Goal: Task Accomplishment & Management: Manage account settings

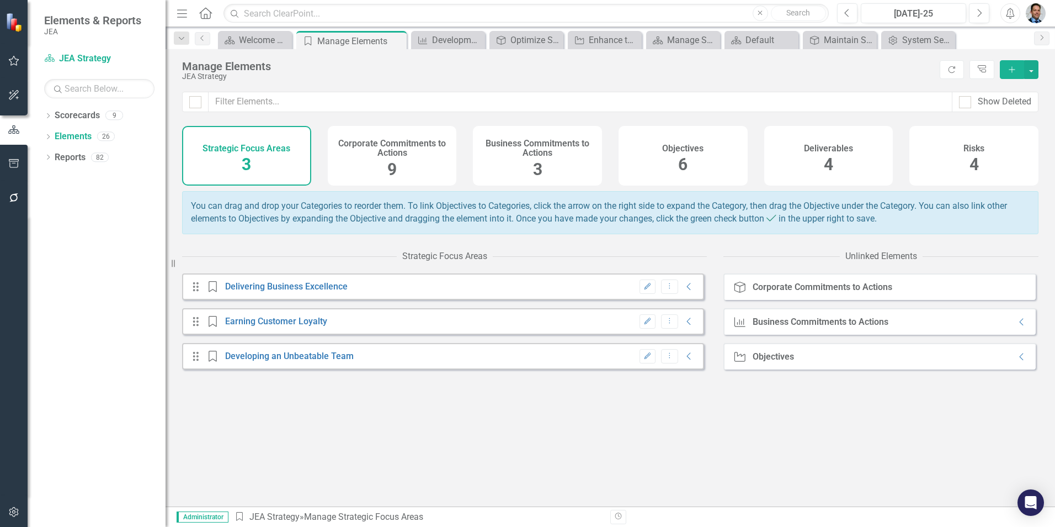
click at [544, 158] on h4 "Business Commitments to Actions" at bounding box center [538, 148] width 116 height 19
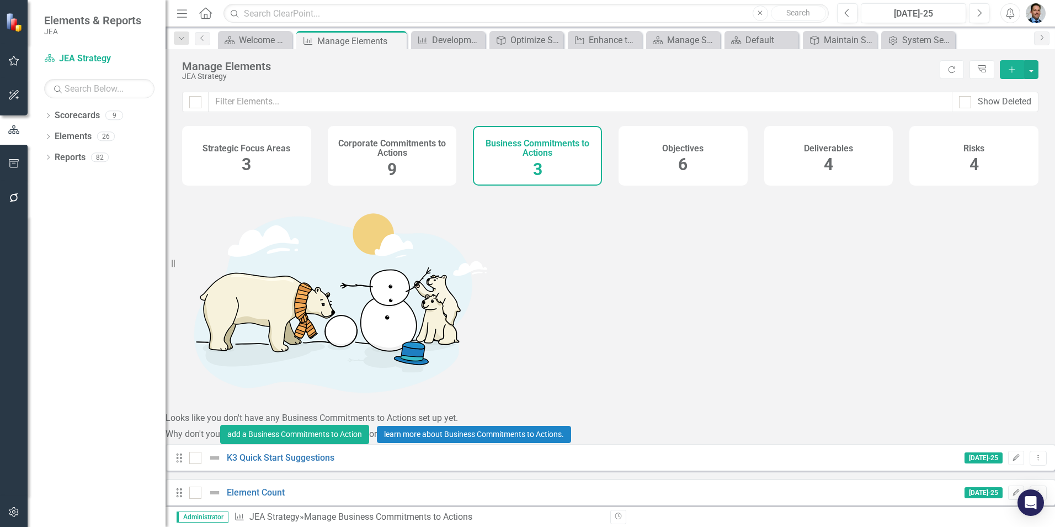
click at [347, 514] on link "Development Services and Standards" at bounding box center [291, 519] width 149 height 10
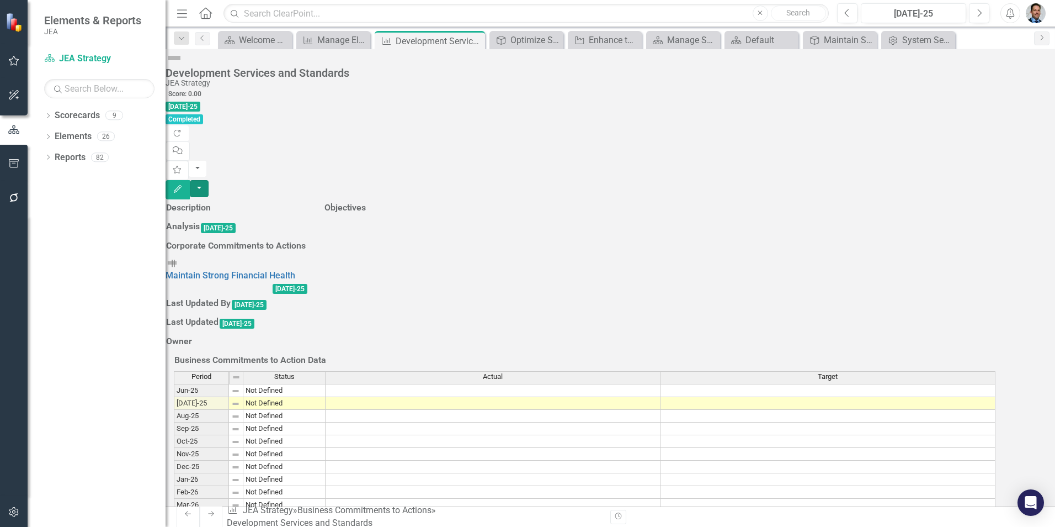
click at [209, 180] on button "button" at bounding box center [199, 188] width 19 height 17
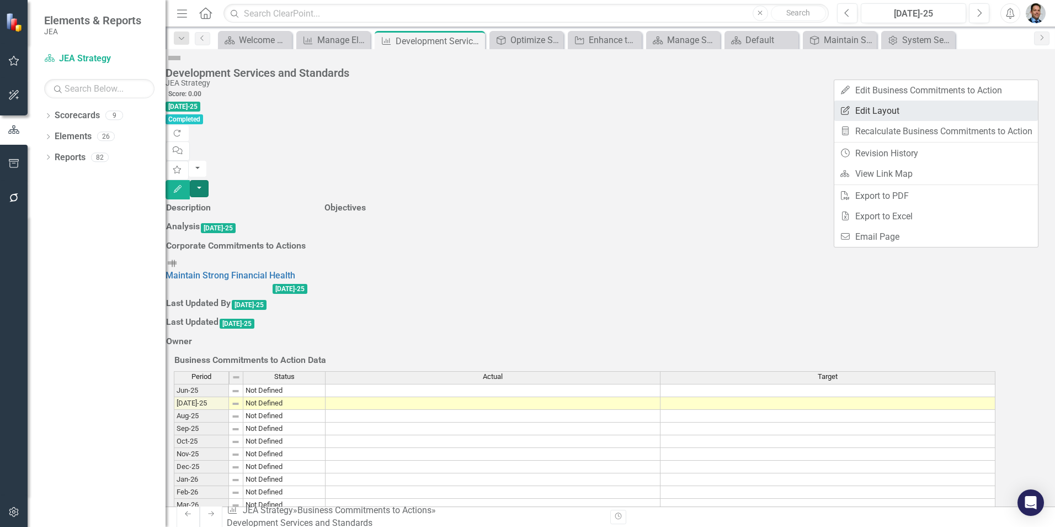
click at [900, 111] on link "Edit Report Edit Layout" at bounding box center [936, 110] width 204 height 20
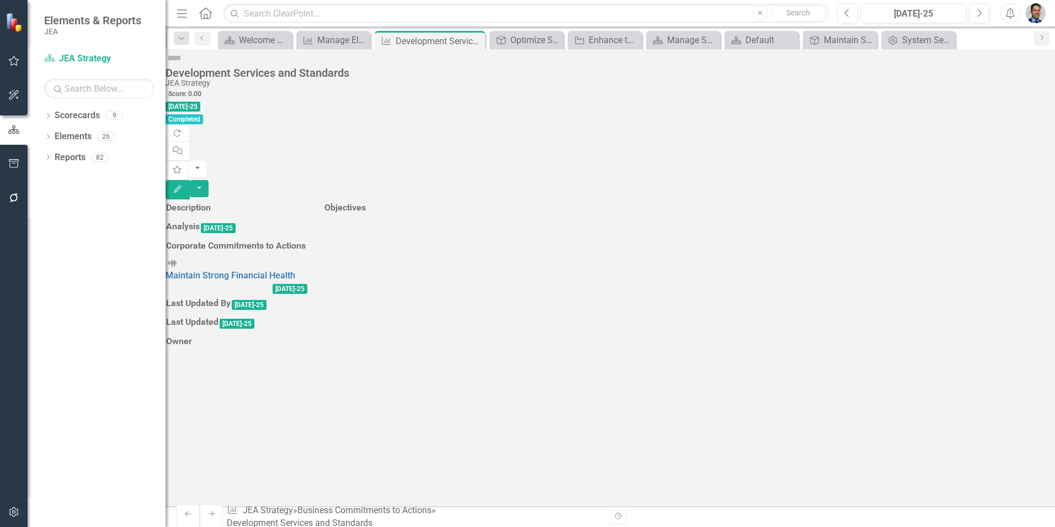
click at [366, 203] on h3 "Objectives" at bounding box center [345, 208] width 41 height 10
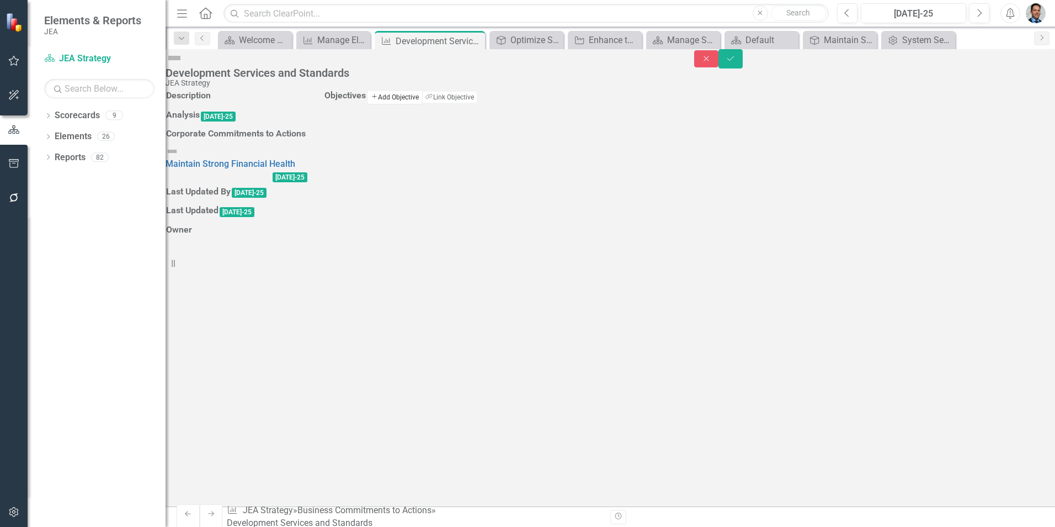
click at [423, 104] on button "Add Add Objective" at bounding box center [395, 97] width 56 height 14
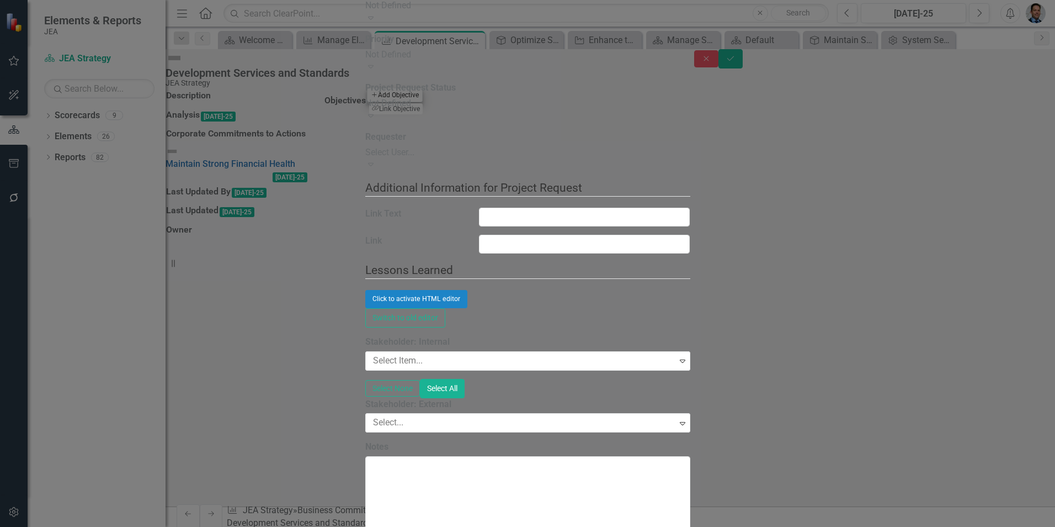
type input "https://"
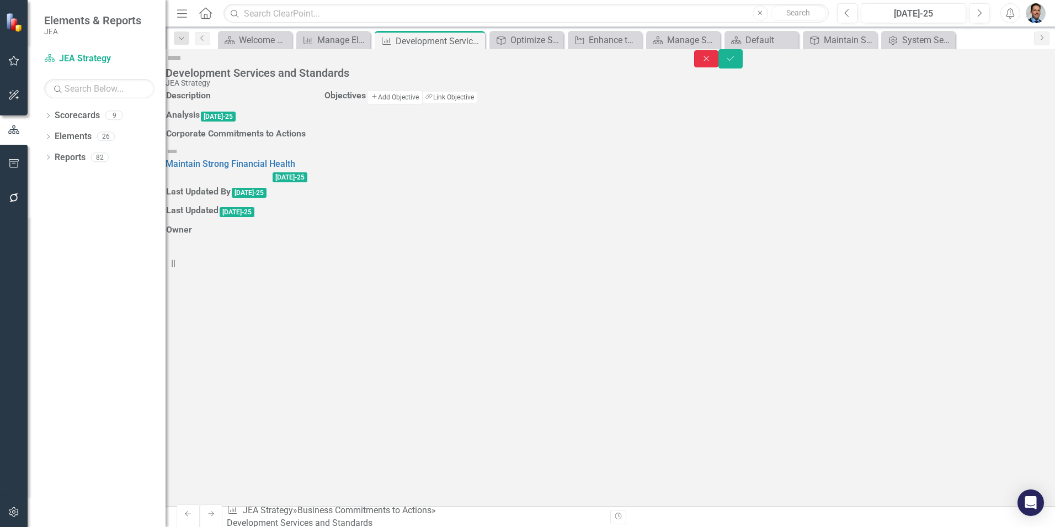
click at [711, 62] on icon "Close" at bounding box center [706, 59] width 10 height 8
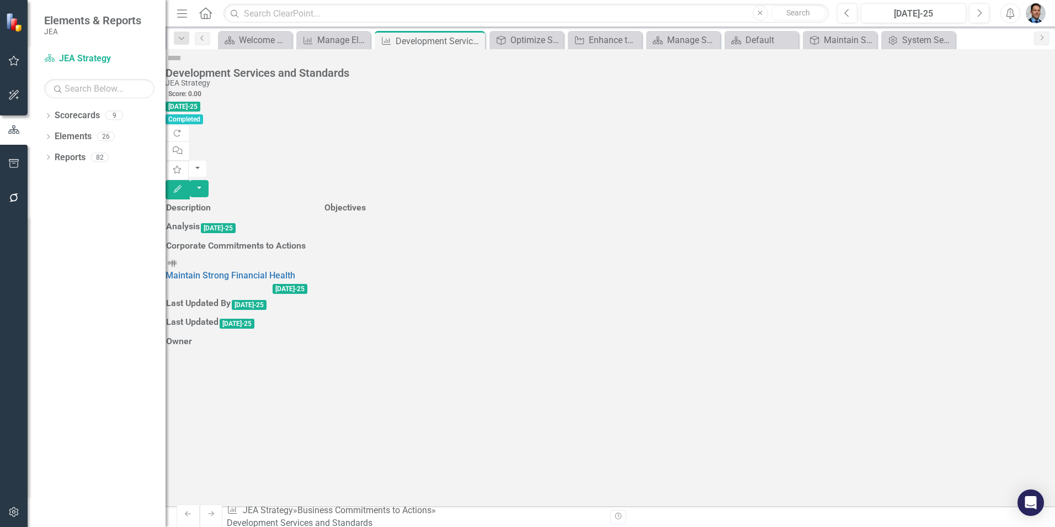
click at [366, 199] on td "Objectives" at bounding box center [345, 208] width 42 height 19
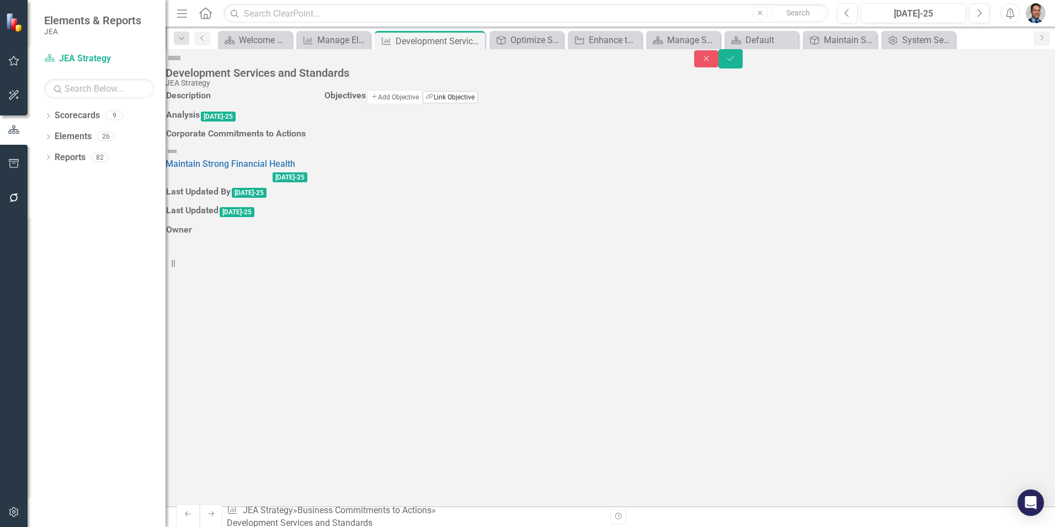
click at [477, 103] on button "Link Tag Link Objective" at bounding box center [450, 97] width 55 height 12
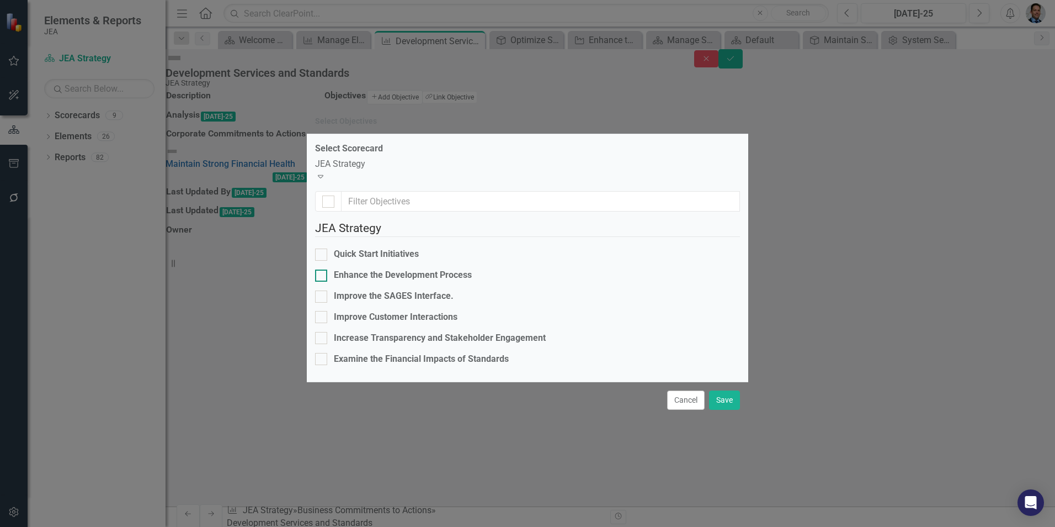
click at [327, 269] on div at bounding box center [321, 275] width 12 height 12
click at [322, 269] on input "Enhance the Development Process" at bounding box center [318, 272] width 7 height 7
checkbox input "true"
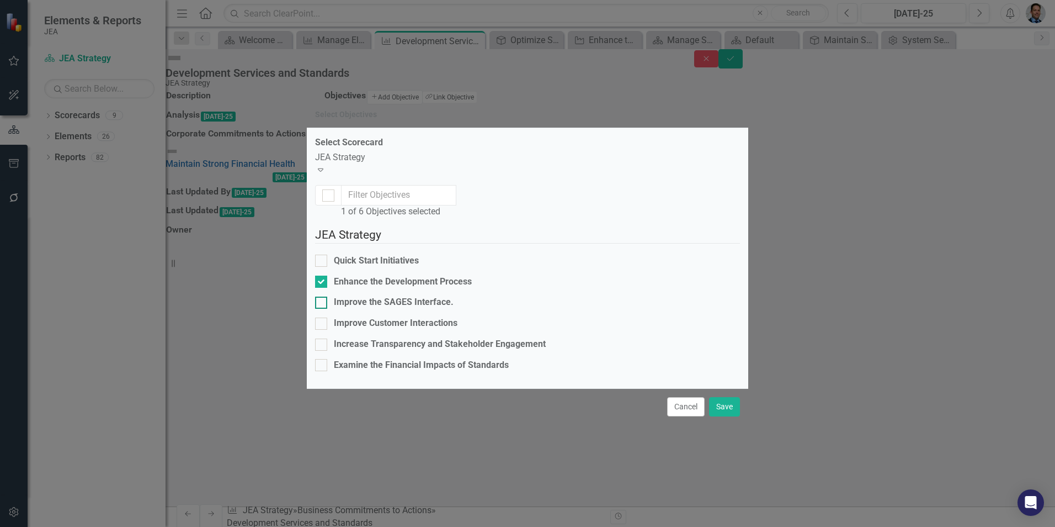
click at [327, 296] on div at bounding box center [321, 302] width 12 height 12
click at [322, 296] on input "Improve the SAGES Interface." at bounding box center [318, 299] width 7 height 7
checkbox input "true"
click at [322, 317] on input "Improve Customer Interactions" at bounding box center [318, 320] width 7 height 7
checkbox input "true"
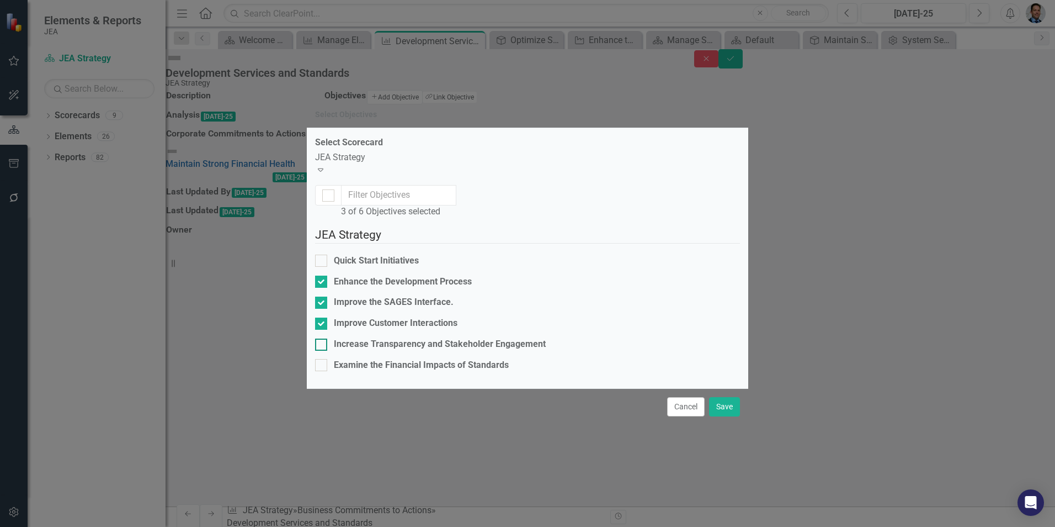
click at [322, 338] on input "Increase Transparency and Stakeholder Engagement" at bounding box center [318, 341] width 7 height 7
checkbox input "true"
click at [327, 359] on div at bounding box center [321, 365] width 12 height 12
click at [322, 359] on input "Examine the Financial Impacts of Standards" at bounding box center [318, 362] width 7 height 7
checkbox input "true"
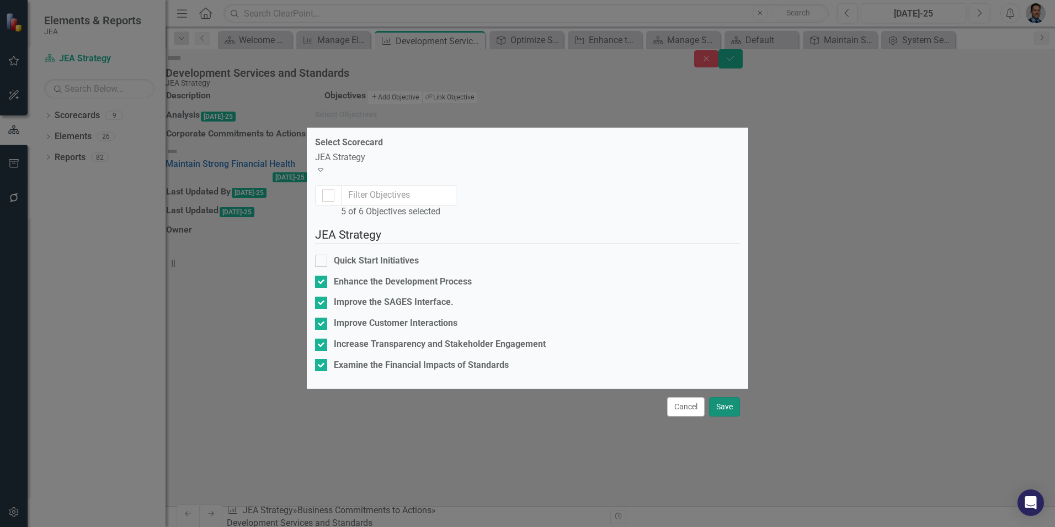
click at [719, 416] on button "Save" at bounding box center [724, 406] width 31 height 19
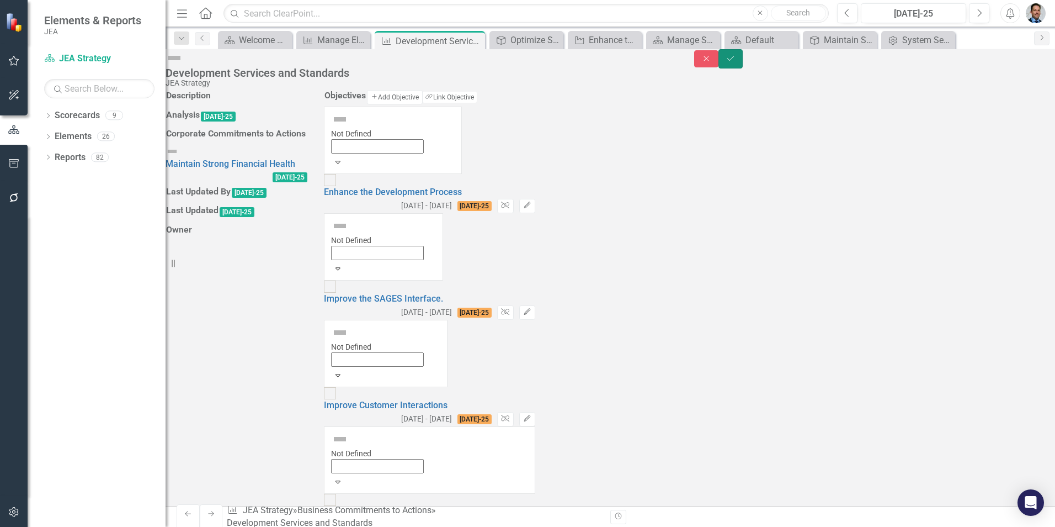
click at [736, 62] on icon "Save" at bounding box center [731, 59] width 10 height 8
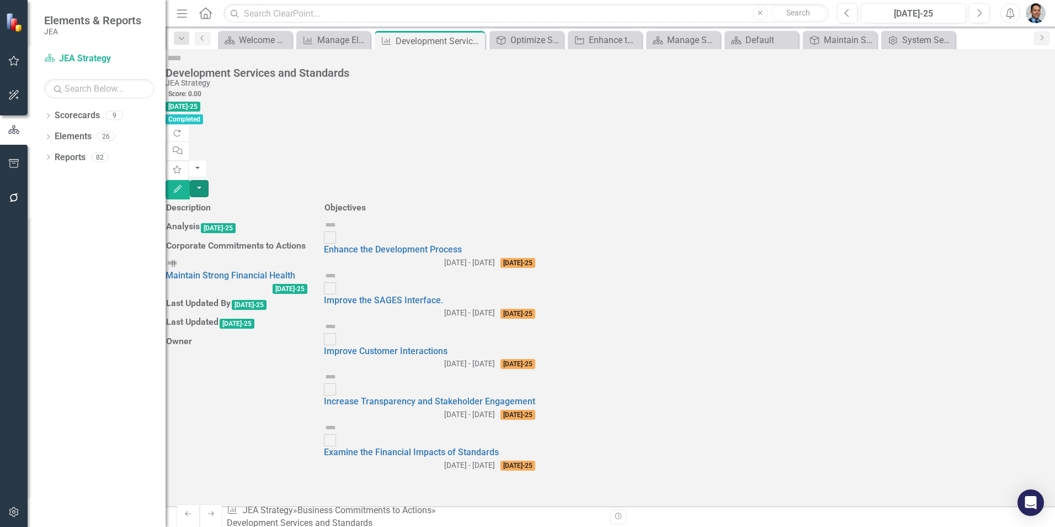
click at [209, 180] on button "button" at bounding box center [199, 188] width 19 height 17
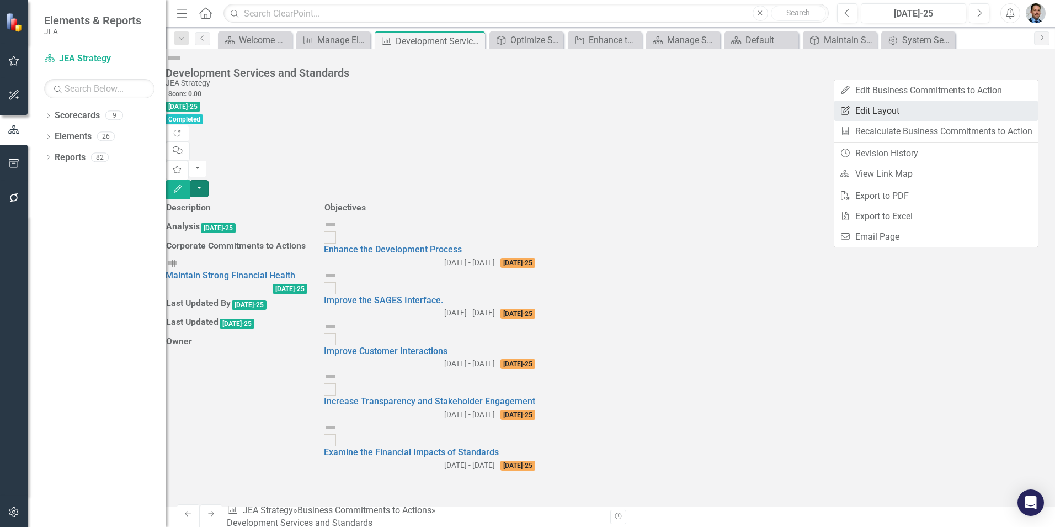
click at [873, 114] on link "Edit Report Edit Layout" at bounding box center [936, 110] width 204 height 20
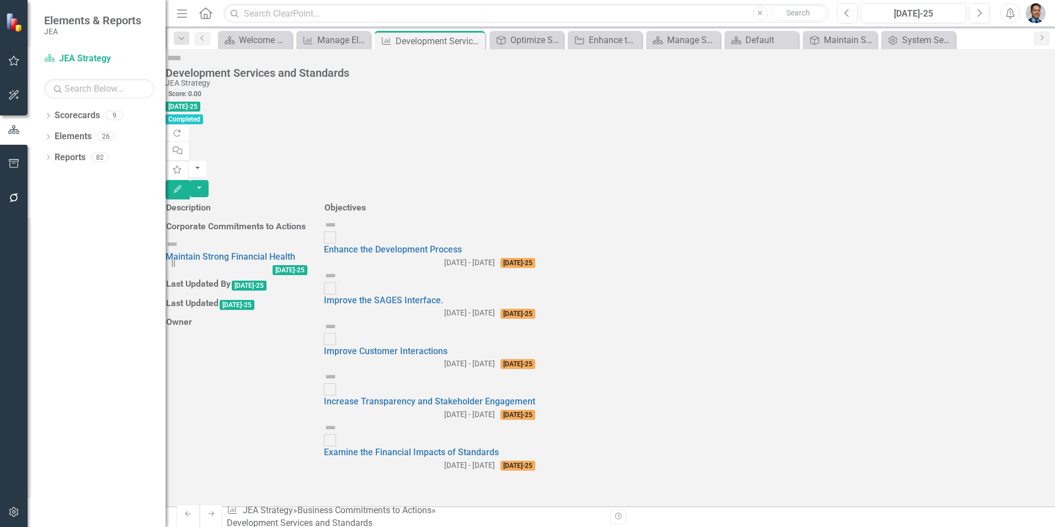
click at [211, 203] on h3 "Description" at bounding box center [188, 208] width 45 height 10
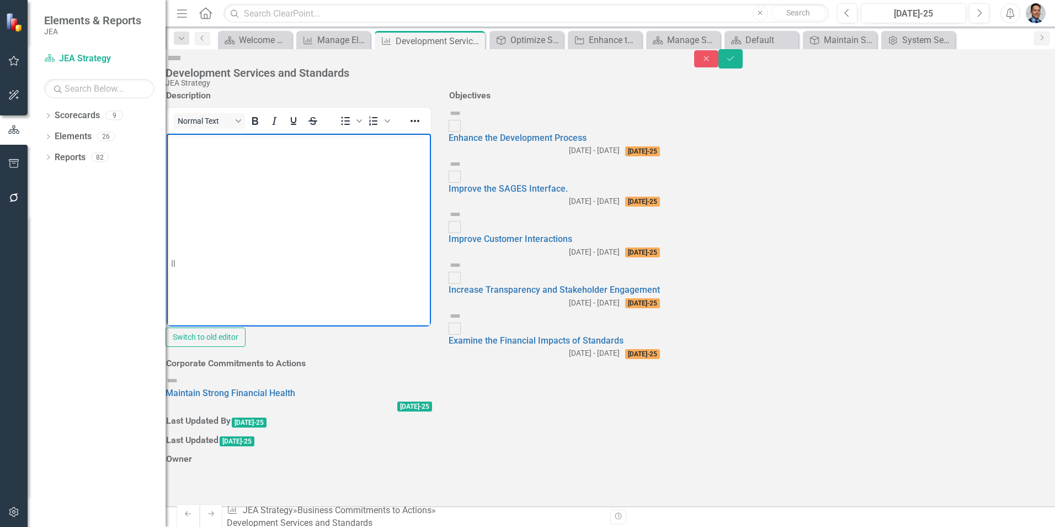
click at [196, 153] on body "Rich Text Area. Press ALT-0 for help." at bounding box center [299, 216] width 264 height 166
paste body "Rich Text Area. Press ALT-0 for help."
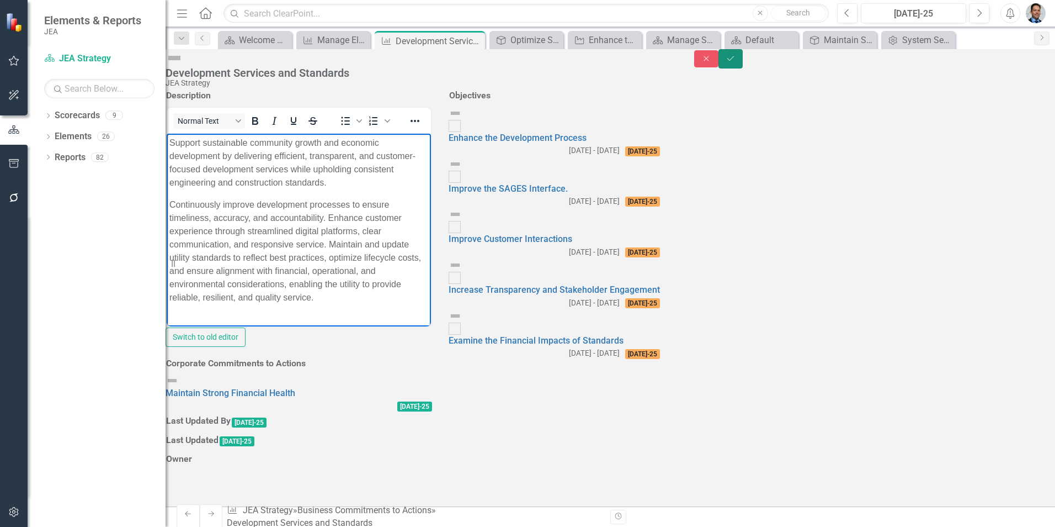
click at [736, 62] on icon "Save" at bounding box center [731, 59] width 10 height 8
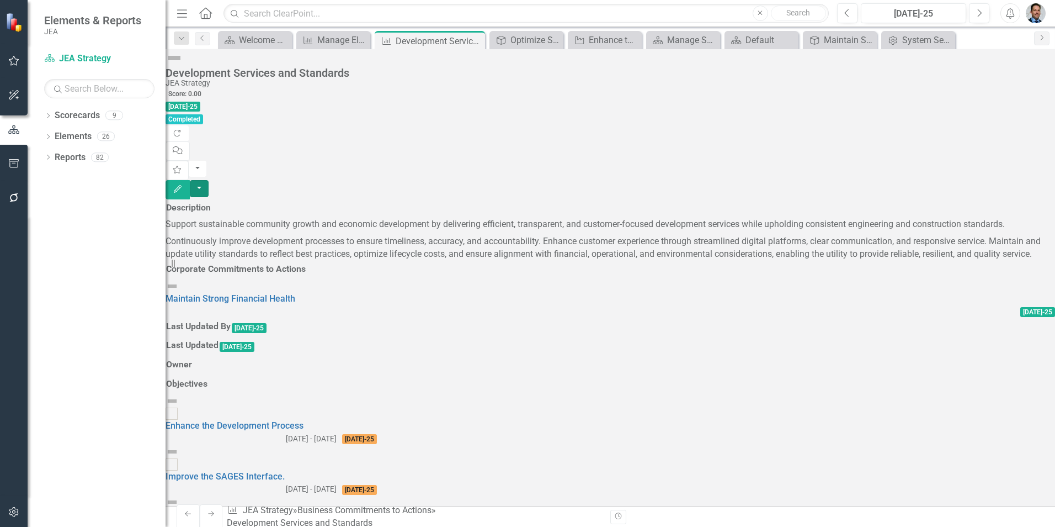
click at [209, 180] on button "button" at bounding box center [199, 188] width 19 height 17
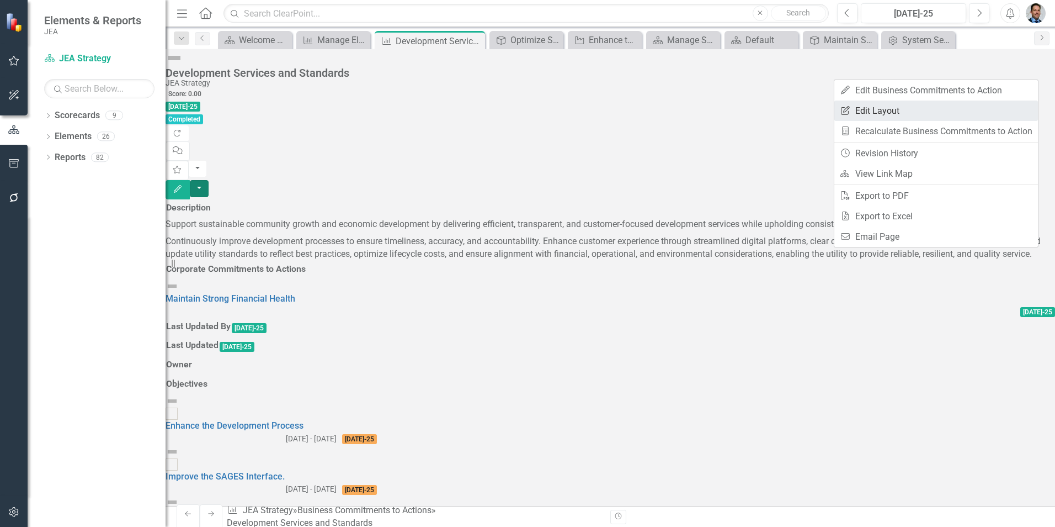
click at [875, 109] on link "Edit Report Edit Layout" at bounding box center [936, 110] width 204 height 20
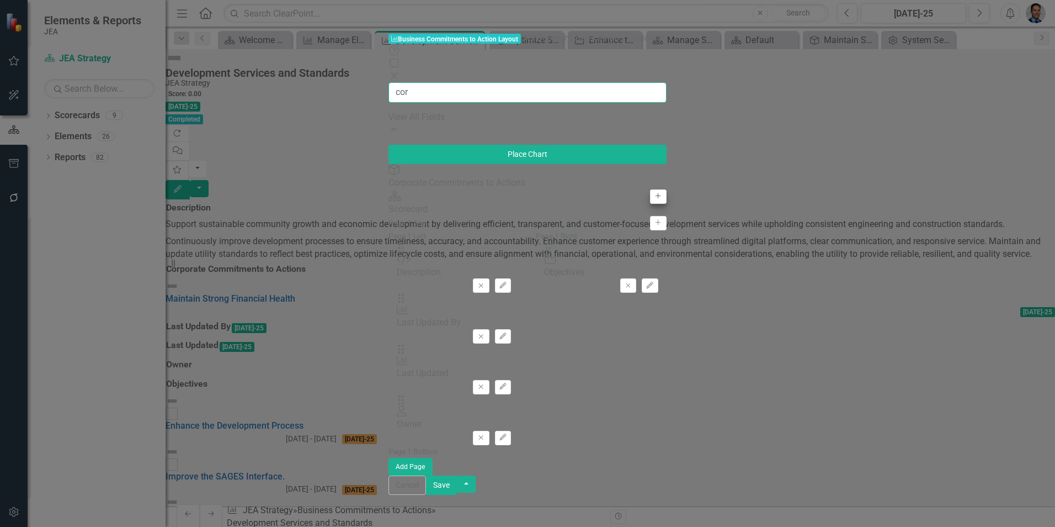
type input "cor"
click at [654, 193] on icon "Add" at bounding box center [658, 196] width 8 height 7
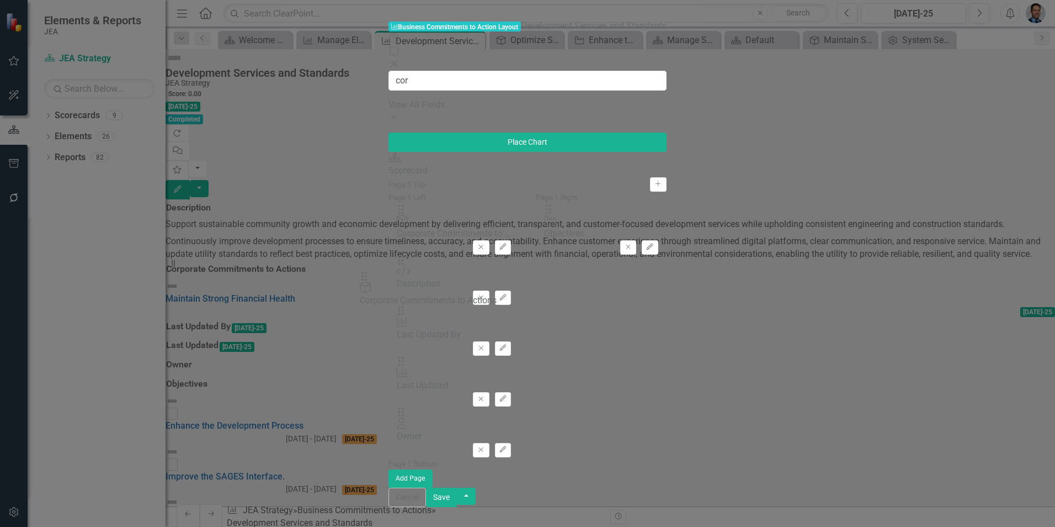
drag, startPoint x: 378, startPoint y: 74, endPoint x: 381, endPoint y: 285, distance: 210.9
click at [457, 507] on button "Save" at bounding box center [441, 496] width 31 height 19
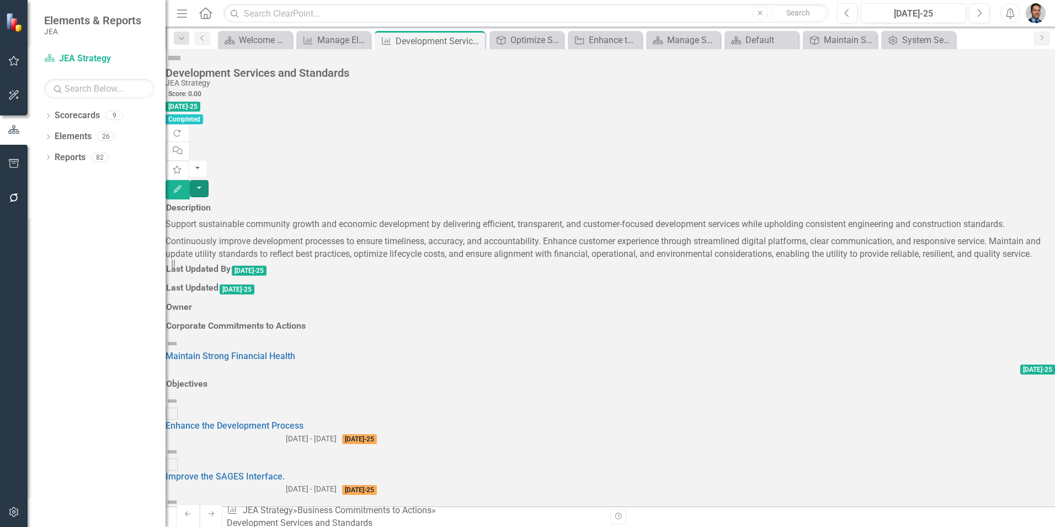
scroll to position [28, 0]
click at [306, 331] on h3 "Corporate Commitments to Actions" at bounding box center [236, 326] width 140 height 10
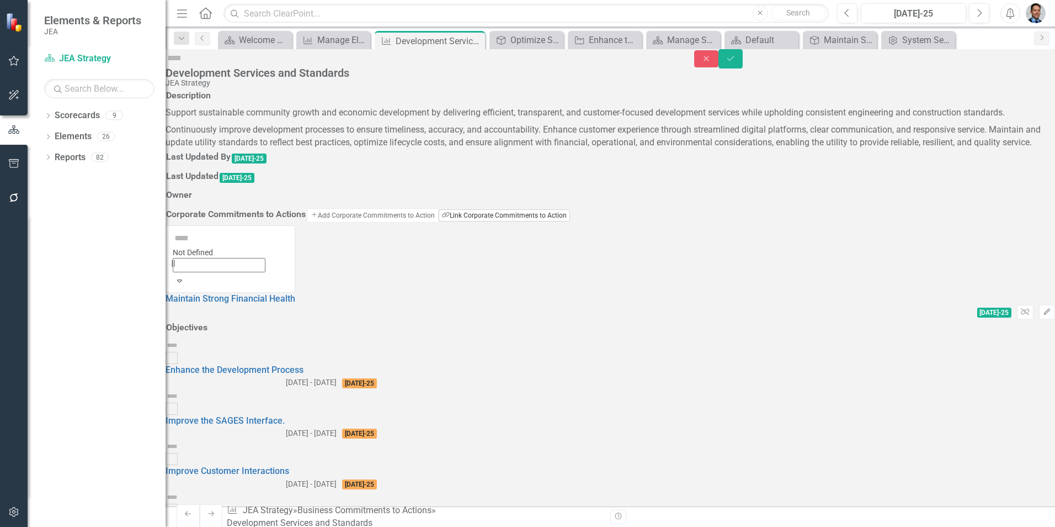
click at [502, 221] on button "Link Tag Link Corporate Commitments to Action" at bounding box center [504, 215] width 131 height 12
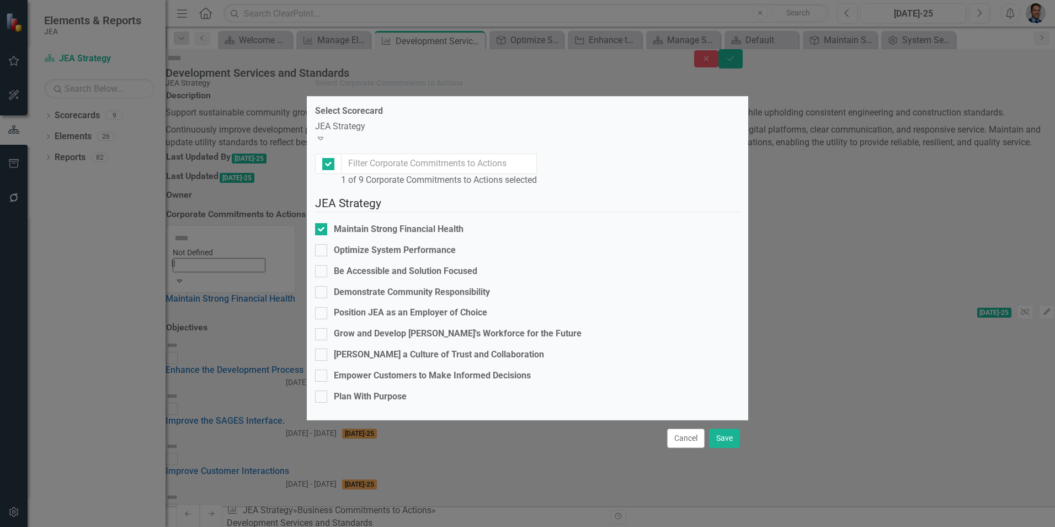
checkbox input "false"
click at [322, 244] on input "Optimize System Performance" at bounding box center [318, 247] width 7 height 7
checkbox input "true"
click at [322, 265] on input "Be Accessible and Solution Focused" at bounding box center [318, 268] width 7 height 7
checkbox input "true"
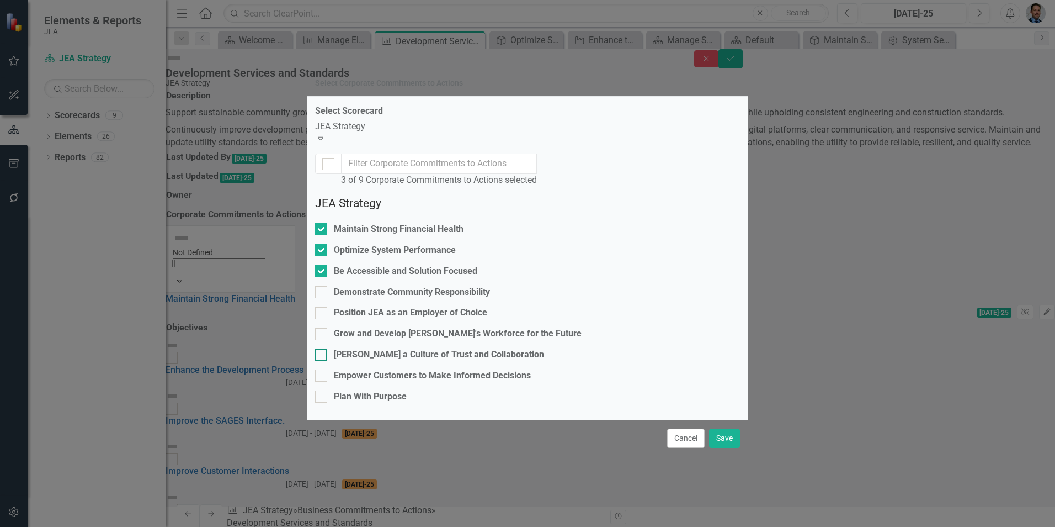
click at [327, 348] on div at bounding box center [321, 354] width 12 height 12
click at [322, 348] on input "[PERSON_NAME] a Culture of Trust and Collaboration" at bounding box center [318, 351] width 7 height 7
checkbox input "true"
click at [327, 369] on div at bounding box center [321, 375] width 12 height 12
click at [322, 369] on input "Empower Customers to Make Informed Decisions" at bounding box center [318, 372] width 7 height 7
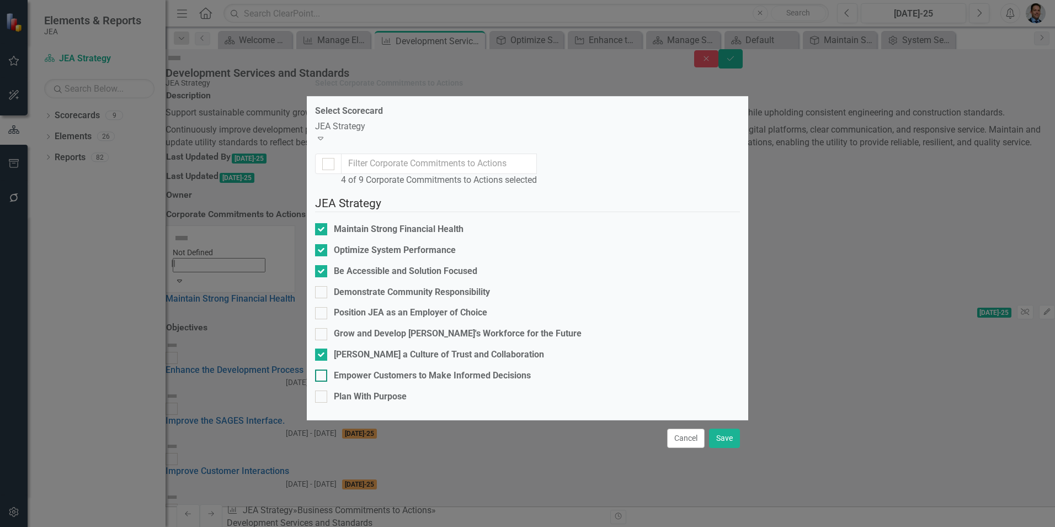
checkbox input "true"
click at [729, 448] on button "Save" at bounding box center [724, 437] width 31 height 19
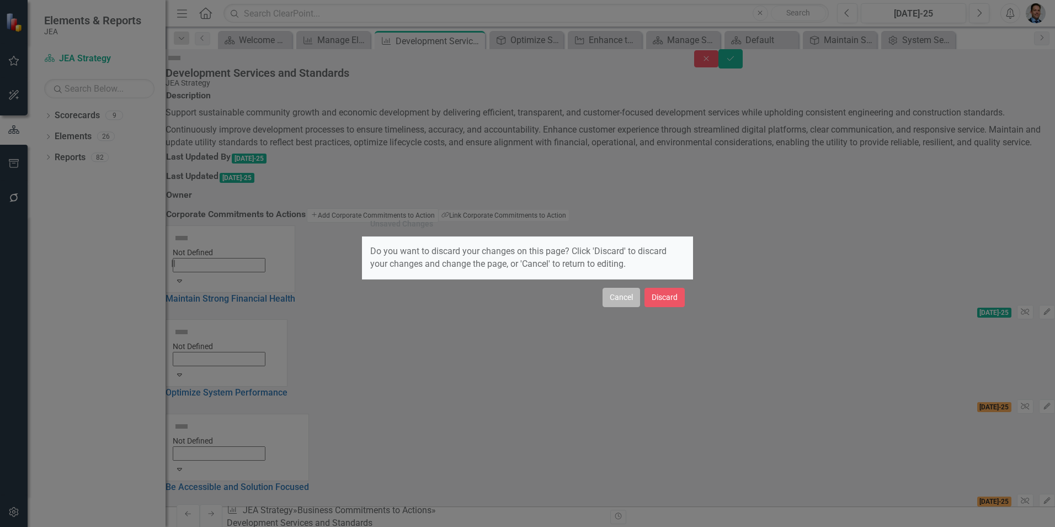
click at [618, 300] on button "Cancel" at bounding box center [622, 297] width 38 height 19
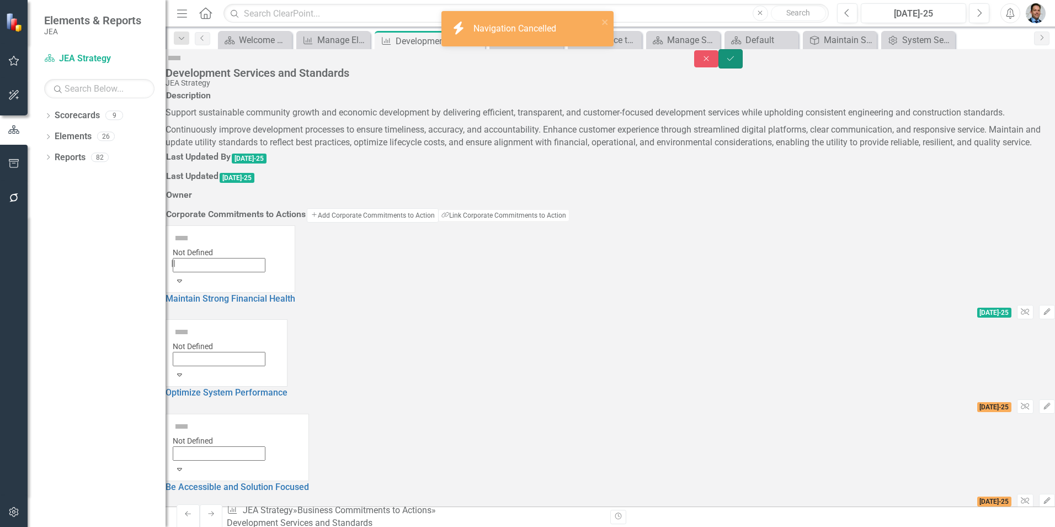
click at [736, 61] on icon "Save" at bounding box center [731, 59] width 10 height 8
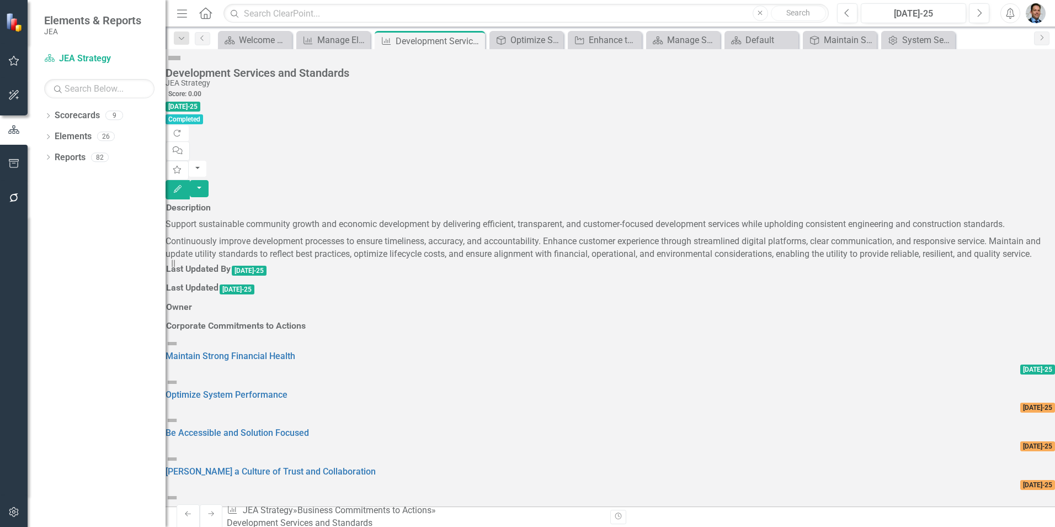
scroll to position [0, 0]
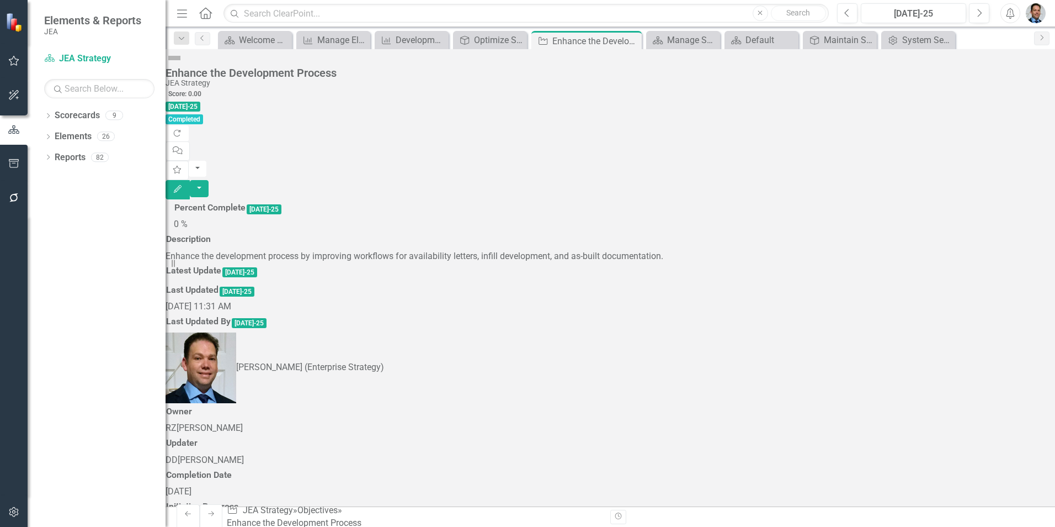
scroll to position [127, 0]
click at [209, 180] on button "button" at bounding box center [199, 188] width 19 height 17
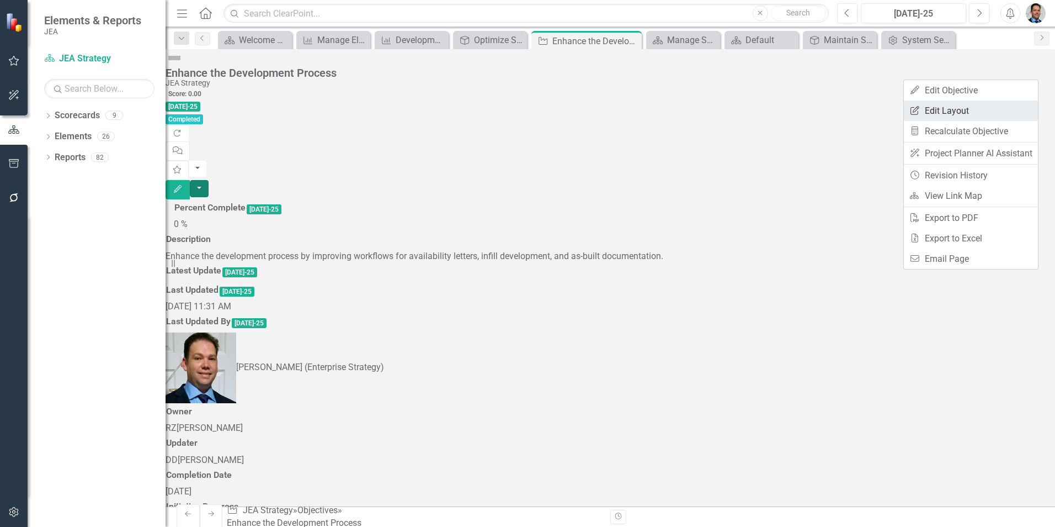
click at [964, 111] on link "Edit Report Edit Layout" at bounding box center [971, 110] width 134 height 20
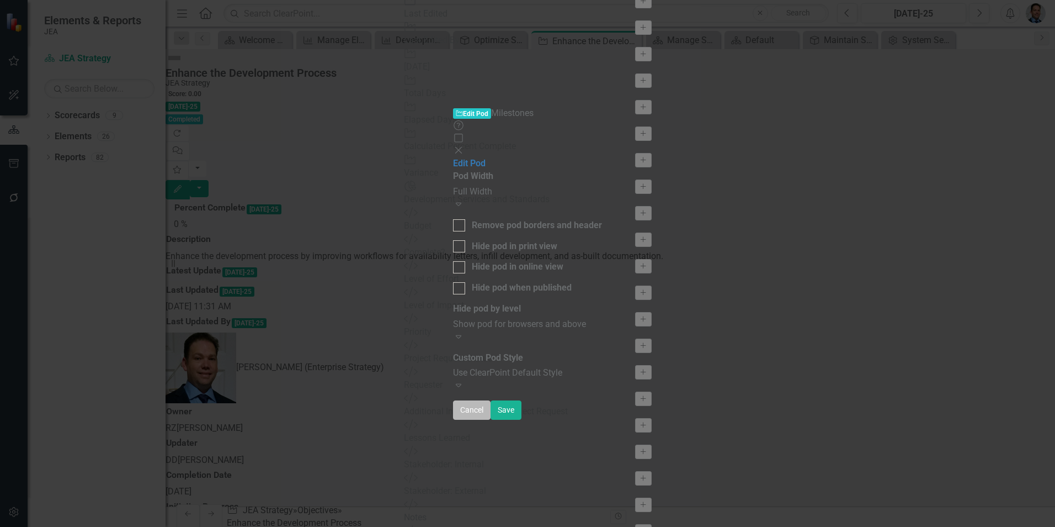
click at [491, 419] on button "Cancel" at bounding box center [472, 409] width 38 height 19
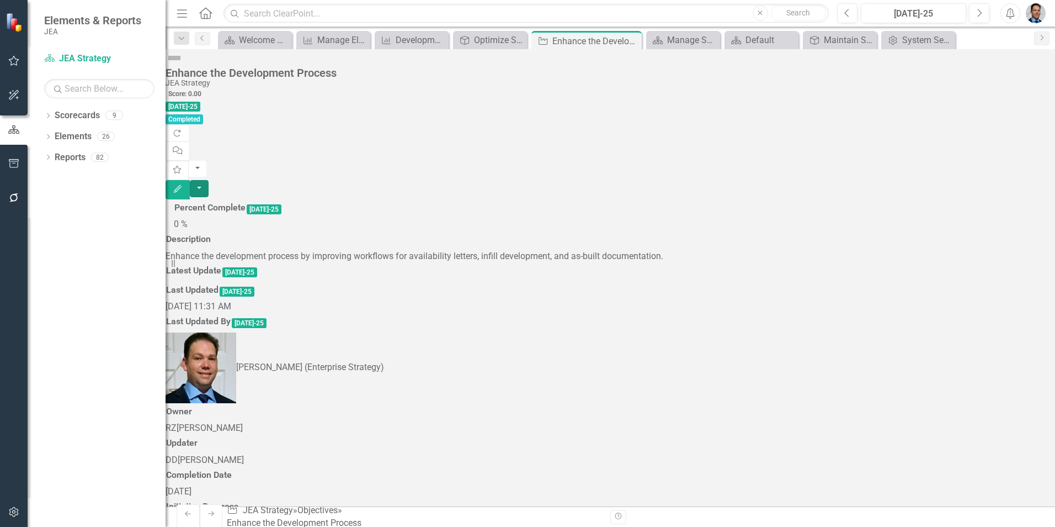
scroll to position [0, 0]
click at [209, 180] on button "button" at bounding box center [199, 188] width 19 height 17
click at [959, 109] on link "Edit Report Edit Layout" at bounding box center [971, 110] width 134 height 20
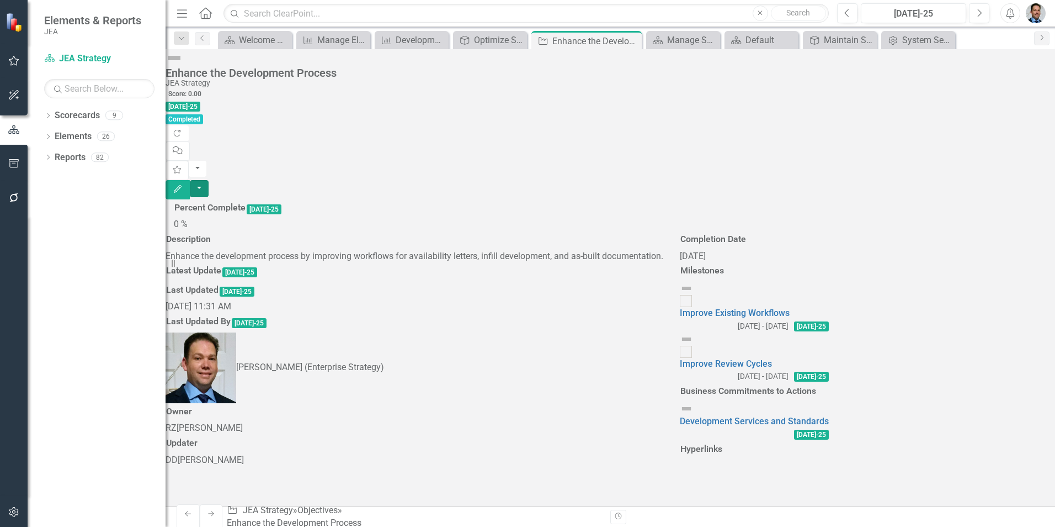
scroll to position [57, 0]
click at [209, 180] on button "button" at bounding box center [199, 188] width 19 height 17
click at [955, 110] on link "Edit Report Edit Layout" at bounding box center [971, 110] width 134 height 20
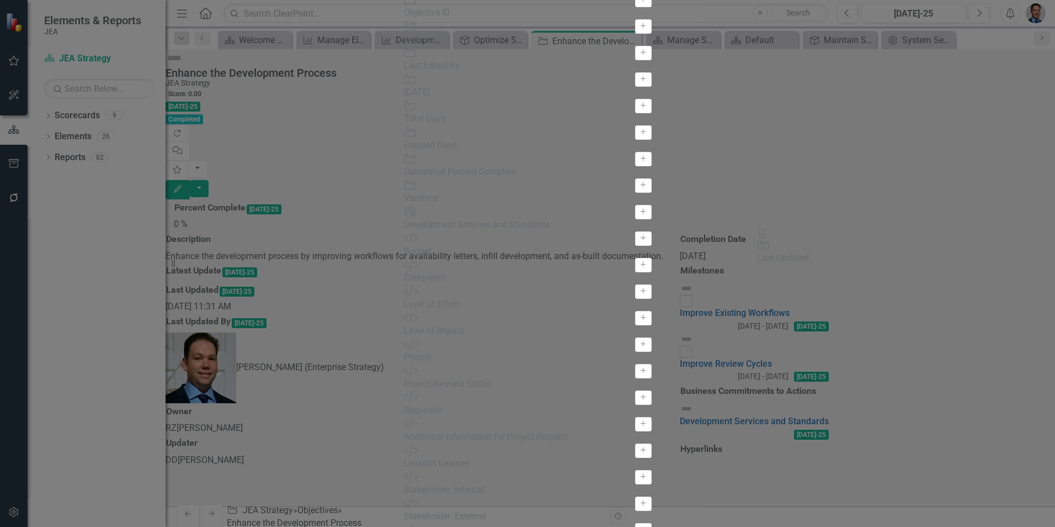
drag, startPoint x: 379, startPoint y: 209, endPoint x: 780, endPoint y: 241, distance: 402.0
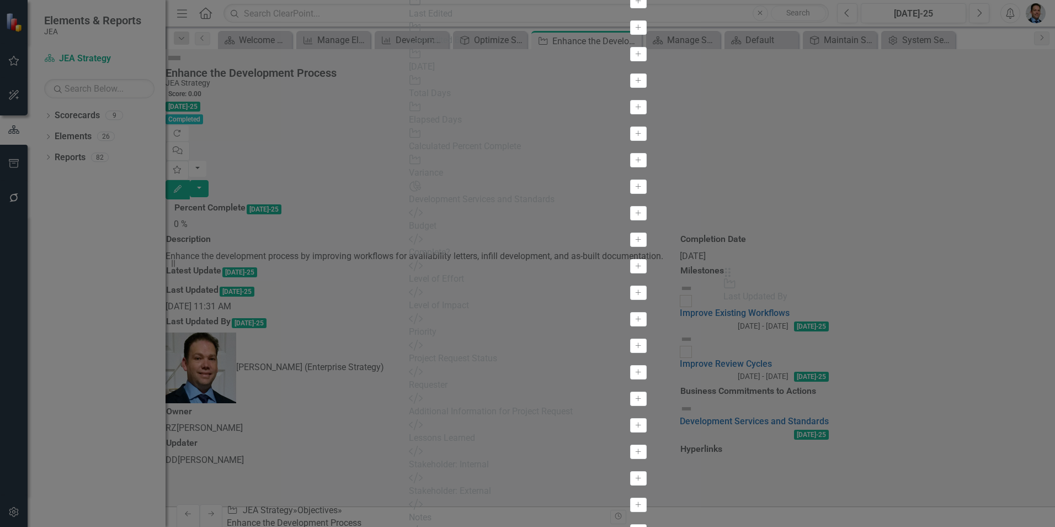
drag, startPoint x: 378, startPoint y: 211, endPoint x: 745, endPoint y: 282, distance: 373.8
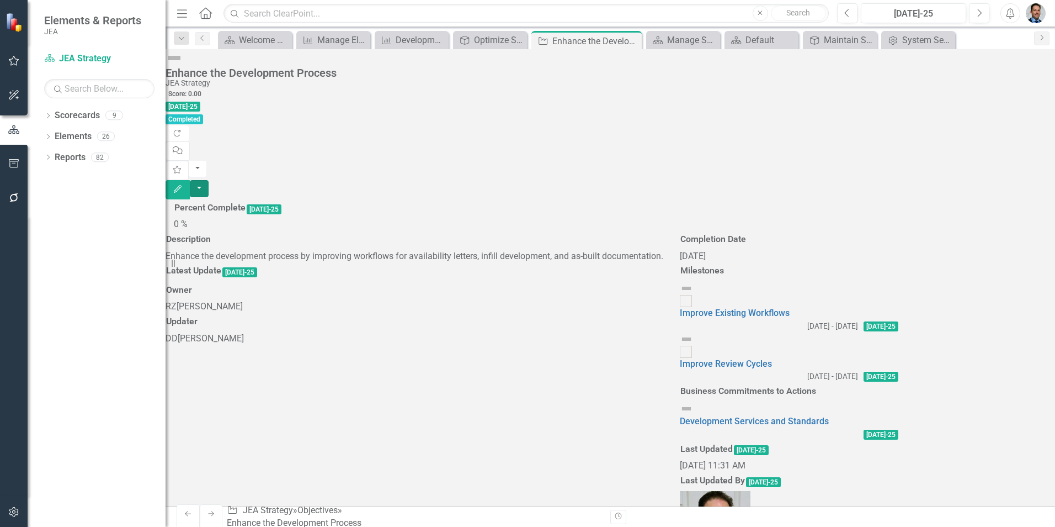
scroll to position [0, 0]
click at [209, 180] on button "button" at bounding box center [199, 188] width 19 height 17
click at [949, 112] on link "Edit Report Edit Layout" at bounding box center [971, 110] width 134 height 20
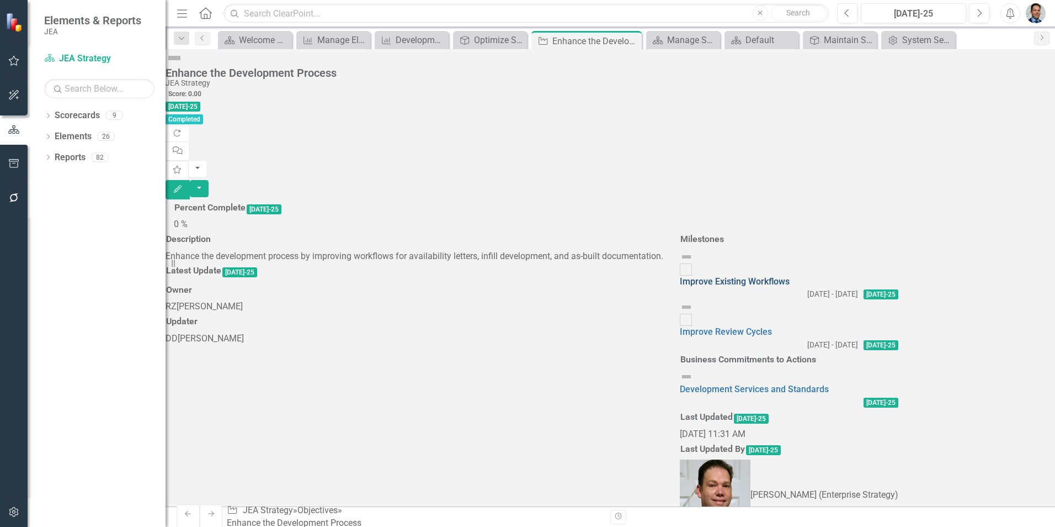
click at [720, 276] on link "Improve Existing Workflows" at bounding box center [735, 281] width 110 height 10
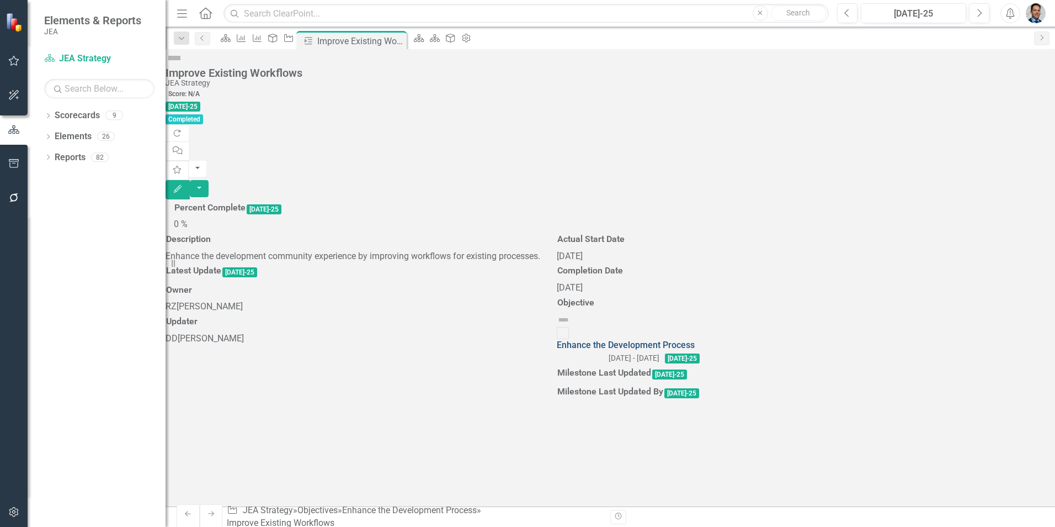
click at [695, 350] on link "Enhance the Development Process" at bounding box center [626, 344] width 138 height 10
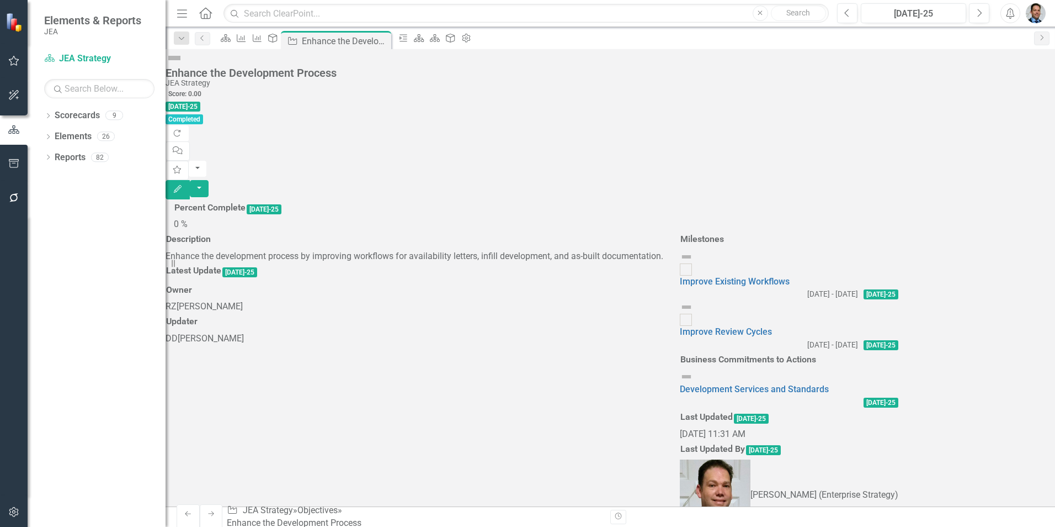
click at [211, 234] on h3 "Description" at bounding box center [188, 239] width 45 height 10
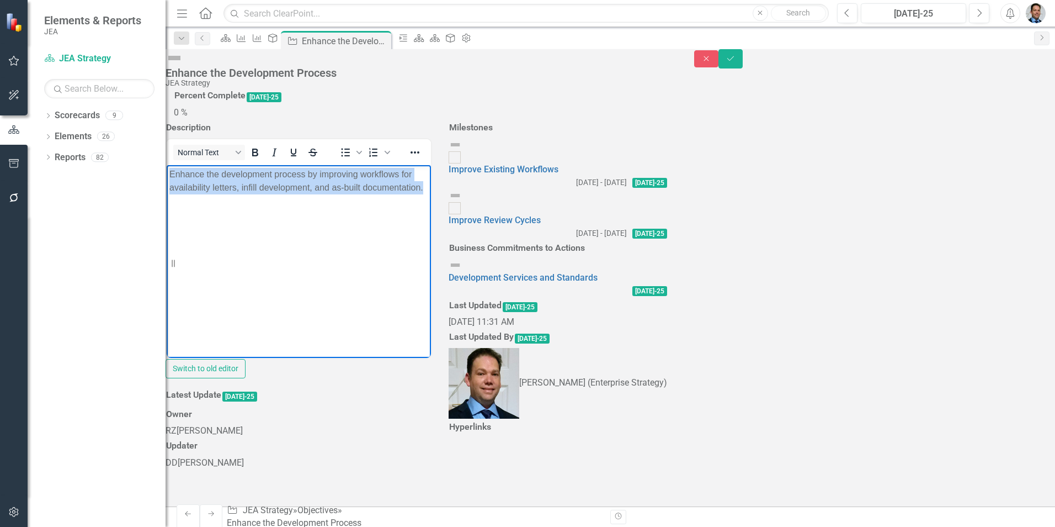
drag, startPoint x: 350, startPoint y: 188, endPoint x: 78, endPoint y: 134, distance: 277.0
click at [167, 165] on html "Enhance the development process by improving workflows for availability letters…" at bounding box center [299, 248] width 264 height 166
paste body "Rich Text Area. Press ALT-0 for help."
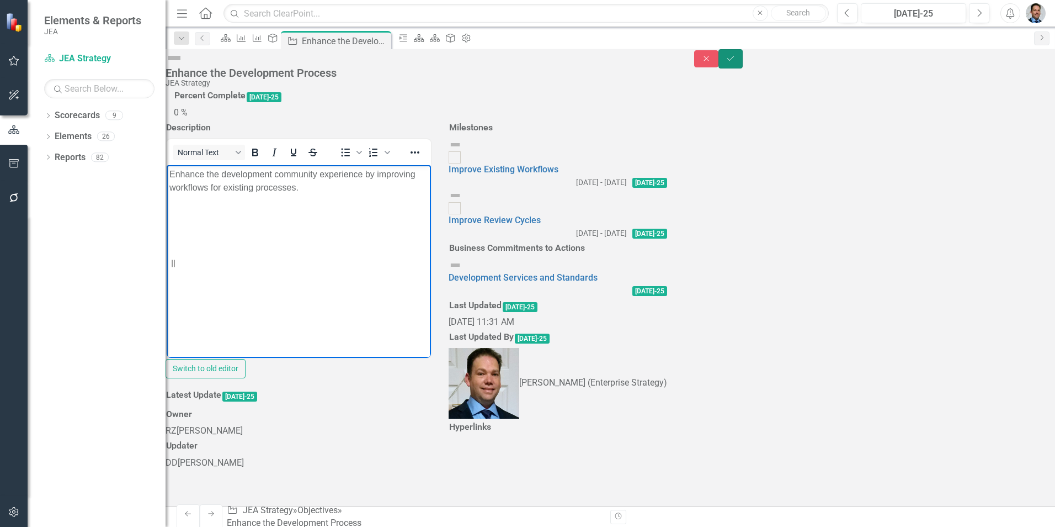
click at [743, 64] on button "Save" at bounding box center [731, 58] width 24 height 19
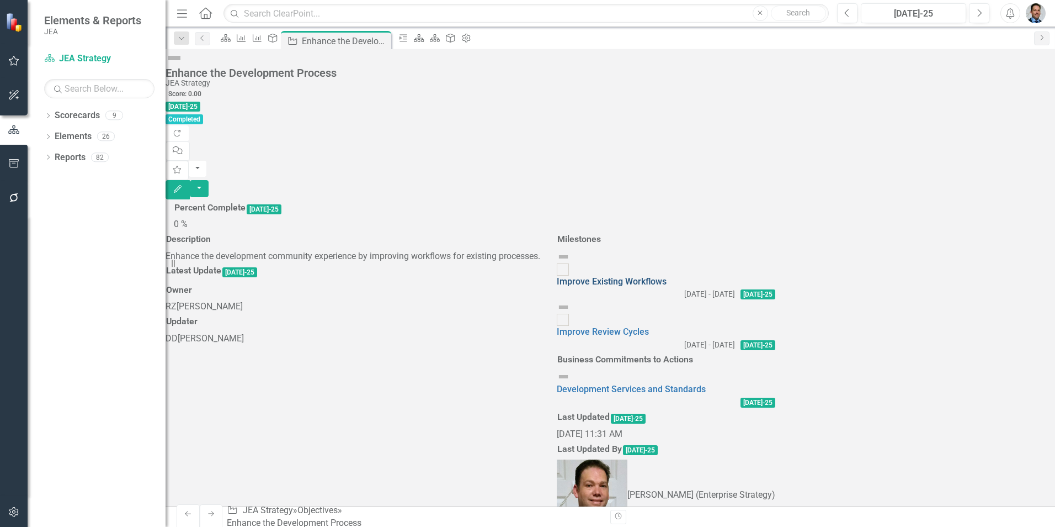
click at [667, 276] on link "Improve Existing Workflows" at bounding box center [612, 281] width 110 height 10
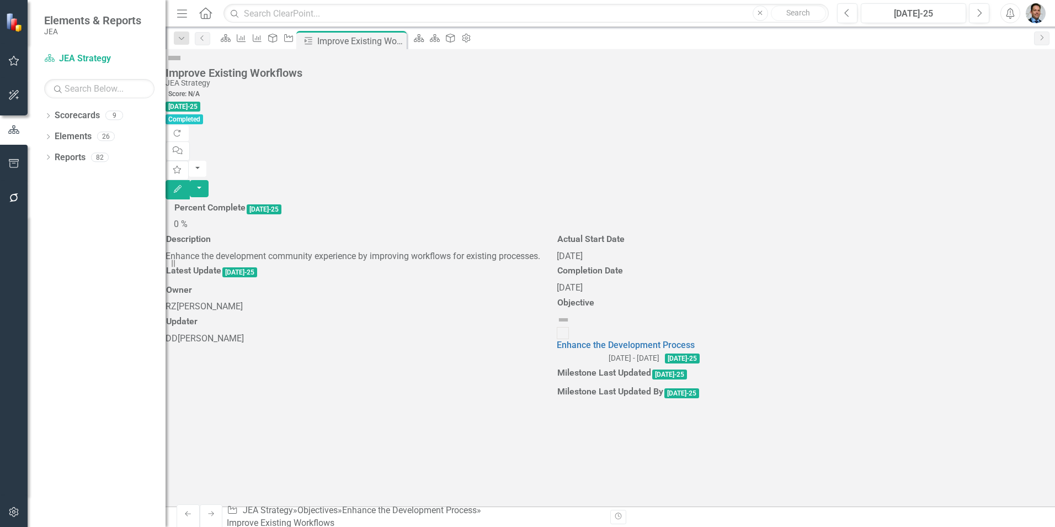
click at [268, 67] on div "Improve Existing Workflows" at bounding box center [608, 73] width 884 height 12
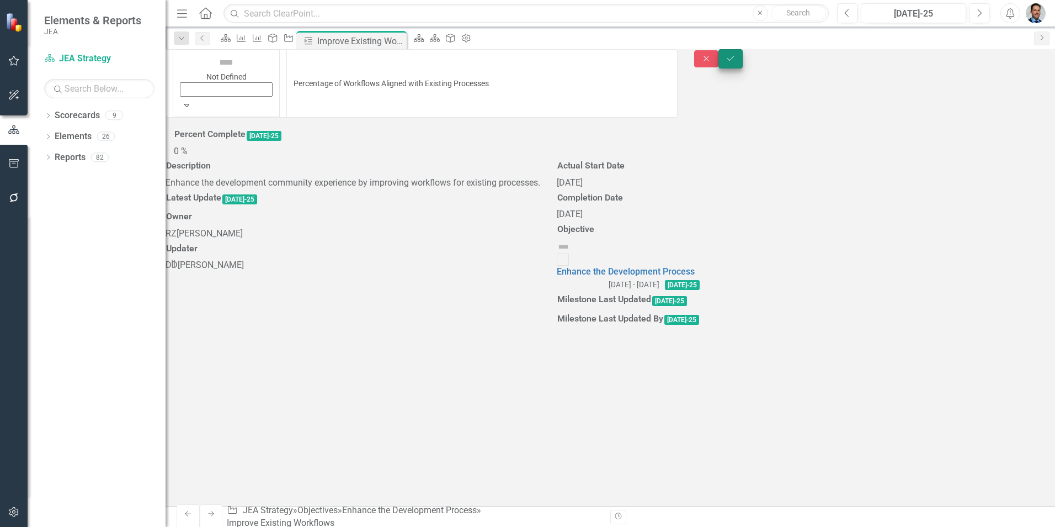
type input "Percentage of Workflows Aligned with Existing Processes"
click at [736, 62] on icon "Save" at bounding box center [731, 59] width 10 height 8
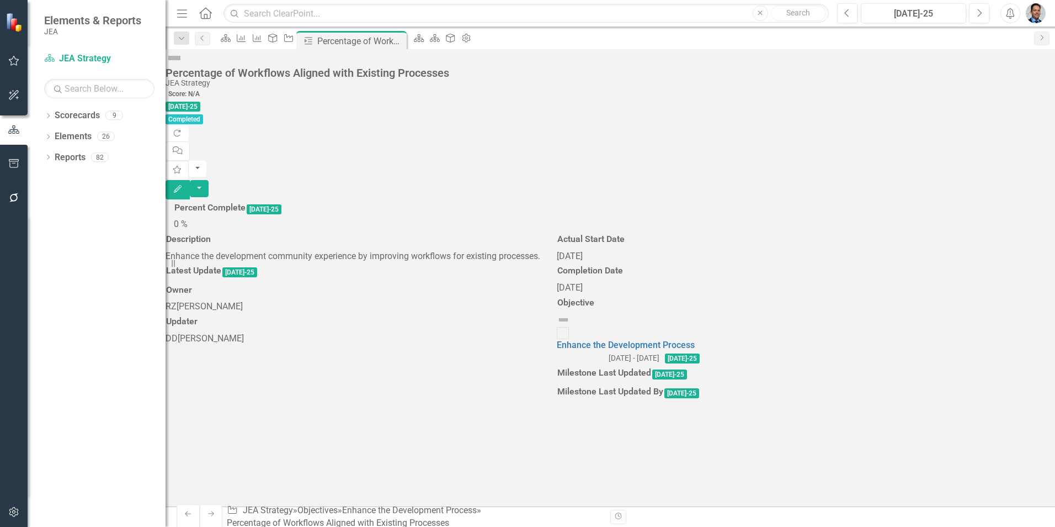
click at [261, 251] on span "Enhance the development community experience by improving workflows for existin…" at bounding box center [353, 256] width 375 height 10
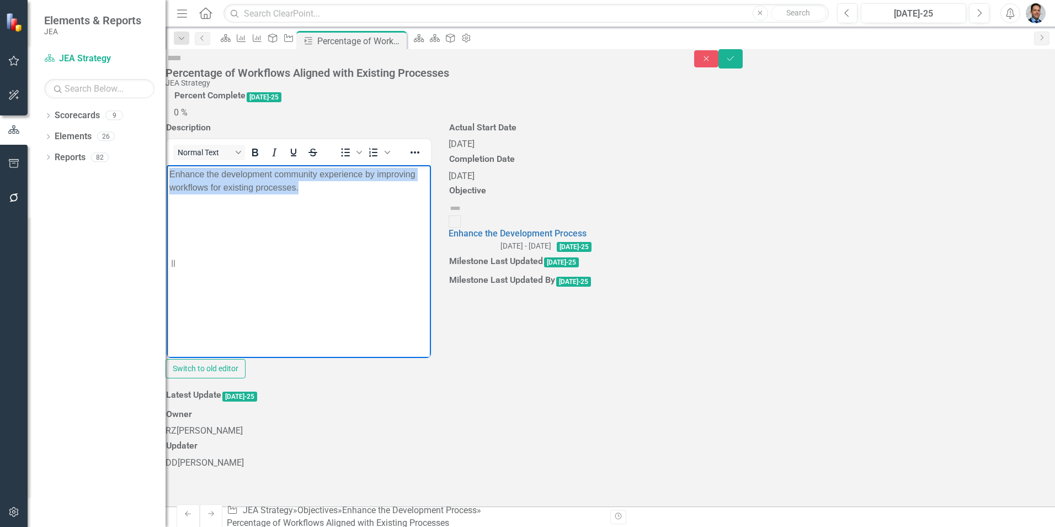
drag, startPoint x: 549, startPoint y: 174, endPoint x: 140, endPoint y: 138, distance: 410.6
click at [167, 165] on html "Enhance the development community experience by improving workflows for existin…" at bounding box center [299, 248] width 264 height 166
paste body "Rich Text Area. Press ALT-0 for help."
click at [180, 173] on p "% of metrics aligned with identified timelines" at bounding box center [298, 174] width 259 height 13
click at [432, 378] on div "Enhance the development community experience by improving workflows for existin…" at bounding box center [299, 258] width 267 height 240
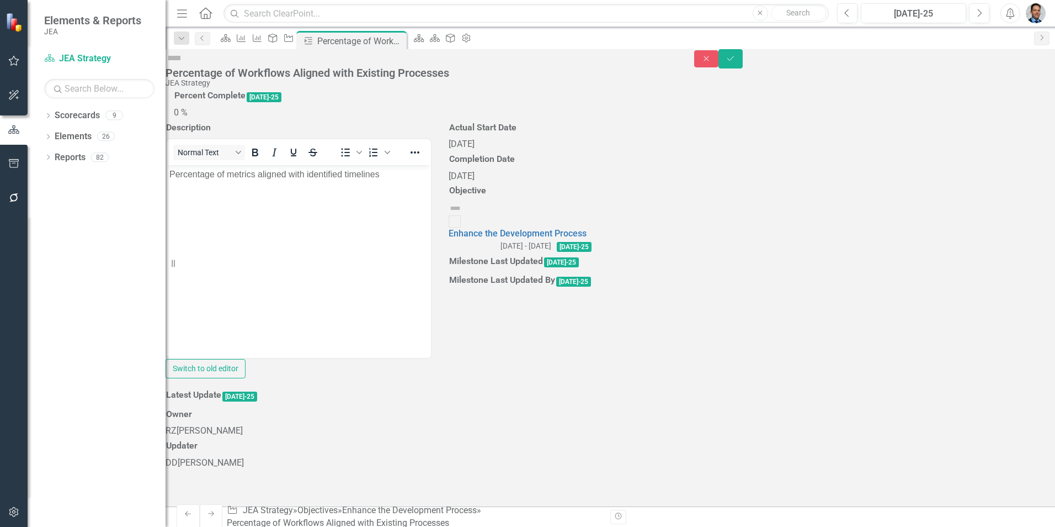
click at [600, 151] on div "Actual Start Date 8/28/25" at bounding box center [520, 134] width 160 height 31
click at [736, 62] on icon "Save" at bounding box center [731, 59] width 10 height 8
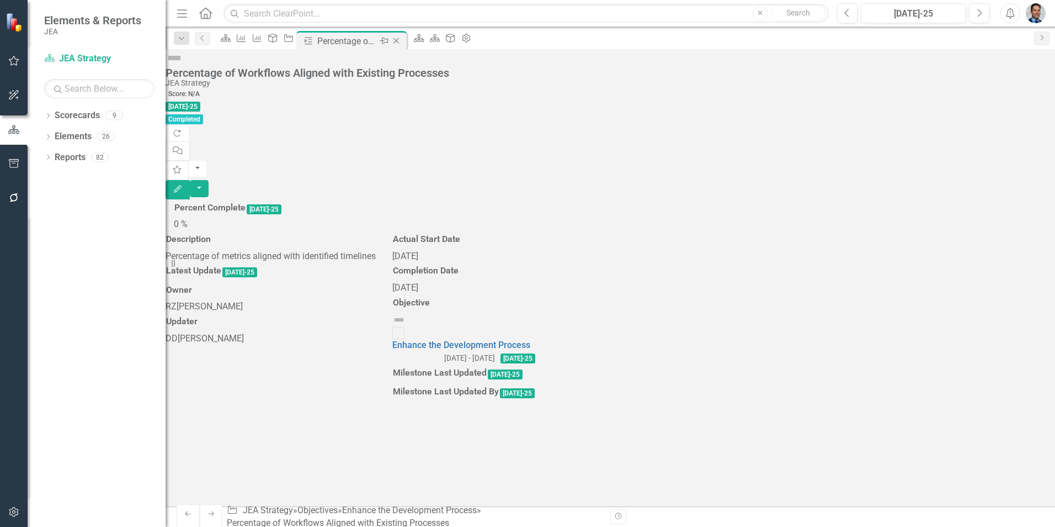
click at [402, 39] on icon "Close" at bounding box center [396, 40] width 11 height 9
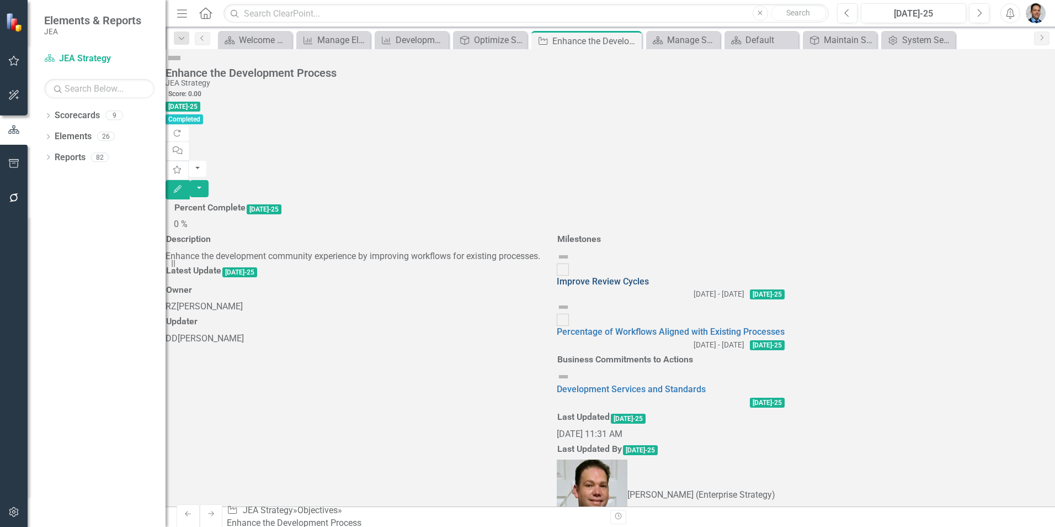
click at [649, 276] on link "Improve Review Cycles" at bounding box center [603, 281] width 92 height 10
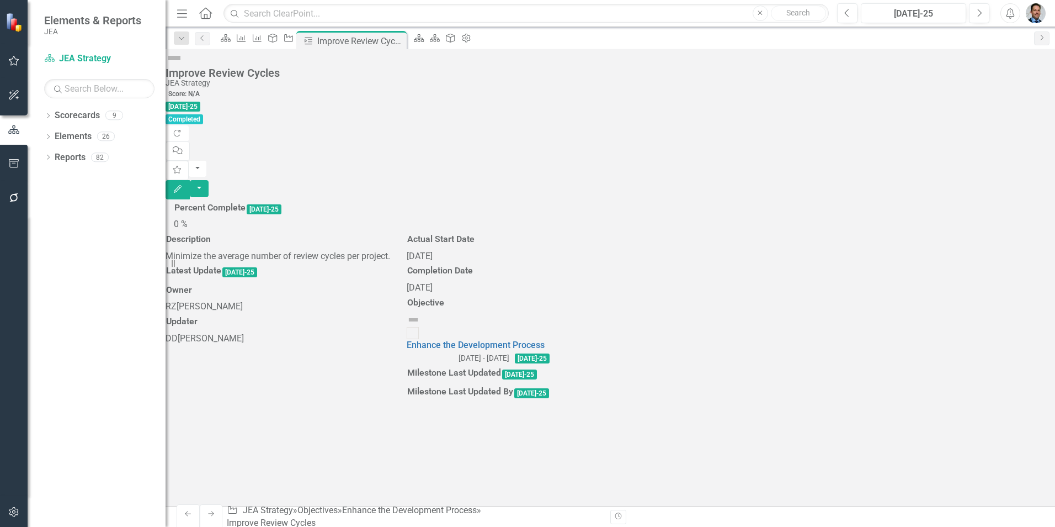
scroll to position [35, 0]
click at [294, 39] on icon "Objective" at bounding box center [288, 38] width 11 height 9
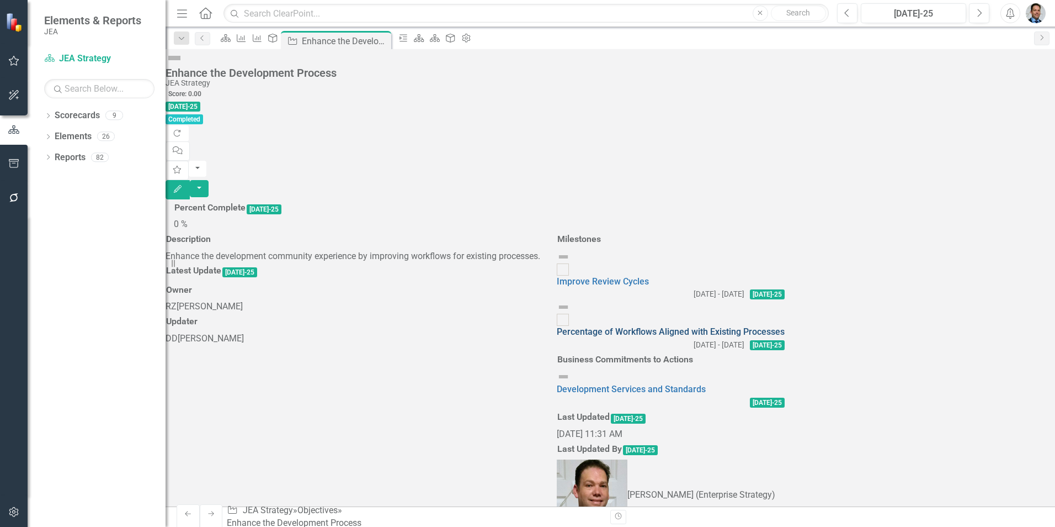
click at [721, 326] on link "Percentage of Workflows Aligned with Existing Processes" at bounding box center [671, 331] width 228 height 10
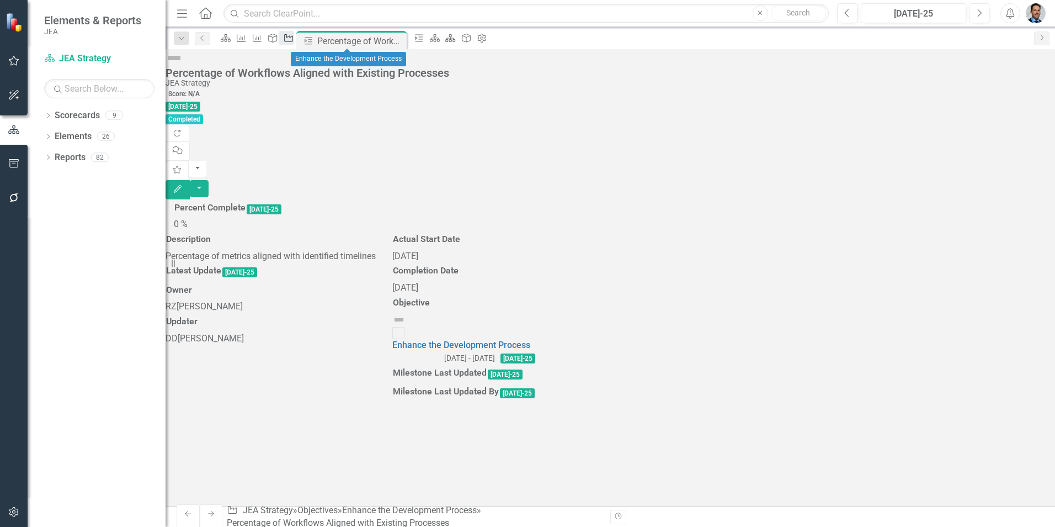
click at [294, 39] on icon "Objective" at bounding box center [288, 38] width 11 height 9
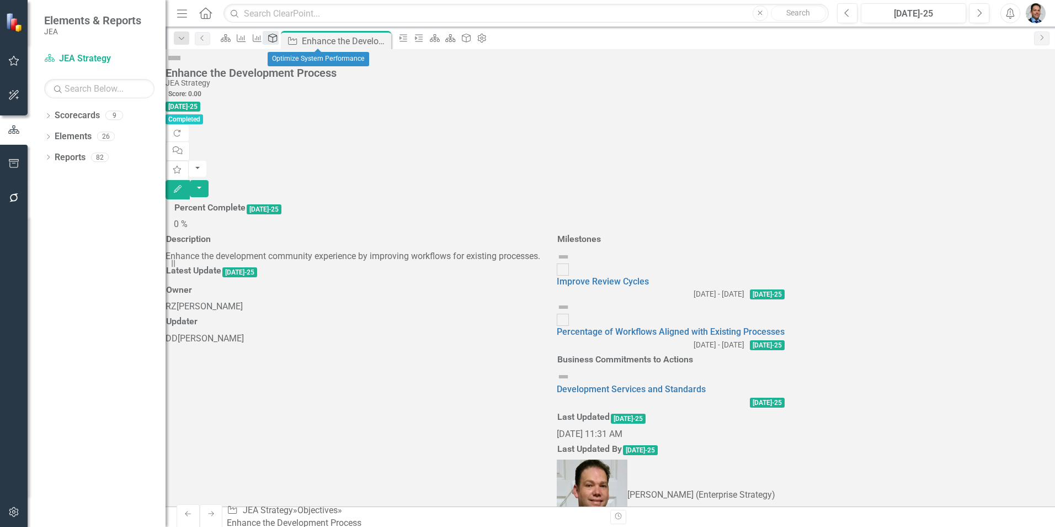
click at [278, 40] on icon "Corporate Commitments to Action" at bounding box center [272, 38] width 11 height 9
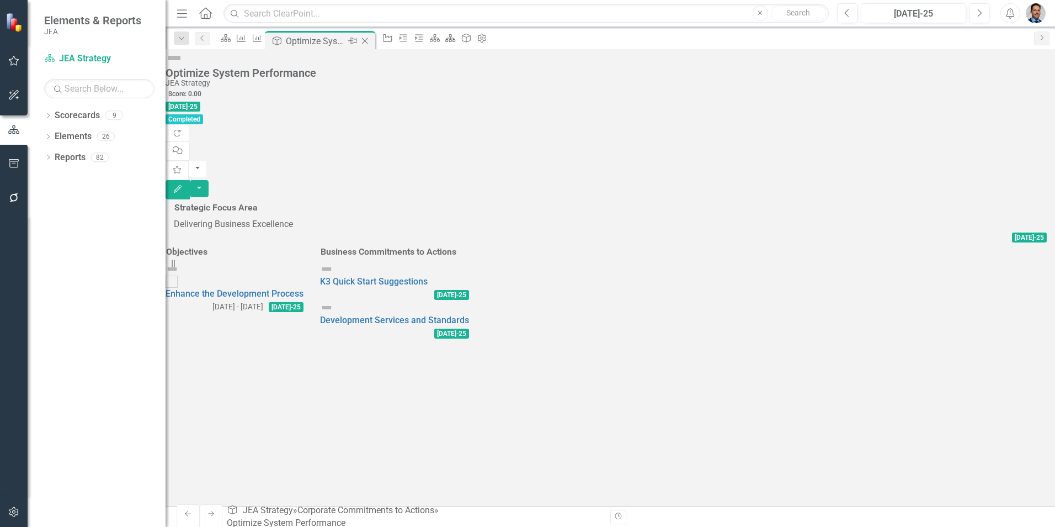
click at [370, 38] on icon "Close" at bounding box center [364, 40] width 11 height 9
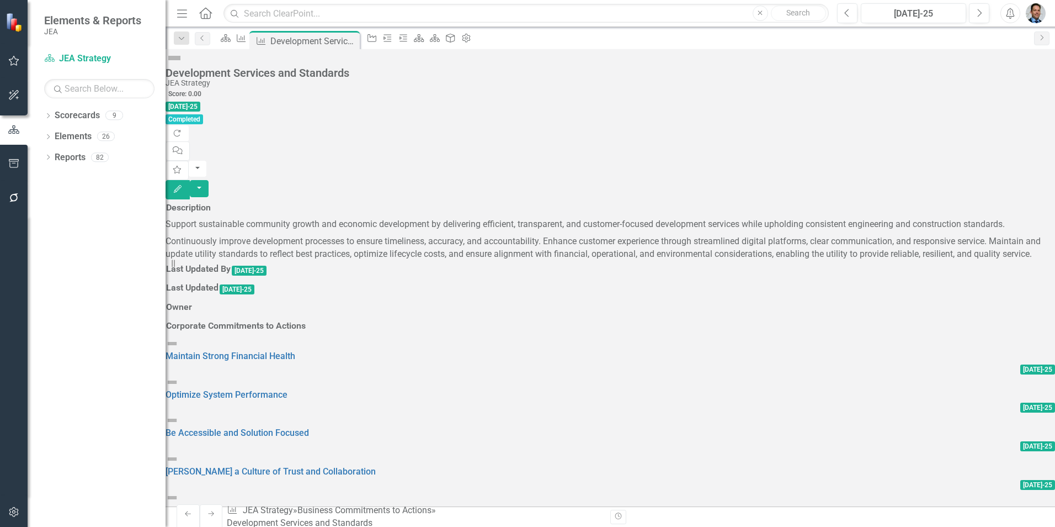
scroll to position [147, 0]
click at [280, 350] on link "Maintain Strong Financial Health" at bounding box center [231, 355] width 130 height 10
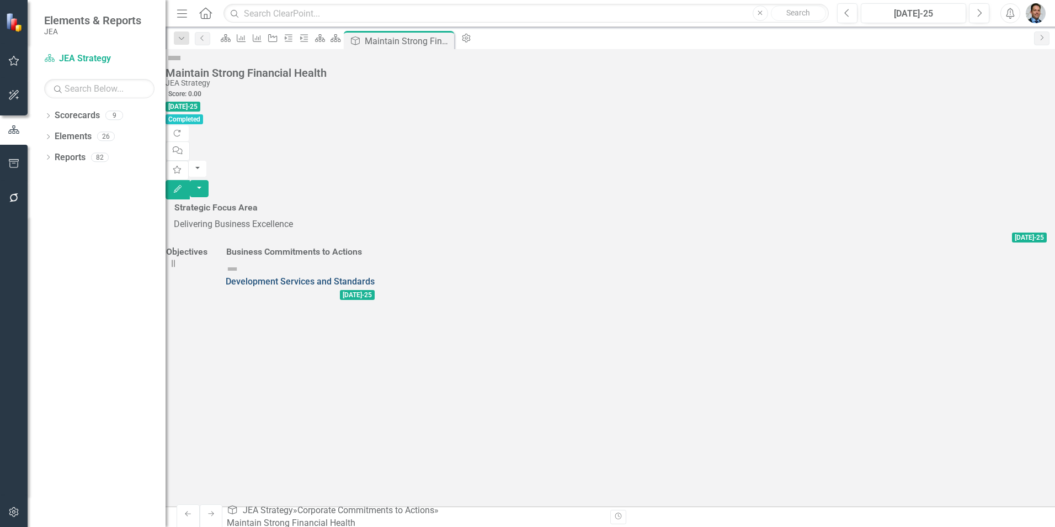
click at [375, 276] on link "Development Services and Standards" at bounding box center [300, 281] width 149 height 10
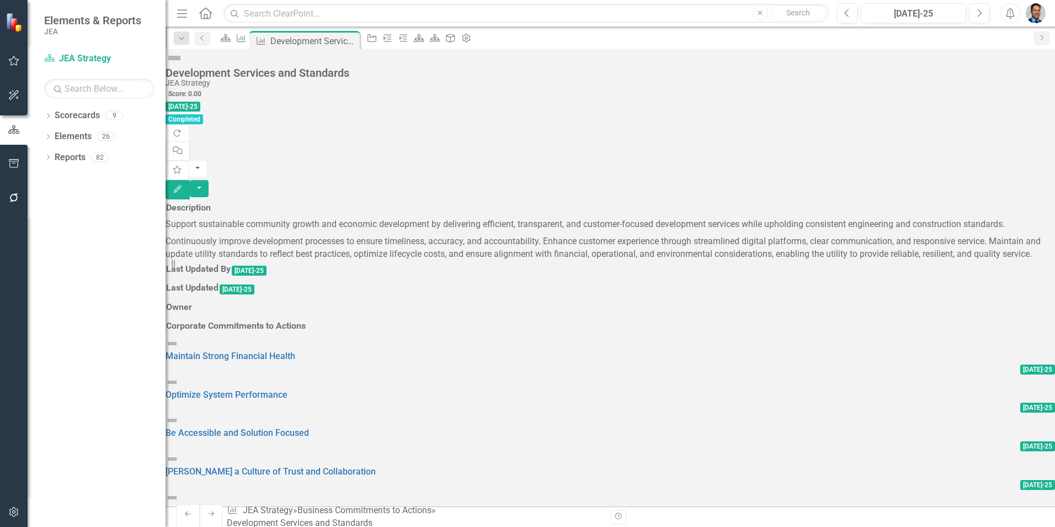
scroll to position [147, 0]
click at [288, 389] on link "Optimize System Performance" at bounding box center [227, 394] width 122 height 10
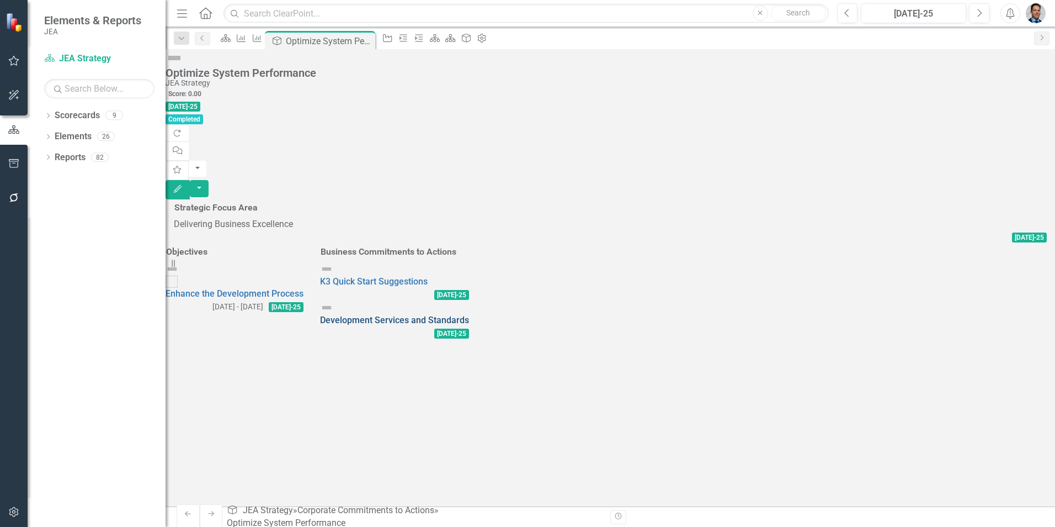
click at [469, 315] on link "Development Services and Standards" at bounding box center [394, 320] width 149 height 10
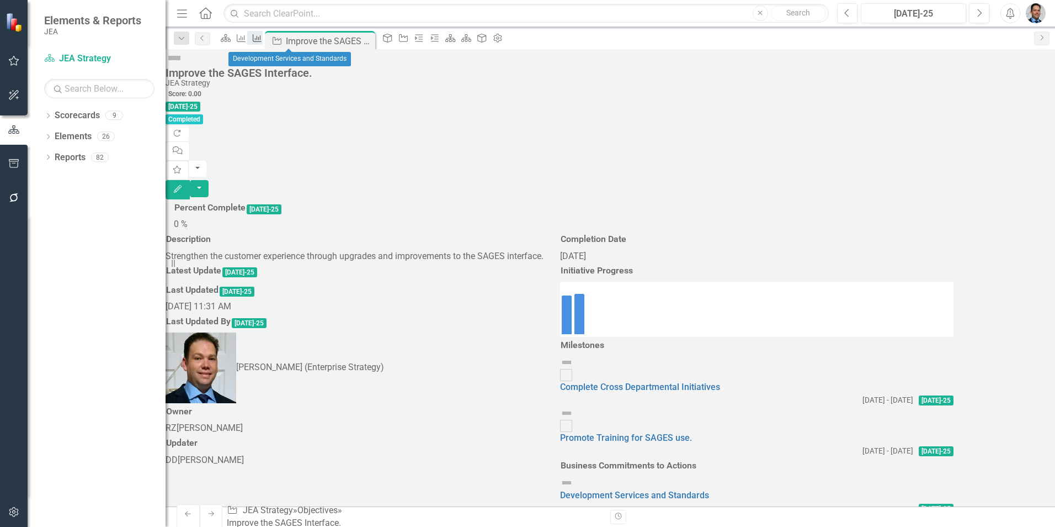
click at [263, 40] on icon "Business Commitments to Action" at bounding box center [257, 38] width 11 height 9
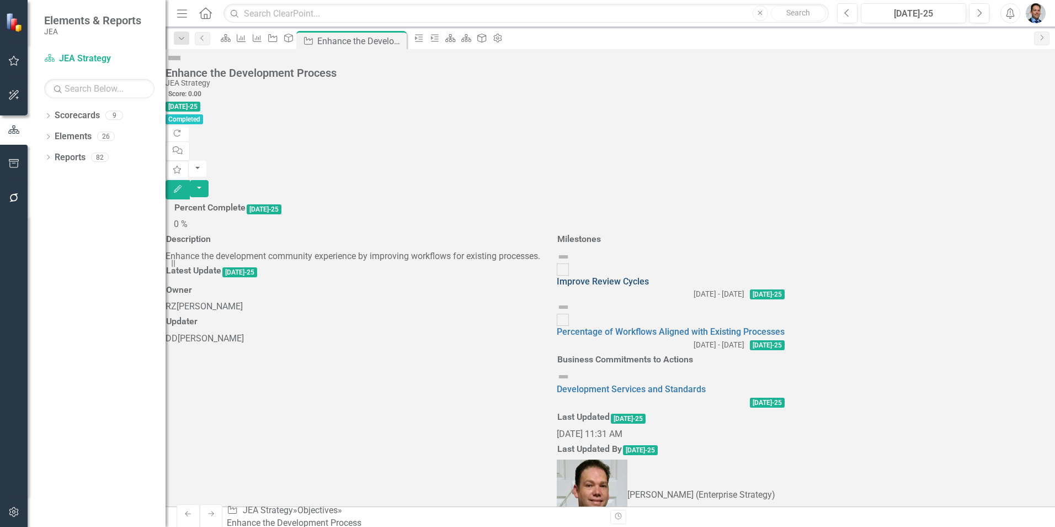
click at [649, 276] on link "Improve Review Cycles" at bounding box center [603, 281] width 92 height 10
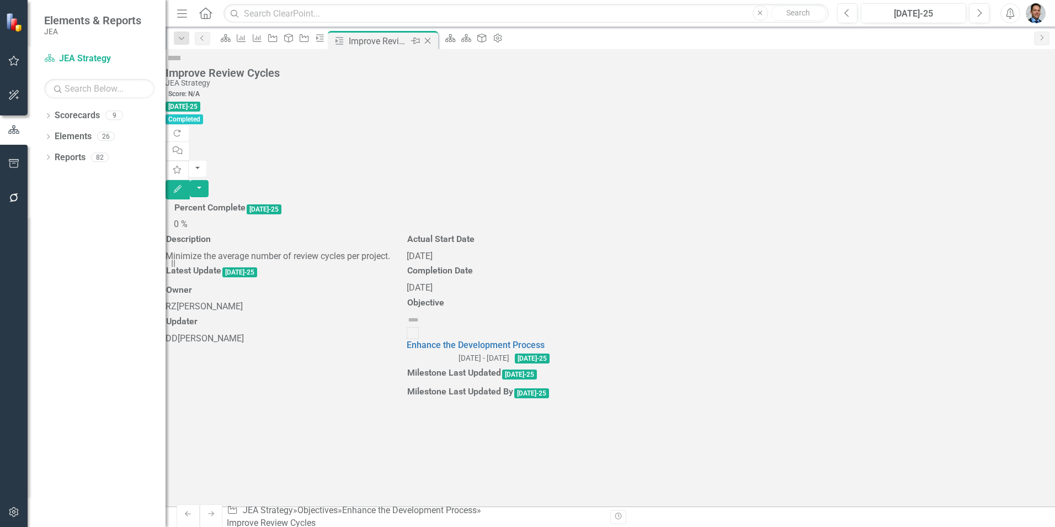
click at [433, 41] on icon "Close" at bounding box center [427, 40] width 11 height 9
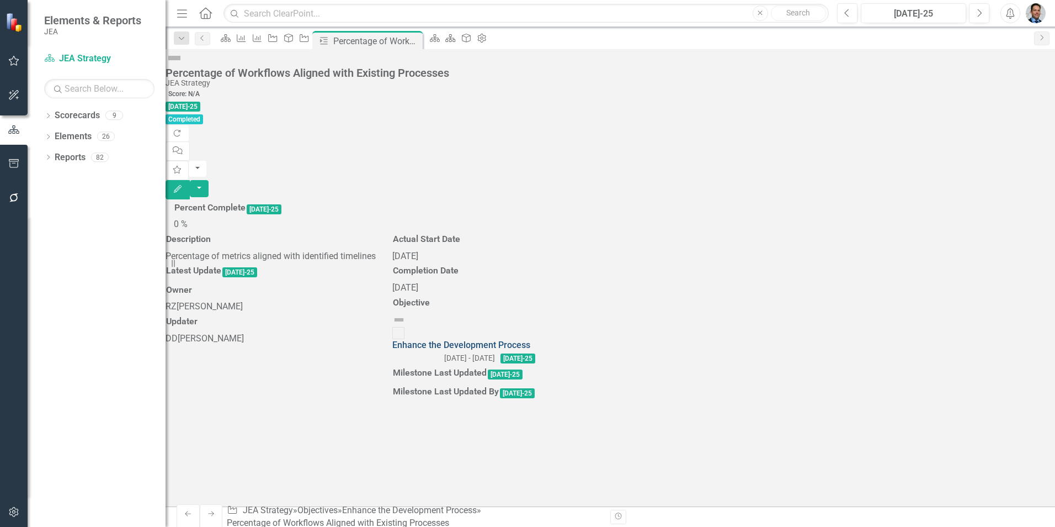
click at [530, 350] on link "Enhance the Development Process" at bounding box center [461, 344] width 138 height 10
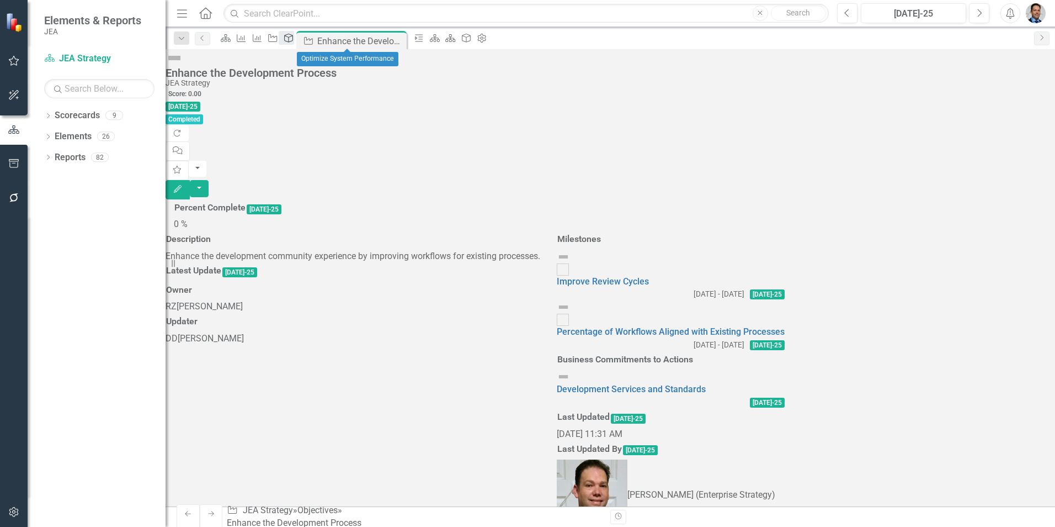
click at [294, 42] on icon "Corporate Commitments to Action" at bounding box center [288, 38] width 11 height 9
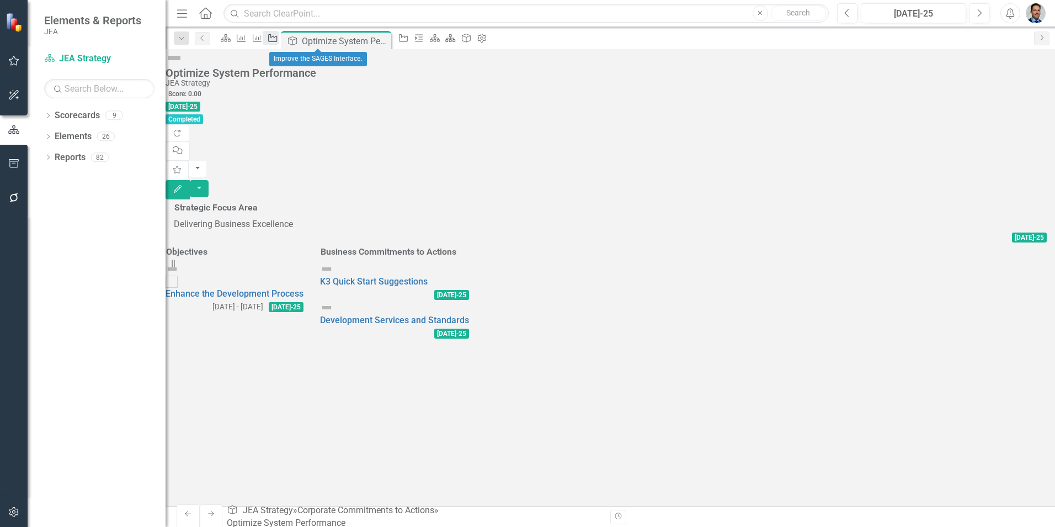
click at [278, 40] on icon "Objective" at bounding box center [272, 38] width 11 height 9
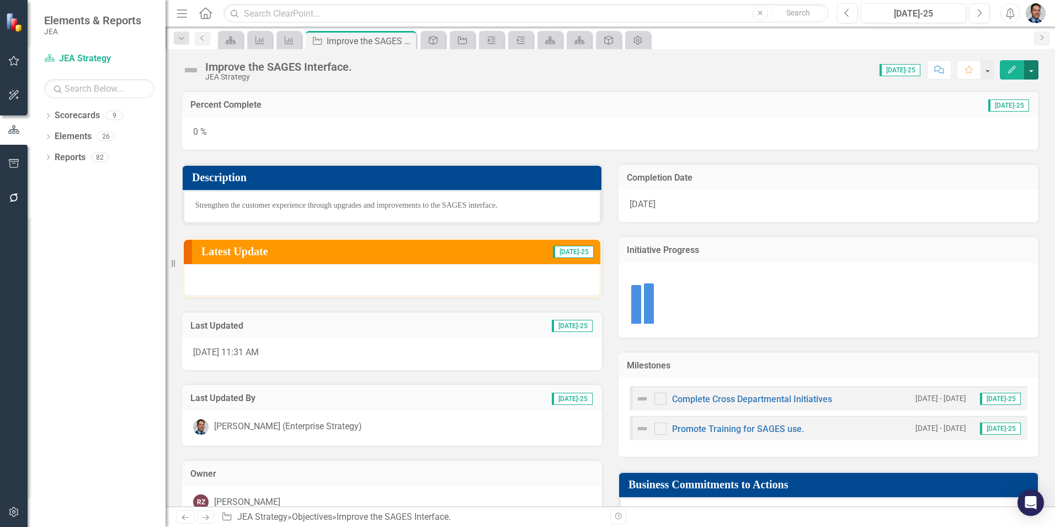
click at [1033, 70] on button "button" at bounding box center [1031, 69] width 14 height 19
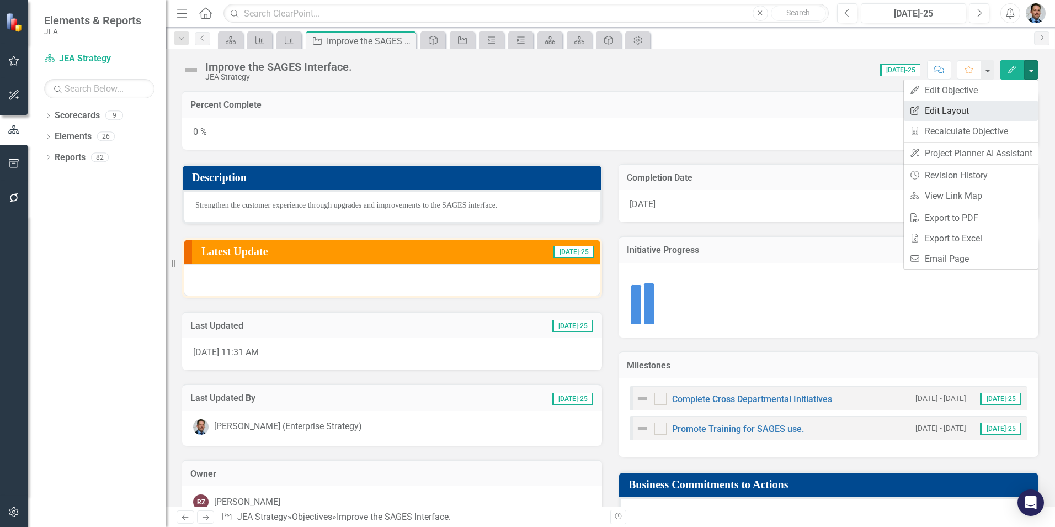
click at [955, 111] on link "Edit Report Edit Layout" at bounding box center [971, 110] width 134 height 20
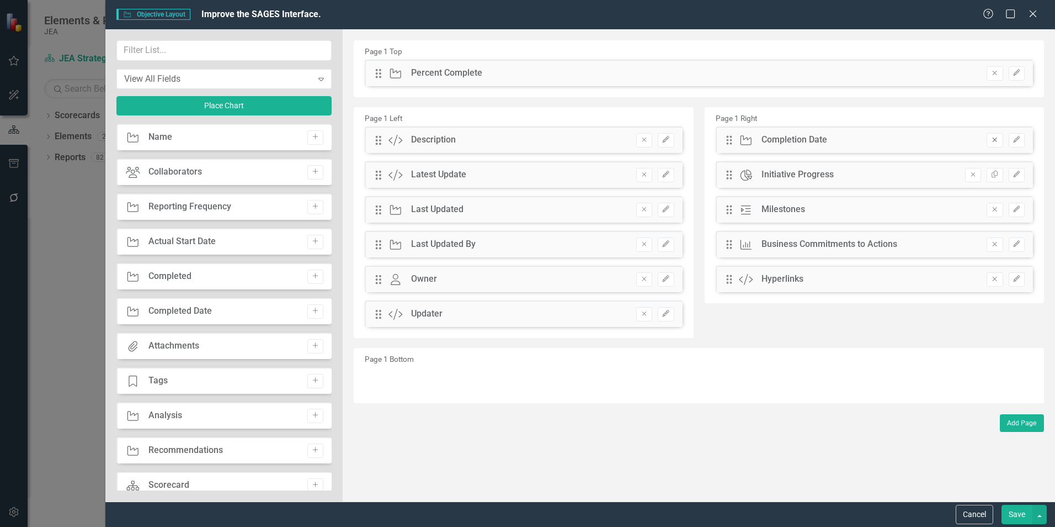
click at [998, 139] on icon "Remove" at bounding box center [995, 139] width 8 height 7
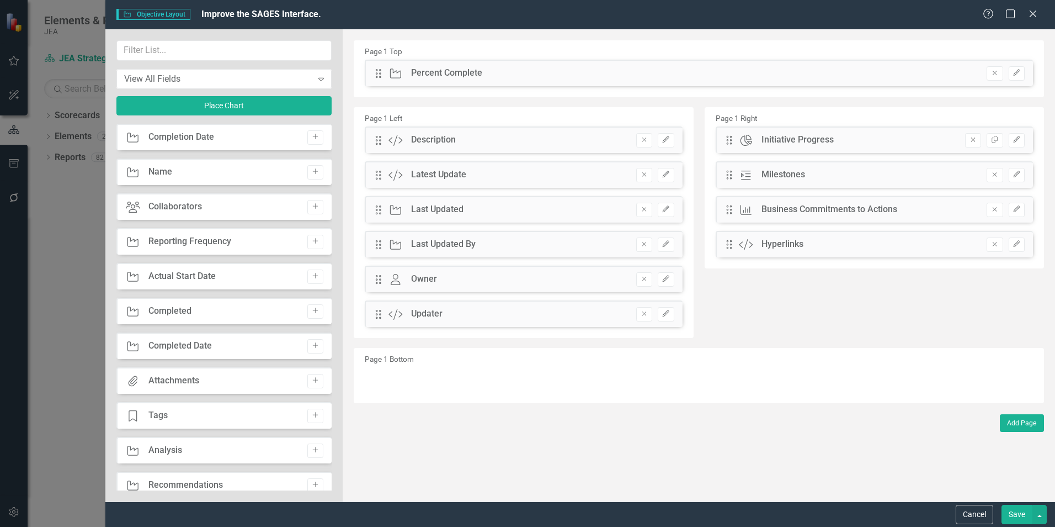
click at [975, 137] on icon "Remove" at bounding box center [973, 139] width 8 height 7
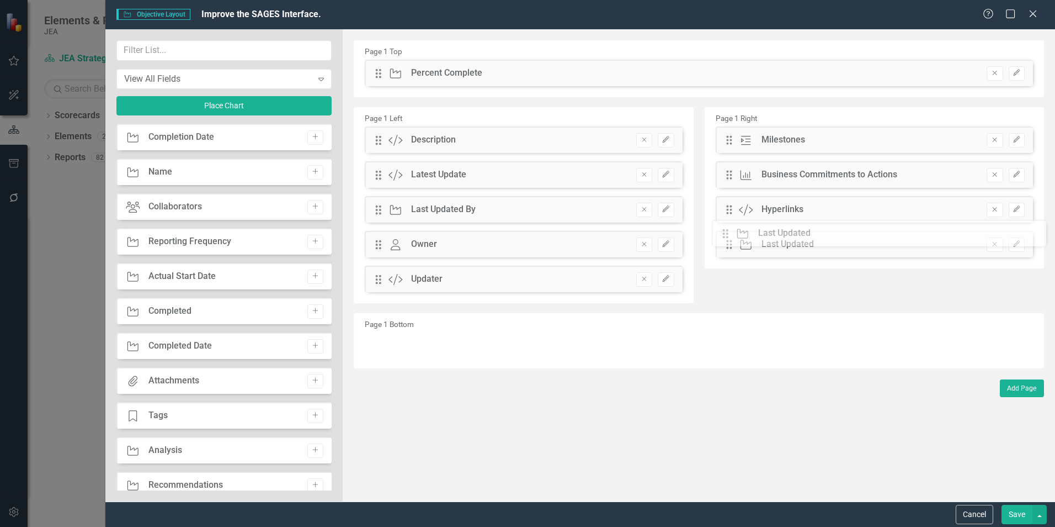
drag, startPoint x: 380, startPoint y: 207, endPoint x: 736, endPoint y: 231, distance: 356.2
drag, startPoint x: 376, startPoint y: 211, endPoint x: 760, endPoint y: 281, distance: 389.8
click at [1012, 73] on button "Edit" at bounding box center [1017, 73] width 16 height 14
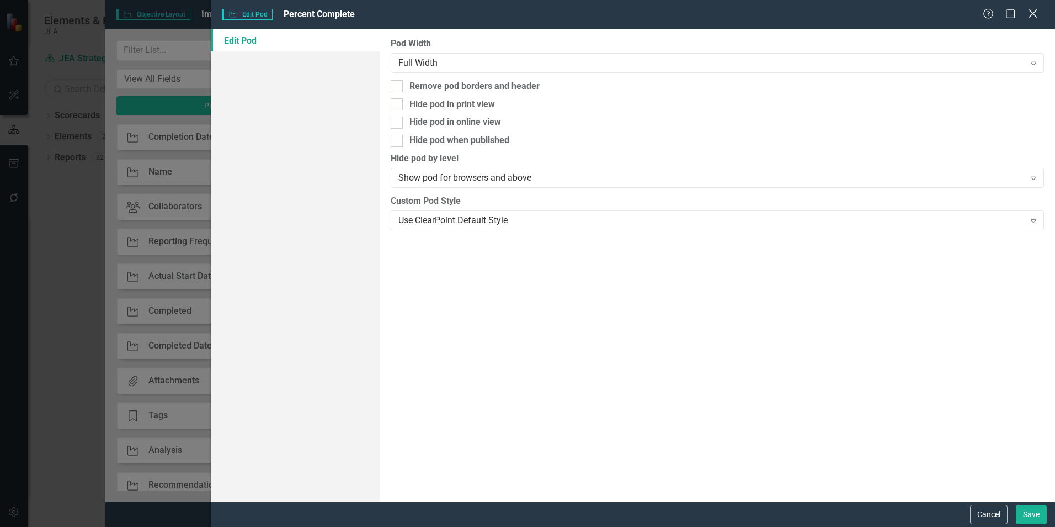
click at [1030, 15] on icon "Close" at bounding box center [1033, 13] width 14 height 10
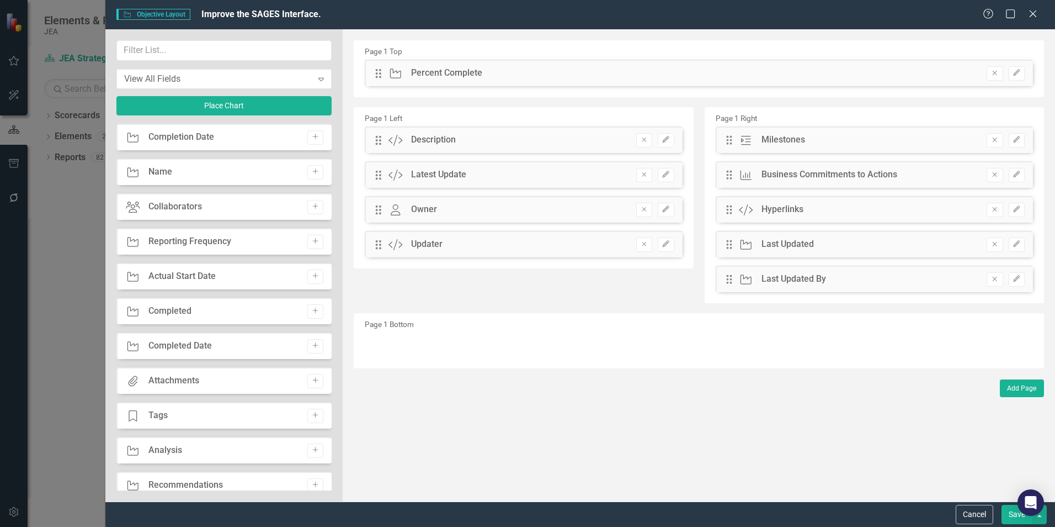
click at [1006, 515] on button "Save" at bounding box center [1017, 513] width 31 height 19
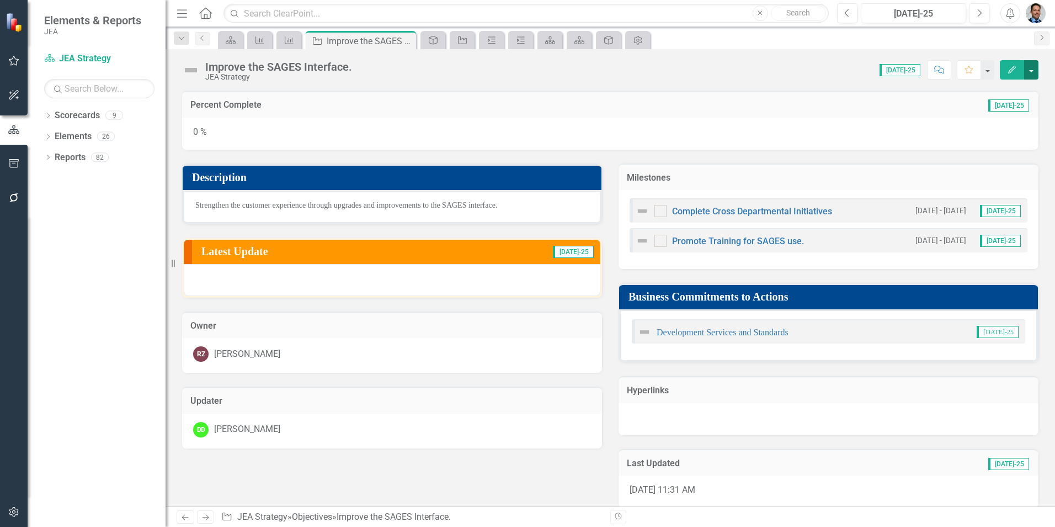
click at [1033, 72] on button "button" at bounding box center [1031, 69] width 14 height 19
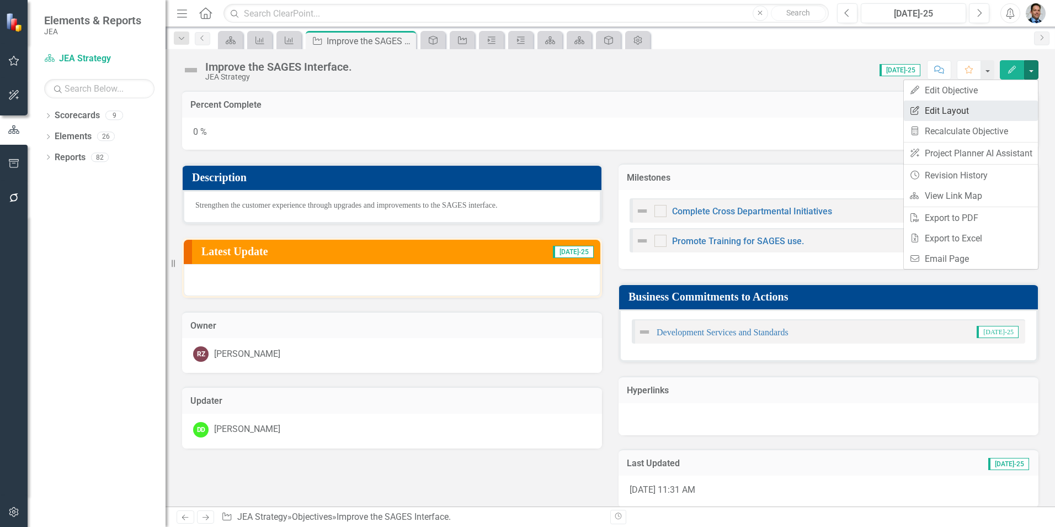
click at [955, 110] on link "Edit Report Edit Layout" at bounding box center [971, 110] width 134 height 20
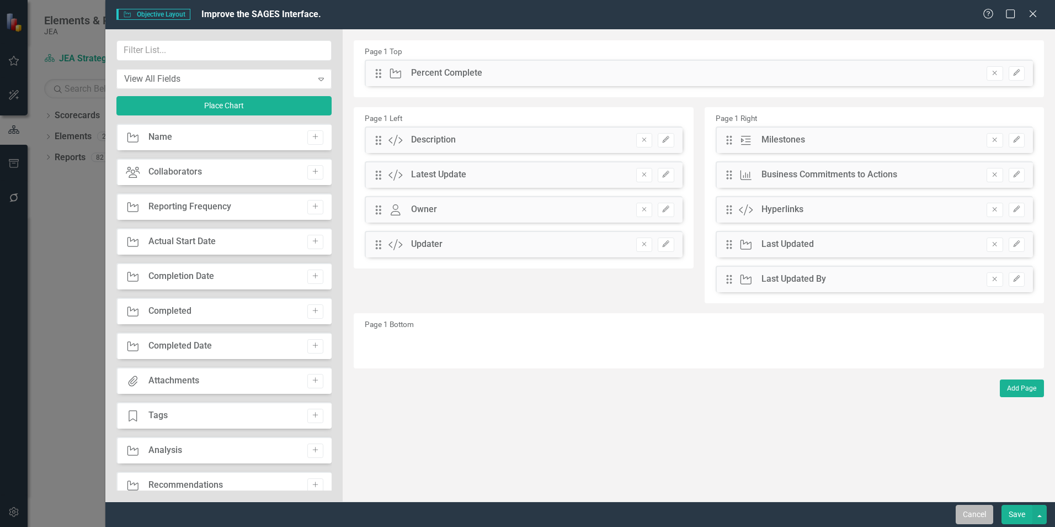
click at [979, 515] on button "Cancel" at bounding box center [975, 513] width 38 height 19
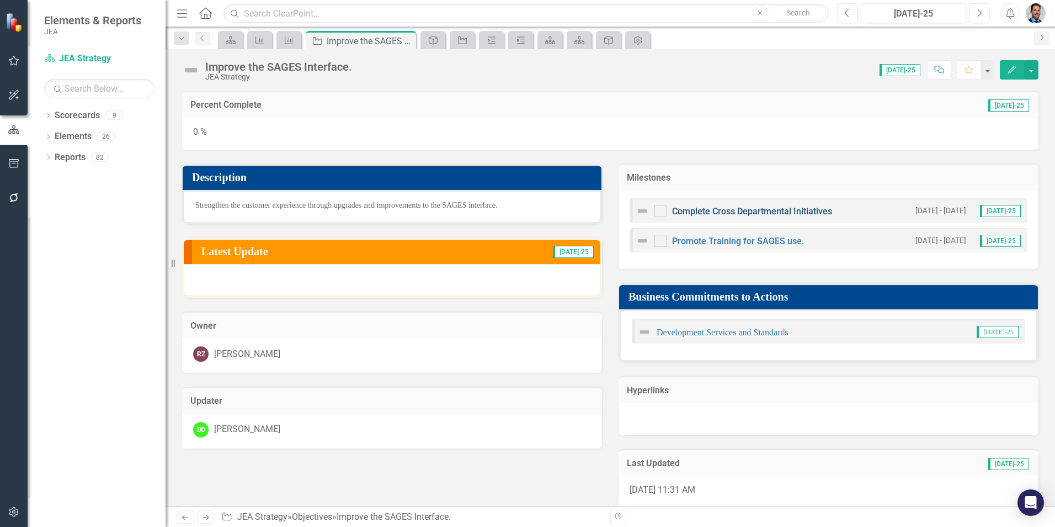
click at [714, 211] on link "Complete Cross Departmental Initiatives" at bounding box center [752, 211] width 160 height 10
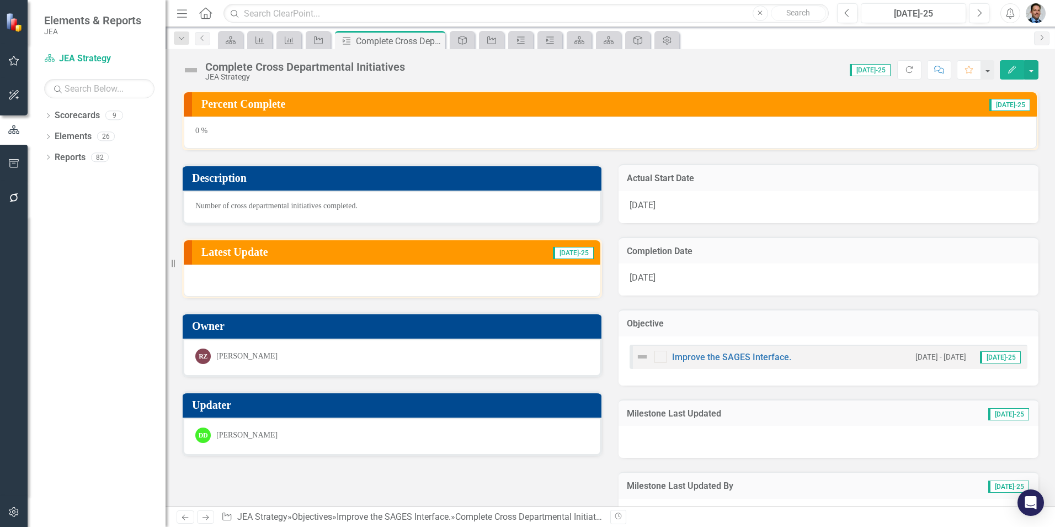
scroll to position [35, 0]
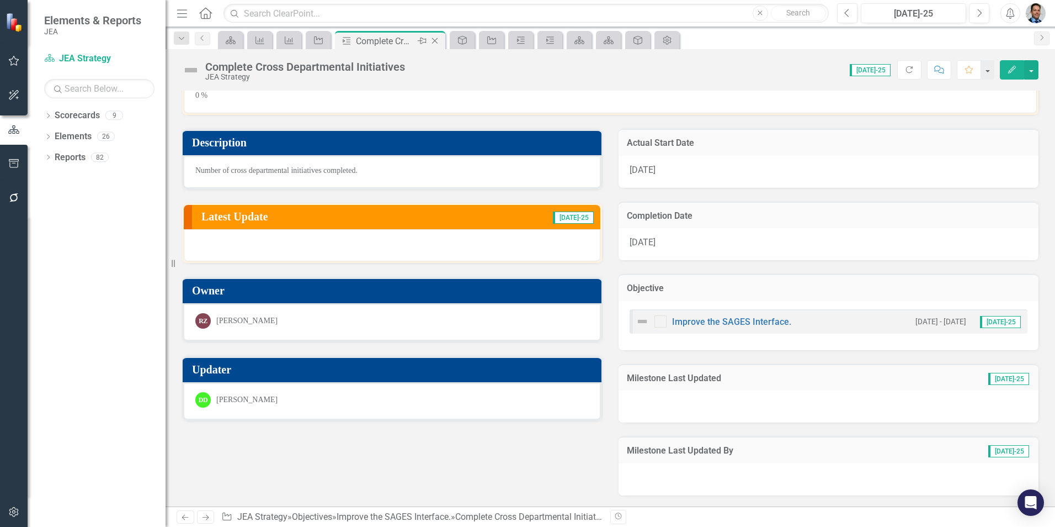
click at [432, 44] on icon at bounding box center [435, 41] width 6 height 6
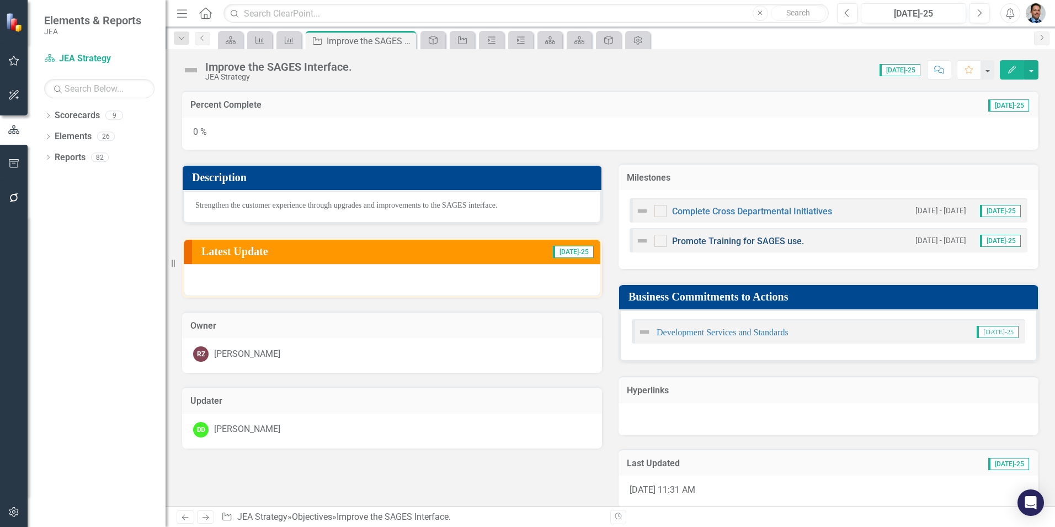
click at [723, 242] on link "Promote Training for SAGES use." at bounding box center [738, 241] width 132 height 10
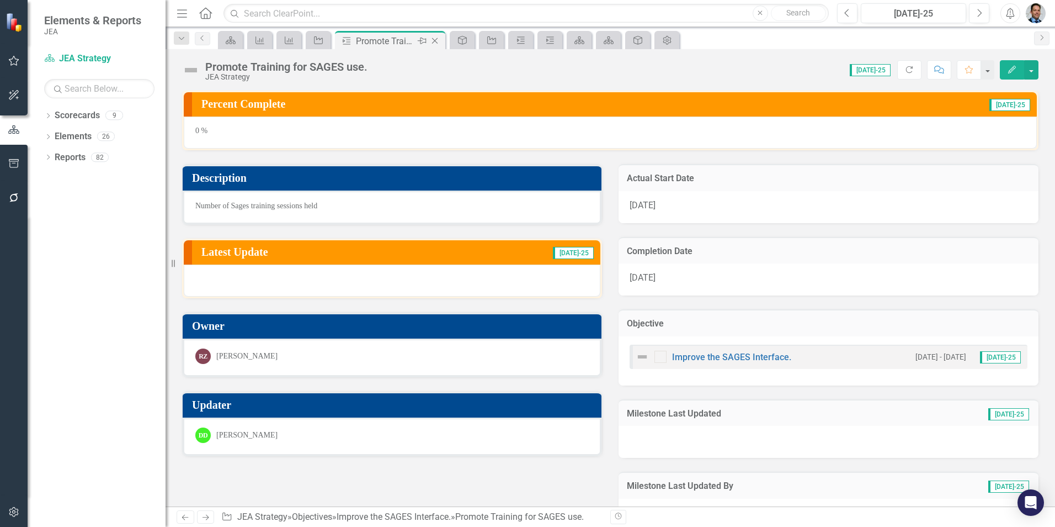
click at [432, 39] on icon "Close" at bounding box center [434, 40] width 11 height 9
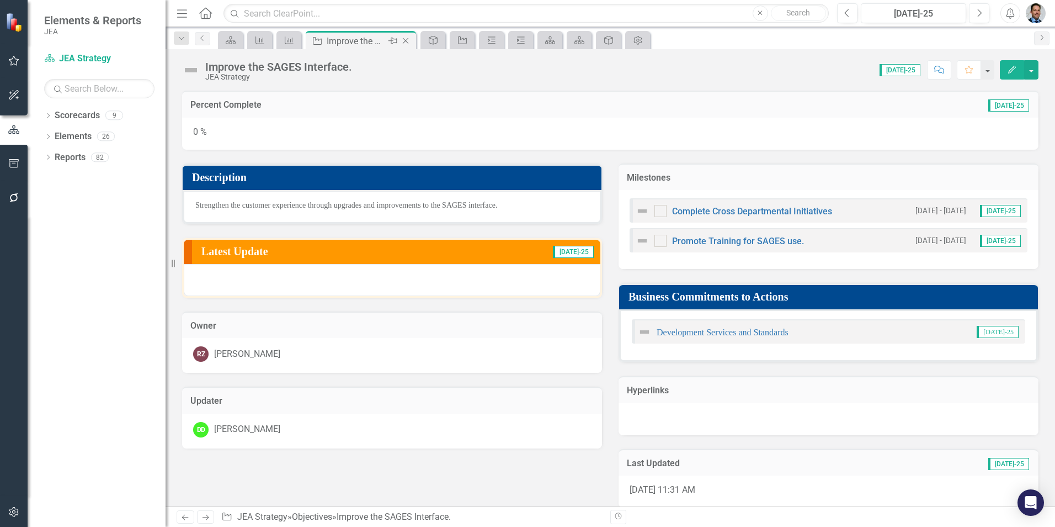
click at [407, 42] on icon at bounding box center [406, 41] width 6 height 6
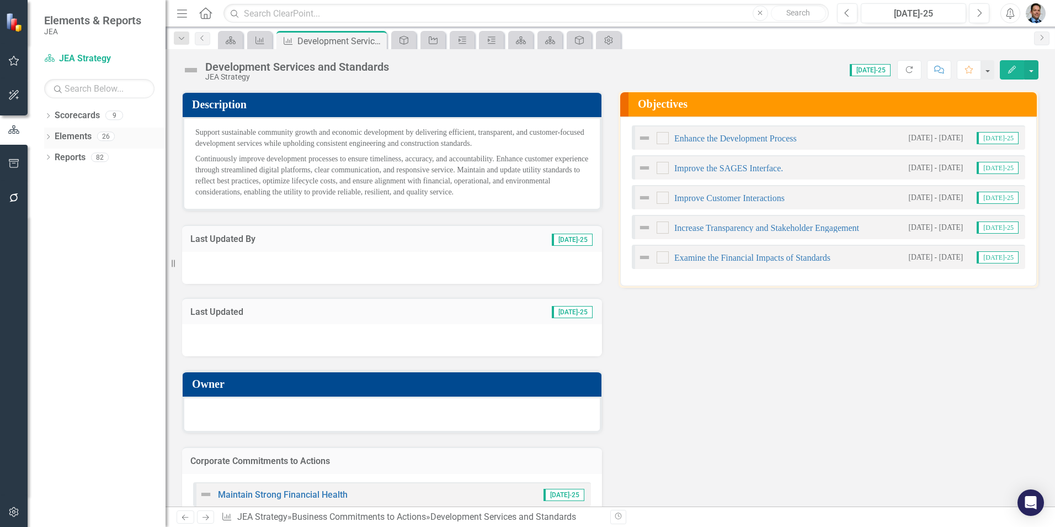
click at [68, 136] on link "Elements" at bounding box center [73, 136] width 37 height 13
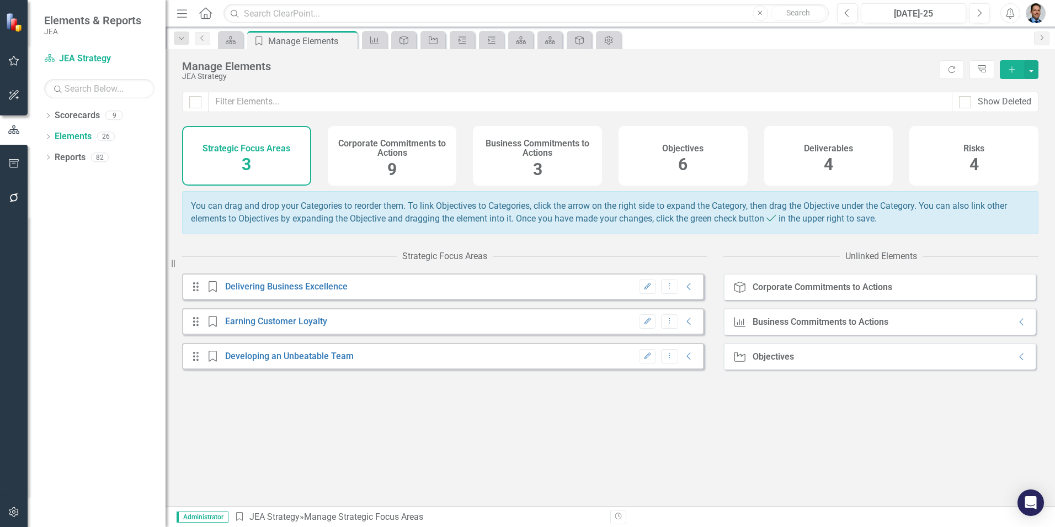
click at [688, 150] on h4 "Objectives" at bounding box center [682, 148] width 41 height 10
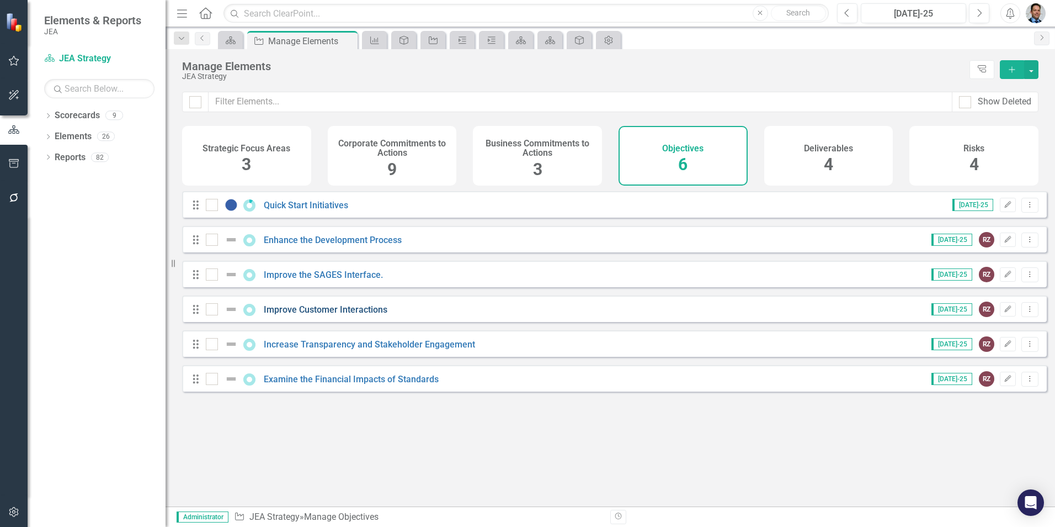
click at [289, 315] on link "Improve Customer Interactions" at bounding box center [326, 309] width 124 height 10
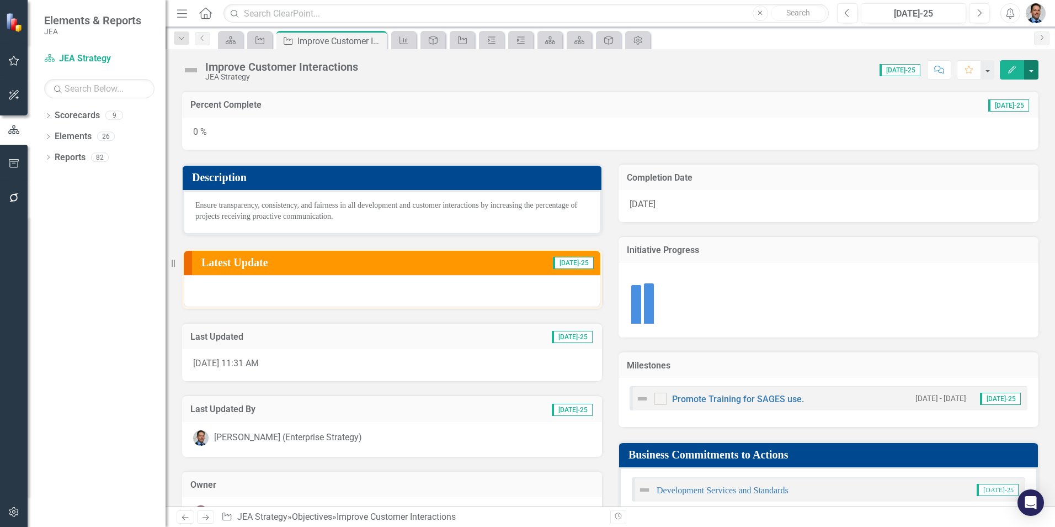
click at [1028, 75] on button "button" at bounding box center [1031, 69] width 14 height 19
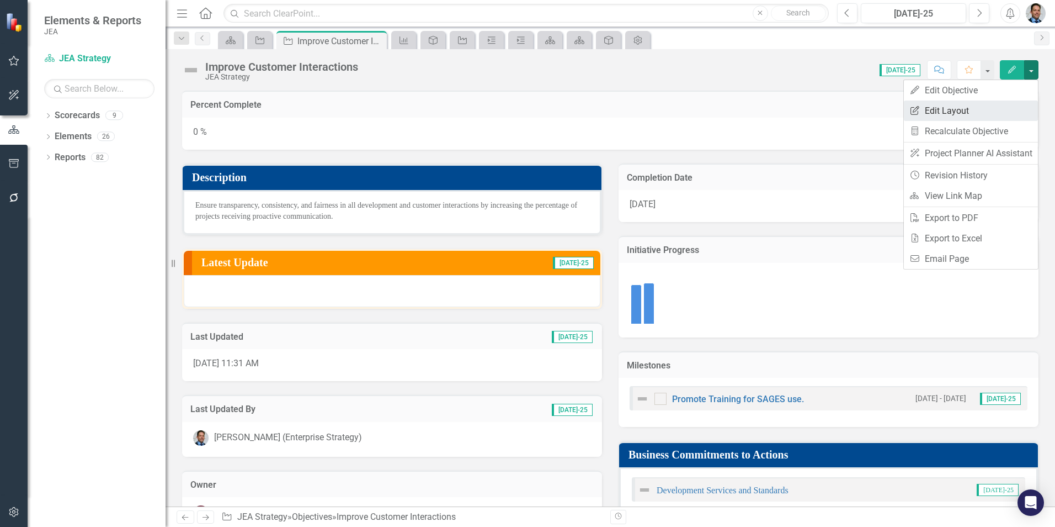
click at [953, 109] on link "Edit Report Edit Layout" at bounding box center [971, 110] width 134 height 20
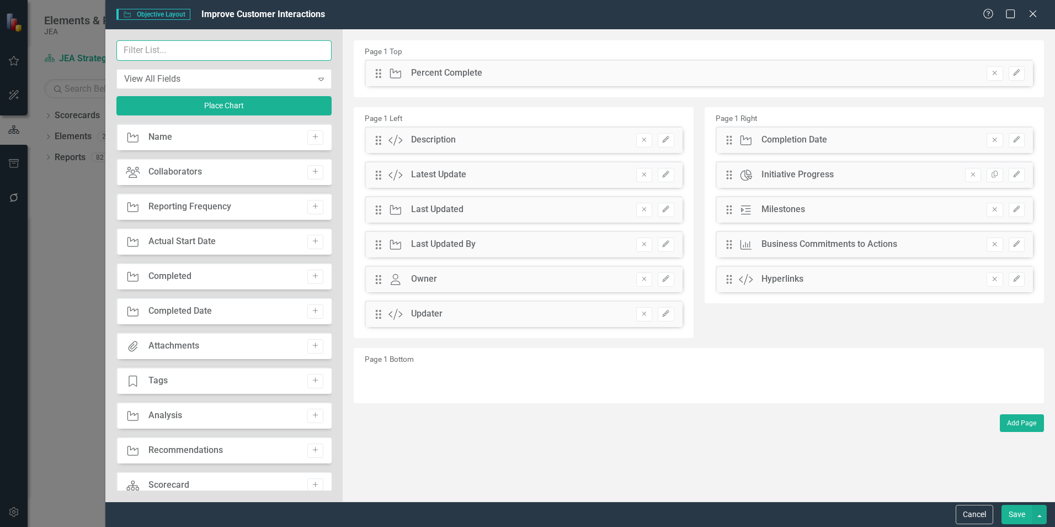
click at [170, 50] on input "text" at bounding box center [223, 50] width 215 height 20
click at [973, 178] on icon "Remove" at bounding box center [973, 174] width 8 height 7
click at [152, 55] on input "text" at bounding box center [223, 50] width 215 height 20
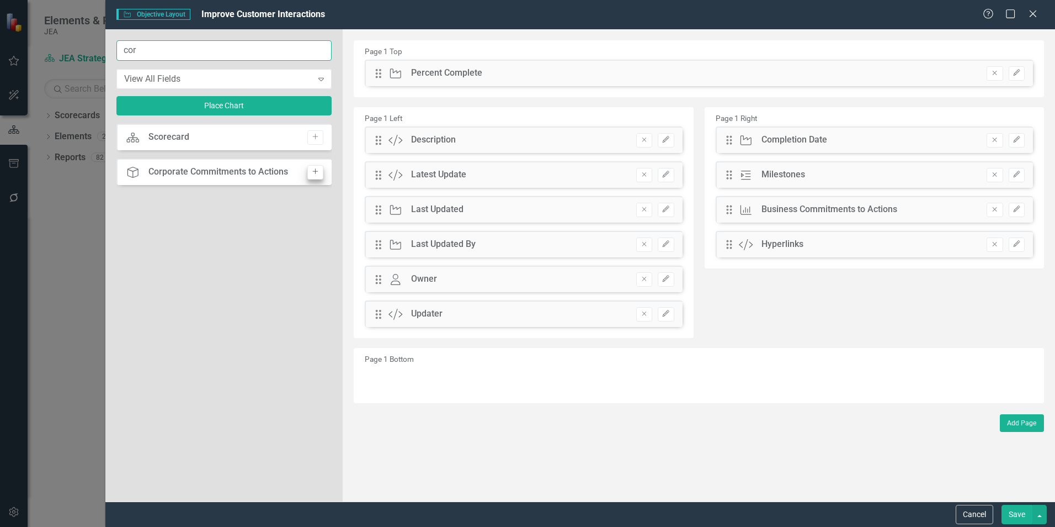
type input "cor"
click at [319, 171] on icon "Add" at bounding box center [315, 171] width 8 height 7
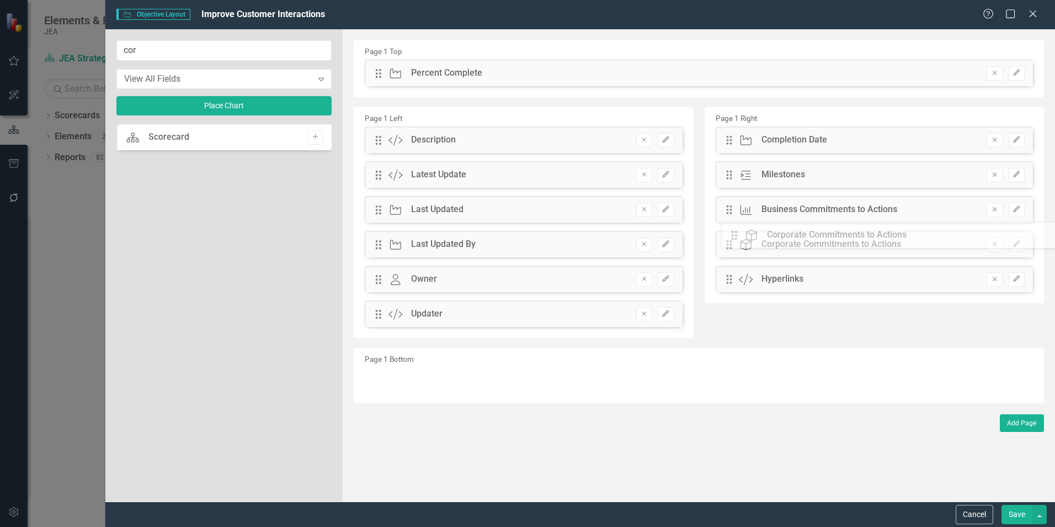
drag, startPoint x: 379, startPoint y: 75, endPoint x: 737, endPoint y: 238, distance: 393.9
click at [1020, 517] on button "Save" at bounding box center [1017, 513] width 31 height 19
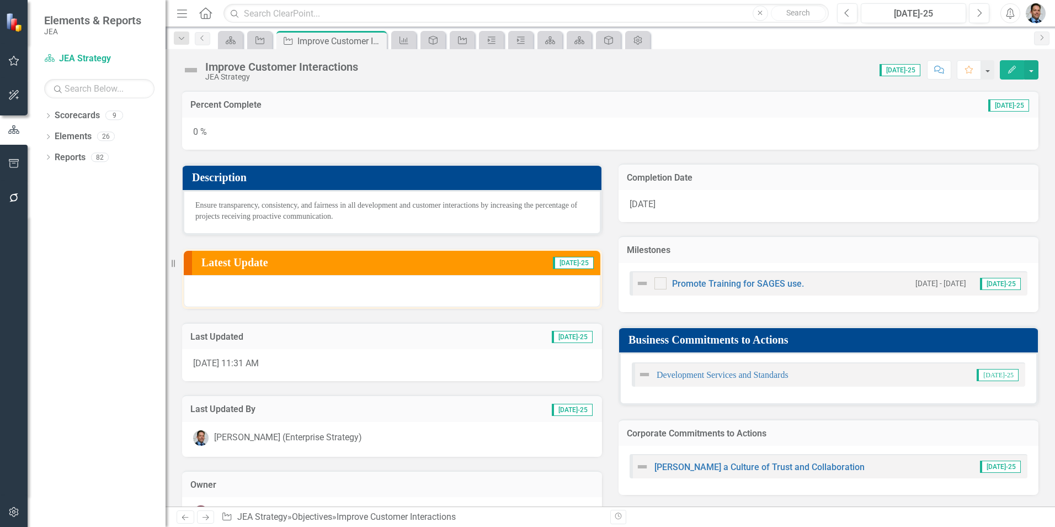
click at [871, 256] on td "Milestones" at bounding box center [828, 251] width 403 height 14
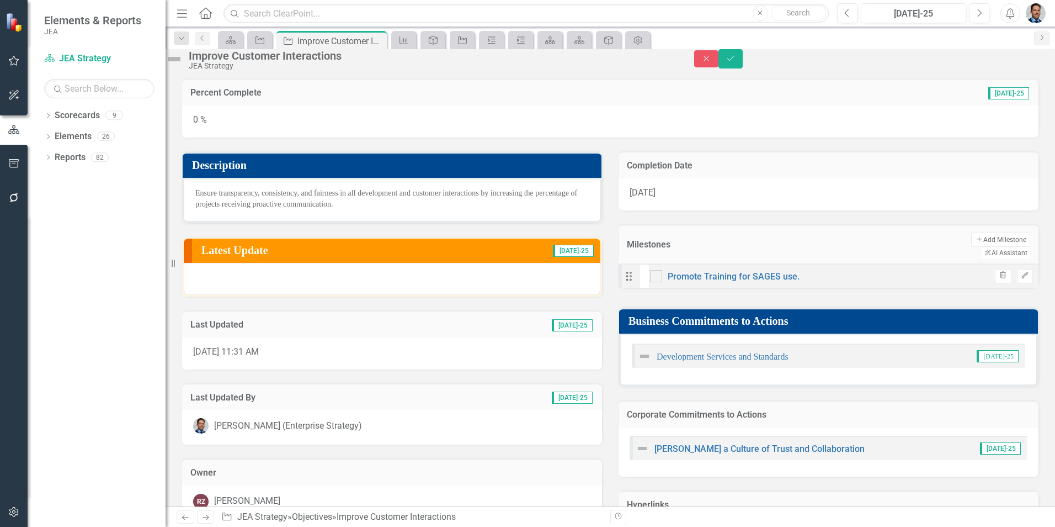
click at [863, 253] on td "Add Add Milestone ClearPoint AI AI Assistant" at bounding box center [914, 245] width 232 height 27
click at [711, 61] on icon "Close" at bounding box center [706, 59] width 10 height 8
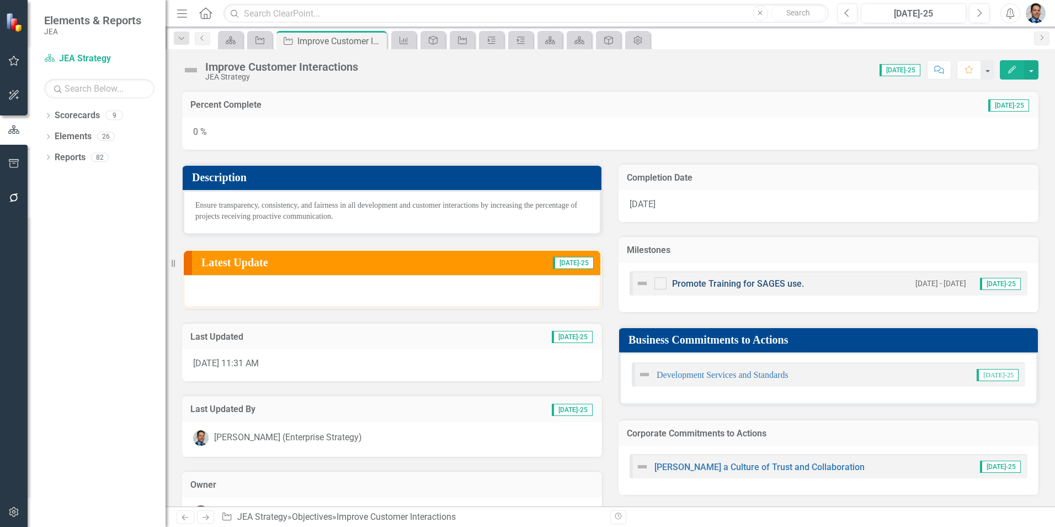
click at [726, 280] on link "Promote Training for SAGES use." at bounding box center [738, 283] width 132 height 10
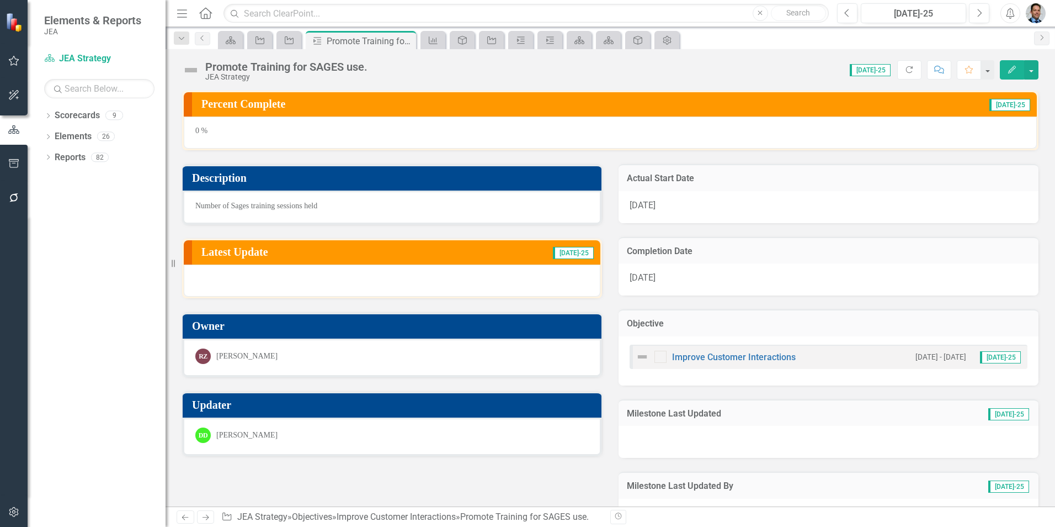
click at [754, 322] on h3 "Objective" at bounding box center [828, 323] width 403 height 10
click at [1030, 68] on button "button" at bounding box center [1031, 69] width 14 height 19
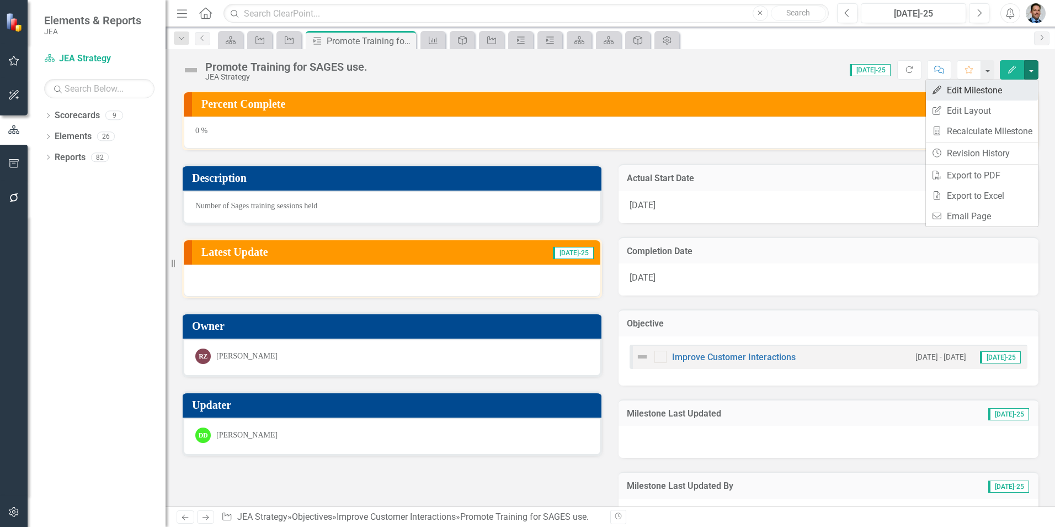
click at [990, 88] on link "Edit Edit Milestone" at bounding box center [982, 90] width 112 height 20
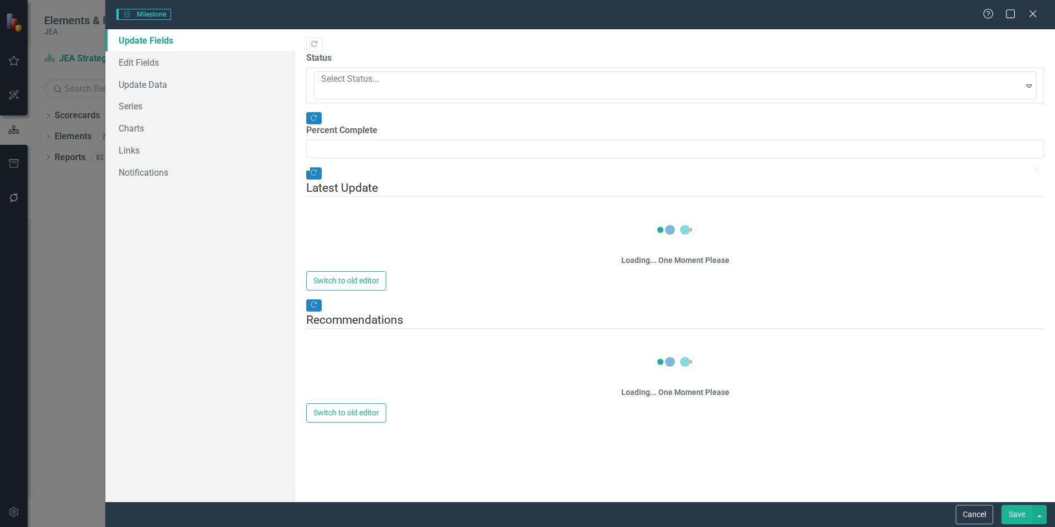
type input "0"
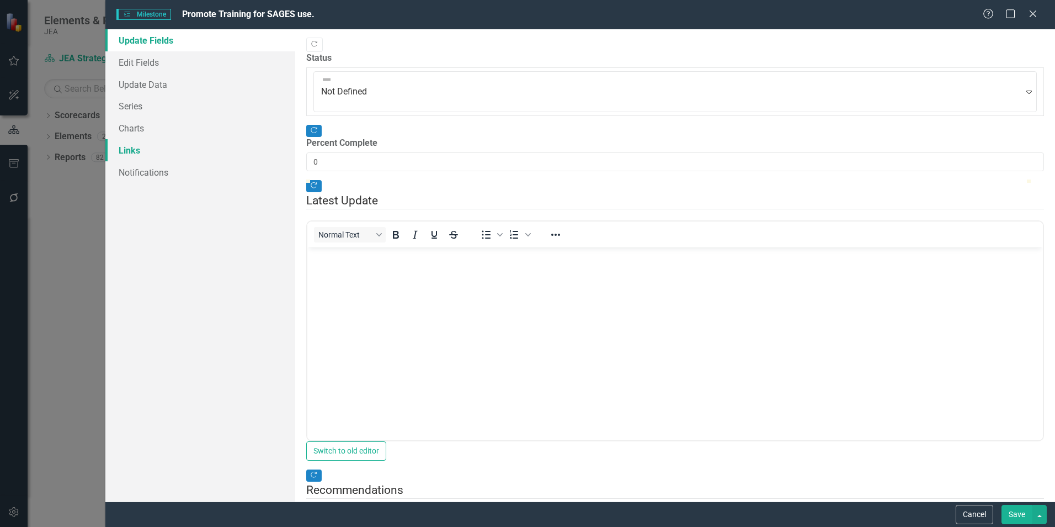
click at [147, 158] on link "Links" at bounding box center [200, 150] width 190 height 22
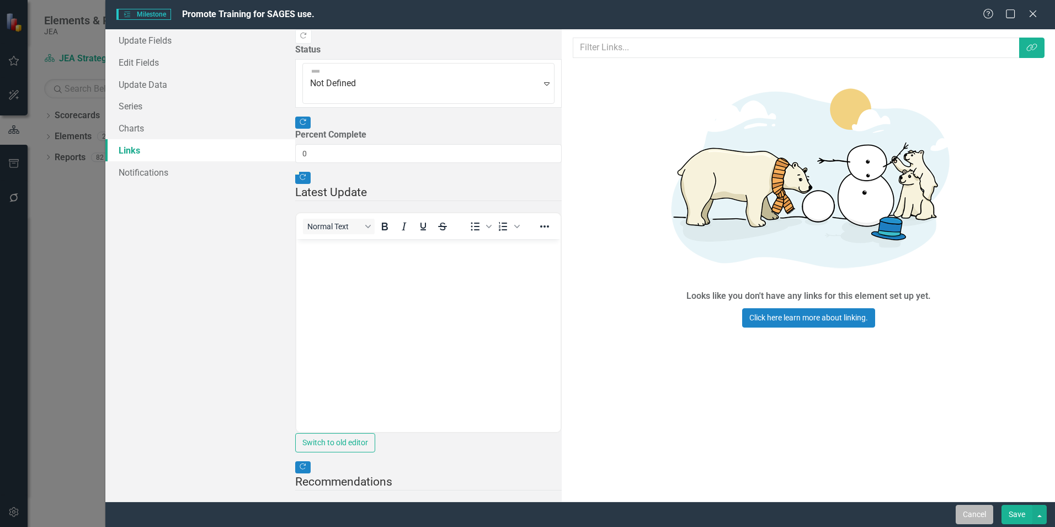
click at [971, 509] on button "Cancel" at bounding box center [975, 513] width 38 height 19
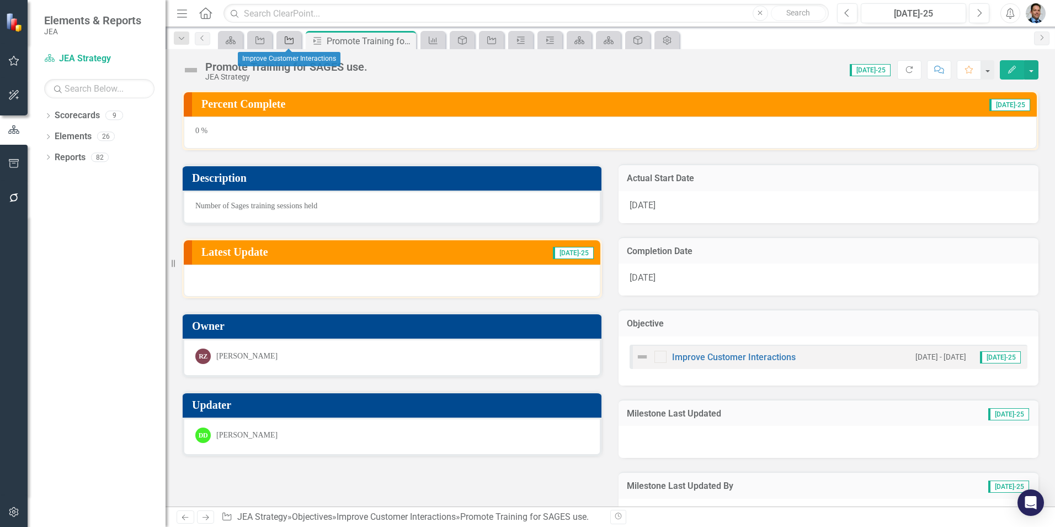
click at [293, 41] on icon "Objective" at bounding box center [289, 40] width 11 height 9
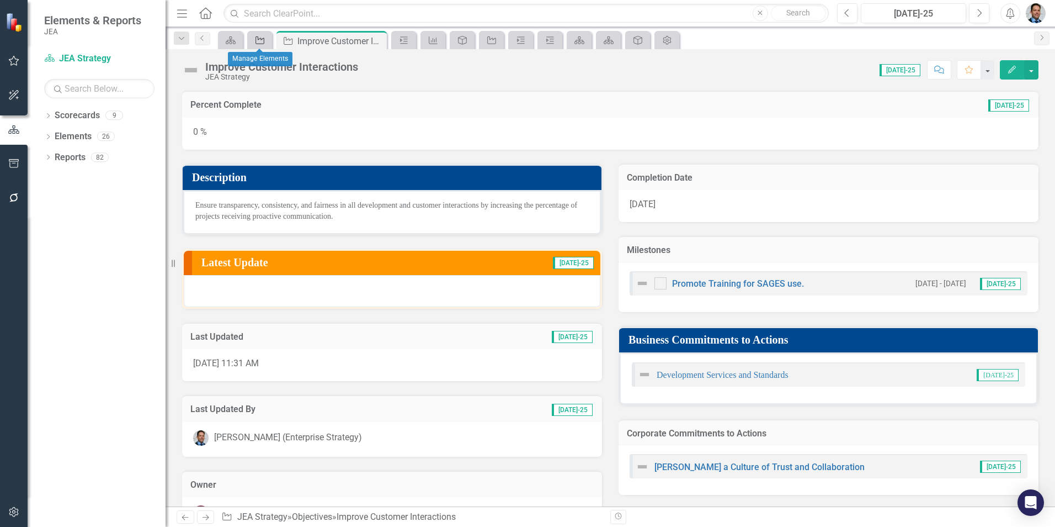
click at [265, 40] on icon "Objective" at bounding box center [259, 40] width 11 height 9
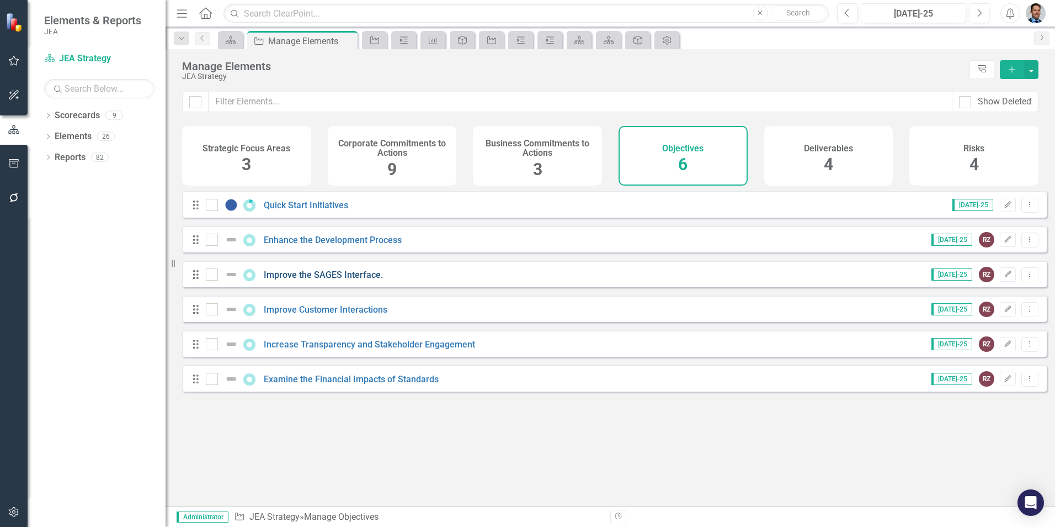
click at [304, 280] on link "Improve the SAGES Interface." at bounding box center [323, 274] width 119 height 10
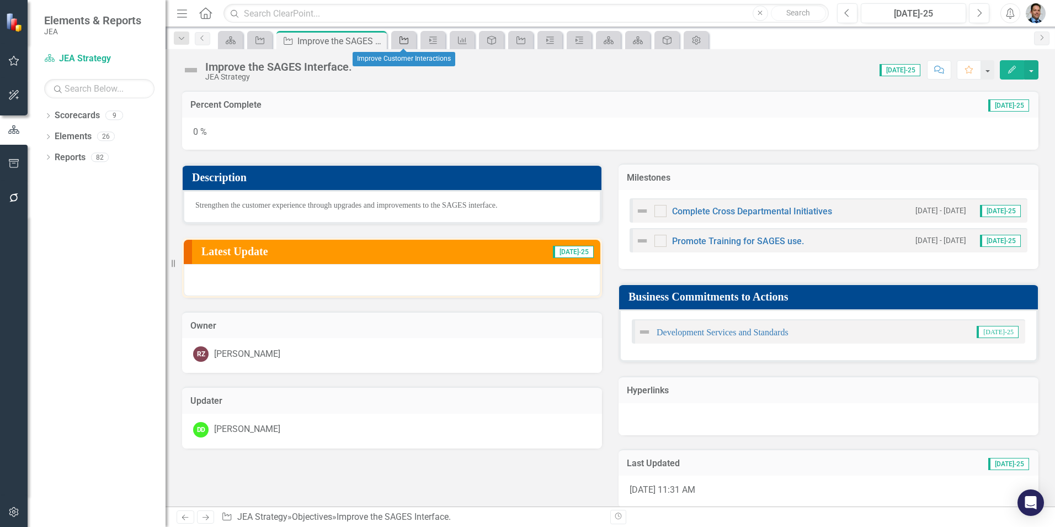
click at [405, 36] on icon "Objective" at bounding box center [403, 40] width 11 height 9
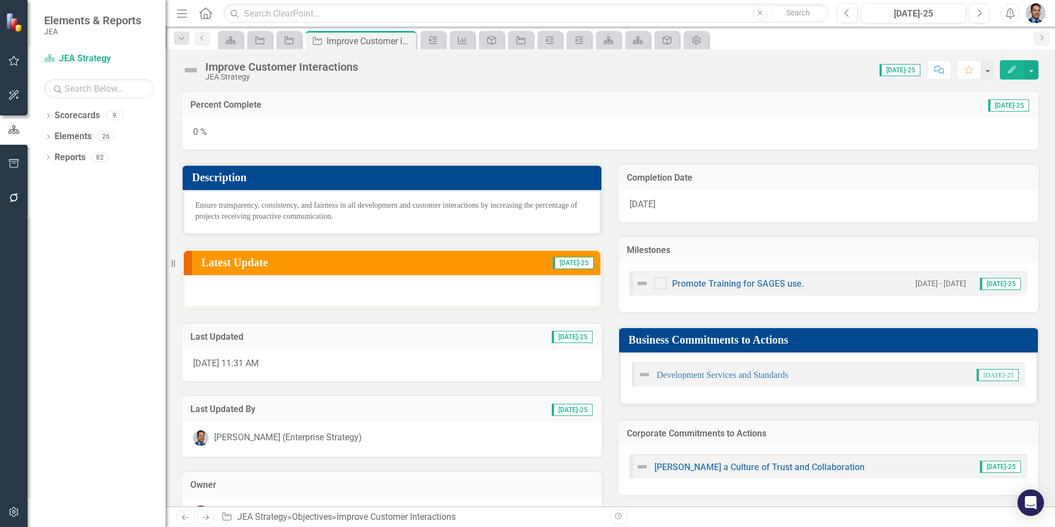
click at [920, 246] on h3 "Milestones" at bounding box center [828, 250] width 403 height 10
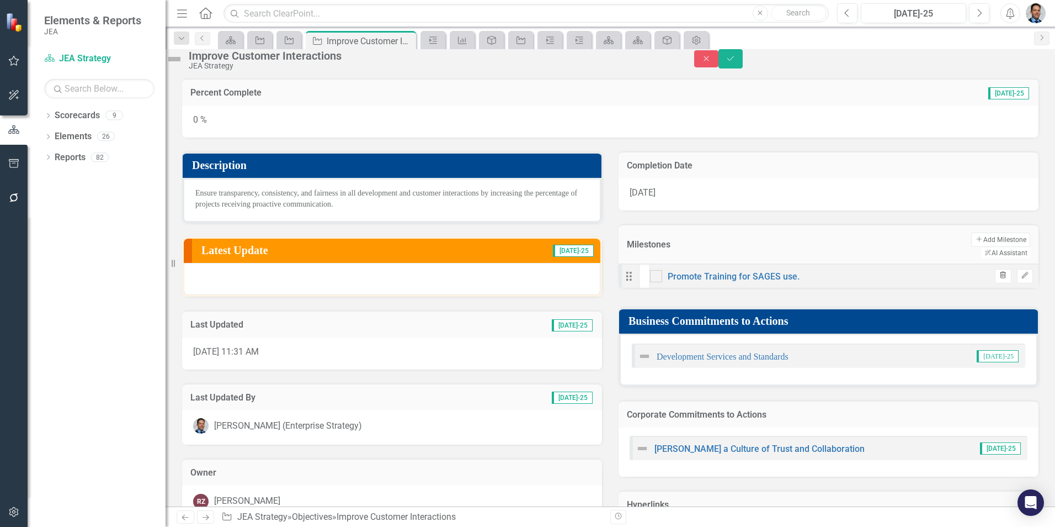
click at [999, 279] on icon "Trash" at bounding box center [1003, 275] width 8 height 7
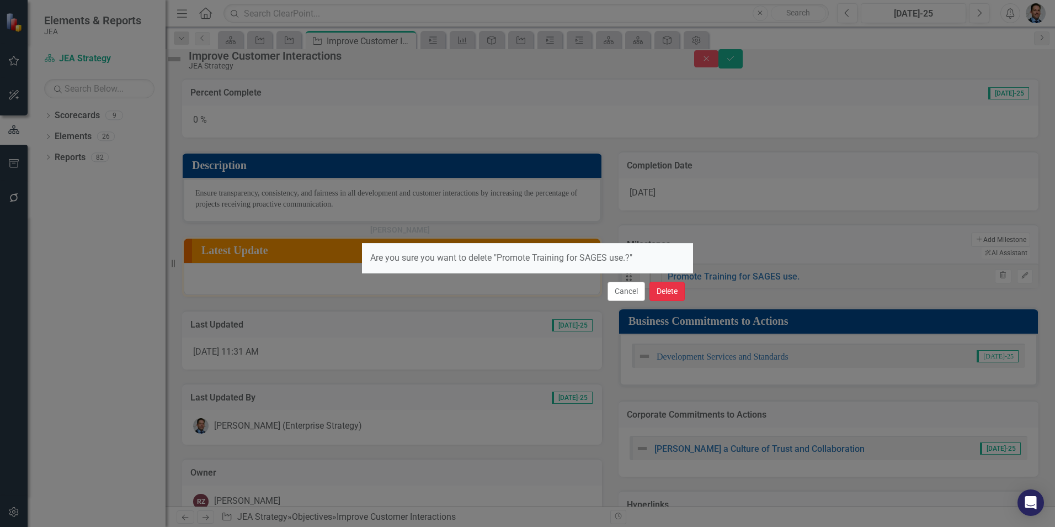
click at [672, 294] on button "Delete" at bounding box center [667, 290] width 35 height 19
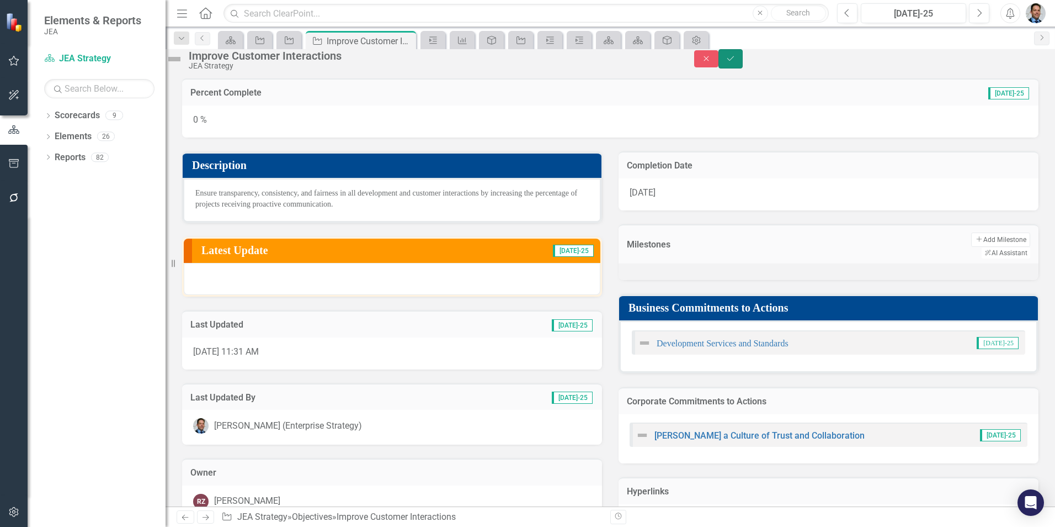
click at [736, 62] on icon "Save" at bounding box center [731, 59] width 10 height 8
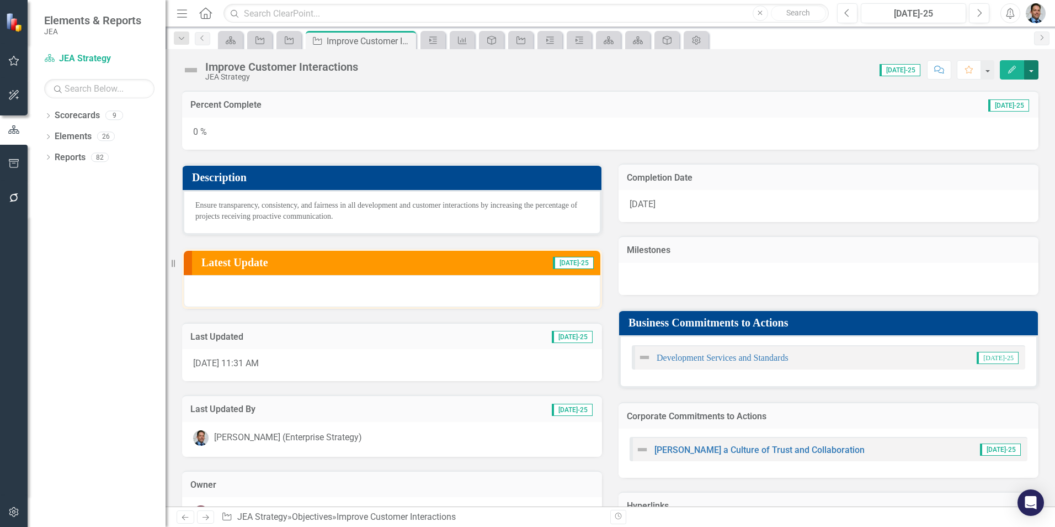
click at [1028, 67] on button "button" at bounding box center [1031, 69] width 14 height 19
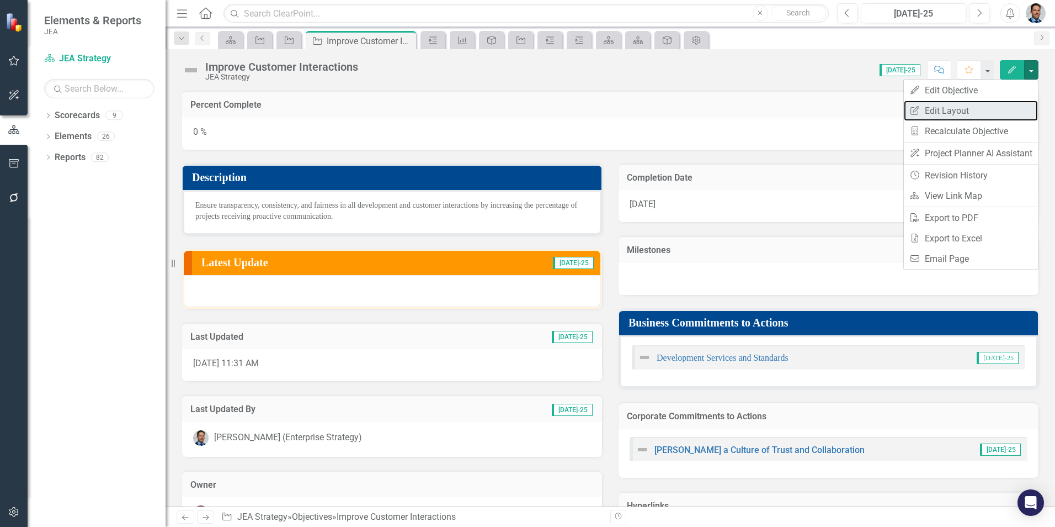
click at [975, 108] on link "Edit Report Edit Layout" at bounding box center [971, 110] width 134 height 20
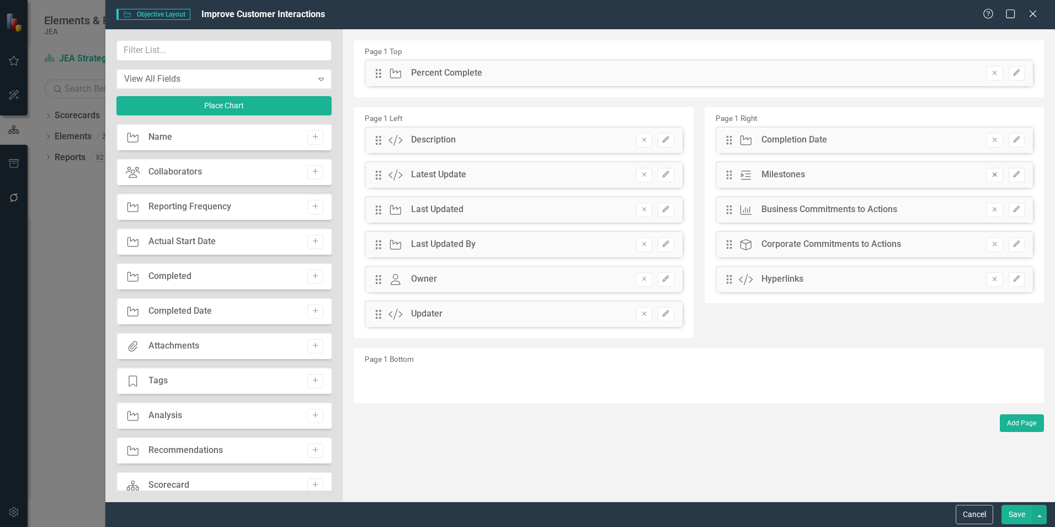
click at [988, 176] on button "Remove" at bounding box center [995, 175] width 16 height 14
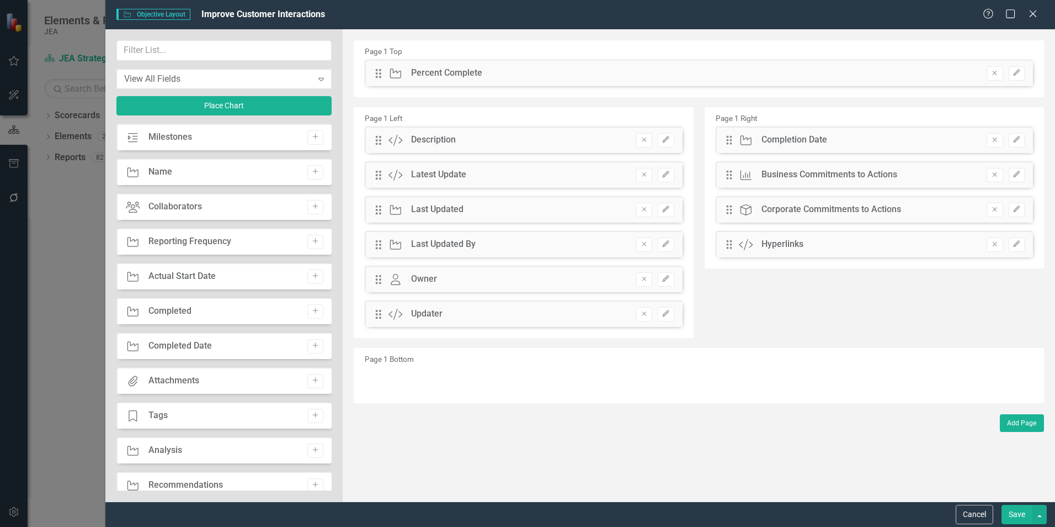
click at [1017, 511] on button "Save" at bounding box center [1017, 513] width 31 height 19
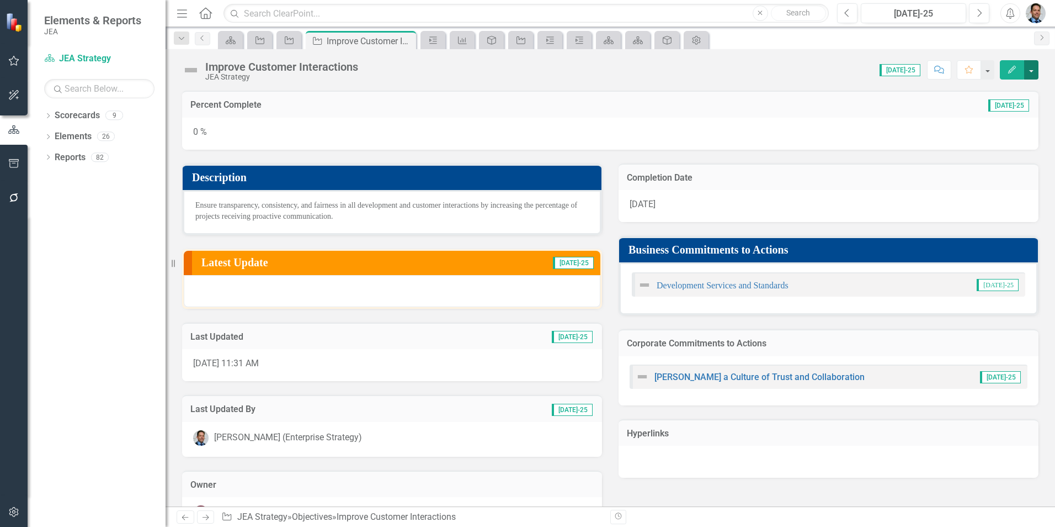
click at [1035, 73] on button "button" at bounding box center [1031, 69] width 14 height 19
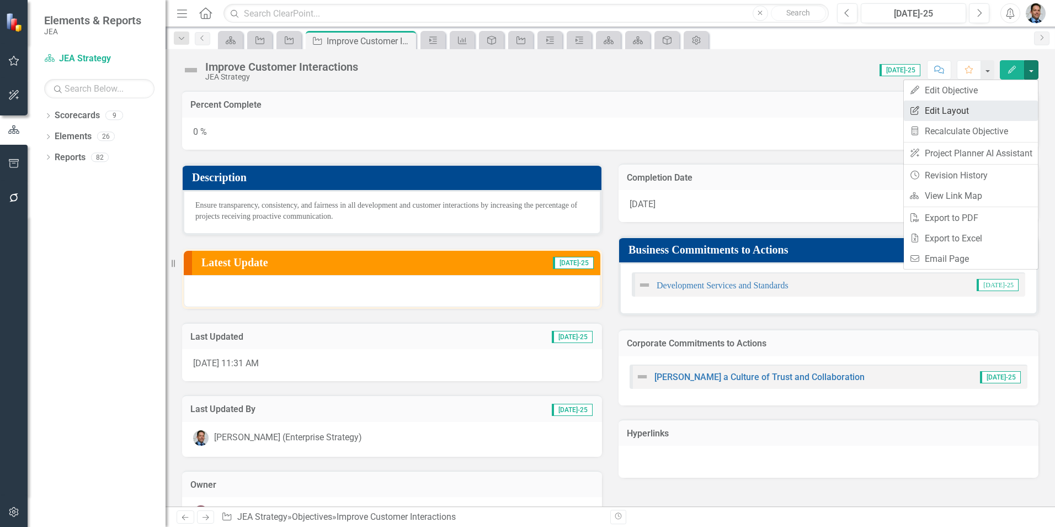
click at [958, 109] on link "Edit Report Edit Layout" at bounding box center [971, 110] width 134 height 20
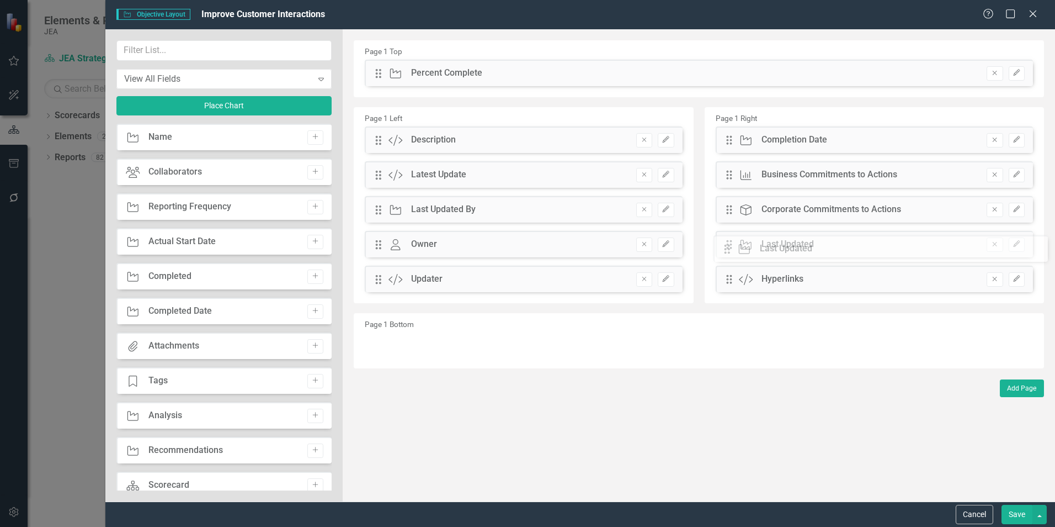
drag, startPoint x: 381, startPoint y: 209, endPoint x: 733, endPoint y: 249, distance: 353.9
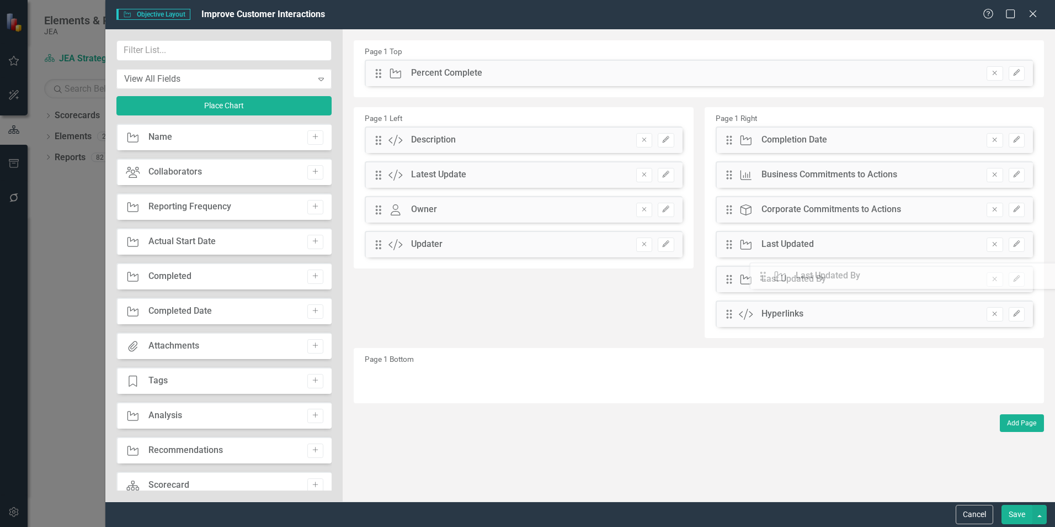
drag, startPoint x: 378, startPoint y: 211, endPoint x: 771, endPoint y: 278, distance: 398.7
click at [1016, 516] on button "Save" at bounding box center [1017, 513] width 31 height 19
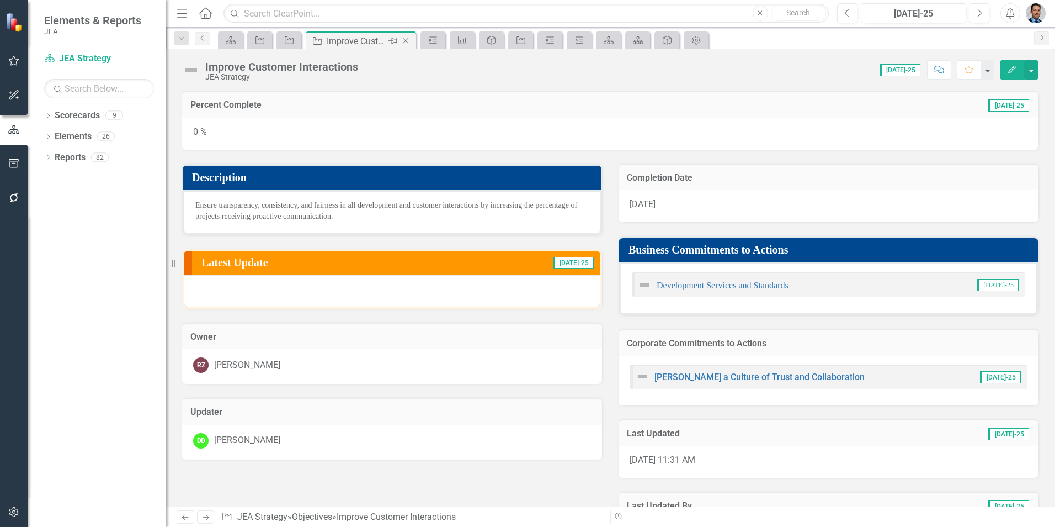
click at [406, 44] on icon "Close" at bounding box center [405, 40] width 11 height 9
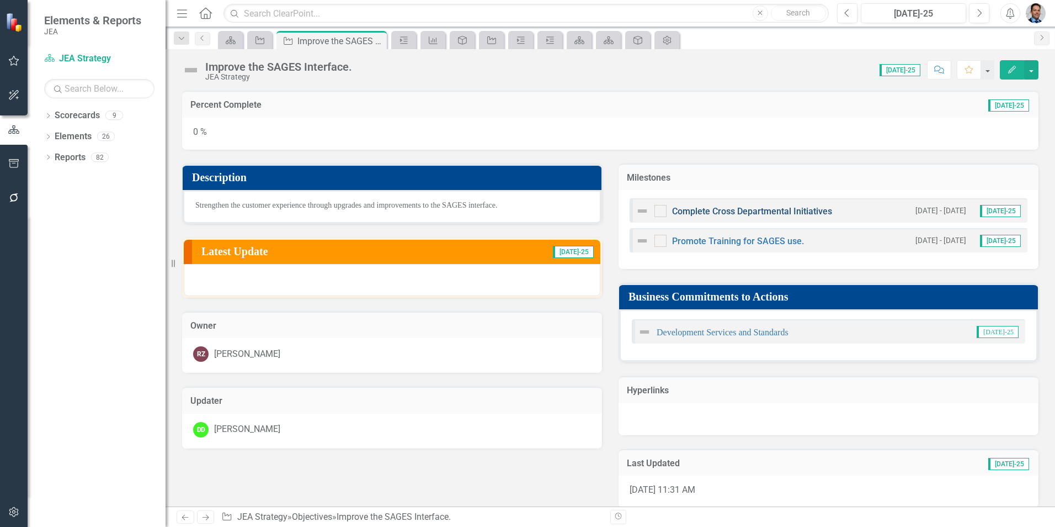
click at [722, 209] on link "Complete Cross Departmental Initiatives" at bounding box center [752, 211] width 160 height 10
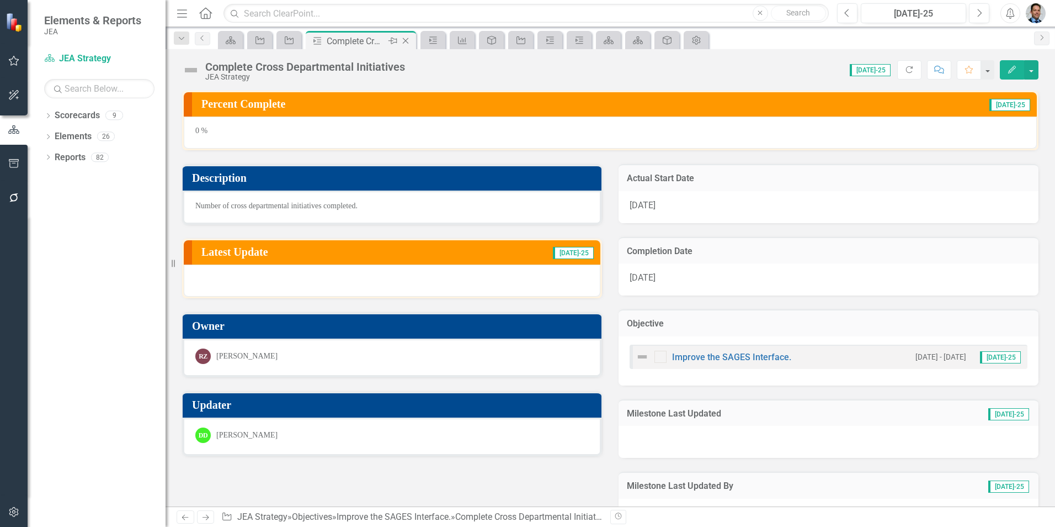
click at [405, 40] on icon at bounding box center [406, 41] width 6 height 6
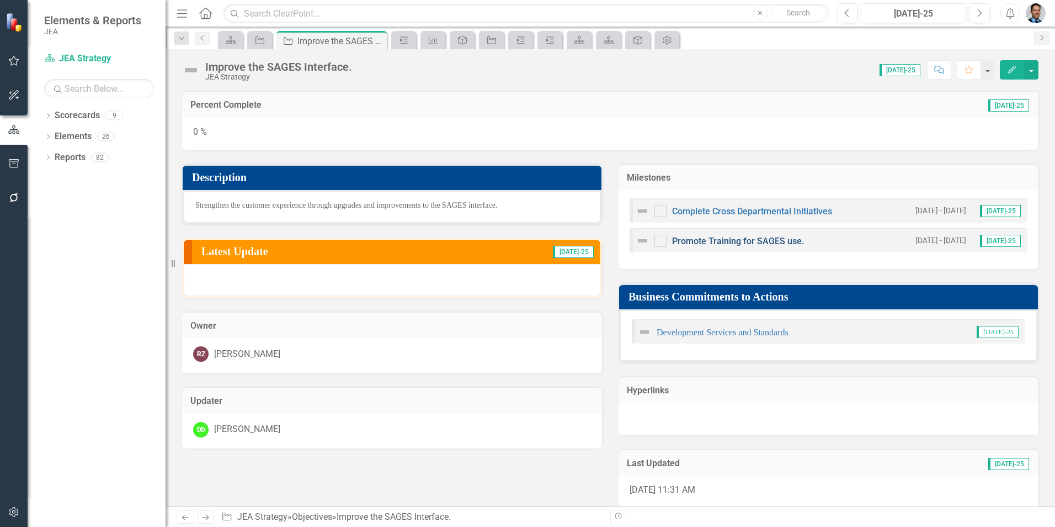
click at [752, 240] on link "Promote Training for SAGES use." at bounding box center [738, 241] width 132 height 10
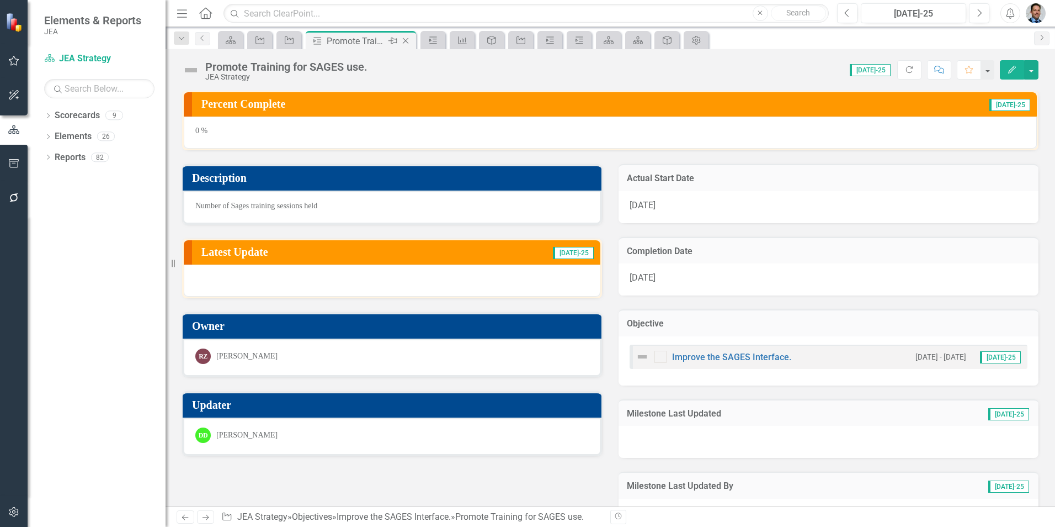
click at [403, 42] on icon "Close" at bounding box center [405, 40] width 11 height 9
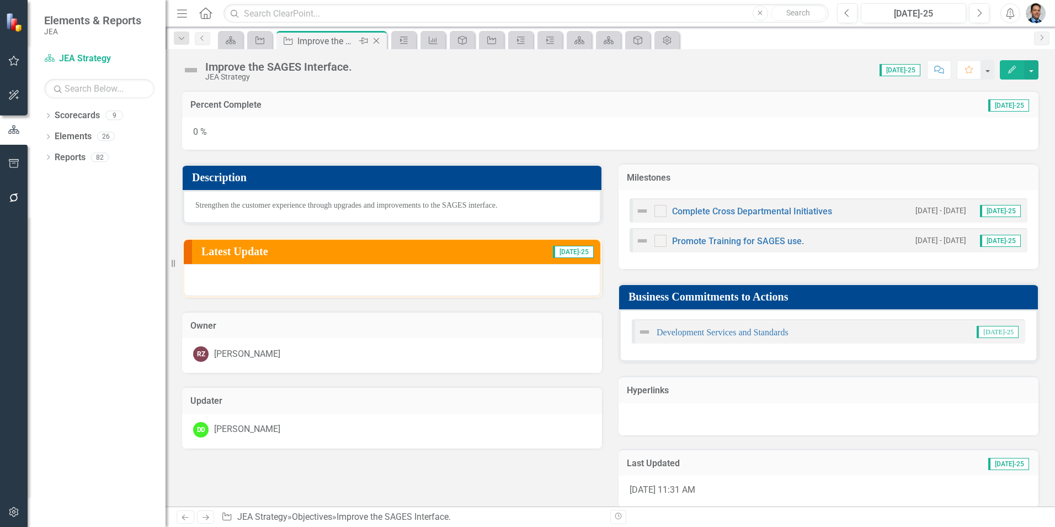
click at [377, 41] on icon at bounding box center [377, 41] width 6 height 6
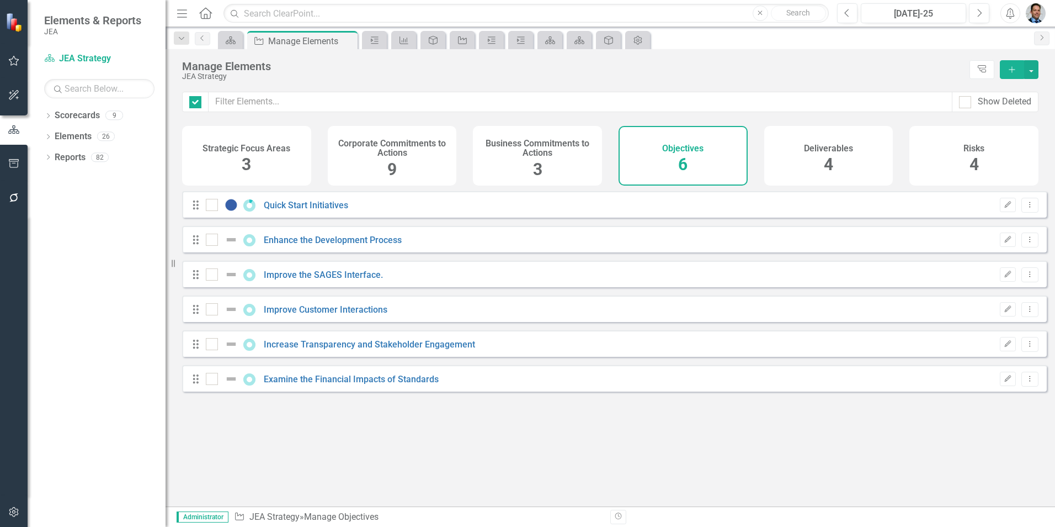
checkbox input "false"
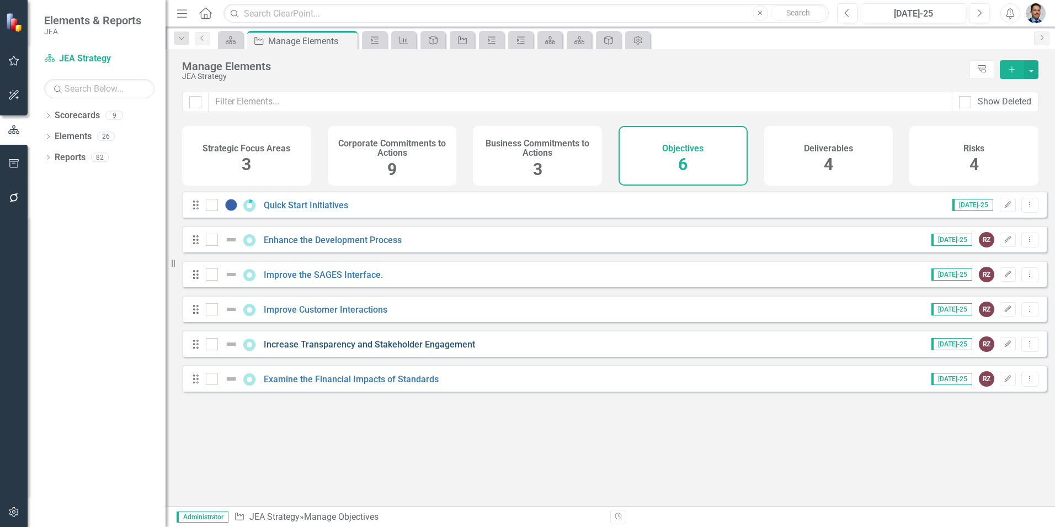
click at [322, 349] on link "Increase Transparency and Stakeholder Engagement" at bounding box center [369, 344] width 211 height 10
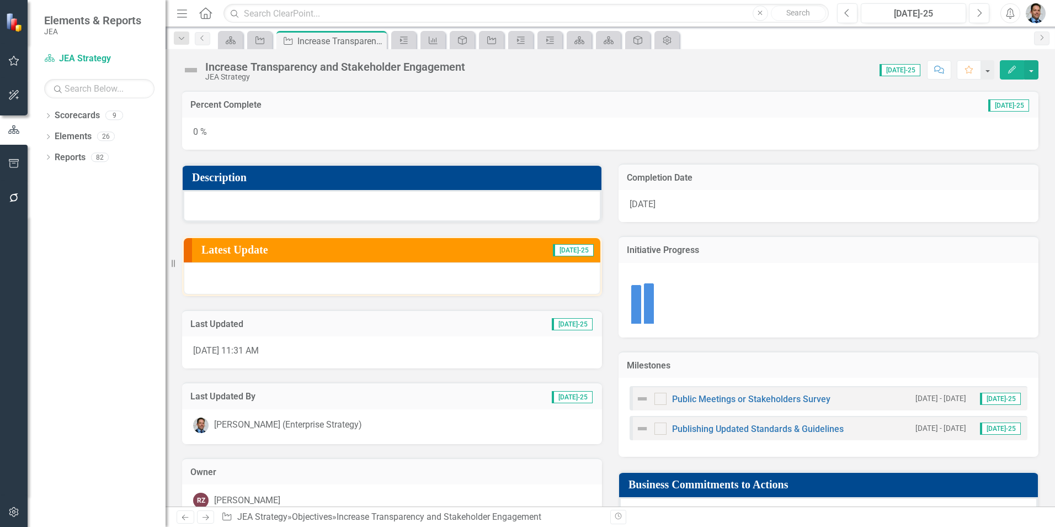
click at [264, 179] on h3 "Description" at bounding box center [394, 177] width 404 height 12
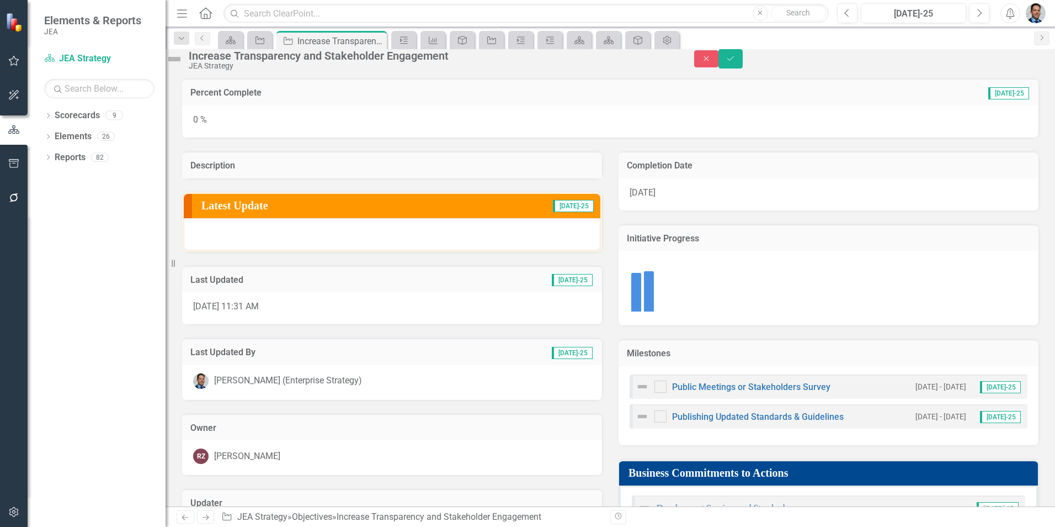
click at [234, 178] on div at bounding box center [392, 178] width 420 height 0
click at [289, 171] on h3 "Description" at bounding box center [391, 166] width 403 height 10
click at [711, 62] on icon "Close" at bounding box center [706, 59] width 10 height 8
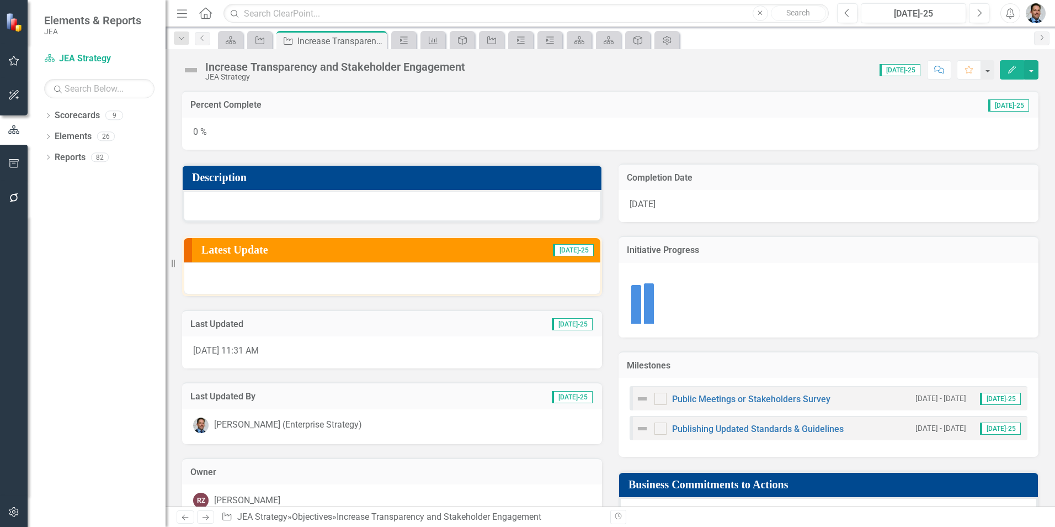
click at [312, 208] on div at bounding box center [392, 206] width 419 height 32
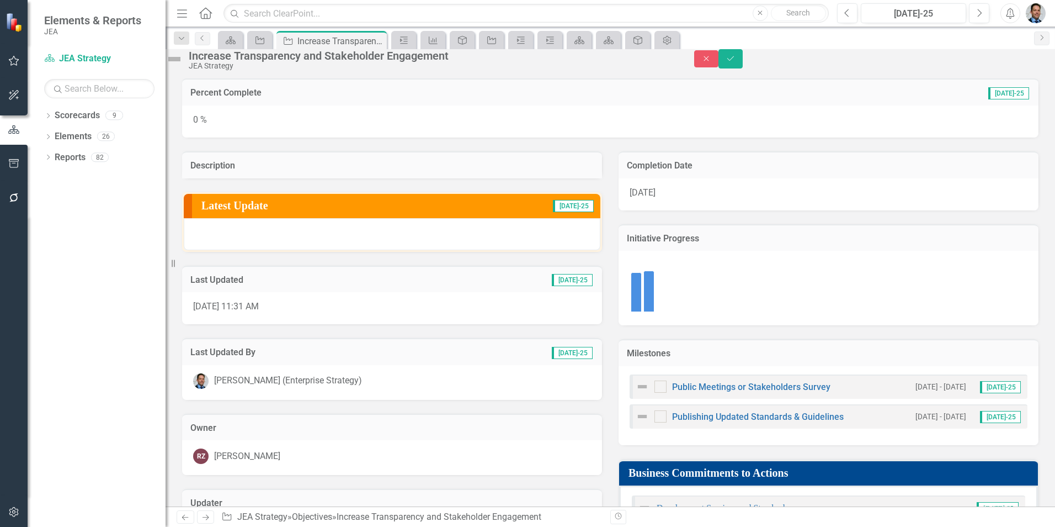
click at [312, 178] on div at bounding box center [392, 178] width 420 height 0
click at [279, 178] on div at bounding box center [392, 178] width 420 height 0
click at [711, 62] on icon "Close" at bounding box center [706, 59] width 10 height 8
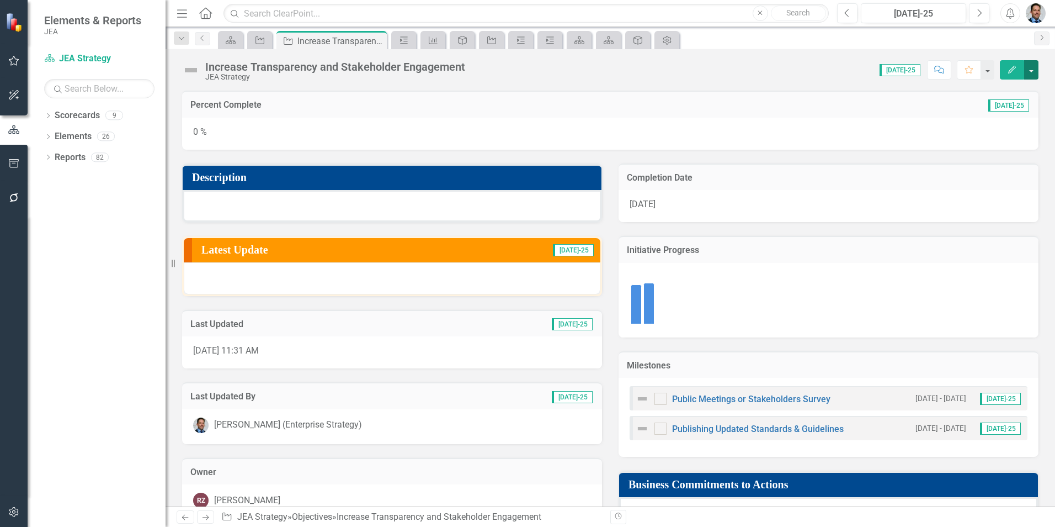
click at [1034, 74] on button "button" at bounding box center [1031, 69] width 14 height 19
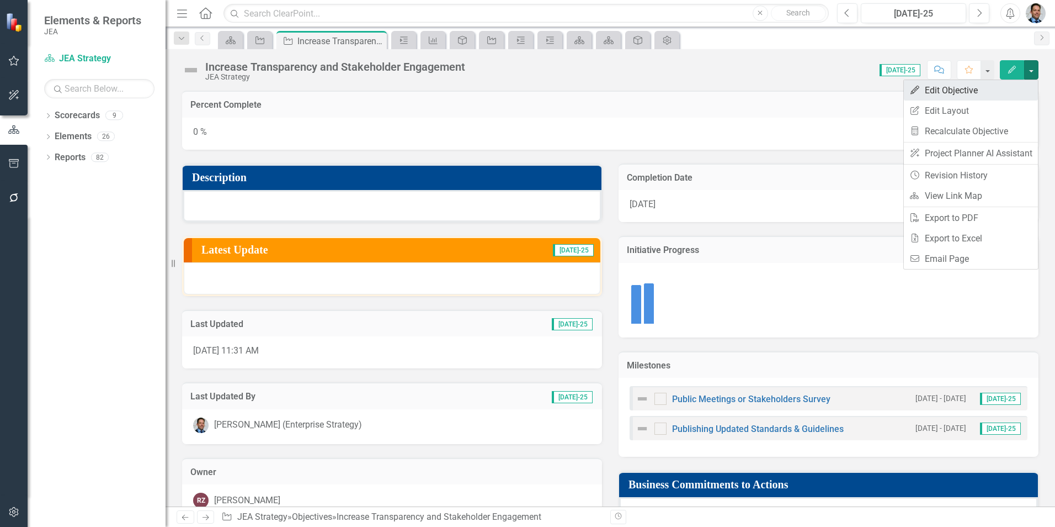
click at [938, 92] on link "Edit Edit Objective" at bounding box center [971, 90] width 134 height 20
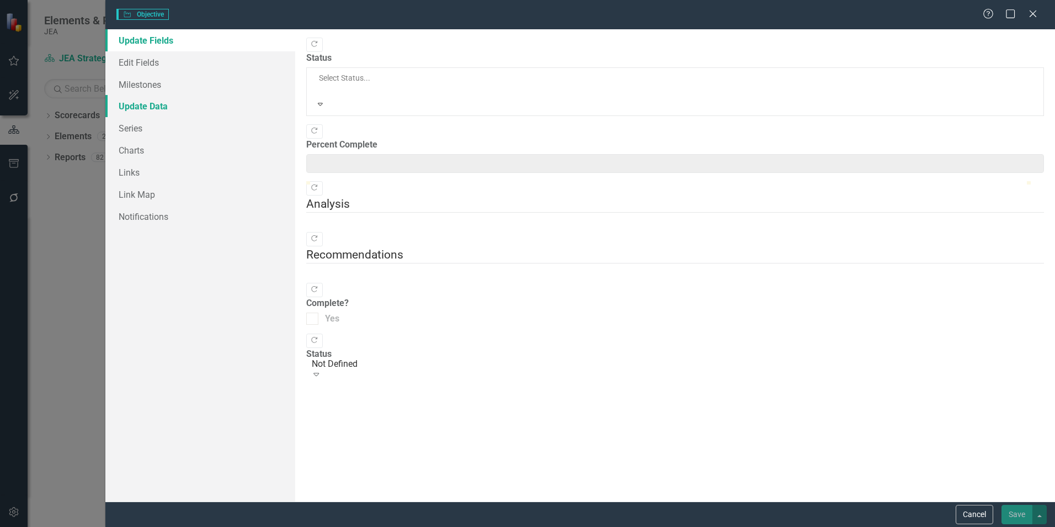
type input "0"
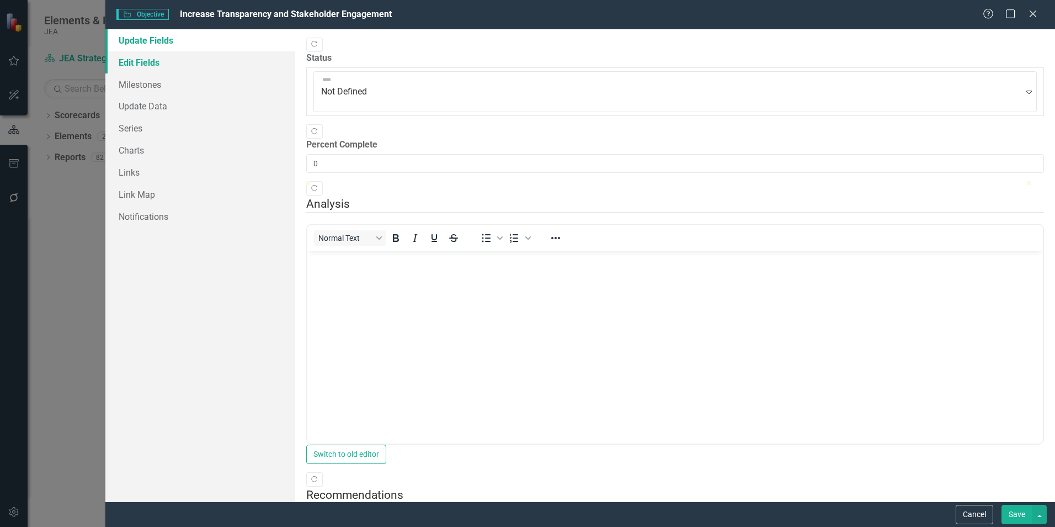
click at [140, 66] on link "Edit Fields" at bounding box center [200, 62] width 190 height 22
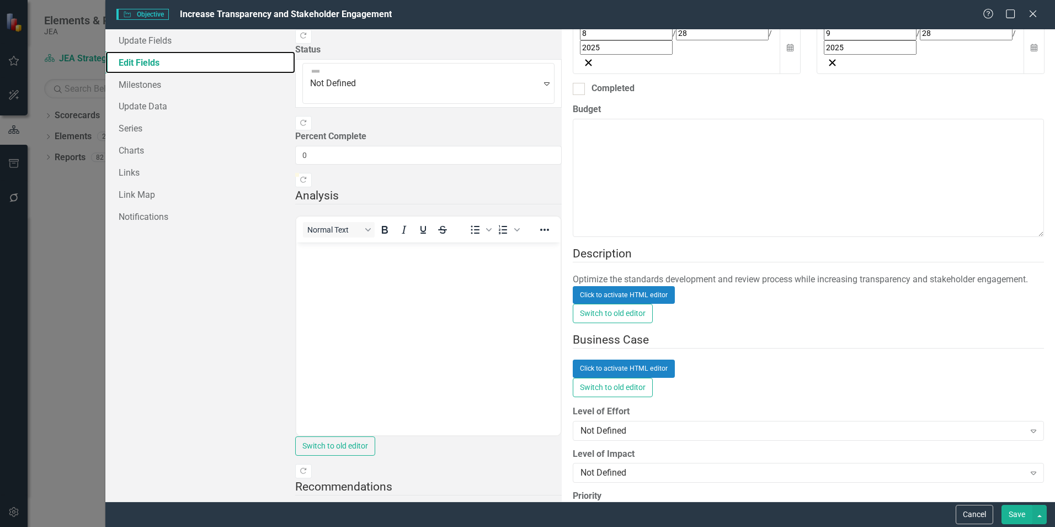
scroll to position [442, 0]
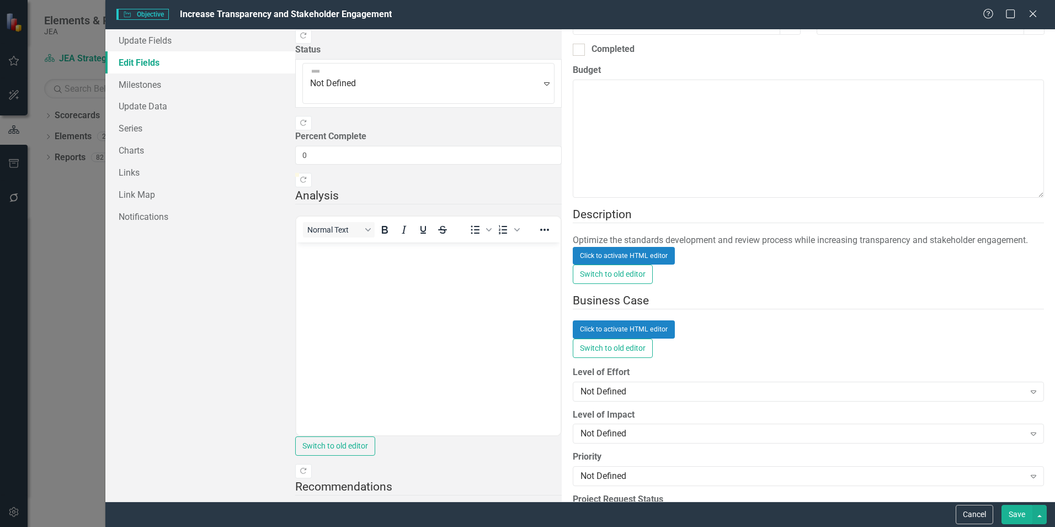
click at [573, 247] on div "Click to activate HTML editor" at bounding box center [808, 256] width 471 height 18
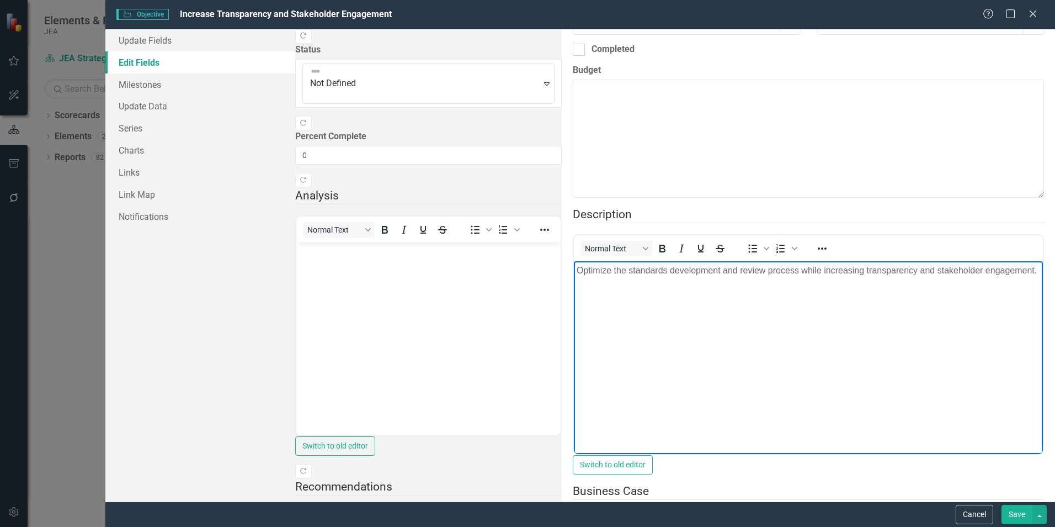
scroll to position [0, 0]
click at [862, 277] on p "﻿ Optimize the standards development and review process while increasing transp…" at bounding box center [809, 270] width 464 height 13
click at [862, 277] on p "Optimize the standards development and review process while increasing transpar…" at bounding box center [809, 270] width 464 height 13
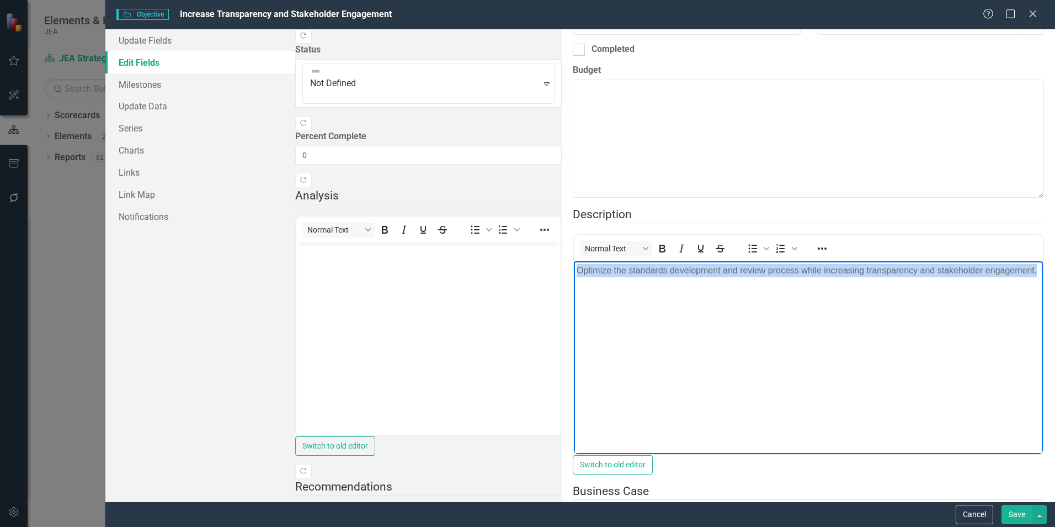
click at [862, 277] on p "Optimize the standards development and review process while increasing transpar…" at bounding box center [809, 270] width 464 height 13
click at [1043, 362] on body "Optimize the standards development and review process while increasing transpar…" at bounding box center [808, 344] width 469 height 166
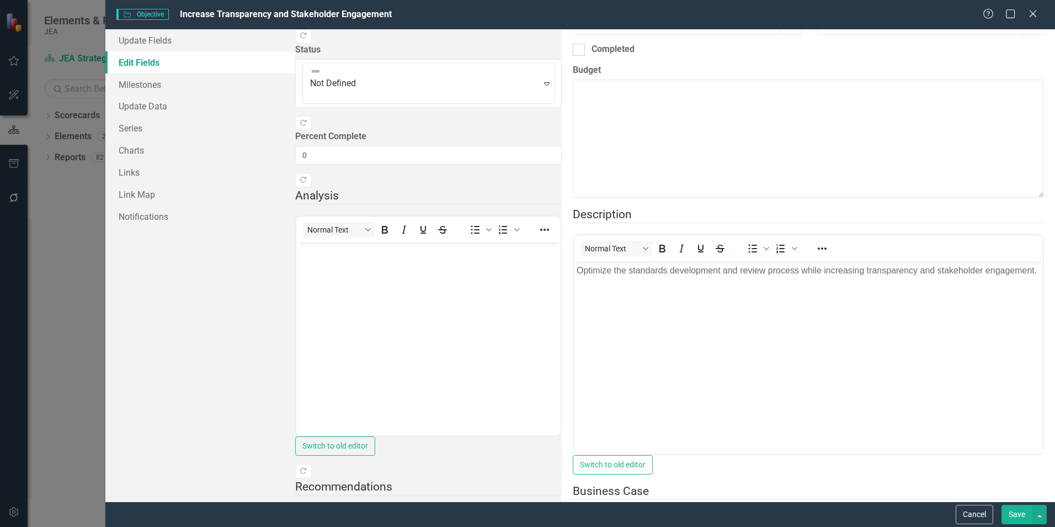
click at [1022, 517] on button "Save" at bounding box center [1017, 513] width 31 height 19
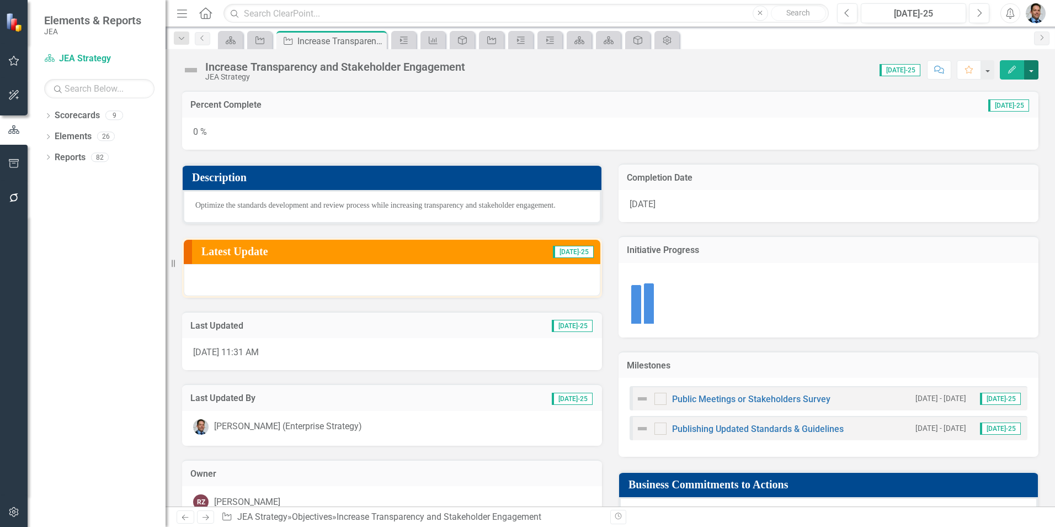
click at [1029, 74] on button "button" at bounding box center [1031, 69] width 14 height 19
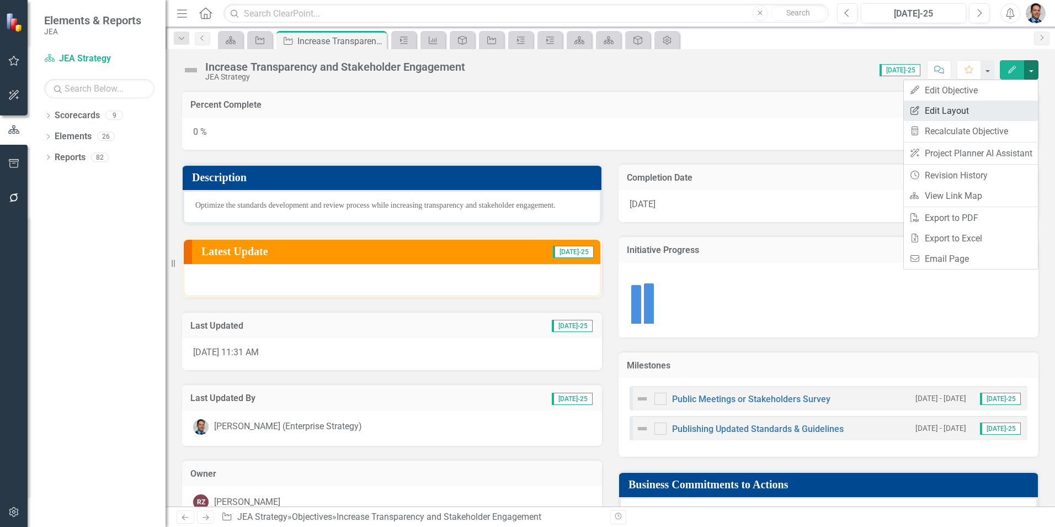
click at [959, 109] on link "Edit Report Edit Layout" at bounding box center [971, 110] width 134 height 20
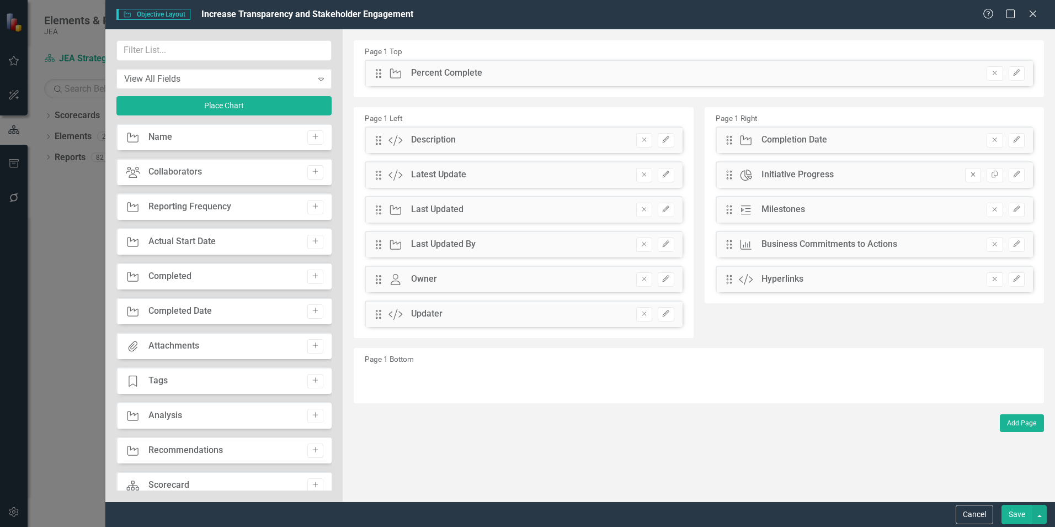
click at [972, 178] on button "Remove" at bounding box center [973, 175] width 16 height 14
click at [194, 40] on input "text" at bounding box center [223, 50] width 215 height 20
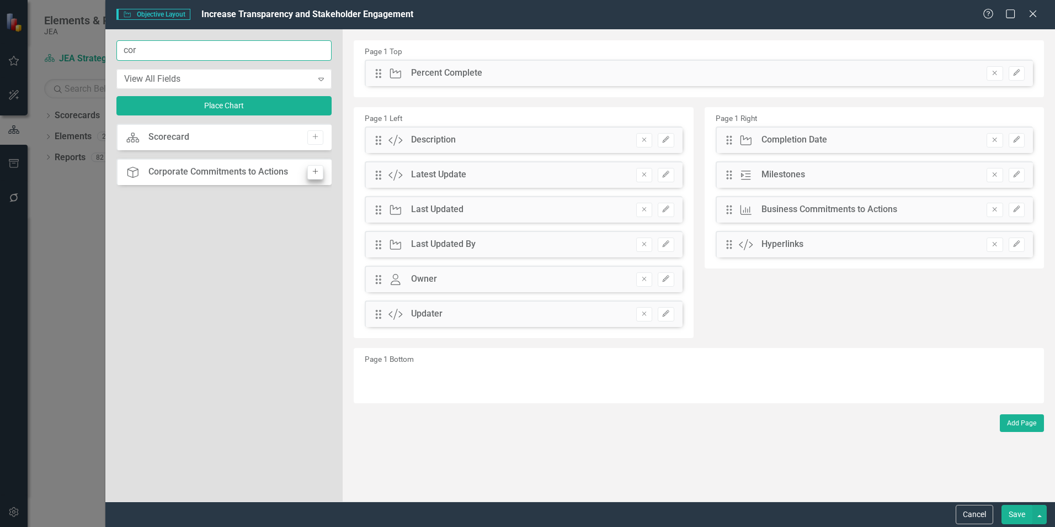
type input "cor"
click at [318, 173] on icon "Add" at bounding box center [315, 171] width 8 height 7
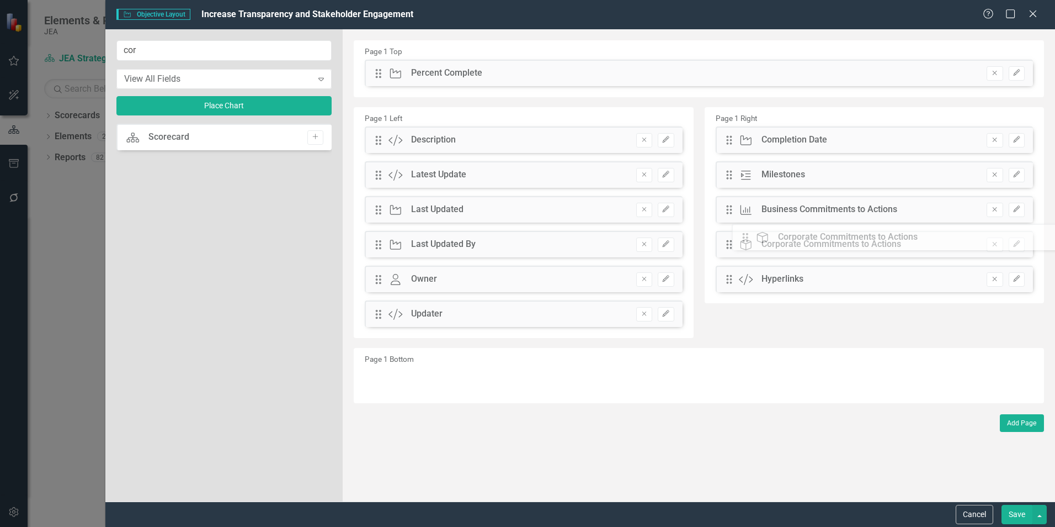
drag, startPoint x: 381, startPoint y: 76, endPoint x: 757, endPoint y: 240, distance: 409.5
drag, startPoint x: 381, startPoint y: 212, endPoint x: 752, endPoint y: 287, distance: 377.9
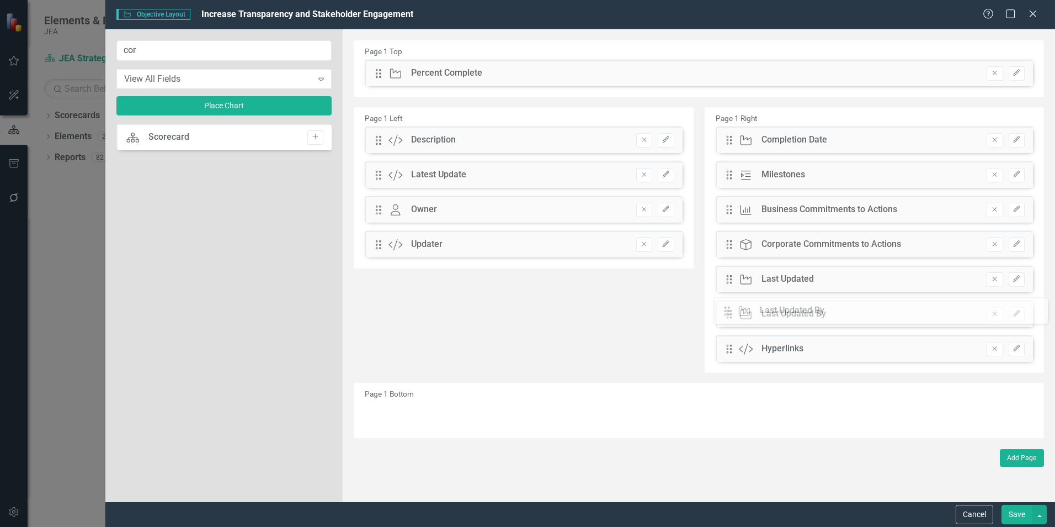
drag, startPoint x: 381, startPoint y: 215, endPoint x: 738, endPoint y: 316, distance: 371.1
click at [996, 141] on icon "Remove" at bounding box center [995, 139] width 8 height 7
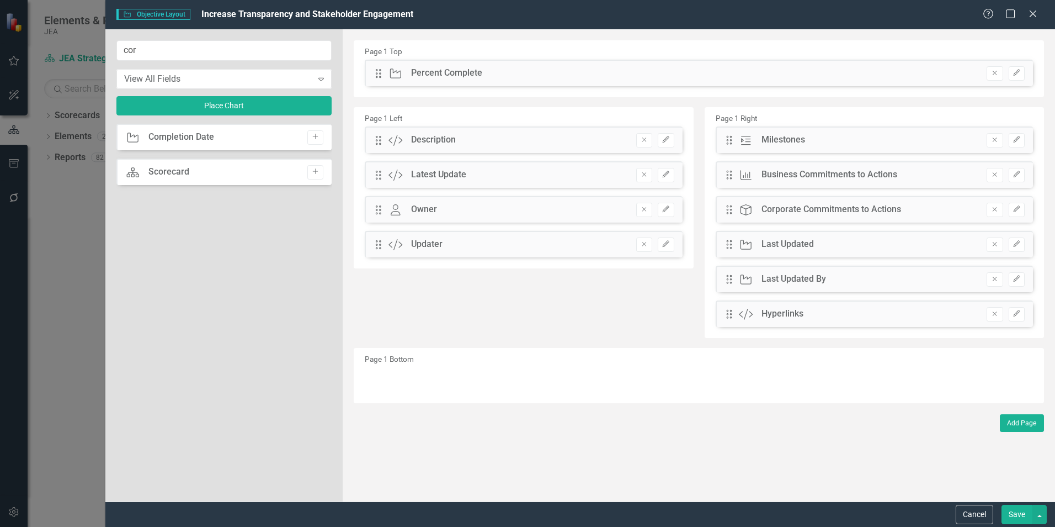
click at [1016, 513] on button "Save" at bounding box center [1017, 513] width 31 height 19
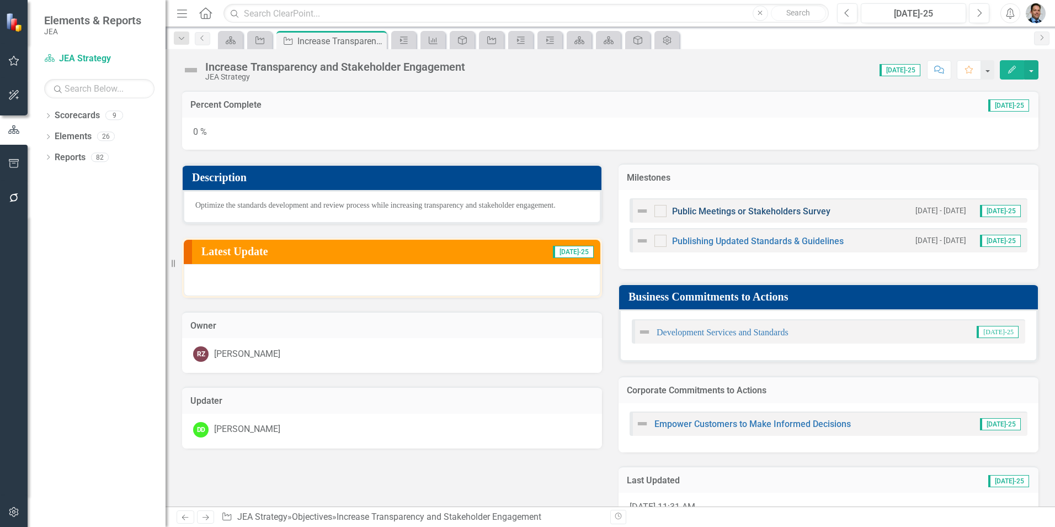
click at [761, 210] on link "Public Meetings or Stakeholders Survey" at bounding box center [751, 211] width 158 height 10
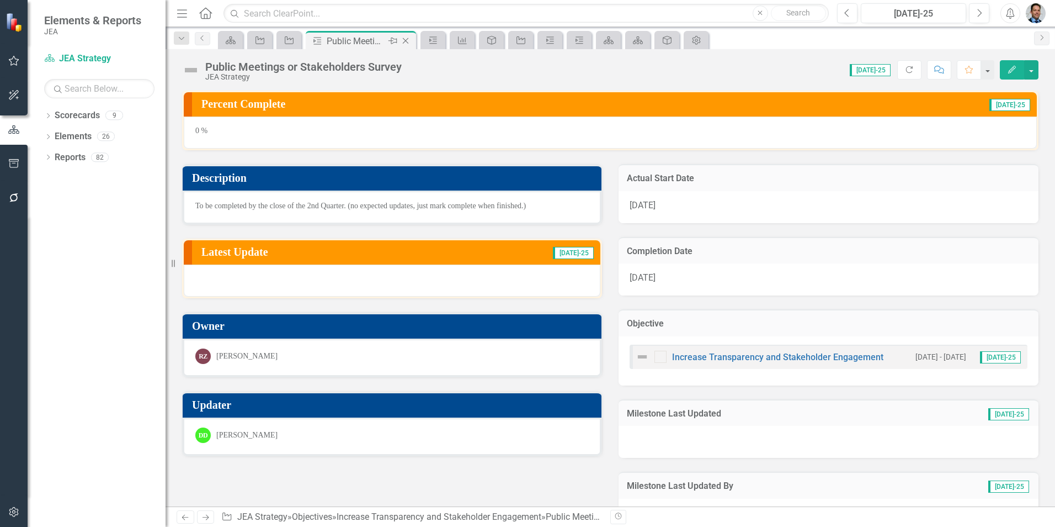
click at [410, 41] on icon "Close" at bounding box center [405, 40] width 11 height 9
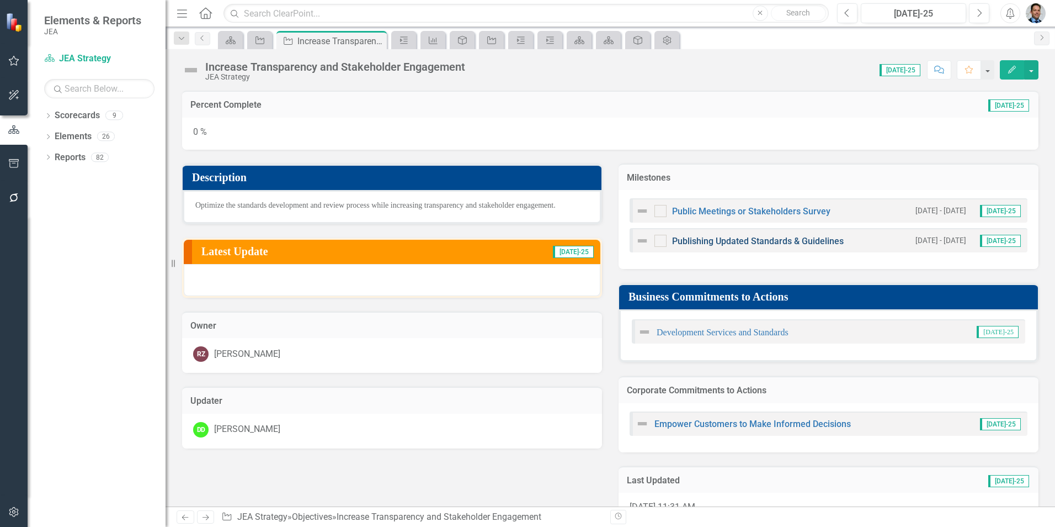
click at [763, 244] on link "Publishing Updated Standards & Guidelines" at bounding box center [758, 241] width 172 height 10
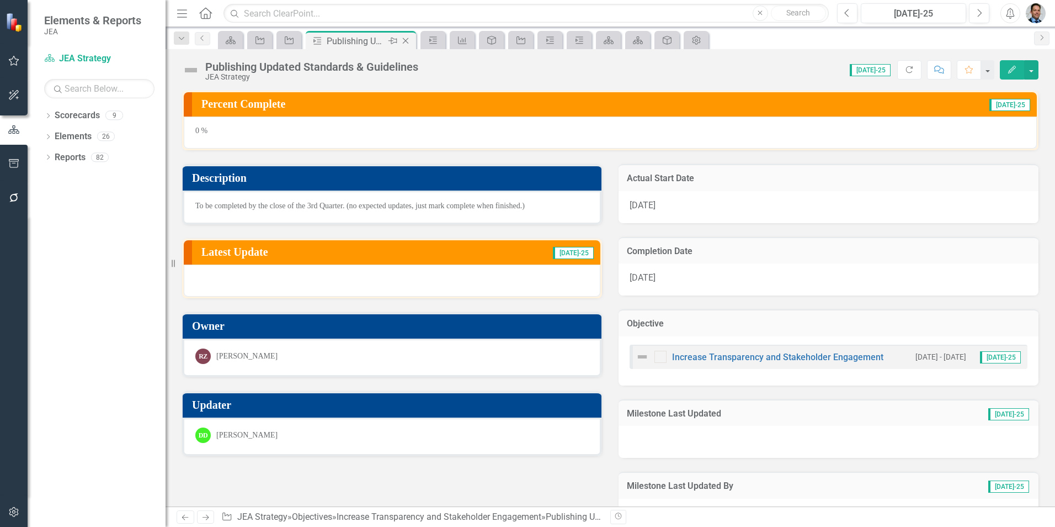
click at [404, 41] on icon "Close" at bounding box center [405, 40] width 11 height 9
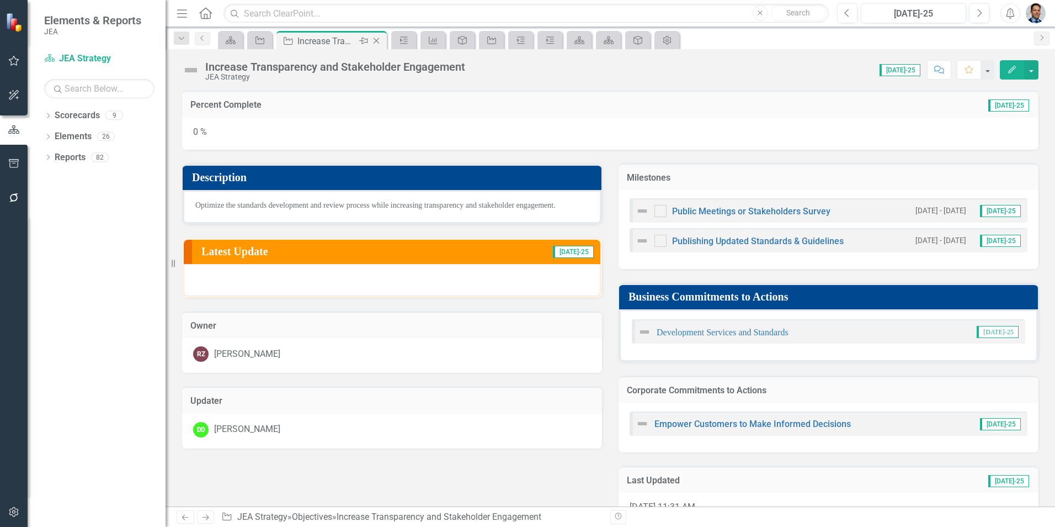
click at [378, 39] on icon "Close" at bounding box center [376, 40] width 11 height 9
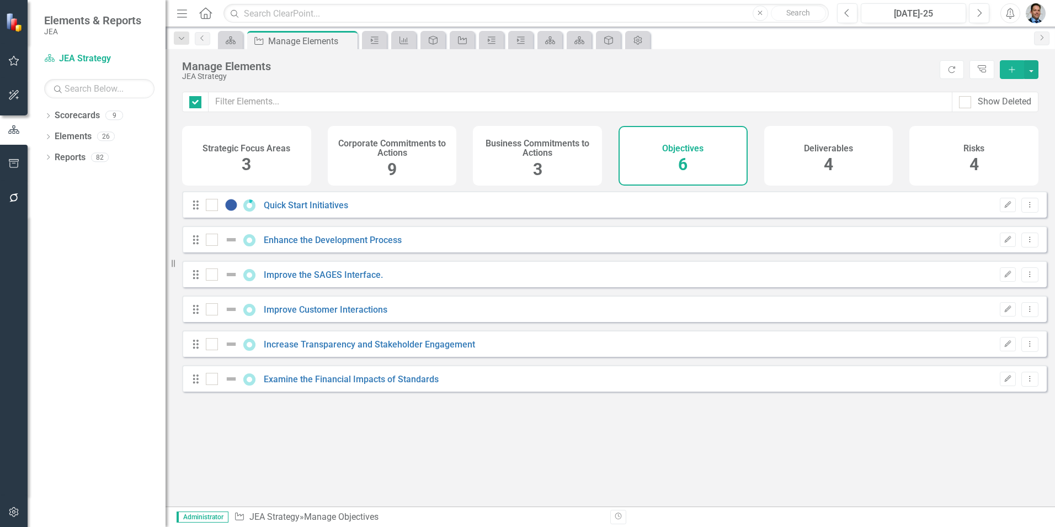
checkbox input "false"
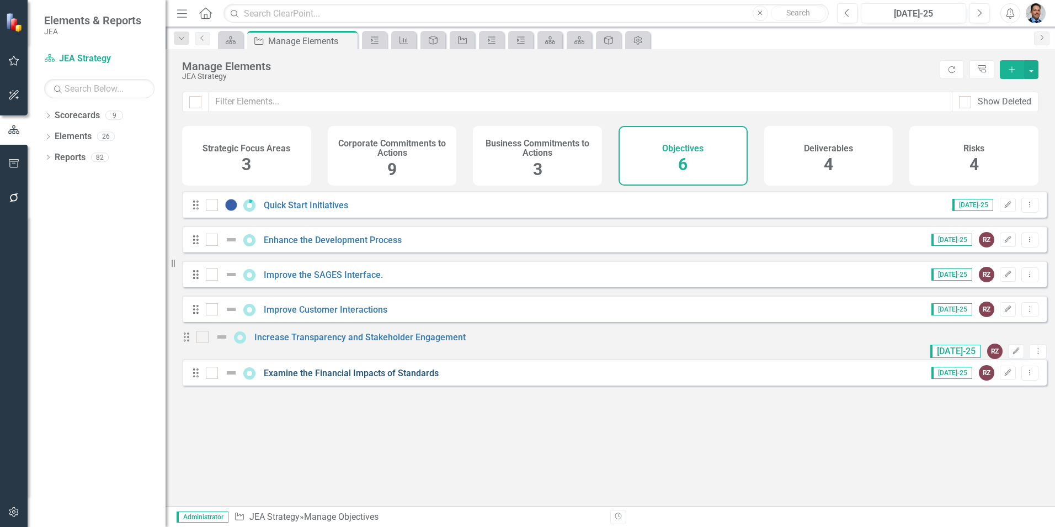
click at [322, 378] on link "Examine the Financial Impacts of Standards" at bounding box center [351, 373] width 175 height 10
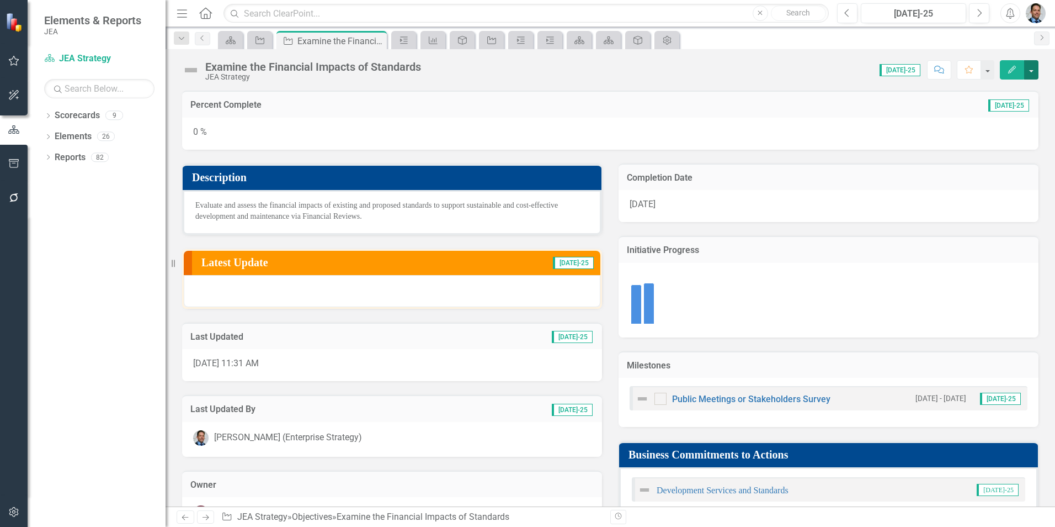
click at [1035, 70] on button "button" at bounding box center [1031, 69] width 14 height 19
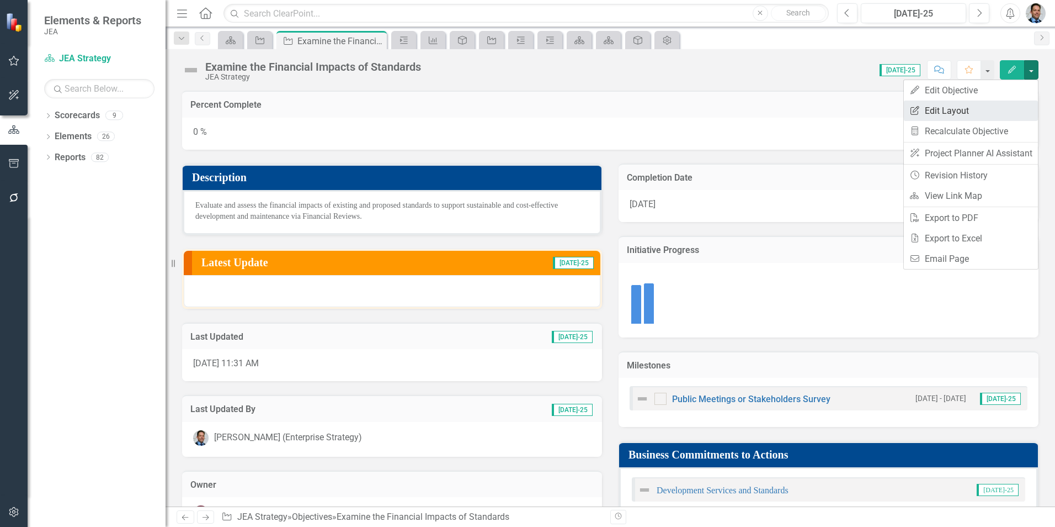
click at [937, 110] on link "Edit Report Edit Layout" at bounding box center [971, 110] width 134 height 20
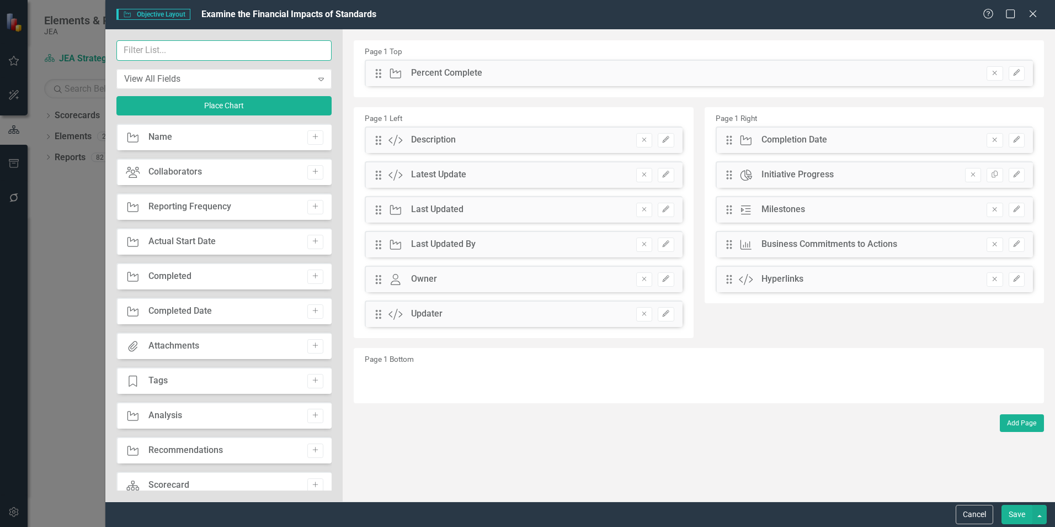
click at [192, 51] on input "text" at bounding box center [223, 50] width 215 height 20
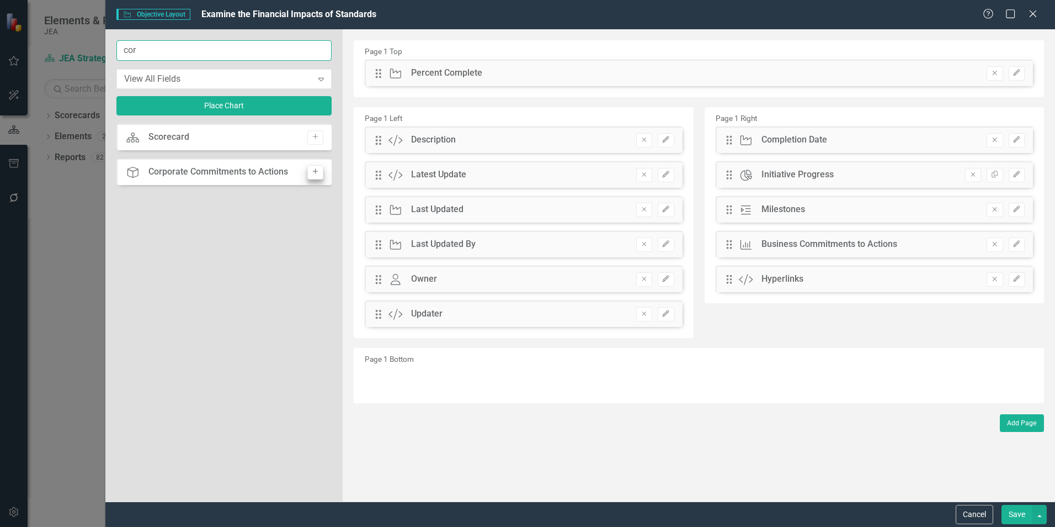
type input "cor"
click at [318, 176] on button "Add" at bounding box center [315, 172] width 16 height 14
drag, startPoint x: 377, startPoint y: 73, endPoint x: 736, endPoint y: 281, distance: 415.2
click at [972, 174] on icon "Remove" at bounding box center [973, 174] width 8 height 7
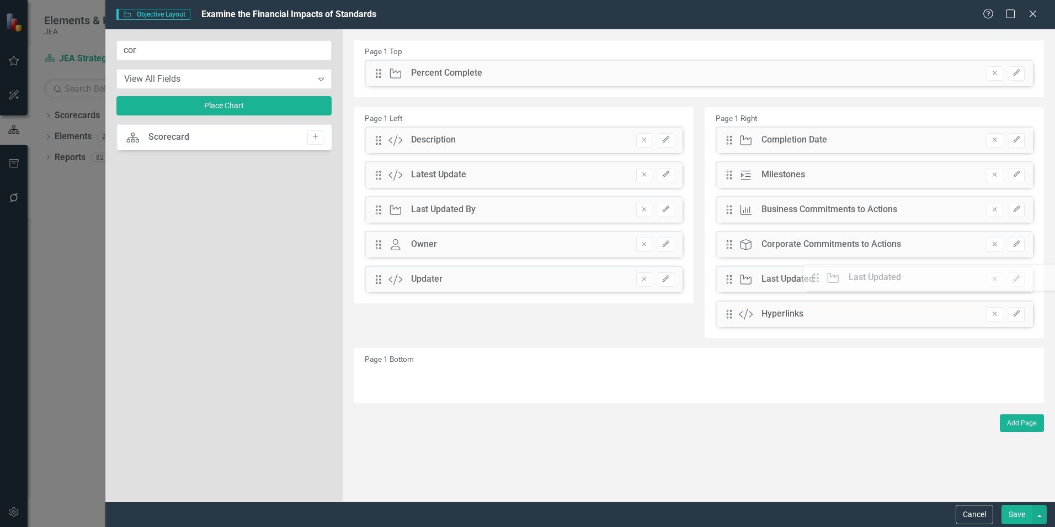
drag, startPoint x: 380, startPoint y: 210, endPoint x: 826, endPoint y: 278, distance: 451.1
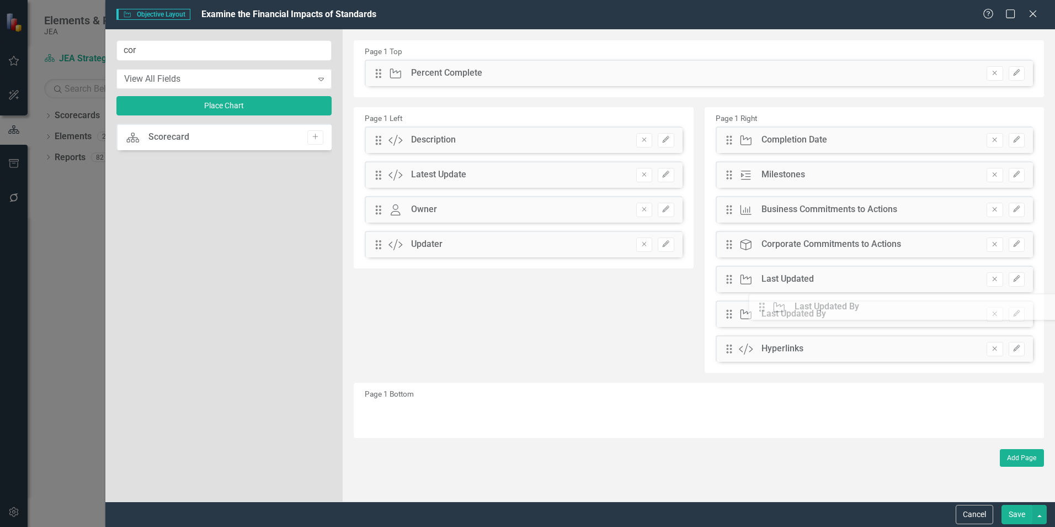
drag, startPoint x: 376, startPoint y: 212, endPoint x: 768, endPoint y: 309, distance: 403.7
click at [990, 142] on button "Remove" at bounding box center [995, 140] width 16 height 14
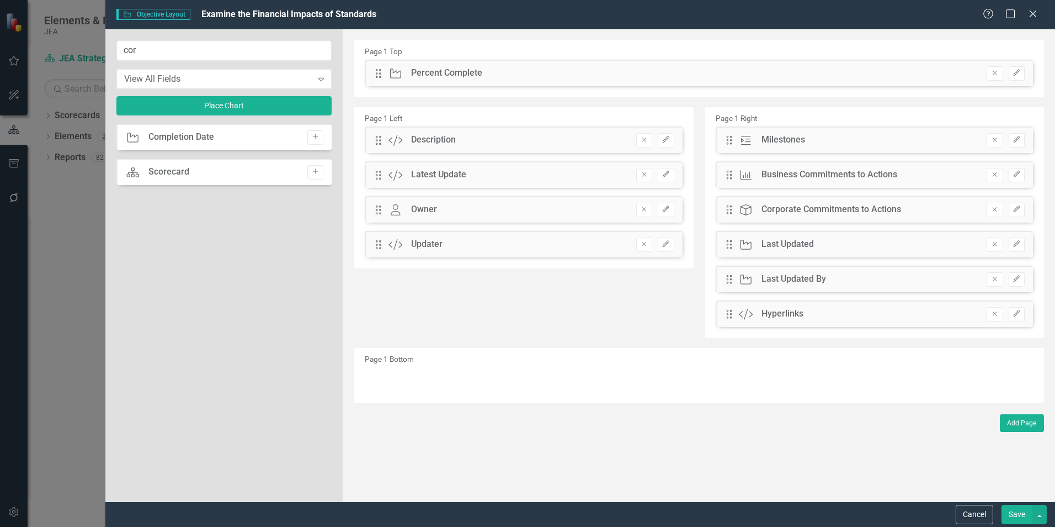
click at [1019, 514] on button "Save" at bounding box center [1017, 513] width 31 height 19
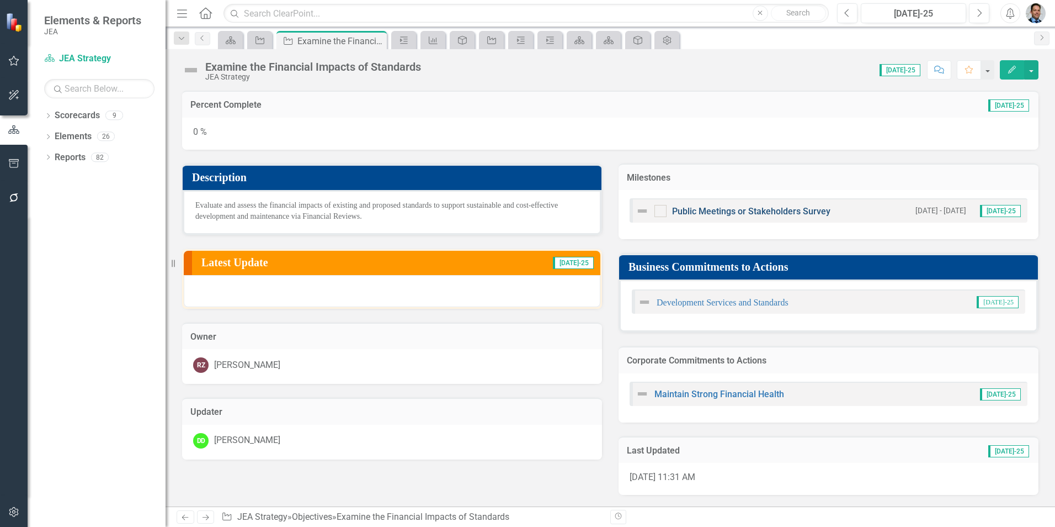
click at [730, 211] on link "Public Meetings or Stakeholders Survey" at bounding box center [751, 211] width 158 height 10
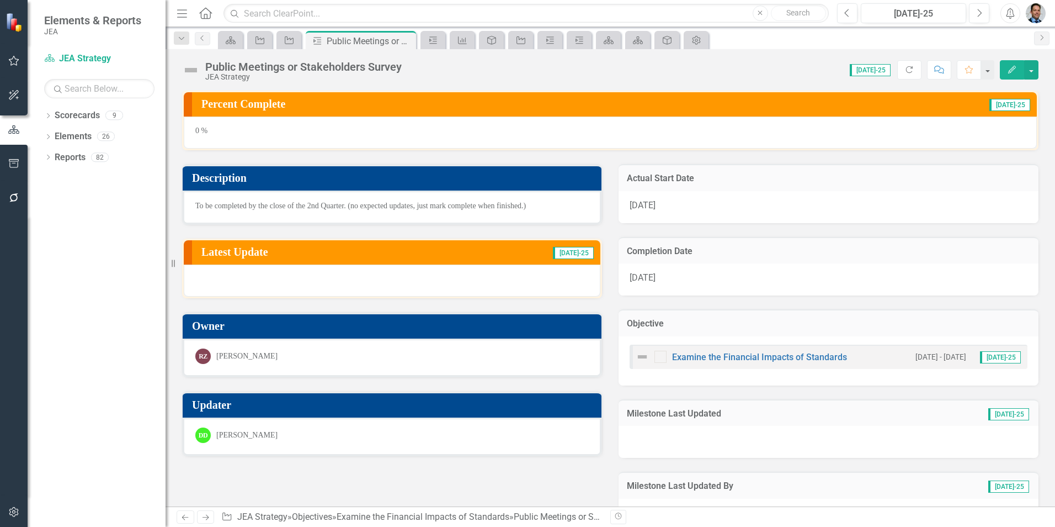
click at [189, 70] on img at bounding box center [191, 70] width 18 height 18
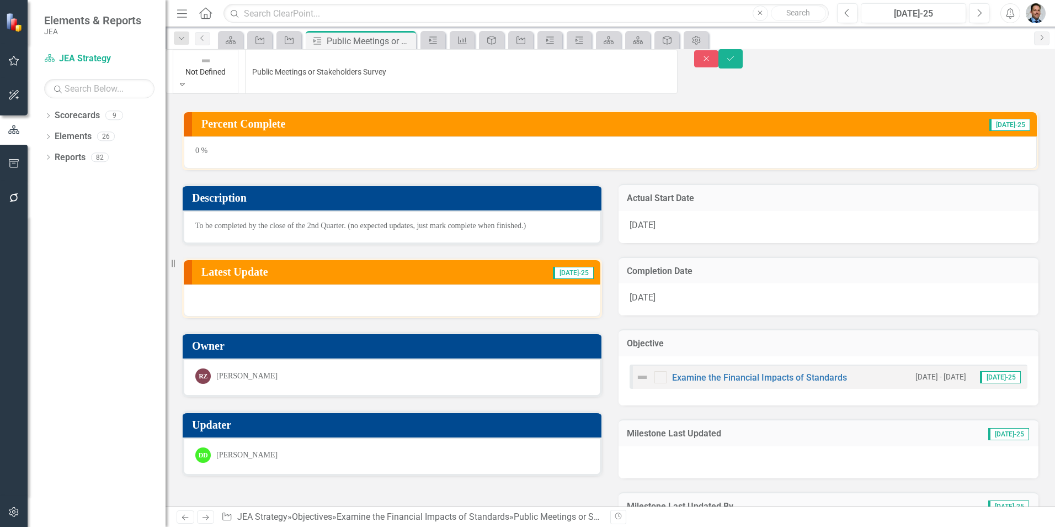
click at [185, 80] on icon "Expand" at bounding box center [182, 84] width 5 height 8
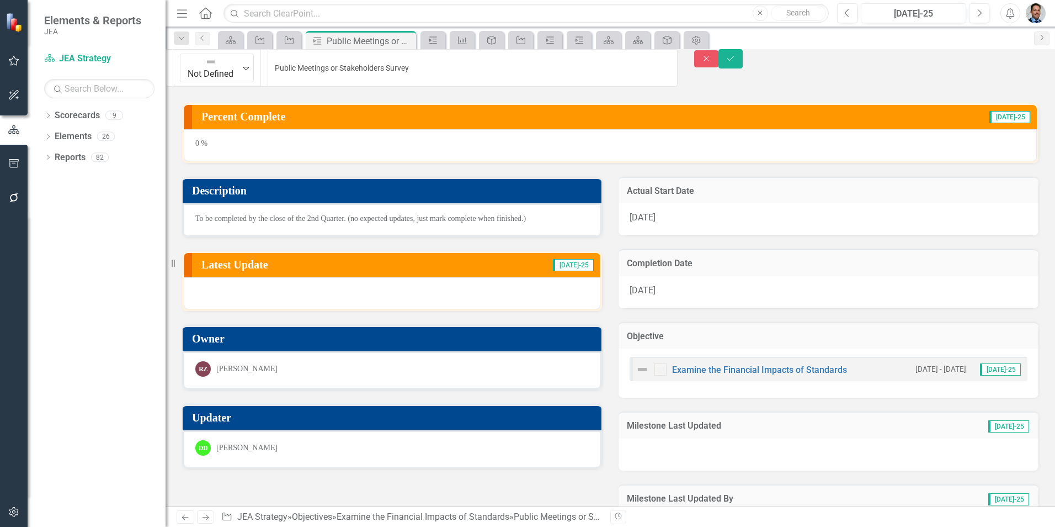
click at [541, 476] on div "Description To be completed by the close of the 2nd Quarter. (no expected updat…" at bounding box center [610, 353] width 873 height 380
click at [534, 472] on div "Description To be completed by the close of the 2nd Quarter. (no expected updat…" at bounding box center [610, 353] width 873 height 380
click at [736, 62] on icon "Save" at bounding box center [731, 59] width 10 height 8
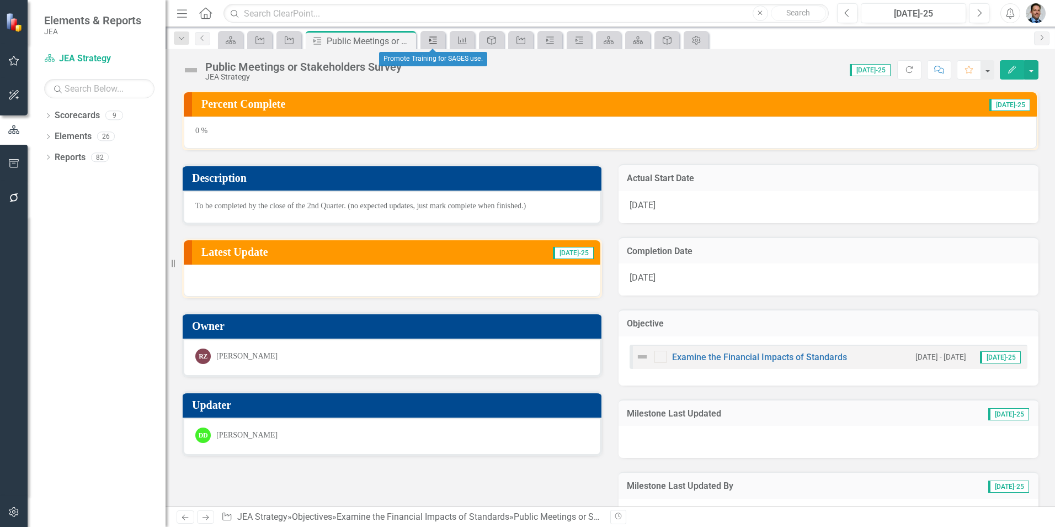
click at [438, 40] on icon "Milestone" at bounding box center [433, 40] width 11 height 9
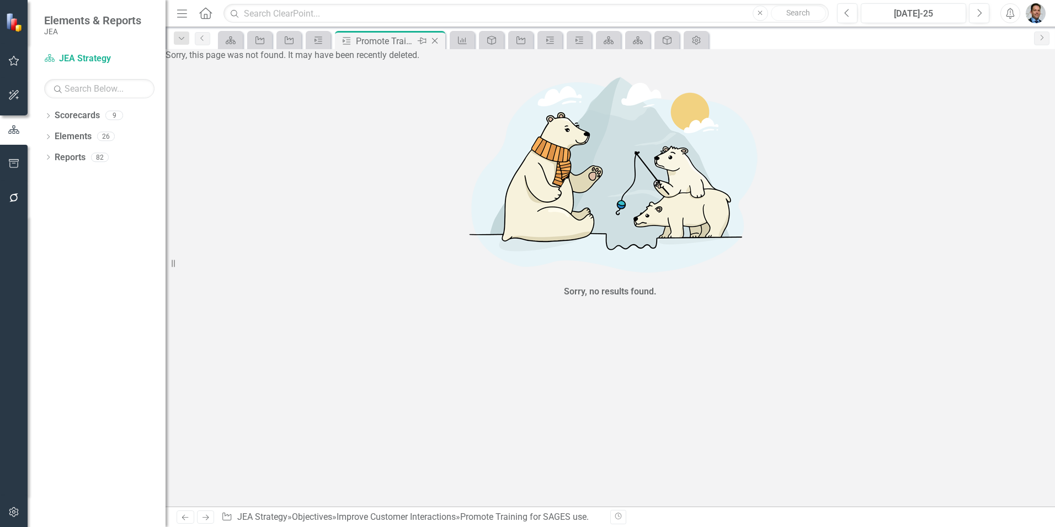
click at [433, 41] on icon "Close" at bounding box center [434, 40] width 11 height 9
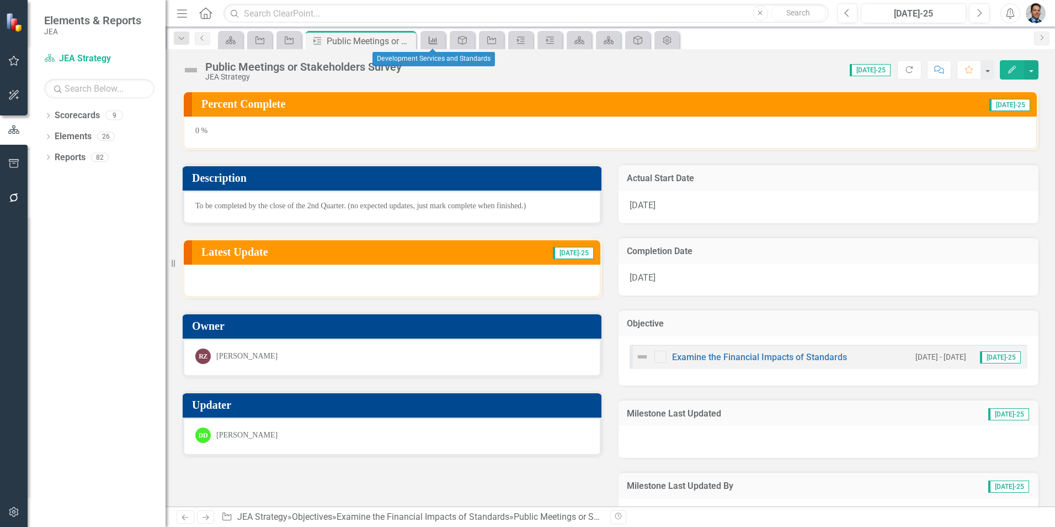
click at [433, 41] on icon at bounding box center [433, 40] width 9 height 8
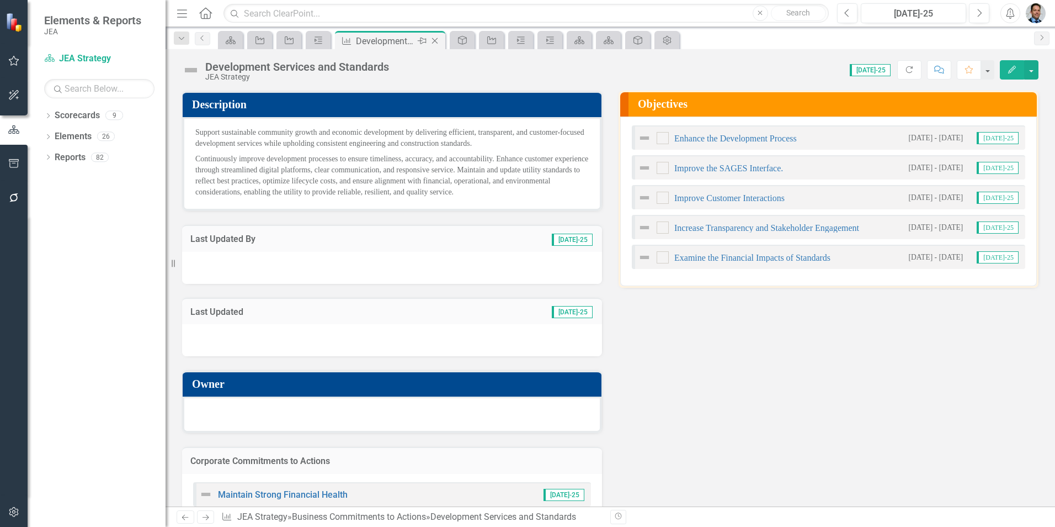
click at [437, 41] on icon "Close" at bounding box center [434, 40] width 11 height 9
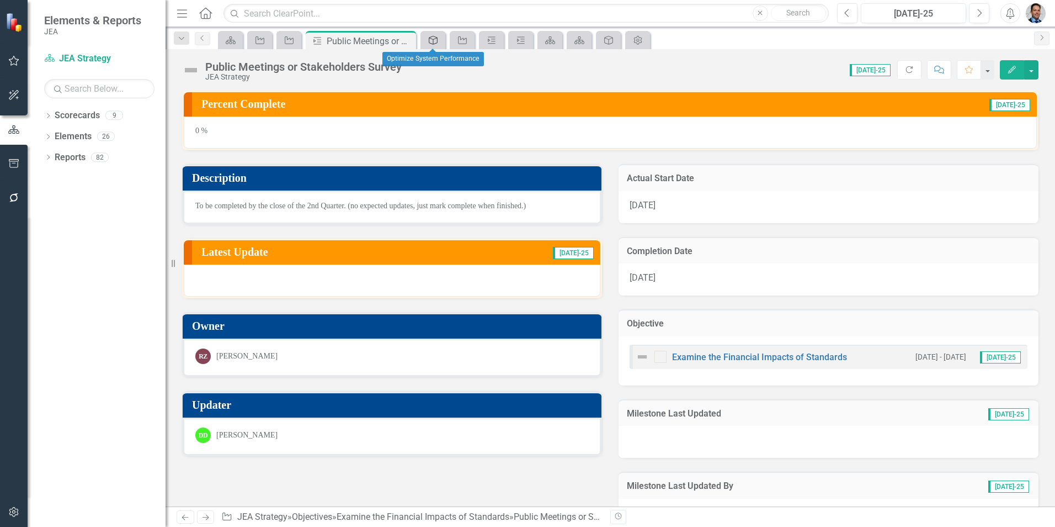
click at [437, 41] on icon "Corporate Commitments to Action" at bounding box center [433, 40] width 11 height 9
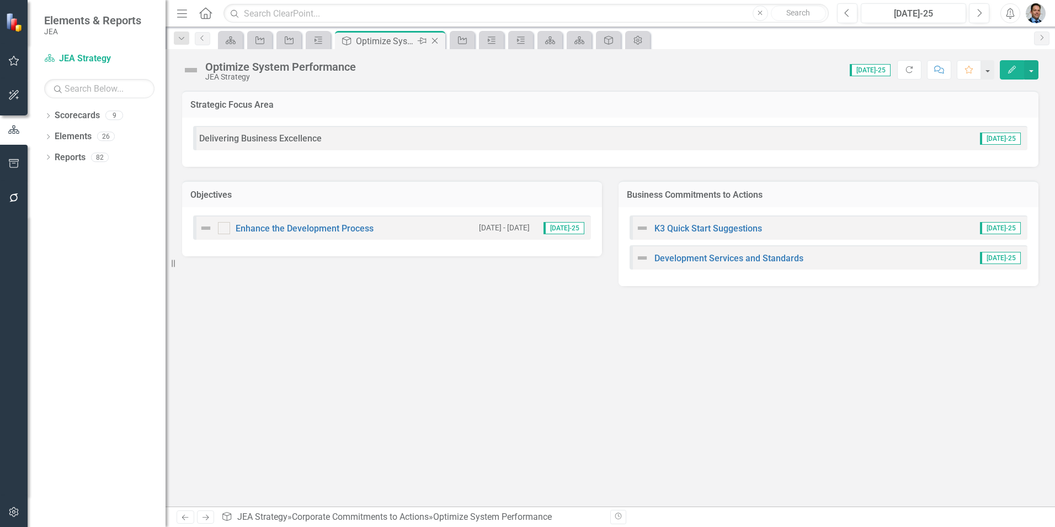
click at [437, 41] on icon "Close" at bounding box center [434, 40] width 11 height 9
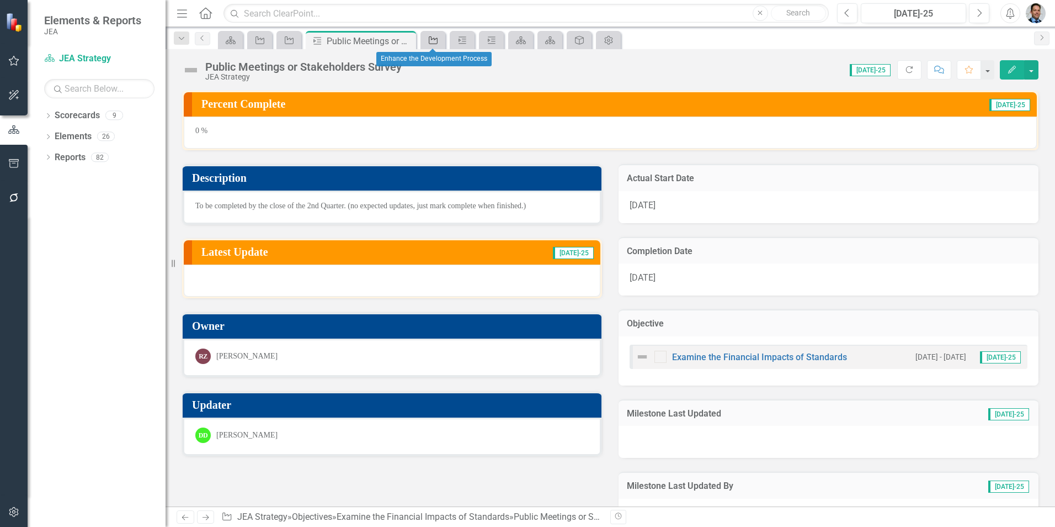
click at [437, 41] on icon "Objective" at bounding box center [433, 40] width 11 height 9
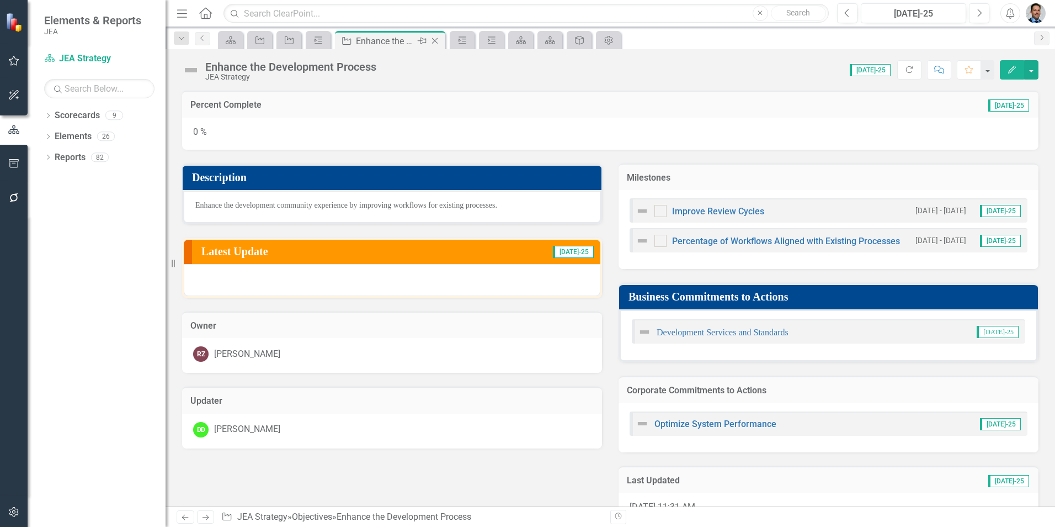
click at [437, 41] on icon "Close" at bounding box center [434, 40] width 11 height 9
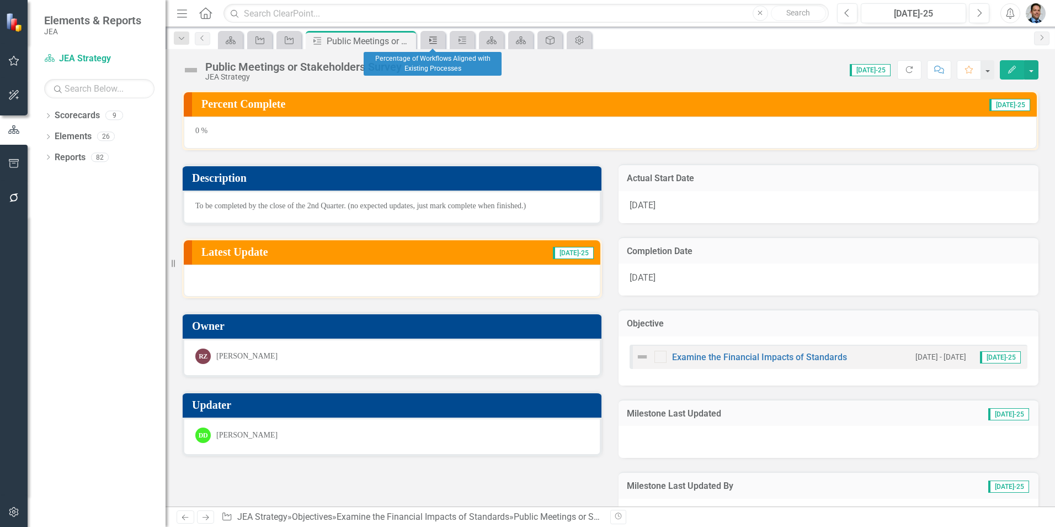
click at [437, 41] on icon "Milestone" at bounding box center [433, 40] width 11 height 9
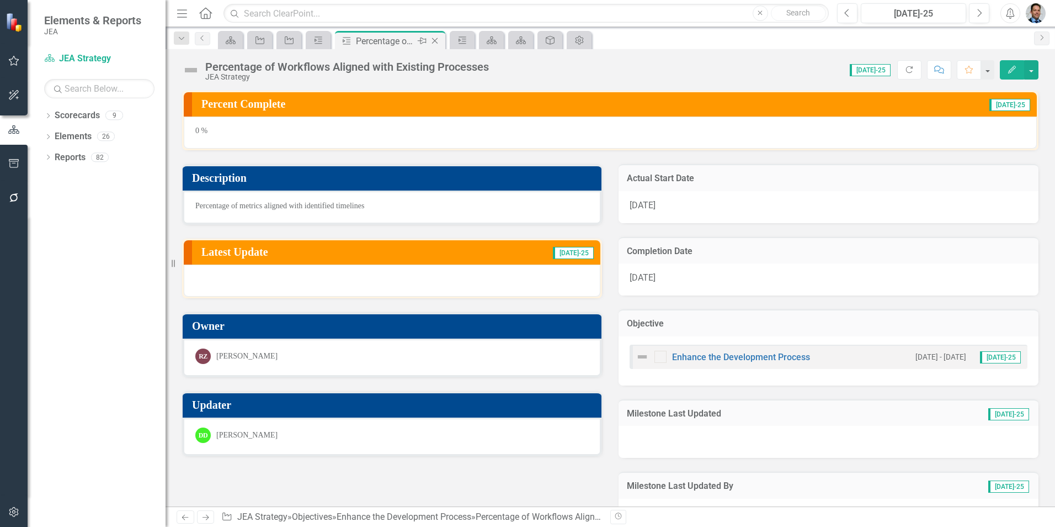
click at [437, 41] on icon "Close" at bounding box center [434, 40] width 11 height 9
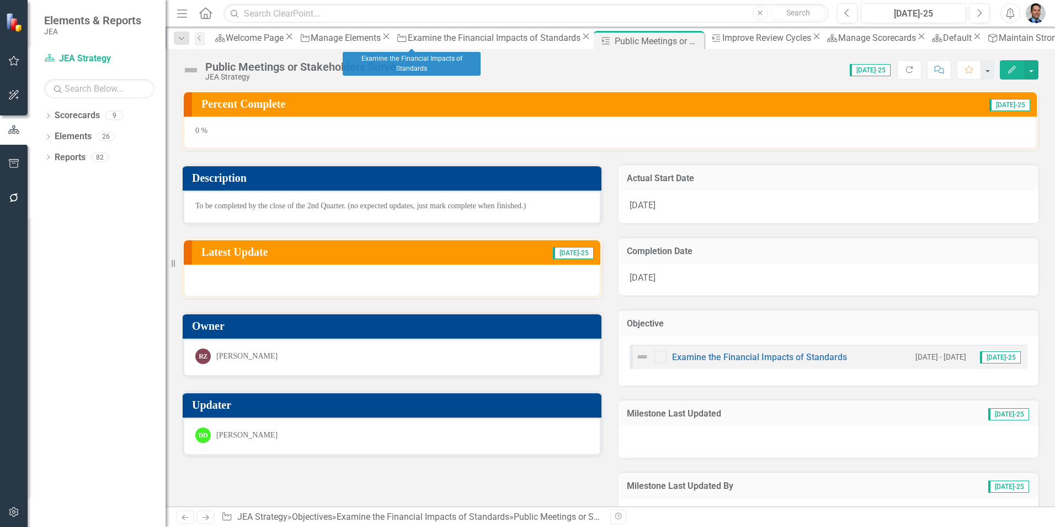
click at [581, 41] on icon "Close" at bounding box center [586, 36] width 11 height 9
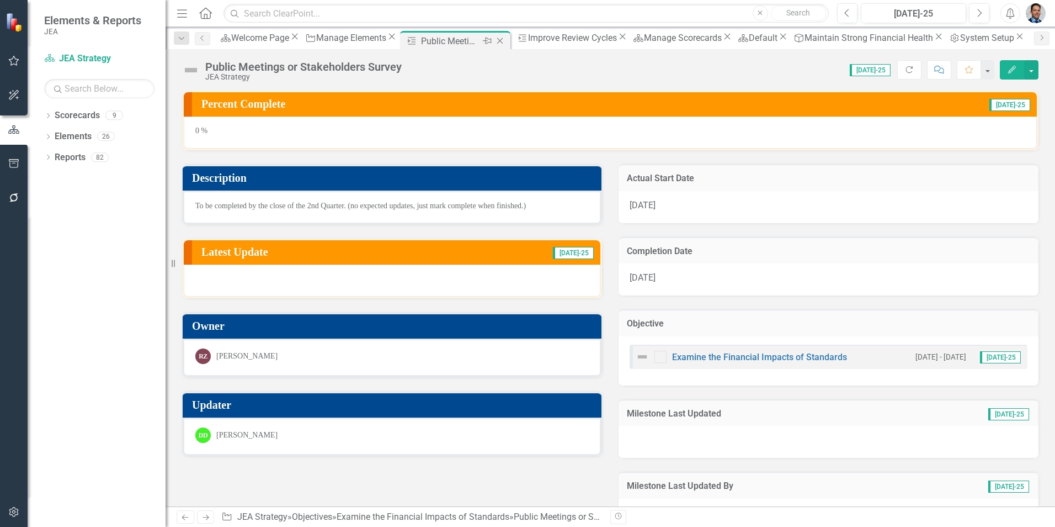
click at [495, 42] on icon "Close" at bounding box center [500, 40] width 11 height 9
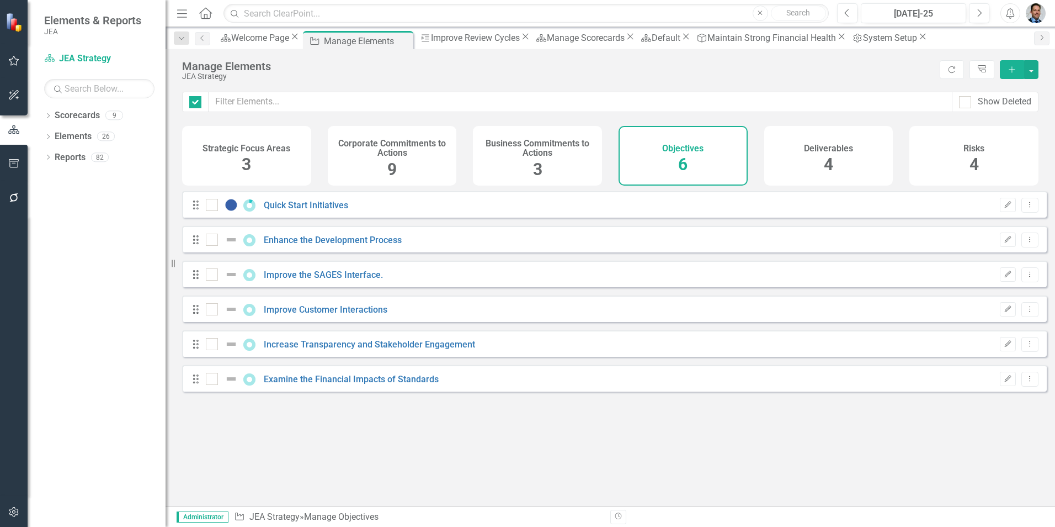
checkbox input "false"
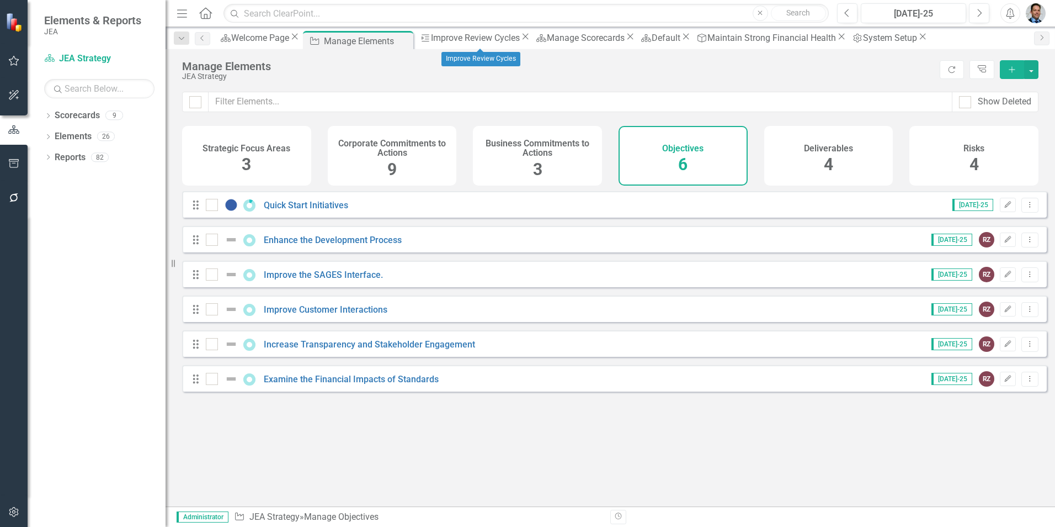
click at [520, 41] on icon "Close" at bounding box center [525, 36] width 11 height 9
click at [518, 40] on icon at bounding box center [515, 37] width 6 height 6
click at [469, 40] on icon at bounding box center [466, 37] width 6 height 6
click at [562, 40] on icon at bounding box center [565, 37] width 6 height 6
click at [482, 35] on div "System Setup" at bounding box center [458, 38] width 54 height 14
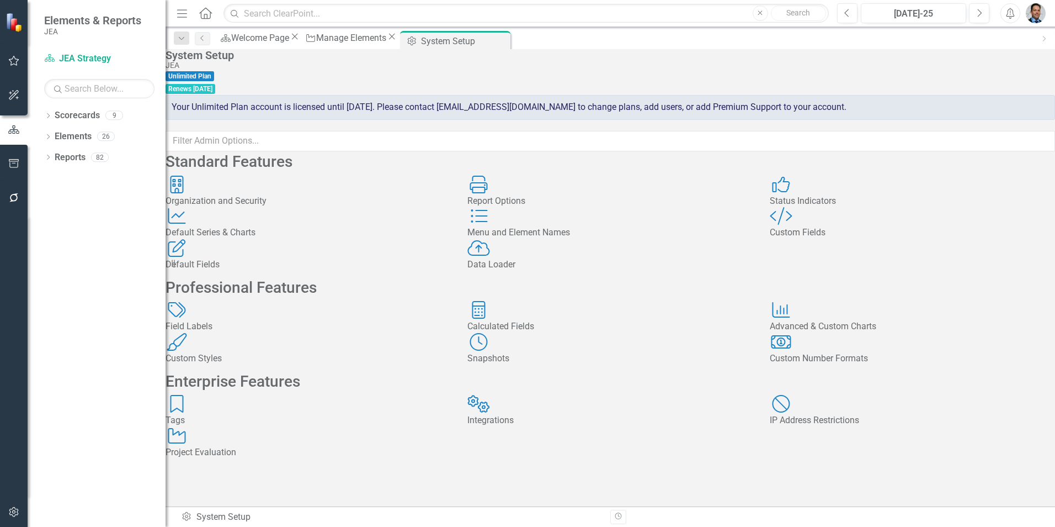
click at [261, 271] on div "Default Fields" at bounding box center [308, 264] width 285 height 13
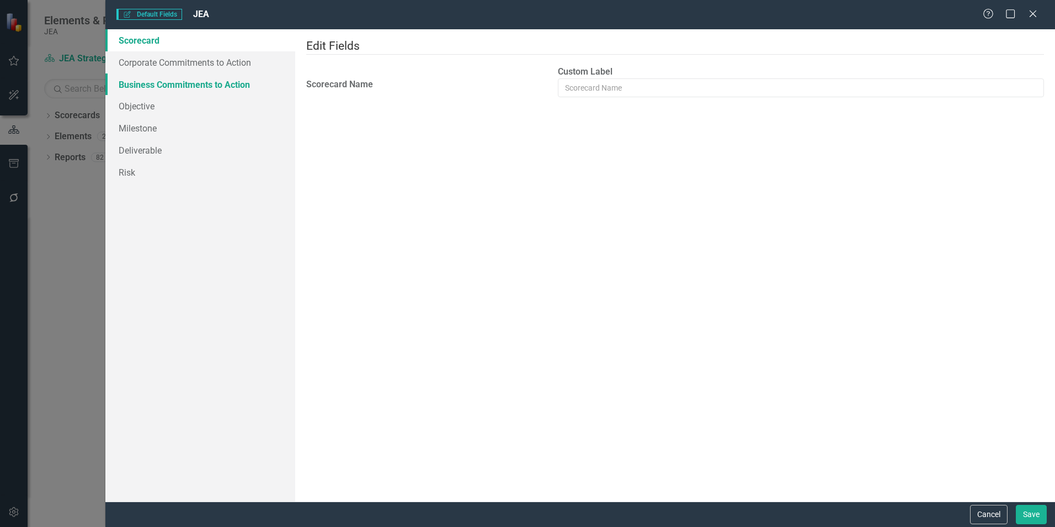
click at [187, 81] on link "Business Commitments to Action" at bounding box center [200, 84] width 190 height 22
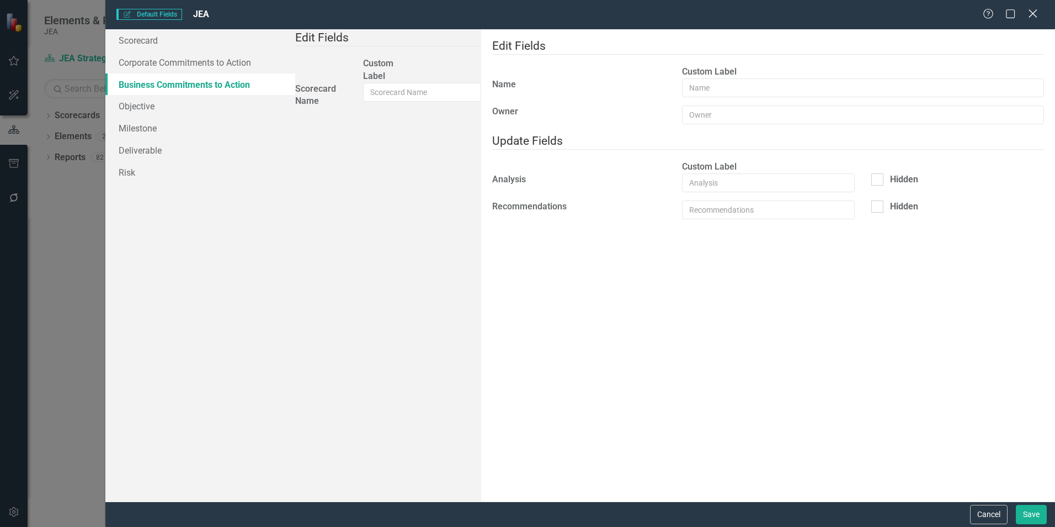
click at [1035, 15] on icon at bounding box center [1033, 13] width 8 height 8
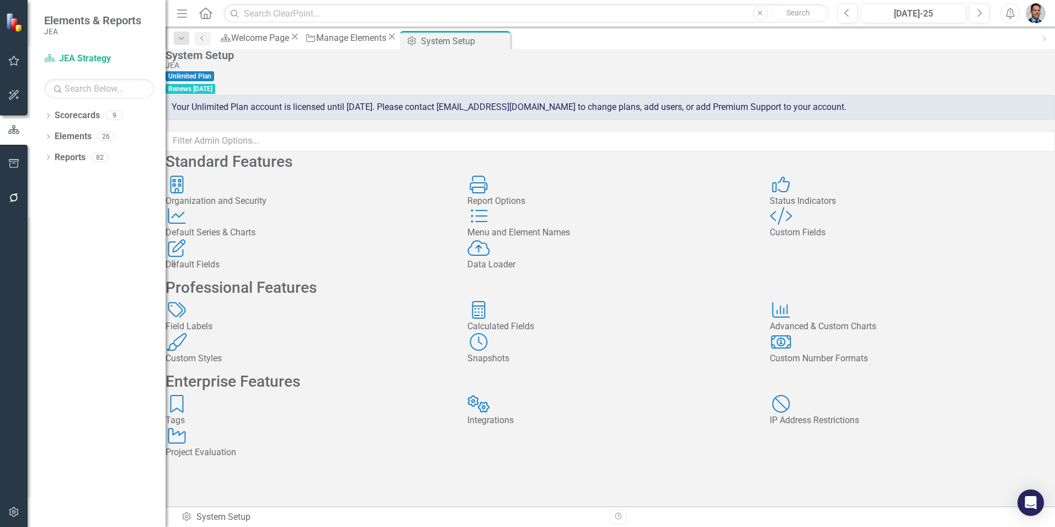
click at [538, 208] on div "Report Options" at bounding box center [609, 201] width 285 height 13
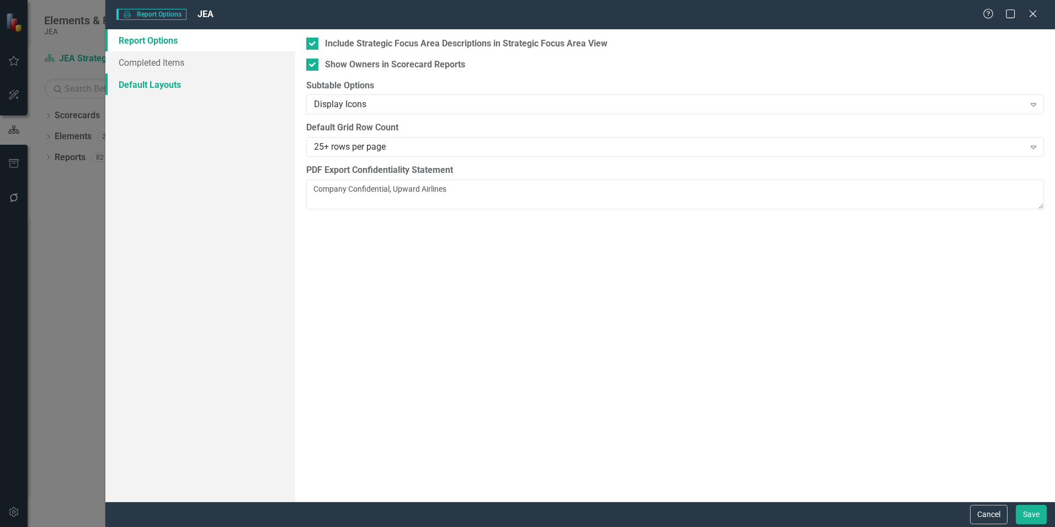
click at [143, 83] on link "Default Layouts" at bounding box center [200, 84] width 190 height 22
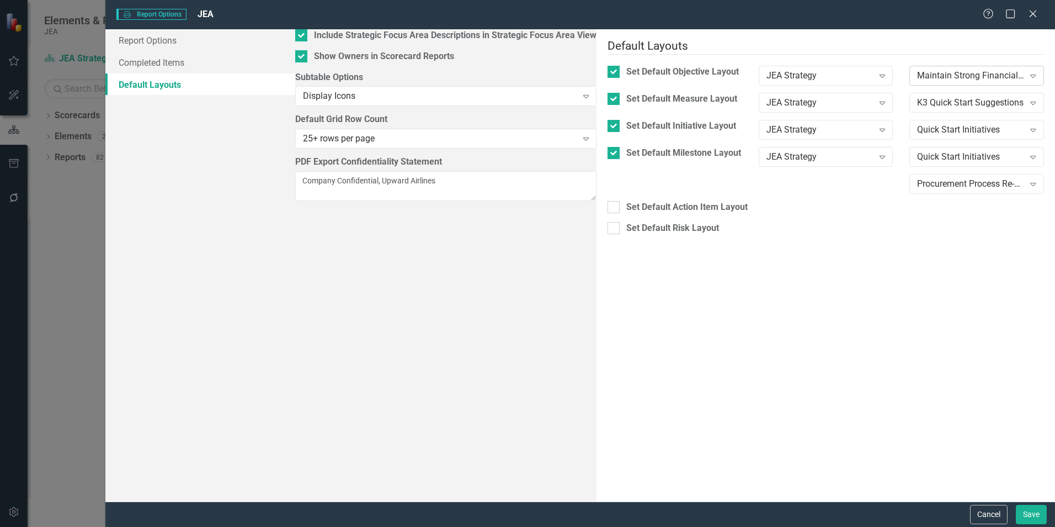
click at [969, 70] on div "Maintain Strong Financial Health" at bounding box center [970, 75] width 107 height 13
click at [969, 102] on div "K3 Quick Start Suggestions" at bounding box center [970, 102] width 107 height 13
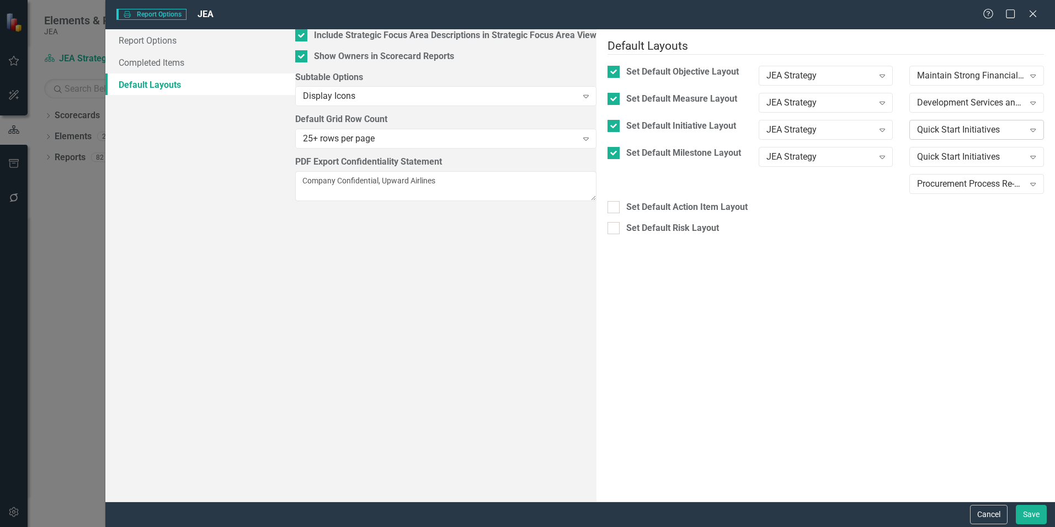
click at [938, 123] on div "Quick Start Initiatives" at bounding box center [970, 129] width 107 height 13
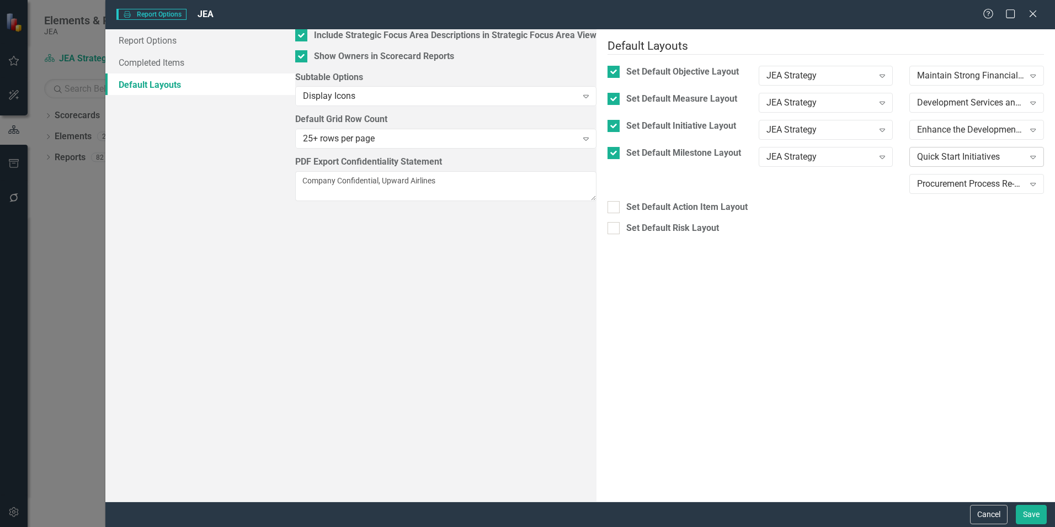
click at [921, 152] on div "Quick Start Initiatives" at bounding box center [970, 156] width 107 height 13
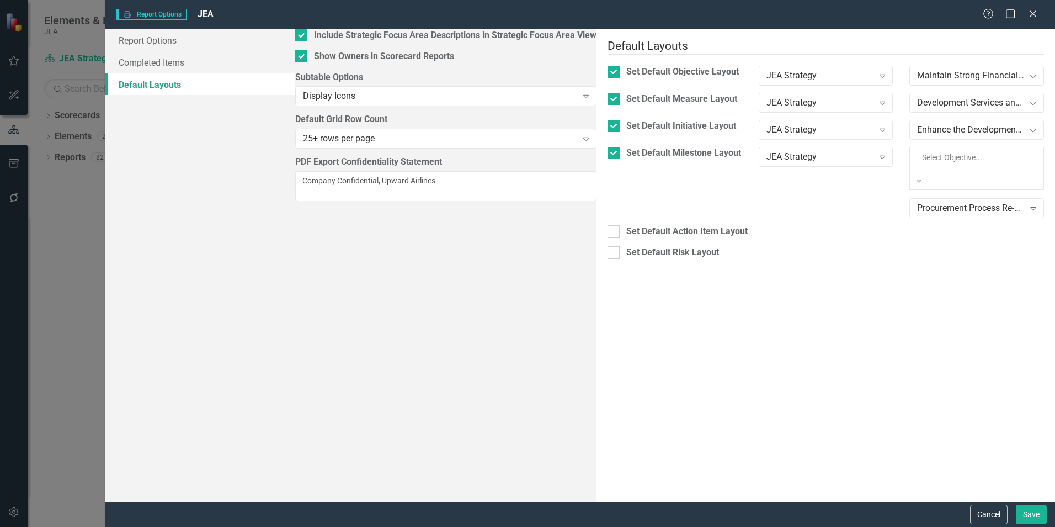
click at [929, 179] on div "Select Milestone..." at bounding box center [970, 183] width 107 height 13
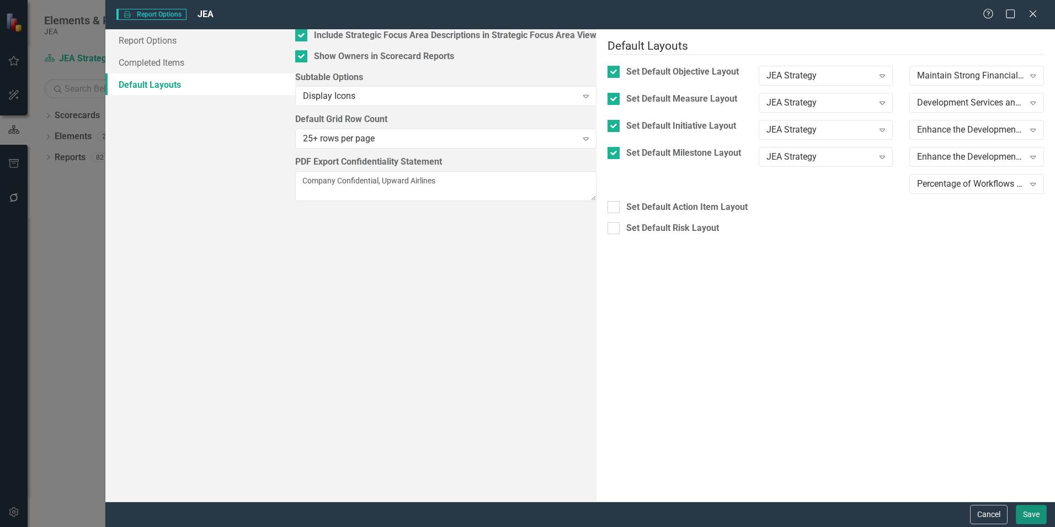
click at [1031, 515] on button "Save" at bounding box center [1031, 513] width 31 height 19
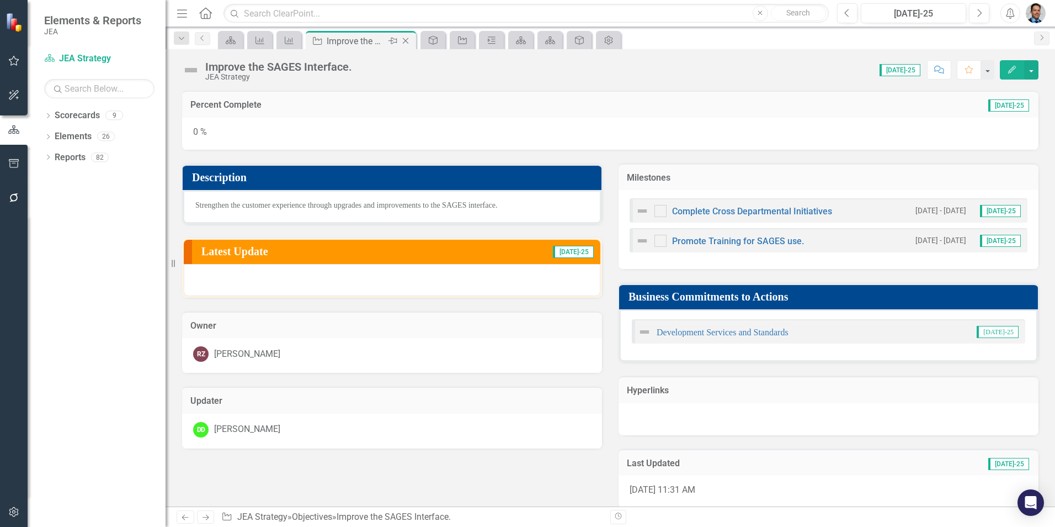
click at [407, 41] on icon "Close" at bounding box center [405, 40] width 11 height 9
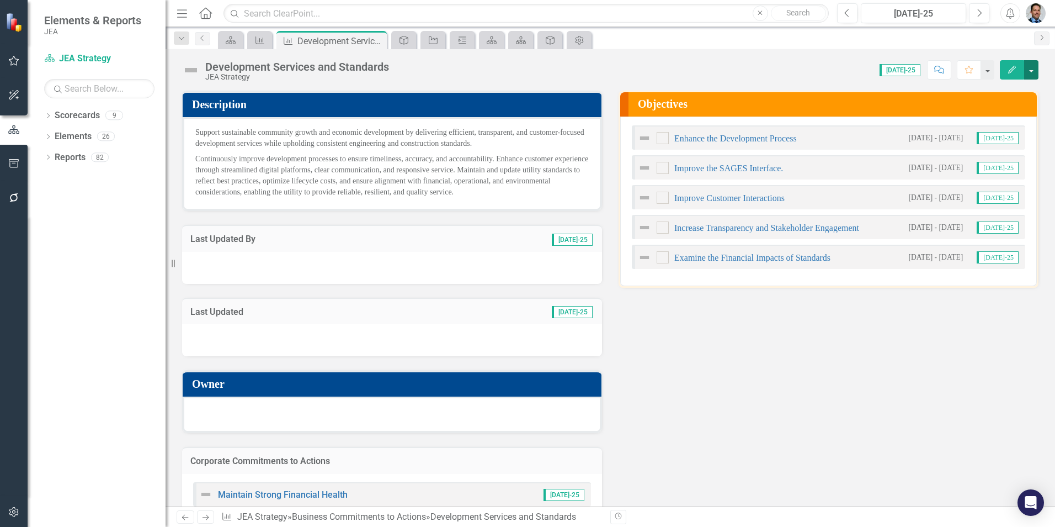
click at [1034, 68] on button "button" at bounding box center [1031, 69] width 14 height 19
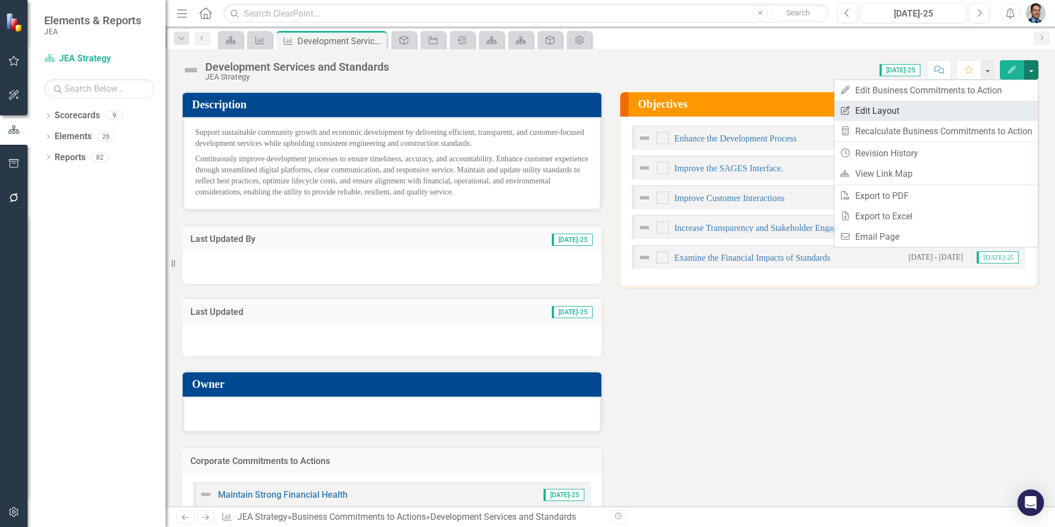
click at [908, 106] on link "Edit Report Edit Layout" at bounding box center [936, 110] width 204 height 20
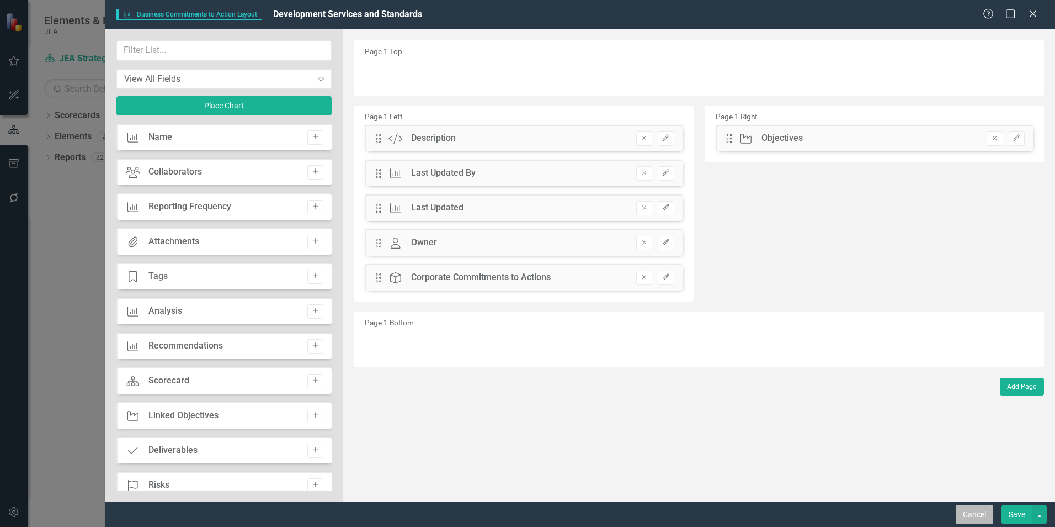
click at [964, 513] on button "Cancel" at bounding box center [975, 513] width 38 height 19
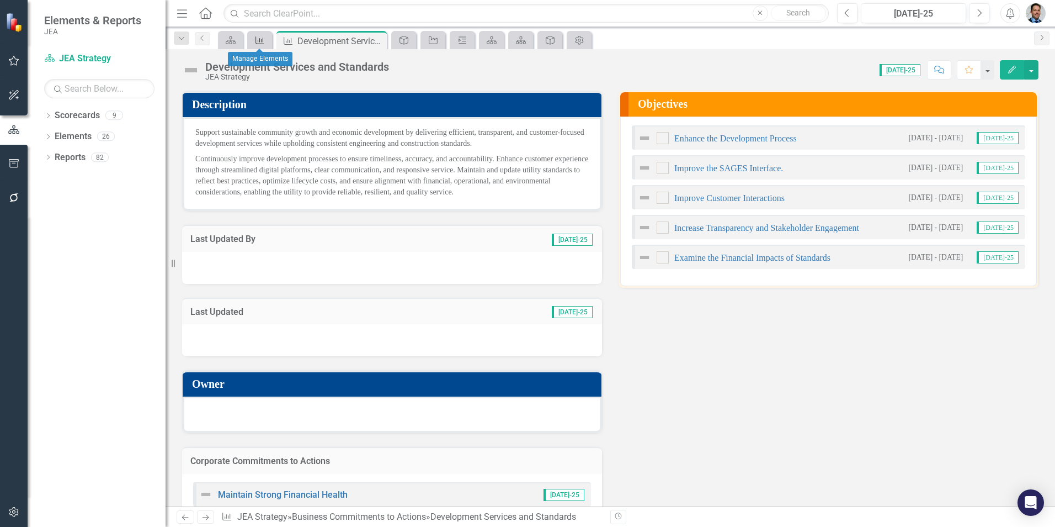
click at [256, 39] on icon "Business Commitments to Action" at bounding box center [259, 40] width 11 height 9
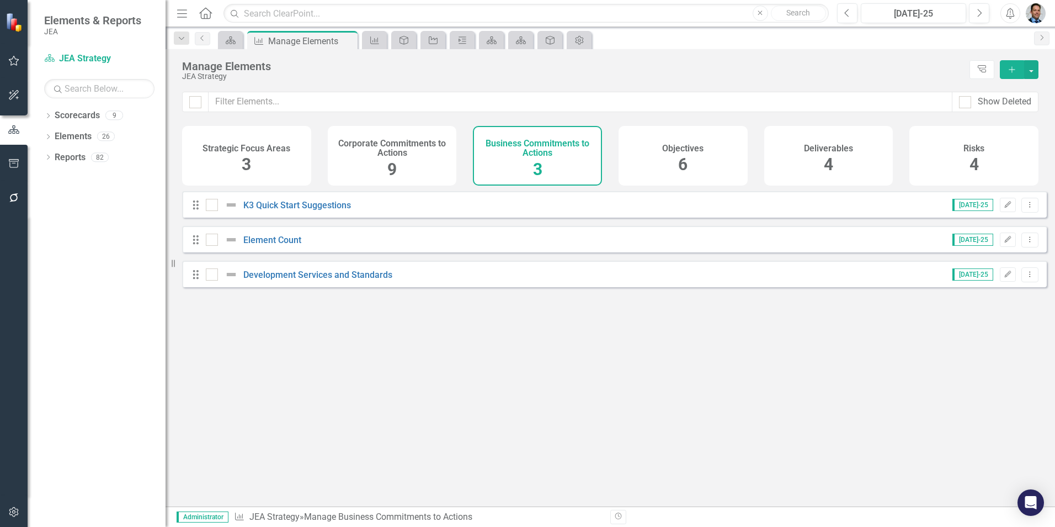
click at [700, 160] on div "Objectives 6" at bounding box center [683, 156] width 129 height 60
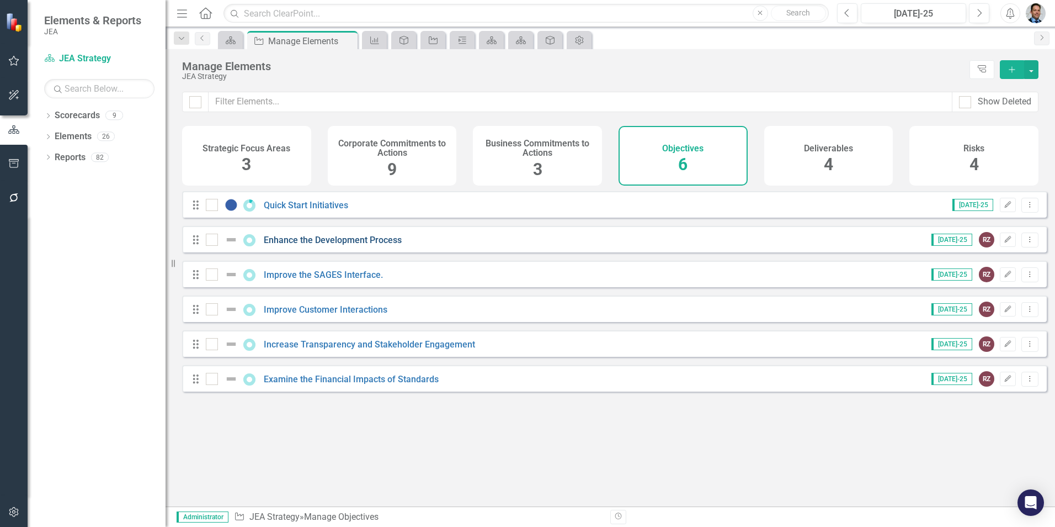
click at [327, 245] on link "Enhance the Development Process" at bounding box center [333, 240] width 138 height 10
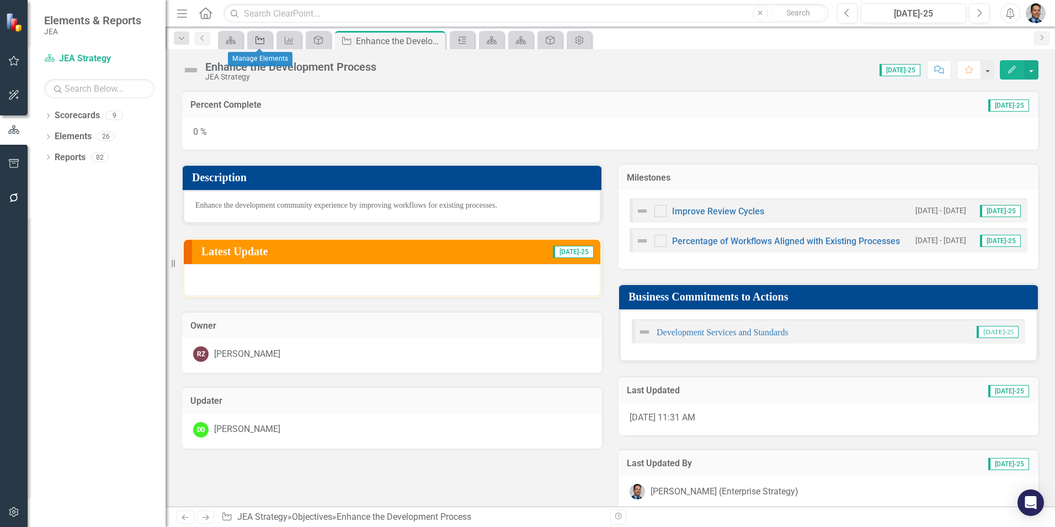
click at [257, 38] on icon "Objective" at bounding box center [259, 40] width 11 height 9
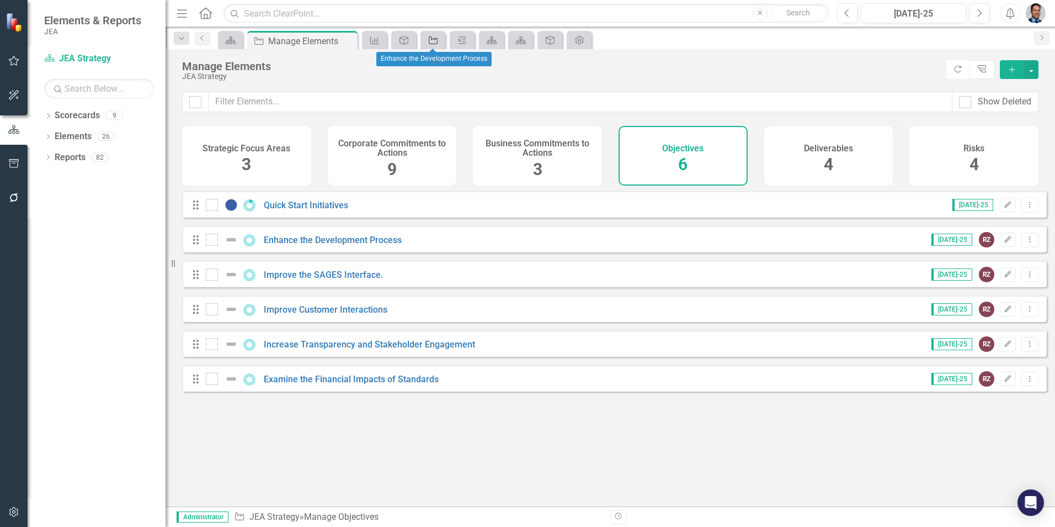
click at [434, 41] on icon "Objective" at bounding box center [433, 40] width 11 height 9
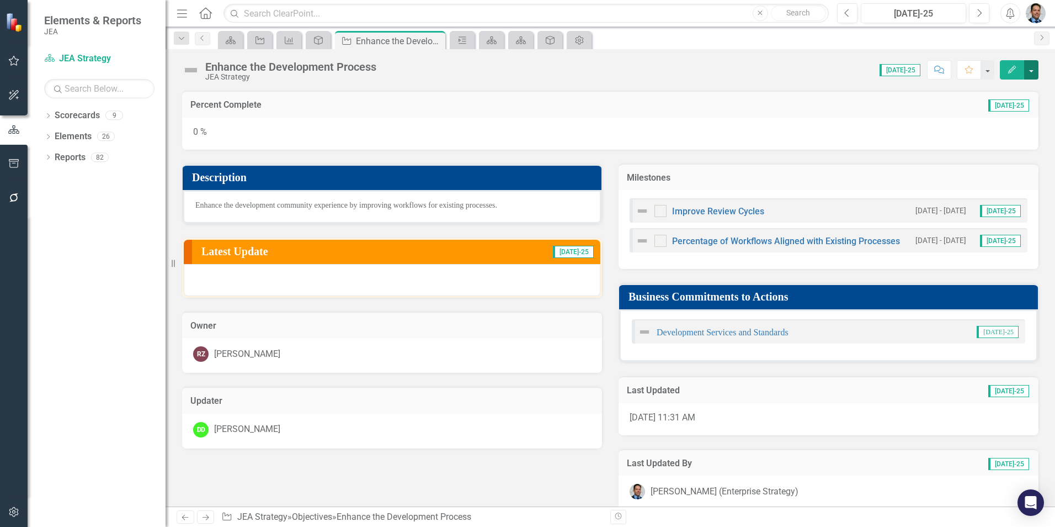
click at [1030, 67] on button "button" at bounding box center [1031, 69] width 14 height 19
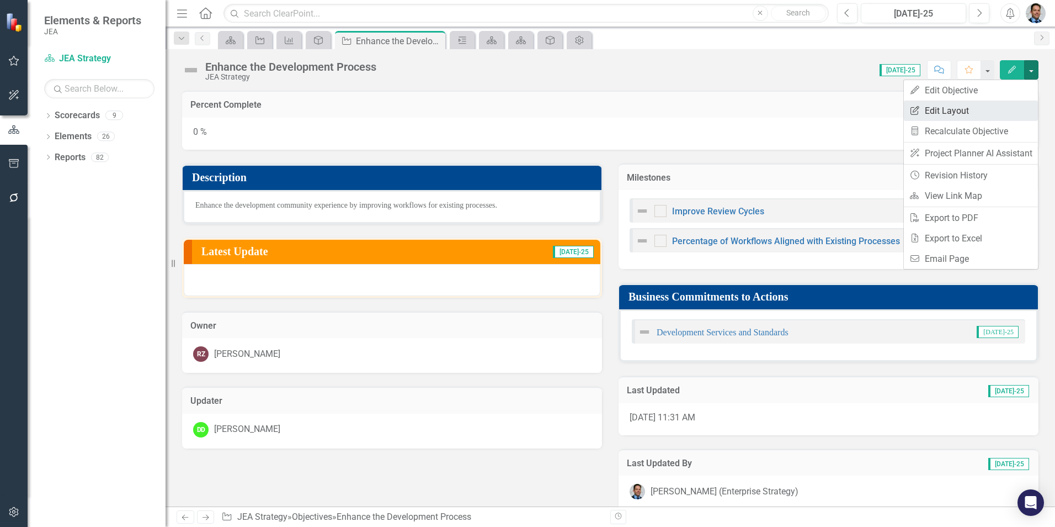
click at [964, 109] on link "Edit Report Edit Layout" at bounding box center [971, 110] width 134 height 20
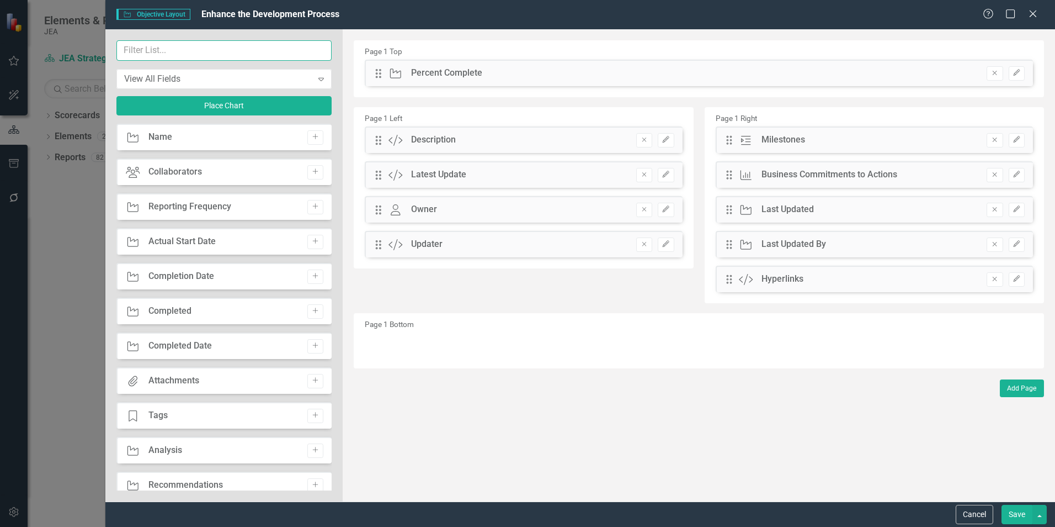
click at [183, 52] on input "text" at bounding box center [223, 50] width 215 height 20
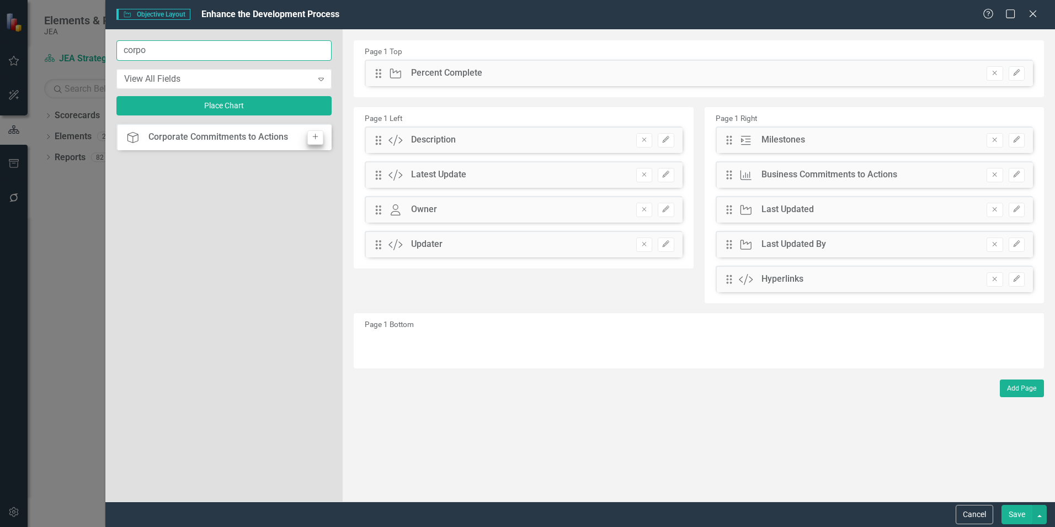
type input "corpo"
click at [312, 138] on icon "Add" at bounding box center [315, 137] width 8 height 7
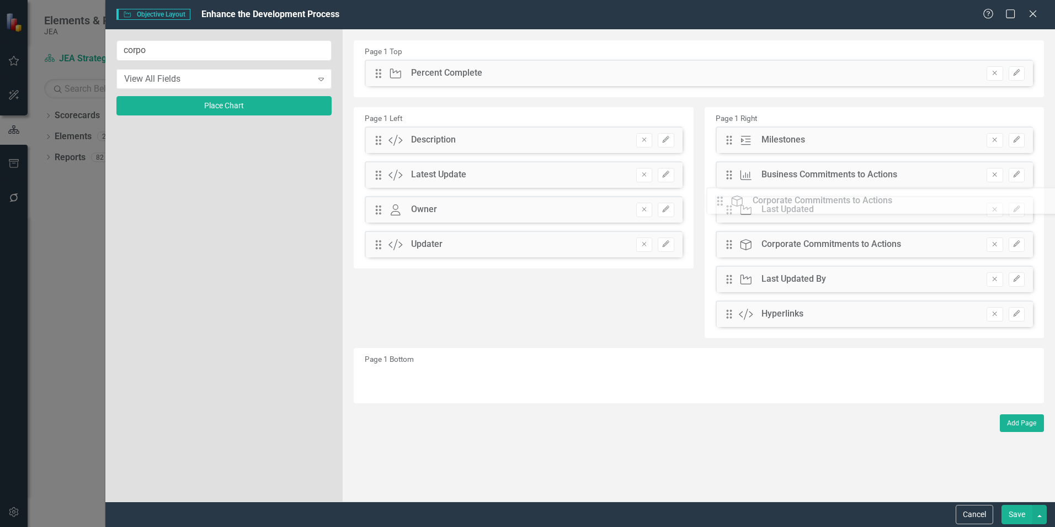
drag, startPoint x: 379, startPoint y: 72, endPoint x: 729, endPoint y: 201, distance: 372.8
click at [1018, 514] on button "Save" at bounding box center [1017, 513] width 31 height 19
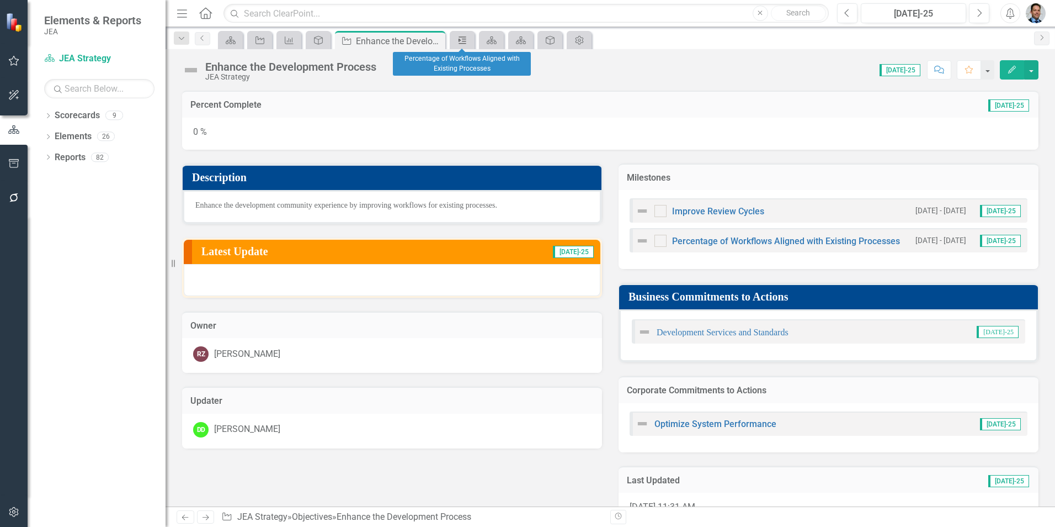
click at [463, 42] on icon "Milestone" at bounding box center [462, 40] width 11 height 9
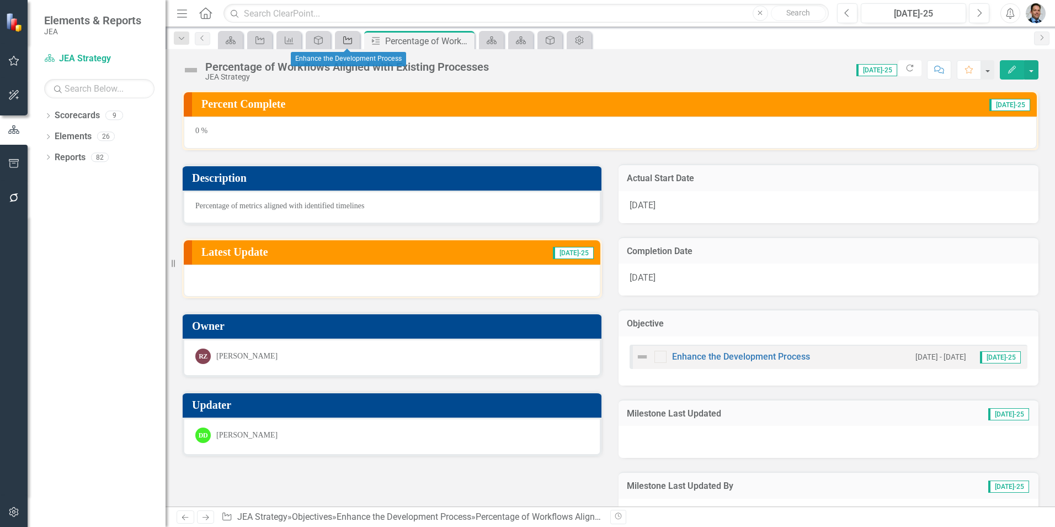
click at [342, 38] on icon "Objective" at bounding box center [347, 40] width 11 height 9
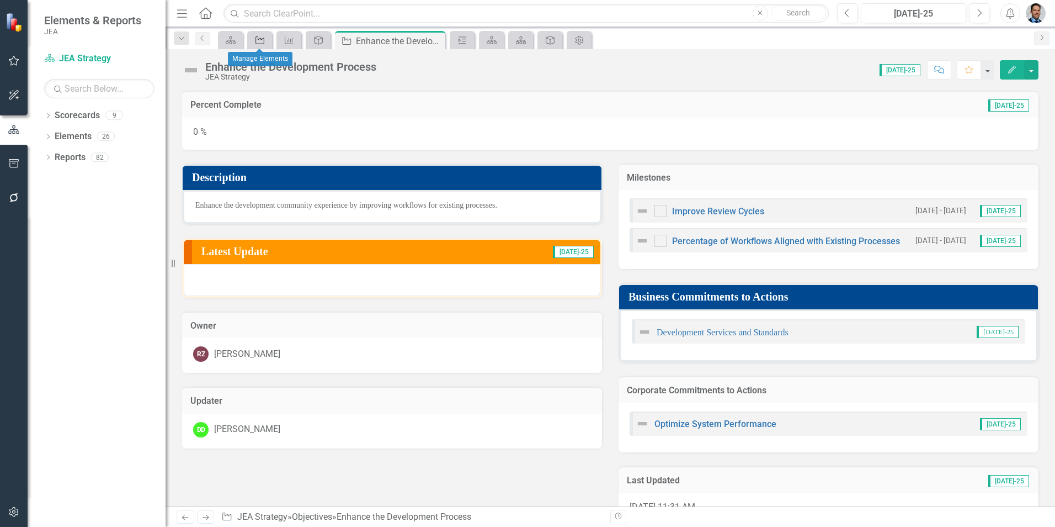
click at [264, 40] on icon "Objective" at bounding box center [259, 40] width 11 height 9
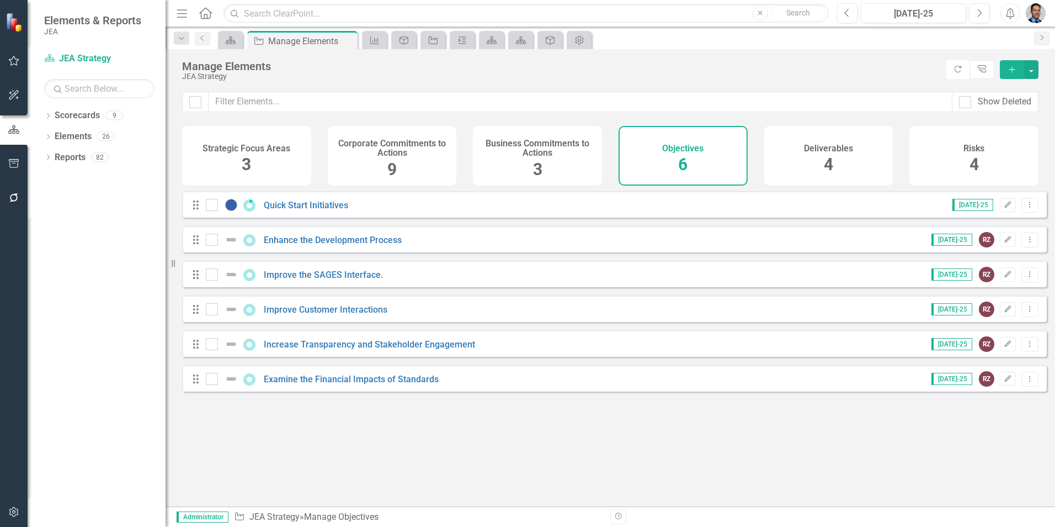
click at [699, 155] on div "Objectives 6" at bounding box center [683, 156] width 129 height 60
click at [527, 151] on h4 "Business Commitments to Actions" at bounding box center [538, 148] width 116 height 19
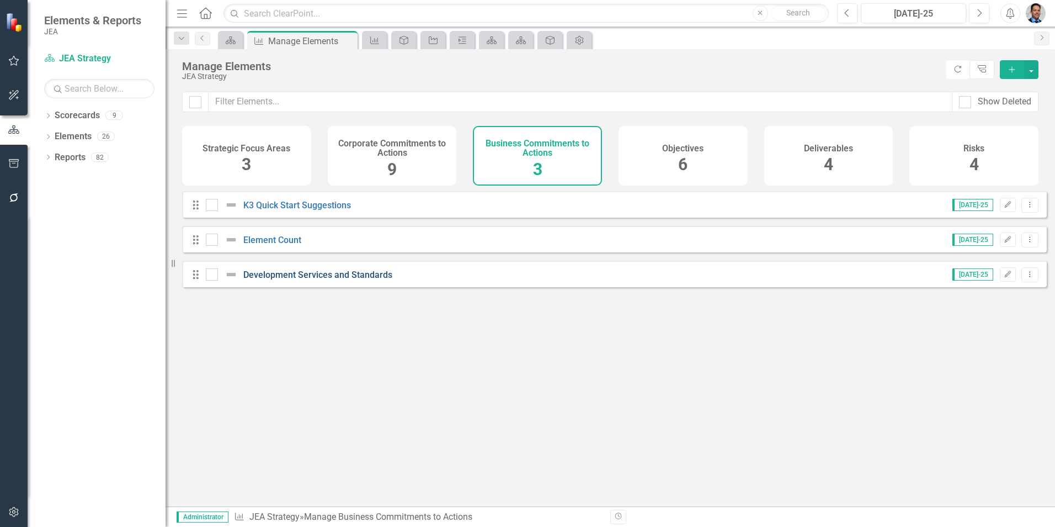
click at [336, 279] on link "Development Services and Standards" at bounding box center [317, 274] width 149 height 10
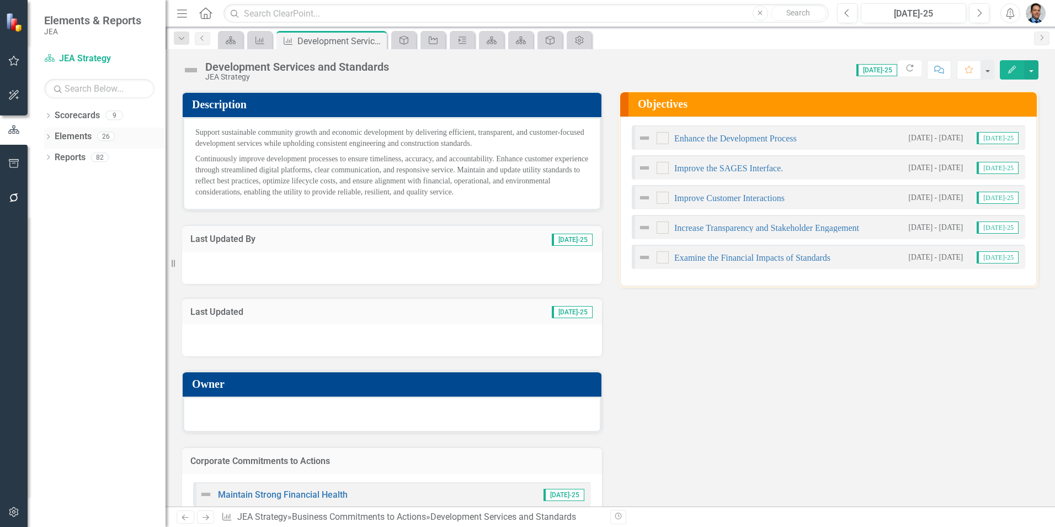
click at [66, 138] on link "Elements" at bounding box center [73, 136] width 37 height 13
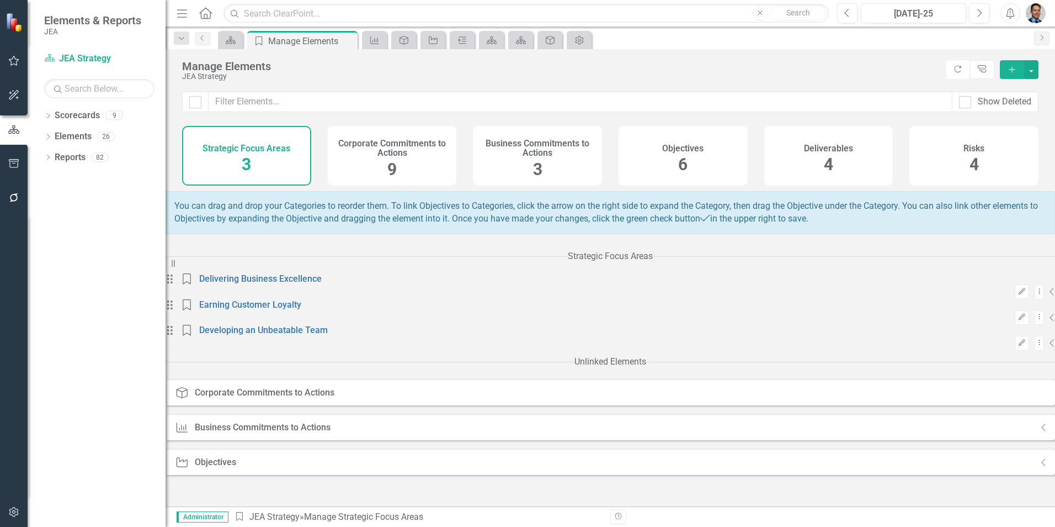
click at [518, 155] on h4 "Business Commitments to Actions" at bounding box center [538, 148] width 116 height 19
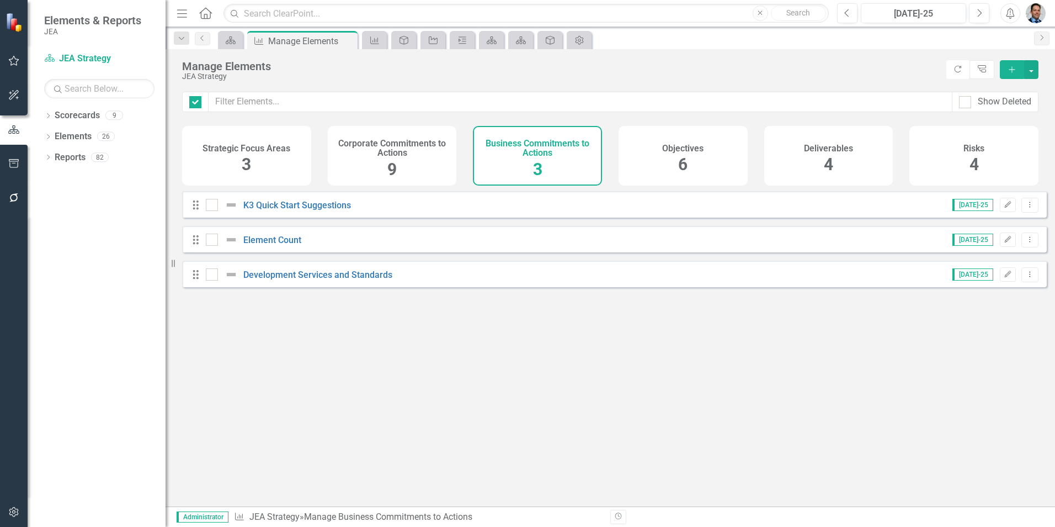
checkbox input "false"
click at [314, 280] on link "Development Services and Standards" at bounding box center [317, 274] width 149 height 10
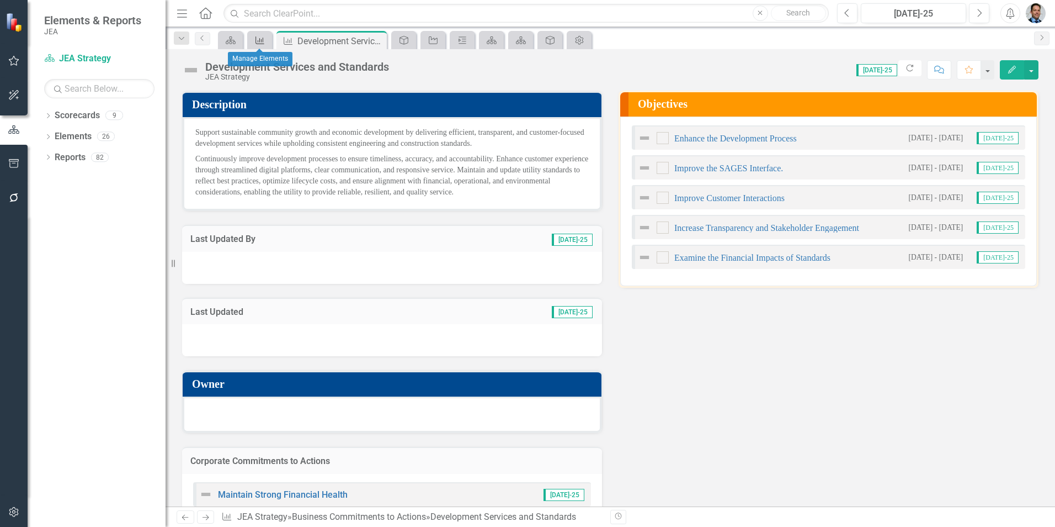
click at [258, 42] on icon "Business Commitments to Action" at bounding box center [259, 40] width 11 height 9
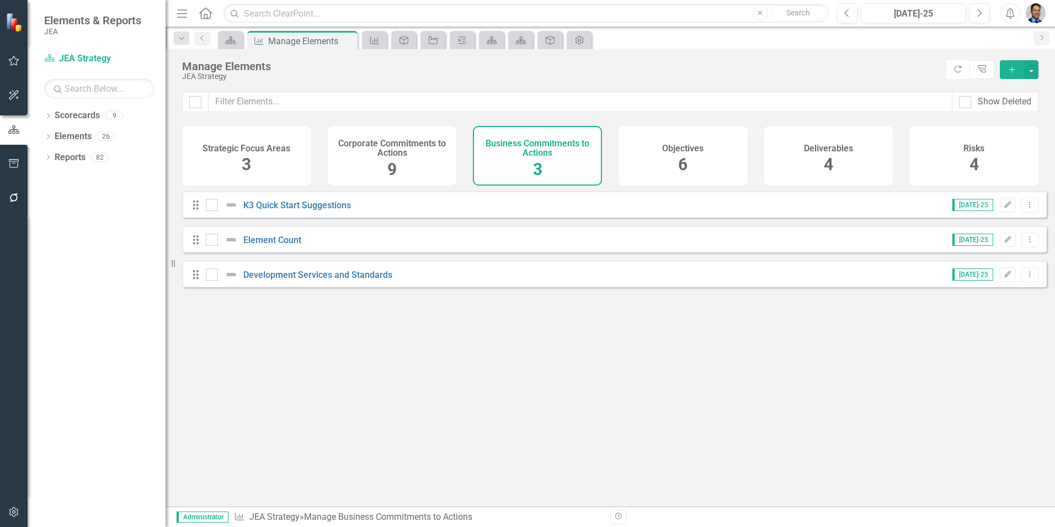
click at [682, 149] on h4 "Objectives" at bounding box center [682, 148] width 41 height 10
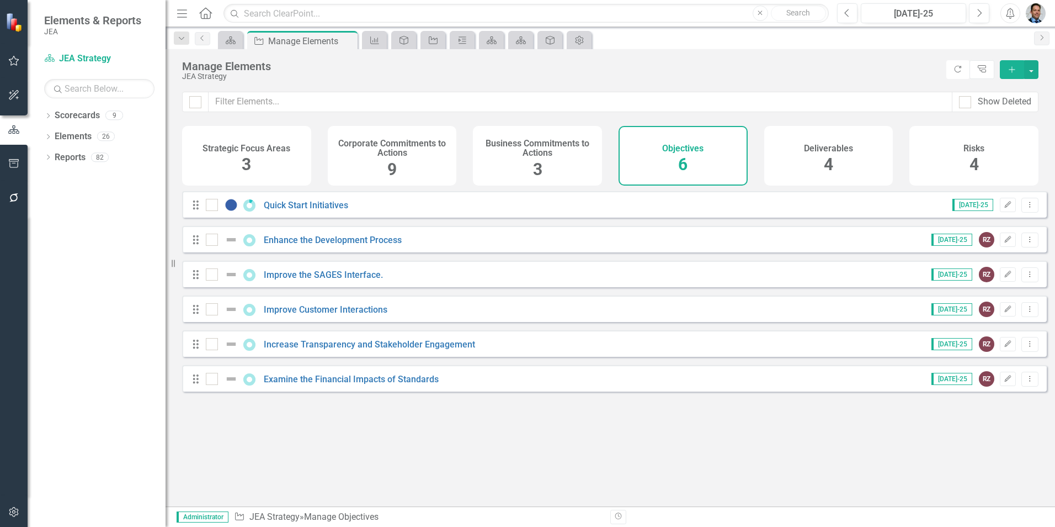
click at [408, 385] on div "Examine the Financial Impacts of Standards" at bounding box center [324, 378] width 236 height 13
click at [408, 384] on link "Examine the Financial Impacts of Standards" at bounding box center [351, 379] width 175 height 10
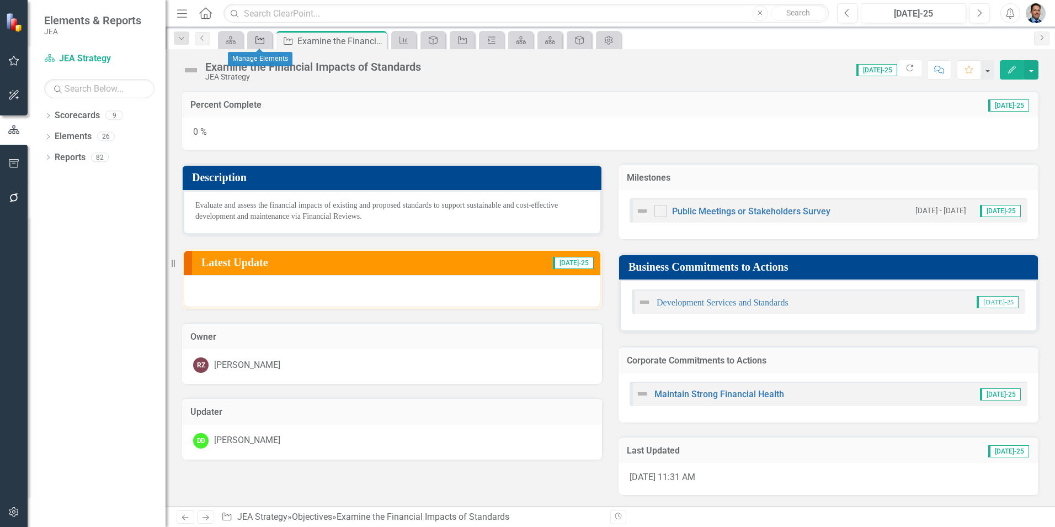
click at [256, 39] on icon at bounding box center [260, 40] width 9 height 8
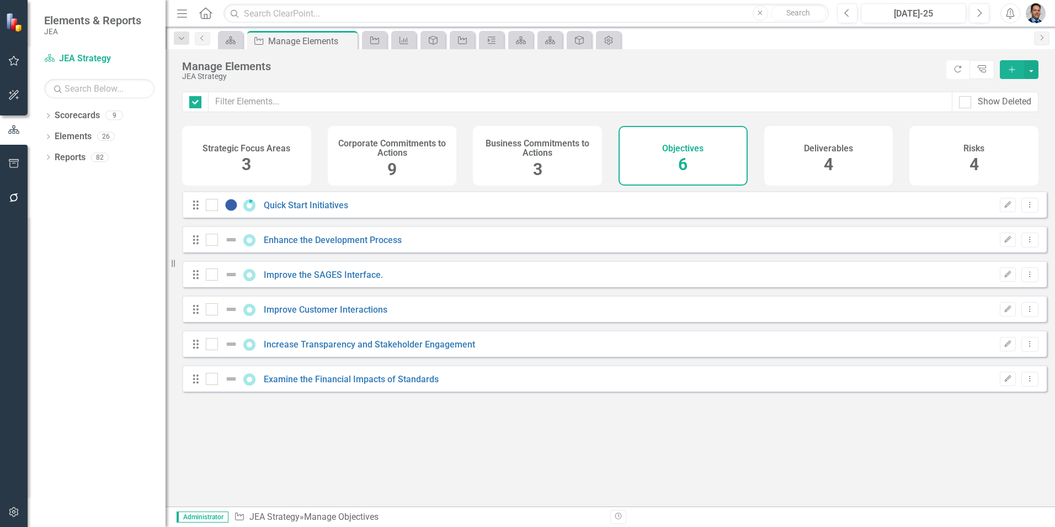
checkbox input "false"
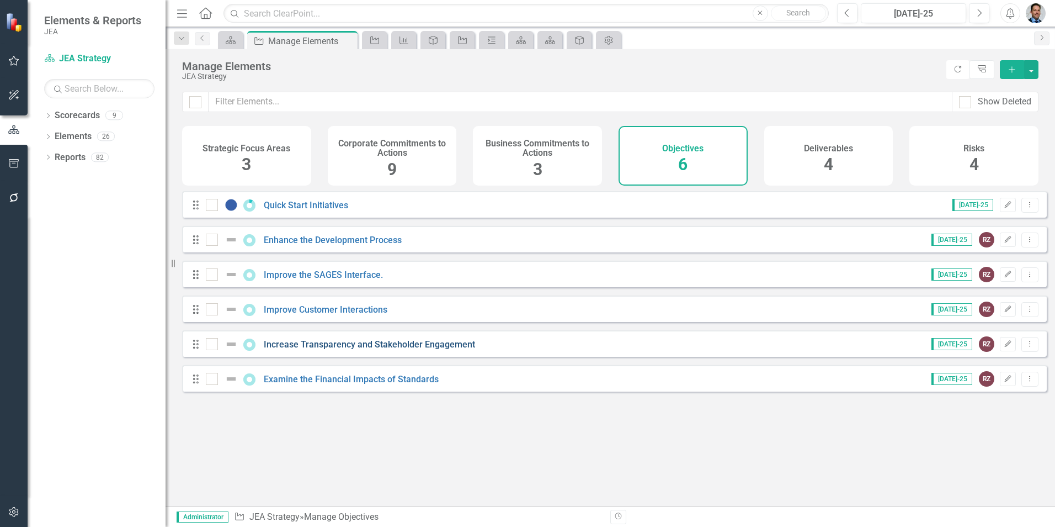
click at [325, 349] on link "Increase Transparency and Stakeholder Engagement" at bounding box center [369, 344] width 211 height 10
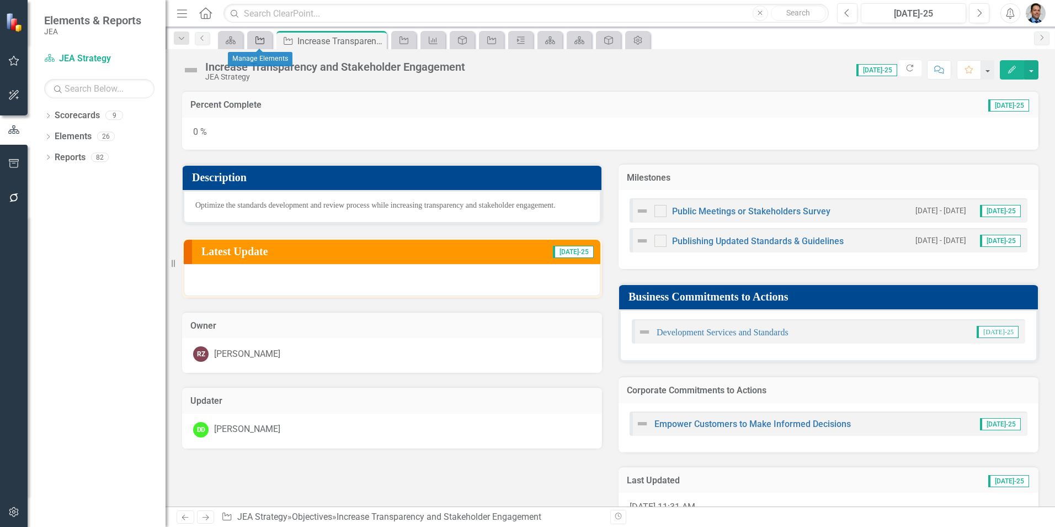
click at [262, 42] on icon "Objective" at bounding box center [259, 40] width 11 height 9
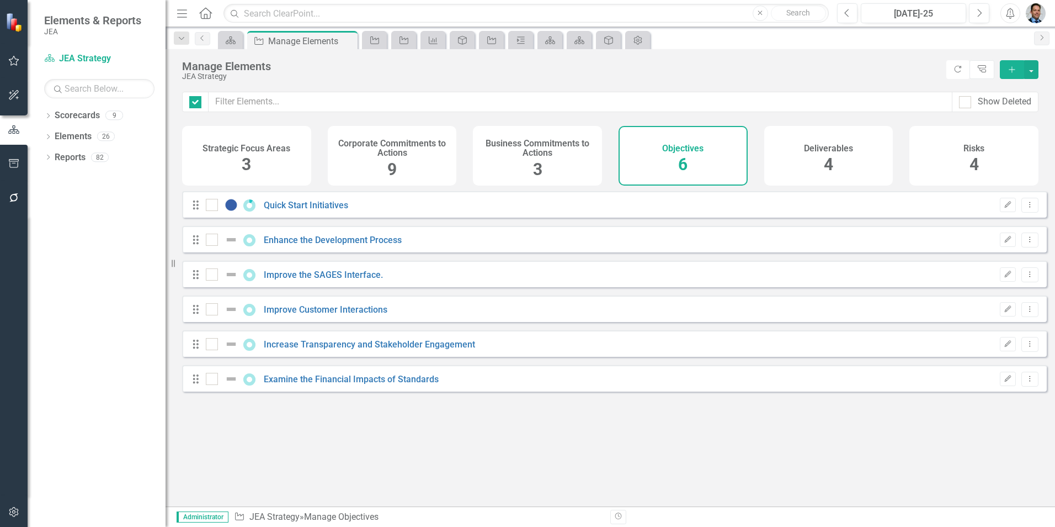
checkbox input "false"
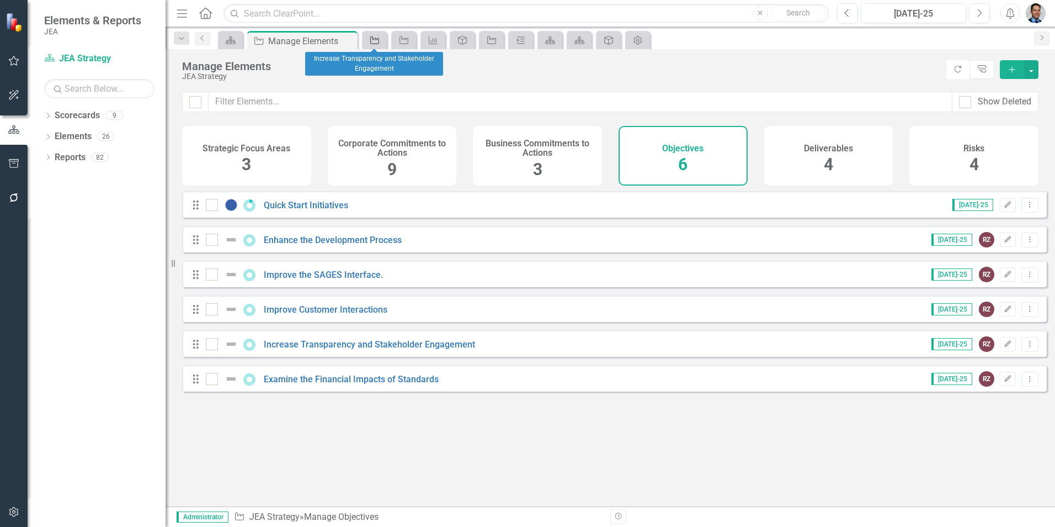
click at [376, 41] on icon "Objective" at bounding box center [374, 40] width 11 height 9
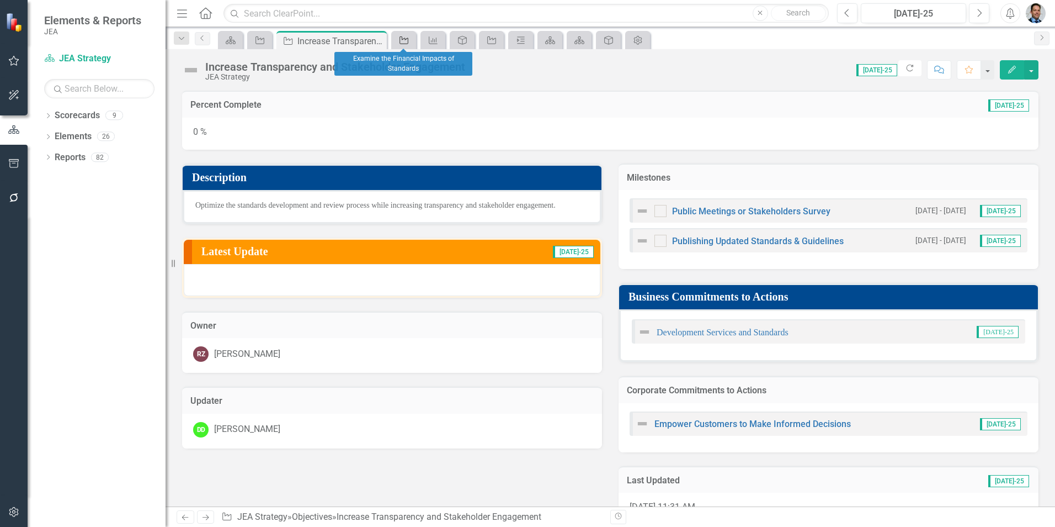
click at [398, 42] on icon "Objective" at bounding box center [403, 40] width 11 height 9
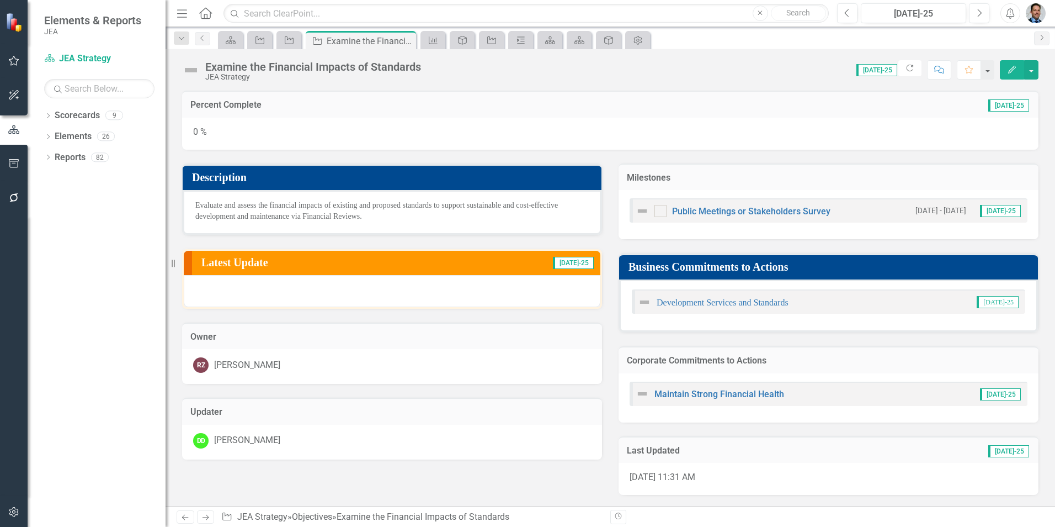
click at [896, 177] on h3 "Milestones" at bounding box center [828, 178] width 403 height 10
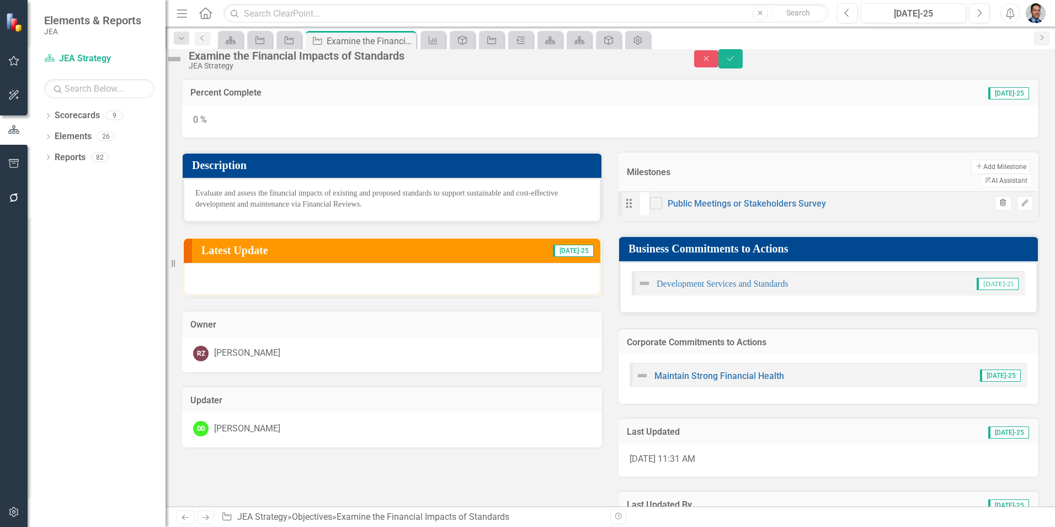
click at [999, 206] on icon "Trash" at bounding box center [1003, 203] width 8 height 7
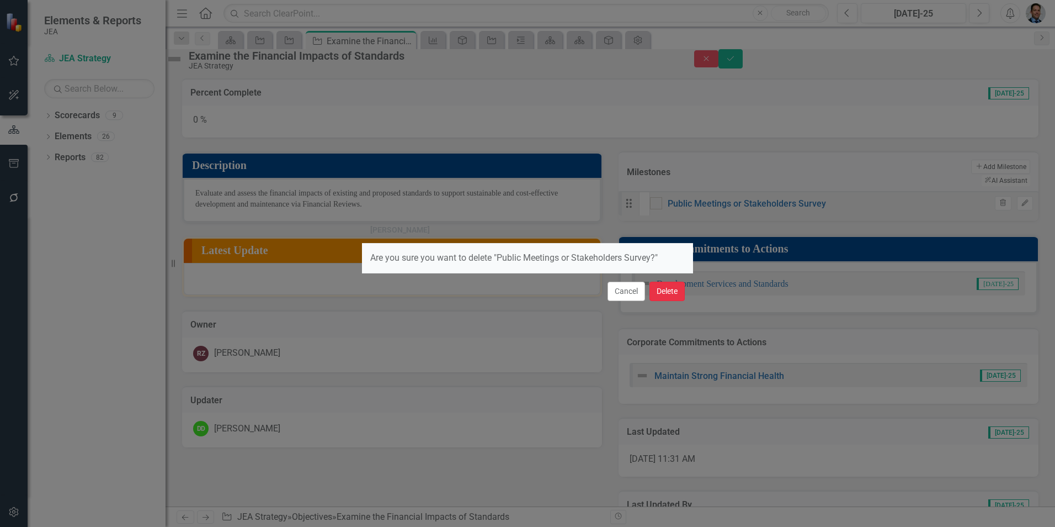
click at [665, 290] on button "Delete" at bounding box center [667, 290] width 35 height 19
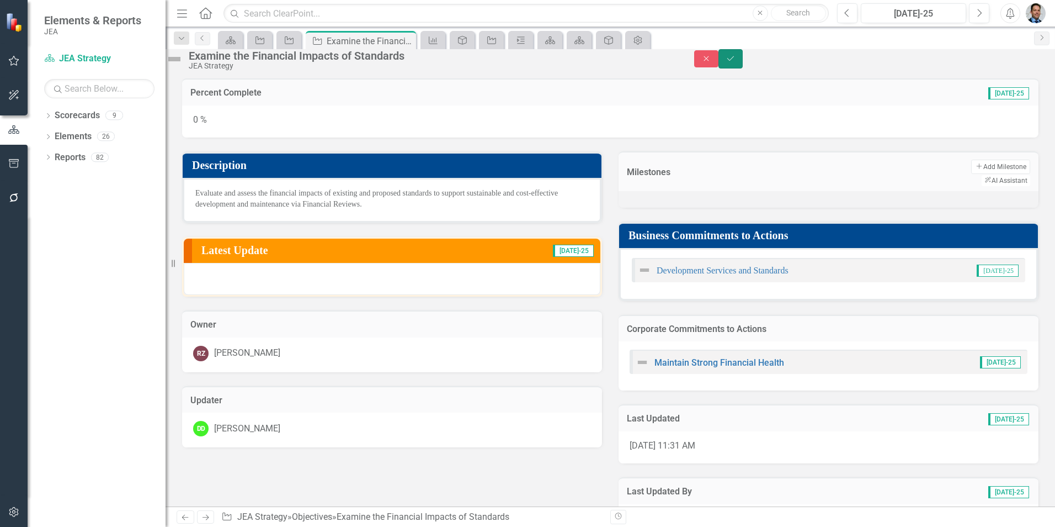
click at [736, 62] on icon "Save" at bounding box center [731, 59] width 10 height 8
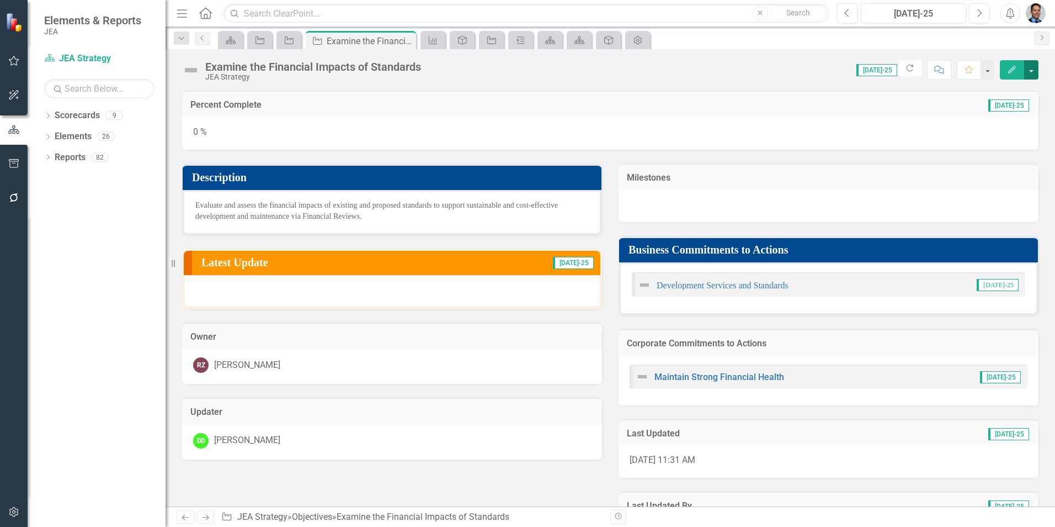
click at [1029, 67] on button "button" at bounding box center [1031, 69] width 14 height 19
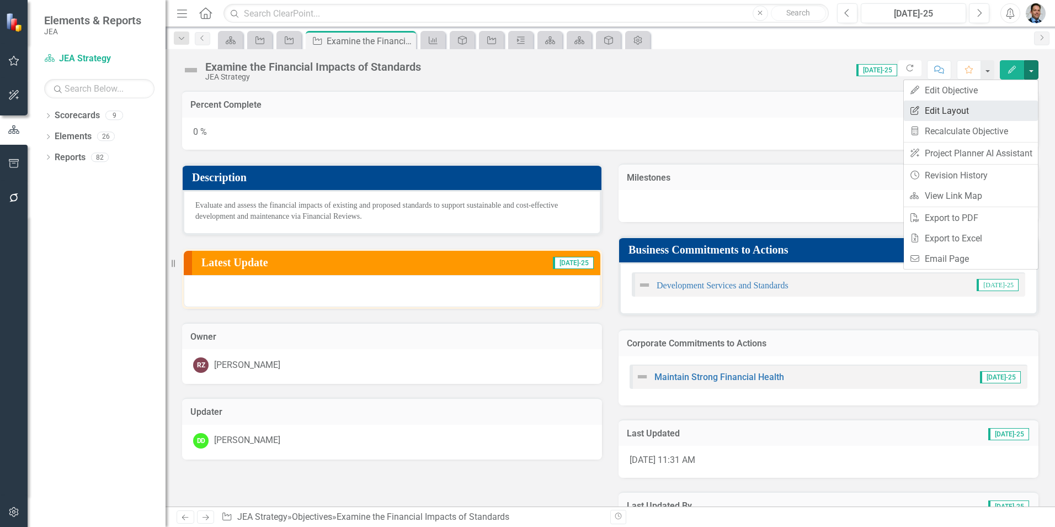
click at [959, 109] on link "Edit Report Edit Layout" at bounding box center [971, 110] width 134 height 20
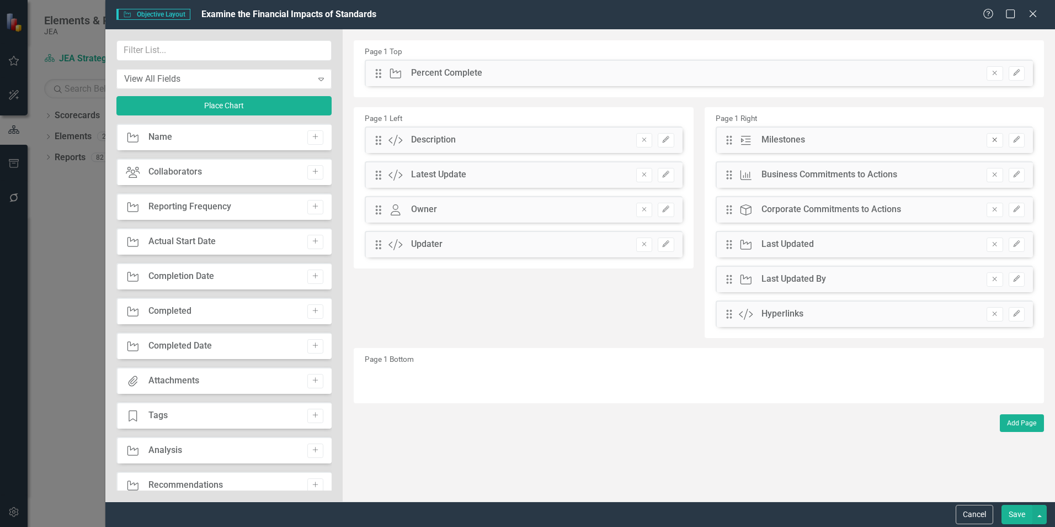
click at [988, 140] on button "Remove" at bounding box center [995, 140] width 16 height 14
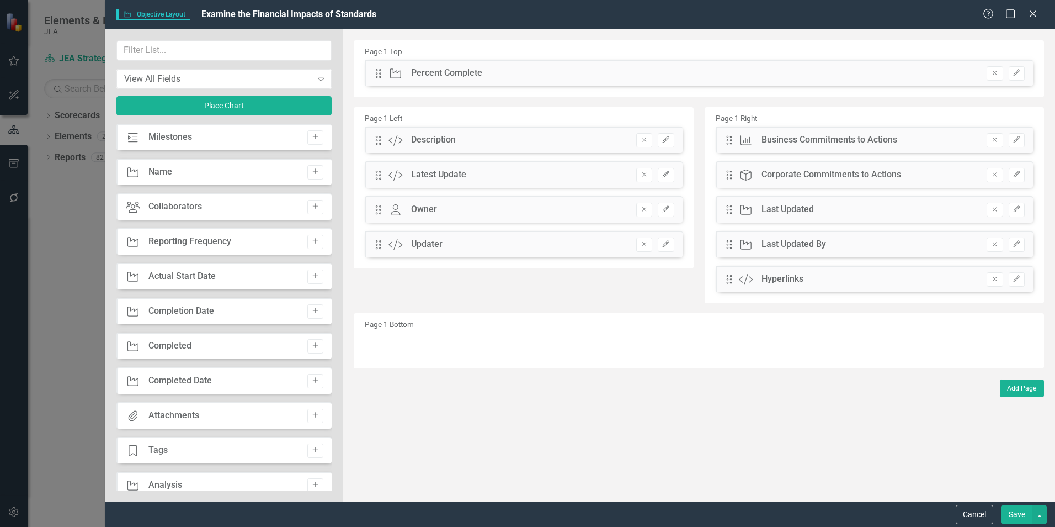
click at [1011, 514] on button "Save" at bounding box center [1017, 513] width 31 height 19
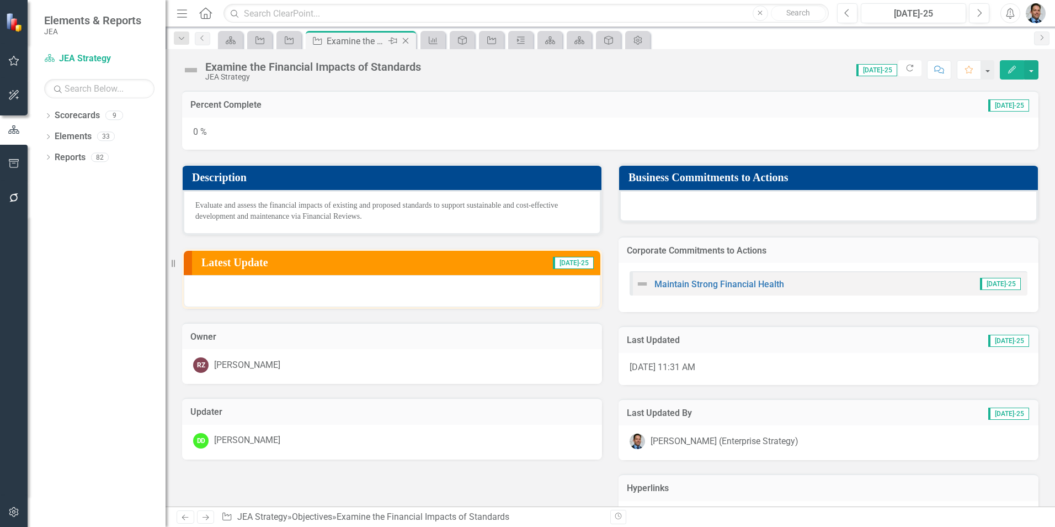
click at [403, 40] on icon "Close" at bounding box center [405, 40] width 11 height 9
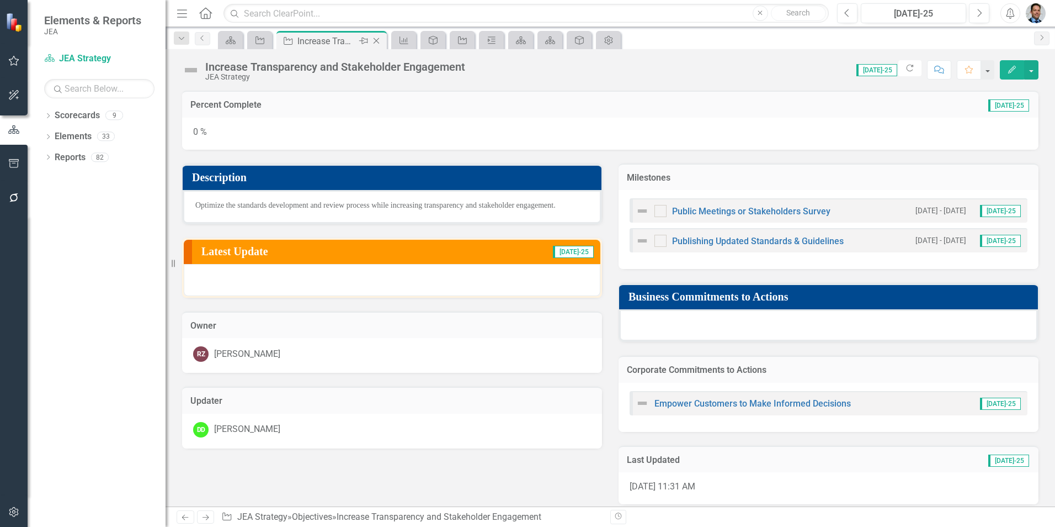
click at [376, 40] on icon "Close" at bounding box center [376, 40] width 11 height 9
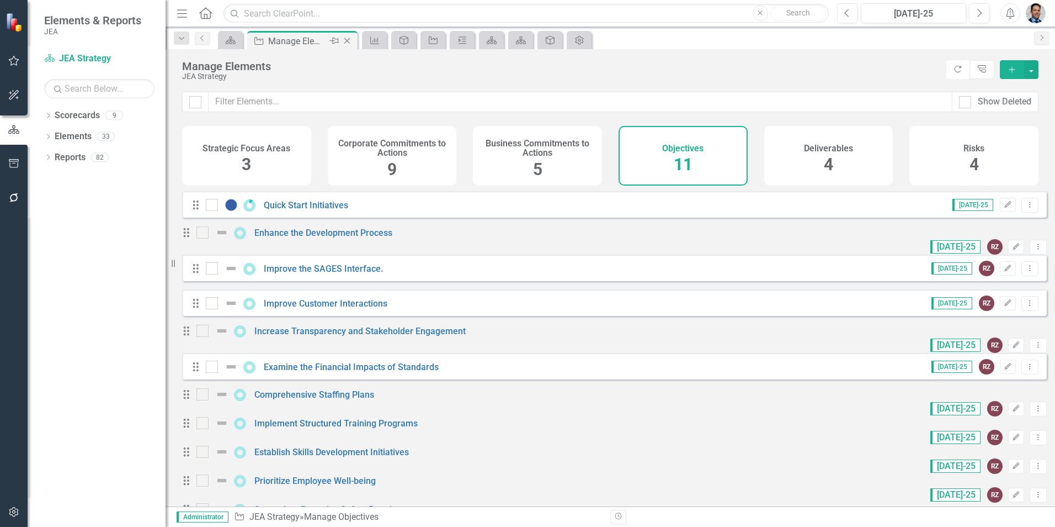
click at [346, 39] on icon "Close" at bounding box center [347, 40] width 11 height 9
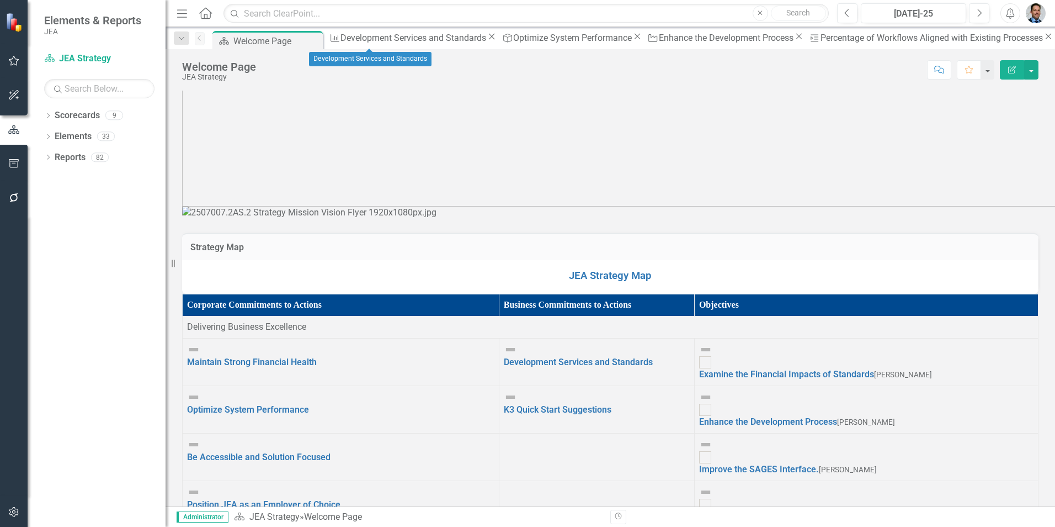
click at [486, 38] on icon "Close" at bounding box center [491, 36] width 11 height 9
click at [398, 38] on div "Optimize System Performance" at bounding box center [400, 38] width 119 height 14
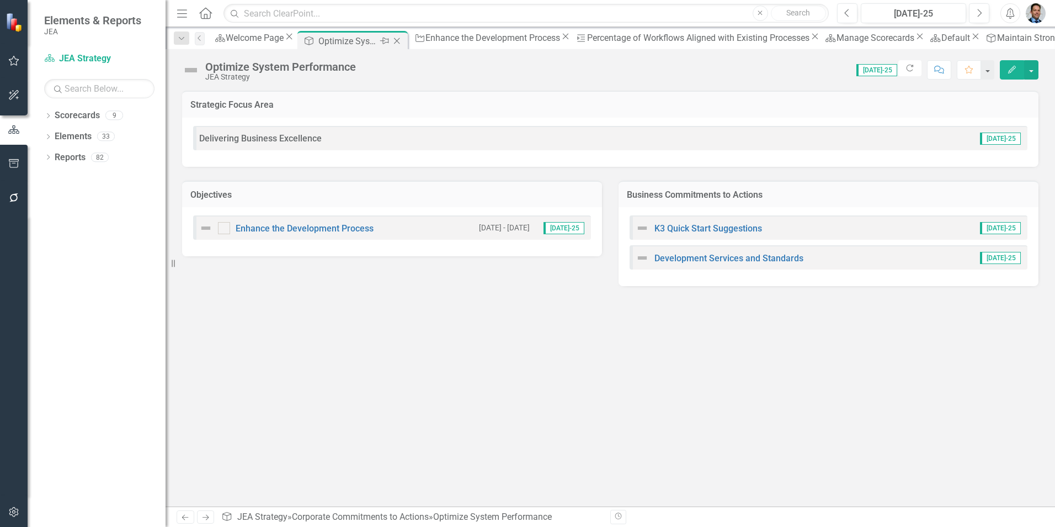
click at [402, 41] on icon "Close" at bounding box center [396, 40] width 11 height 9
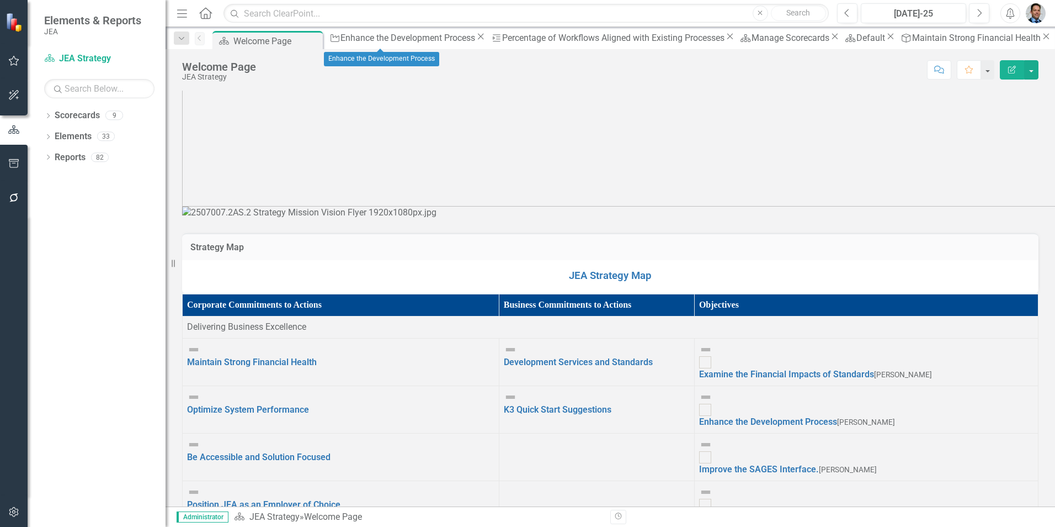
click at [475, 41] on icon "Close" at bounding box center [480, 36] width 11 height 9
click at [568, 40] on icon "Close" at bounding box center [573, 36] width 11 height 9
click at [433, 40] on icon at bounding box center [430, 37] width 6 height 6
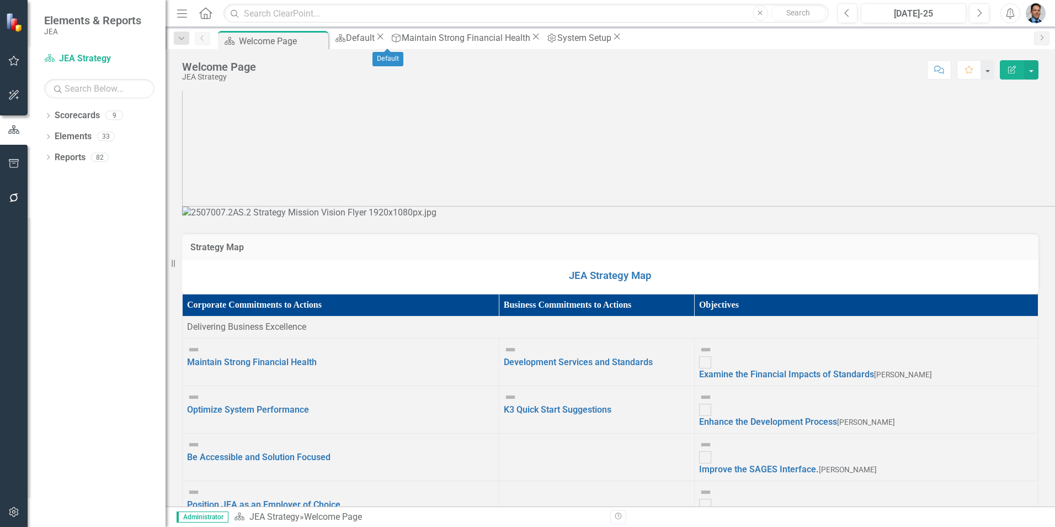
click at [386, 38] on icon "Close" at bounding box center [380, 36] width 11 height 9
click at [475, 38] on icon "Close" at bounding box center [480, 36] width 11 height 9
click at [411, 38] on icon "Close" at bounding box center [405, 36] width 11 height 9
click at [70, 134] on link "Elements" at bounding box center [73, 136] width 37 height 13
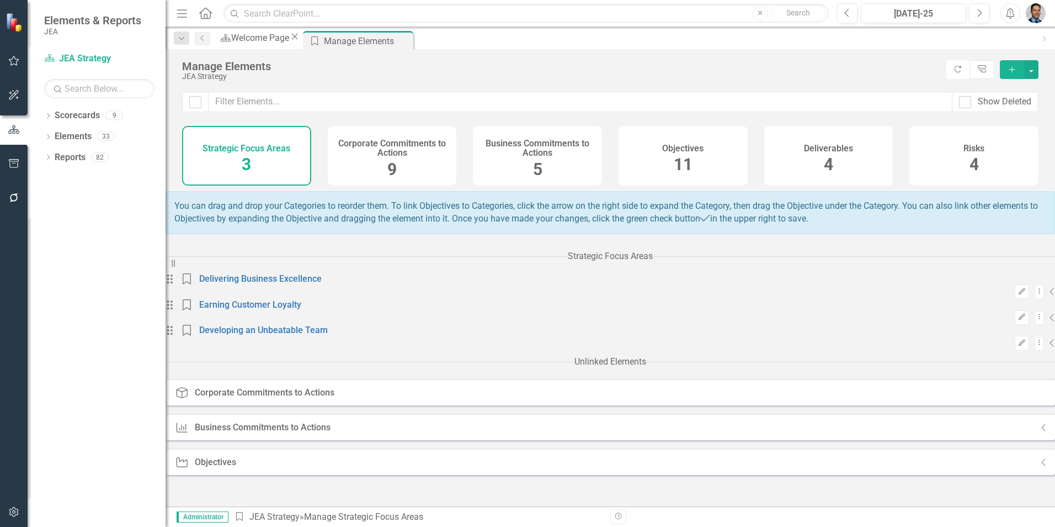
click at [527, 161] on div "Business Commitments to Actions 5" at bounding box center [537, 156] width 129 height 60
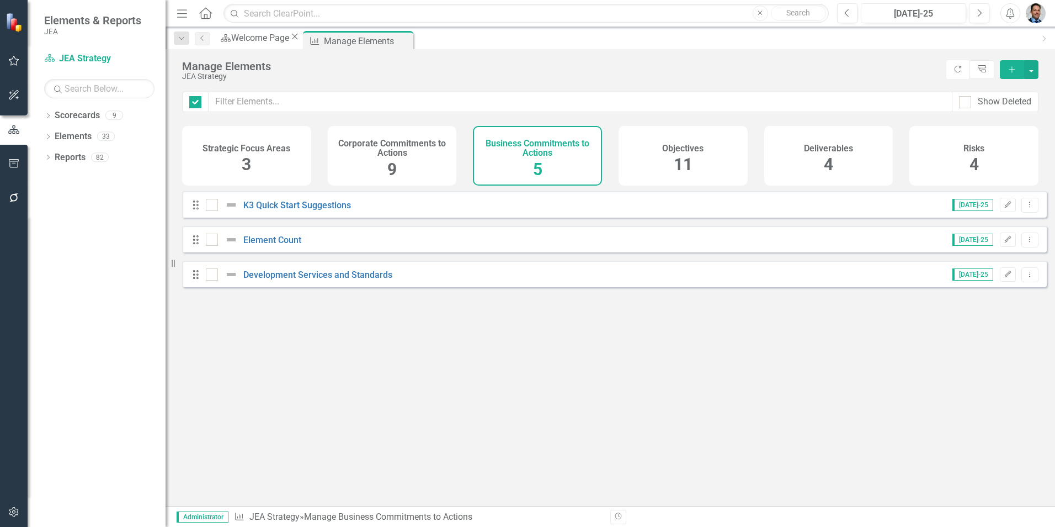
checkbox input "false"
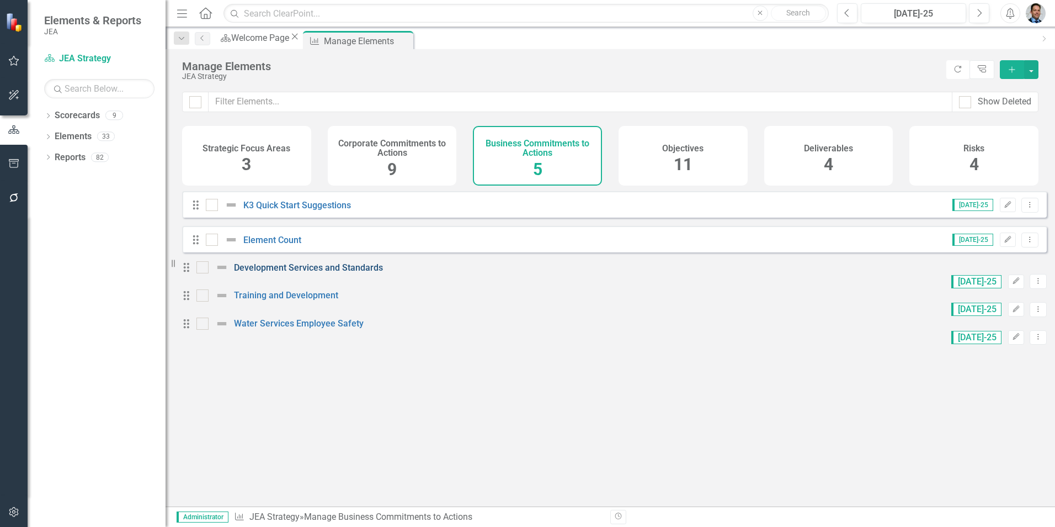
click at [314, 273] on link "Development Services and Standards" at bounding box center [308, 267] width 149 height 10
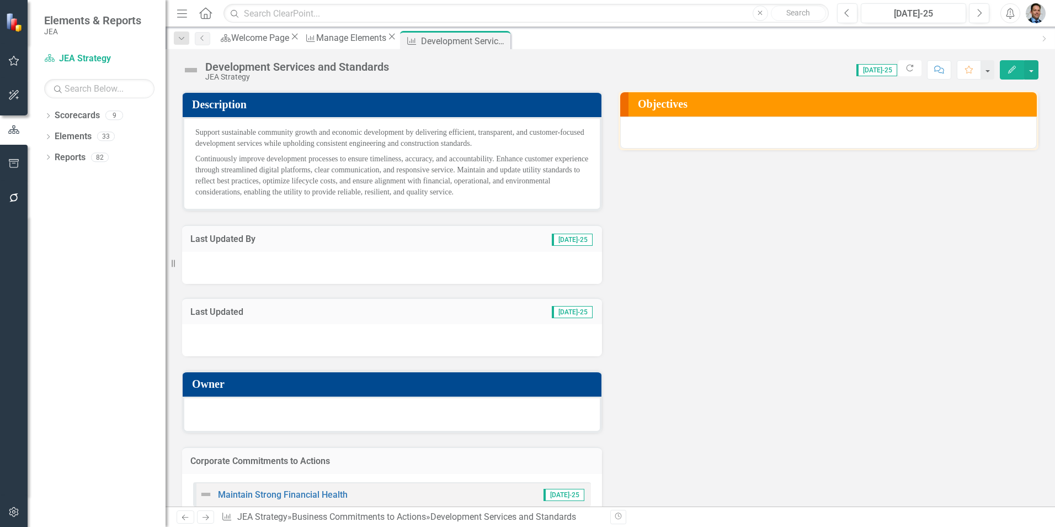
click at [739, 103] on h3 "Objectives" at bounding box center [835, 104] width 394 height 12
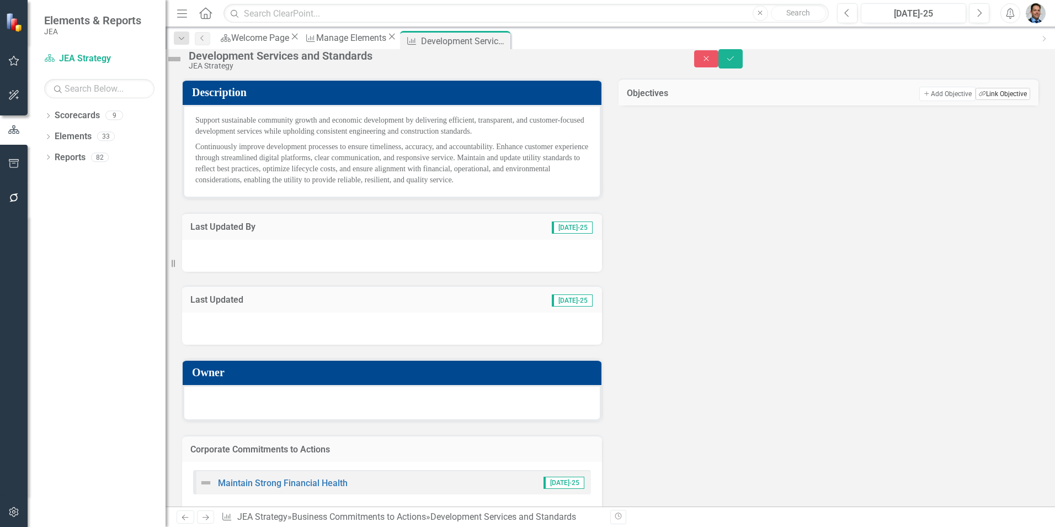
click at [995, 100] on button "Link Tag Link Objective" at bounding box center [1003, 94] width 55 height 12
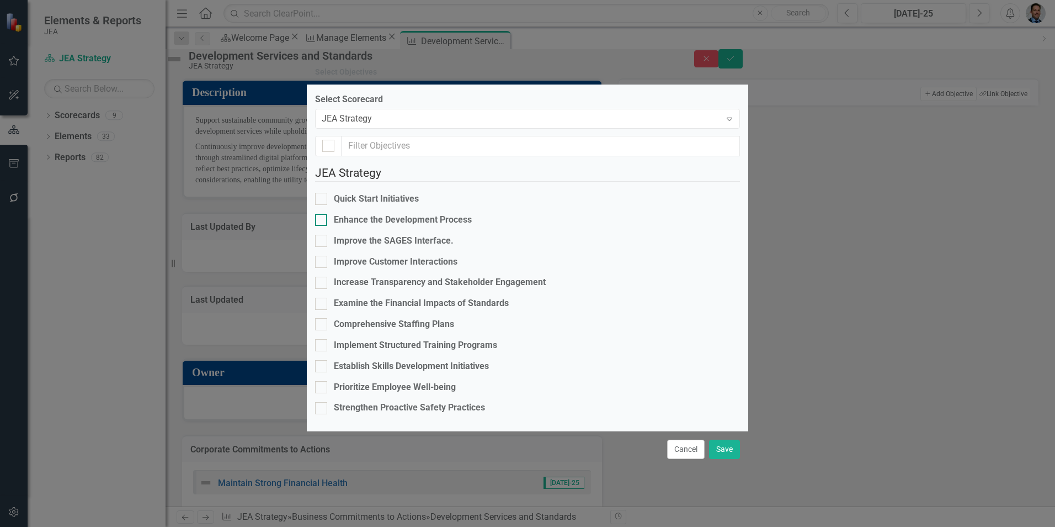
click at [327, 214] on div at bounding box center [321, 220] width 12 height 12
click at [322, 214] on input "Enhance the Development Process" at bounding box center [318, 217] width 7 height 7
checkbox input "true"
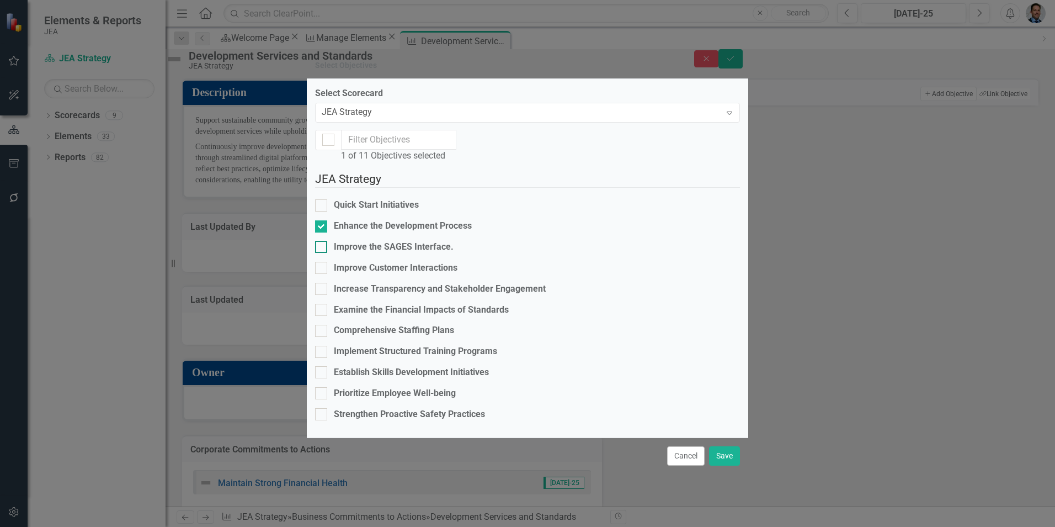
click at [322, 241] on input "Improve the SAGES Interface." at bounding box center [318, 244] width 7 height 7
checkbox input "true"
click at [322, 262] on input "Improve Customer Interactions" at bounding box center [318, 265] width 7 height 7
checkbox input "true"
click at [327, 283] on div at bounding box center [321, 289] width 12 height 12
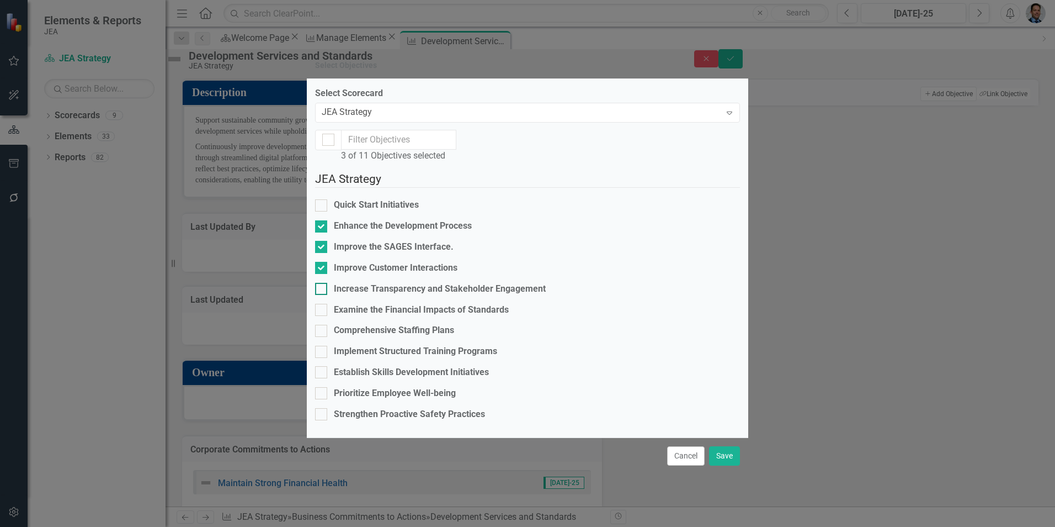
click at [322, 283] on input "Increase Transparency and Stakeholder Engagement" at bounding box center [318, 286] width 7 height 7
checkbox input "true"
click at [322, 304] on input "Examine the Financial Impacts of Standards" at bounding box center [318, 307] width 7 height 7
checkbox input "true"
click at [722, 462] on button "Save" at bounding box center [724, 455] width 31 height 19
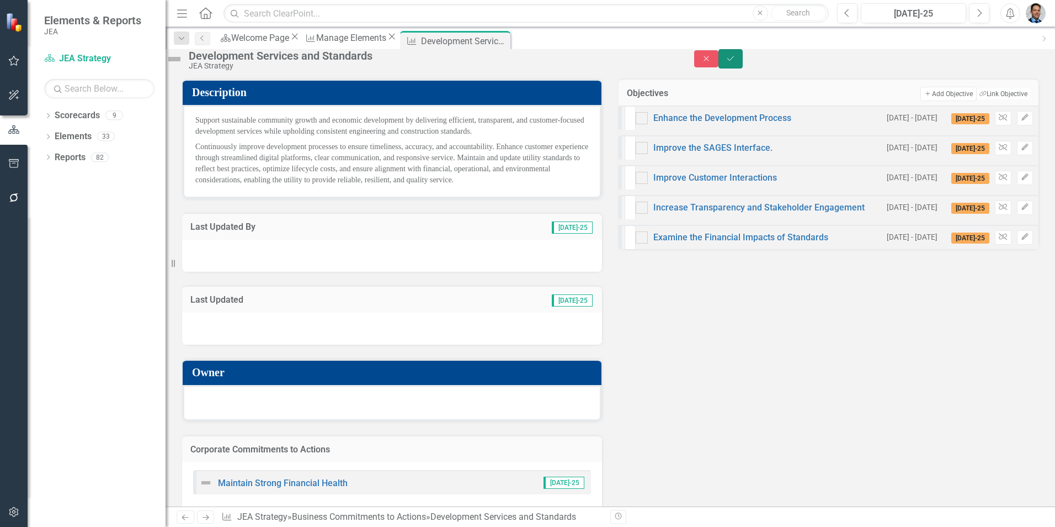
click at [736, 62] on icon "Save" at bounding box center [731, 59] width 10 height 8
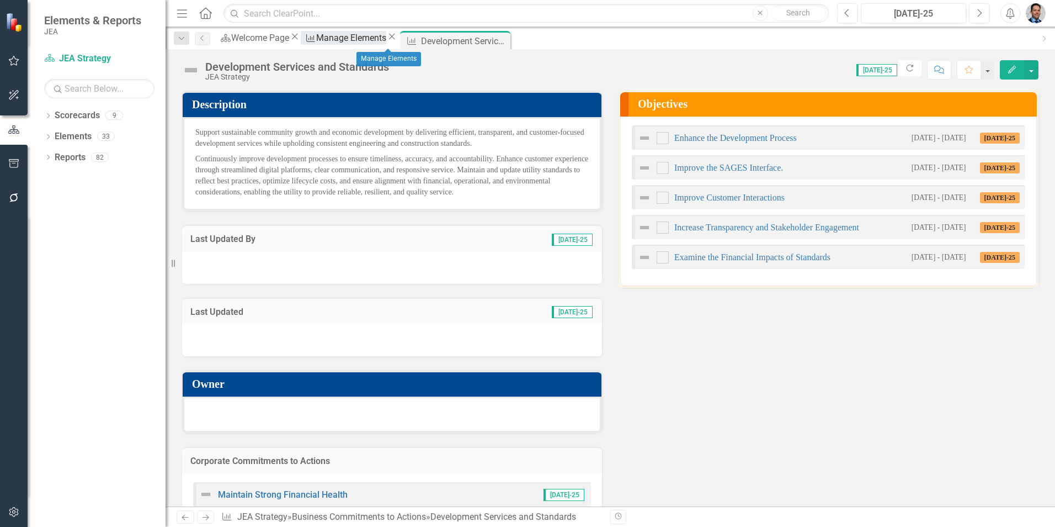
click at [371, 39] on div "Manage Elements" at bounding box center [351, 38] width 70 height 14
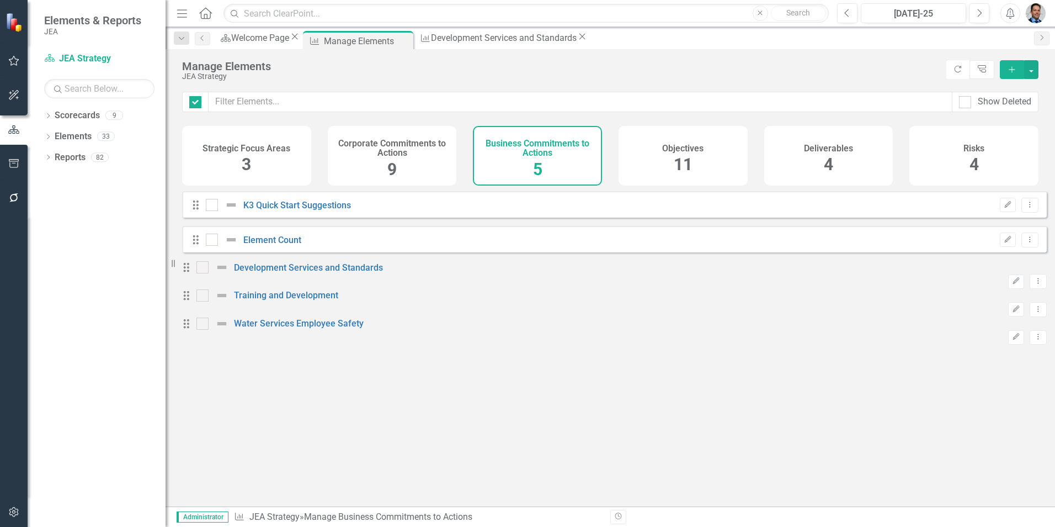
checkbox input "false"
click at [299, 300] on link "Training and Development" at bounding box center [286, 295] width 104 height 10
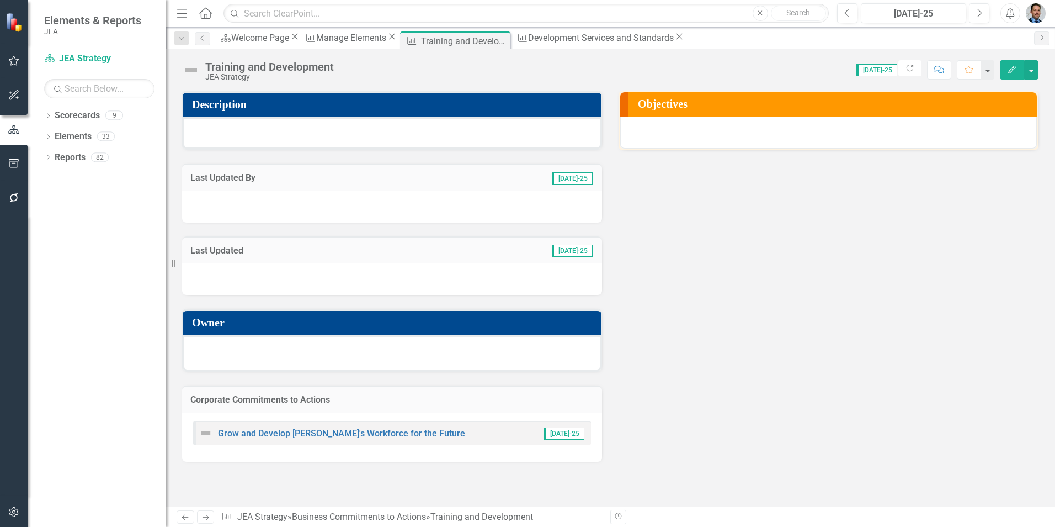
click at [294, 105] on h3 "Description" at bounding box center [394, 104] width 404 height 12
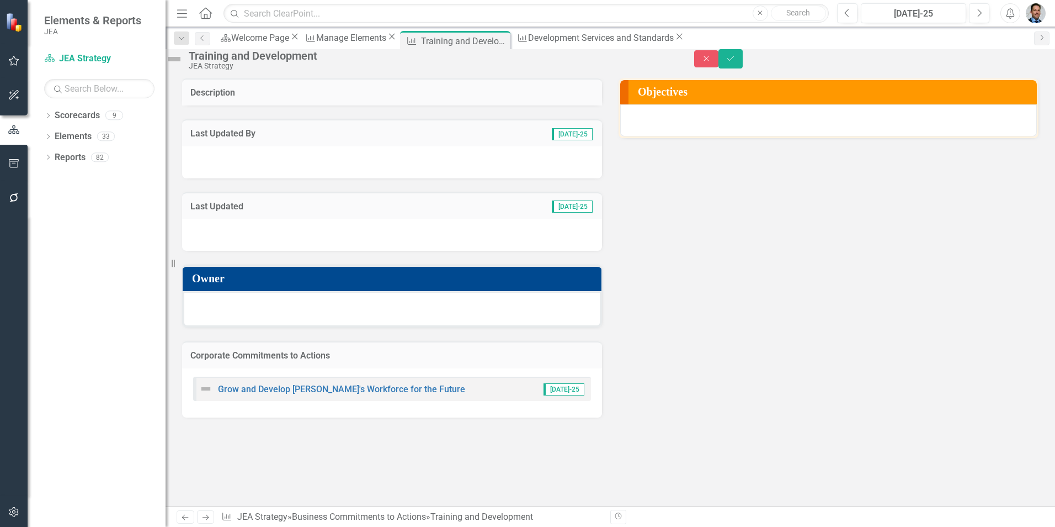
click at [300, 105] on div at bounding box center [392, 105] width 420 height 0
click at [711, 61] on icon "Close" at bounding box center [706, 59] width 10 height 8
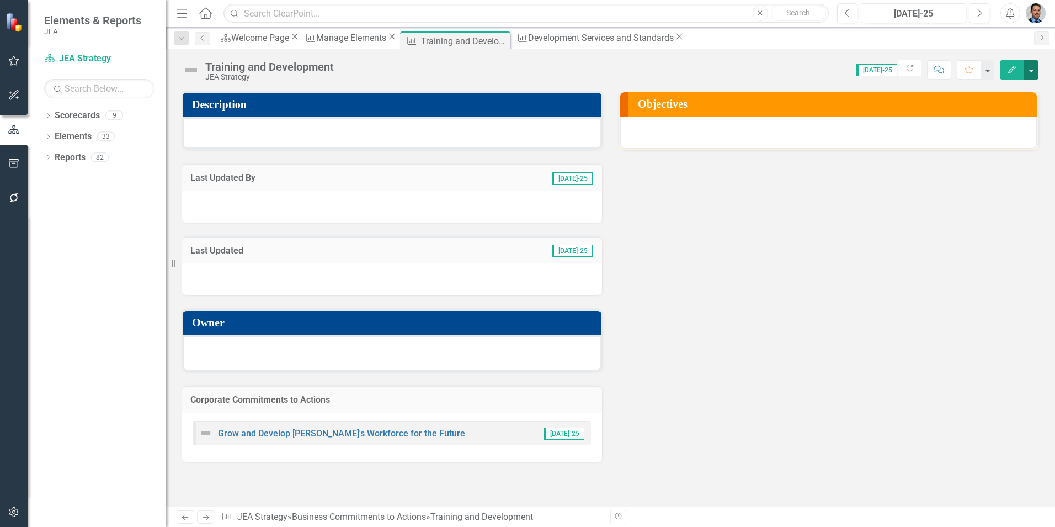
click at [1029, 66] on button "button" at bounding box center [1031, 69] width 14 height 19
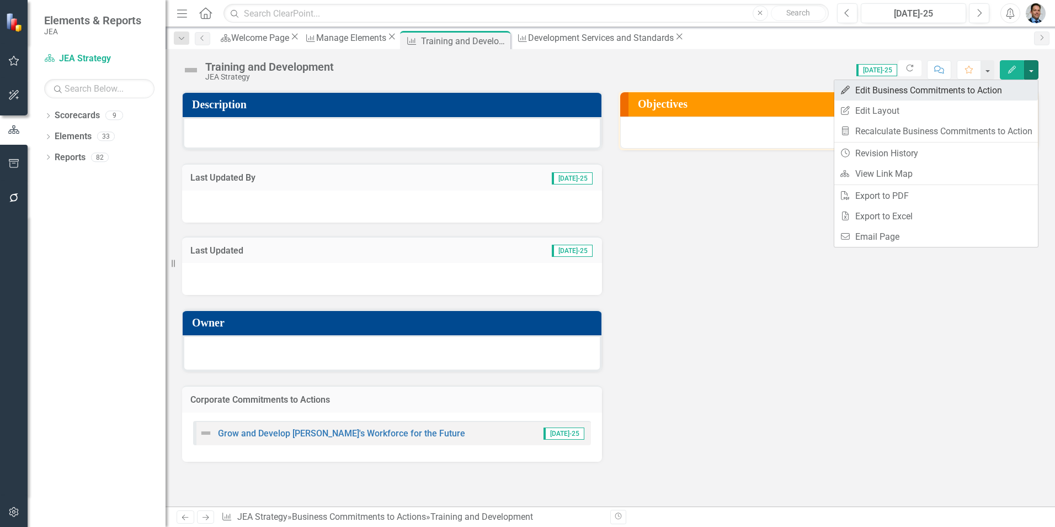
click at [882, 92] on link "Edit Edit Business Commitments to Action" at bounding box center [936, 90] width 204 height 20
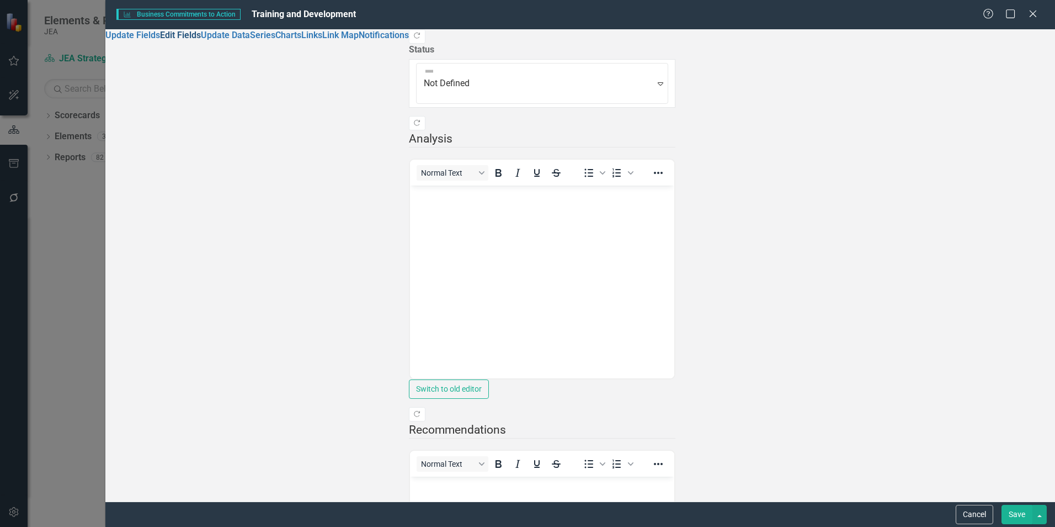
click at [162, 40] on link "Edit Fields" at bounding box center [180, 35] width 41 height 10
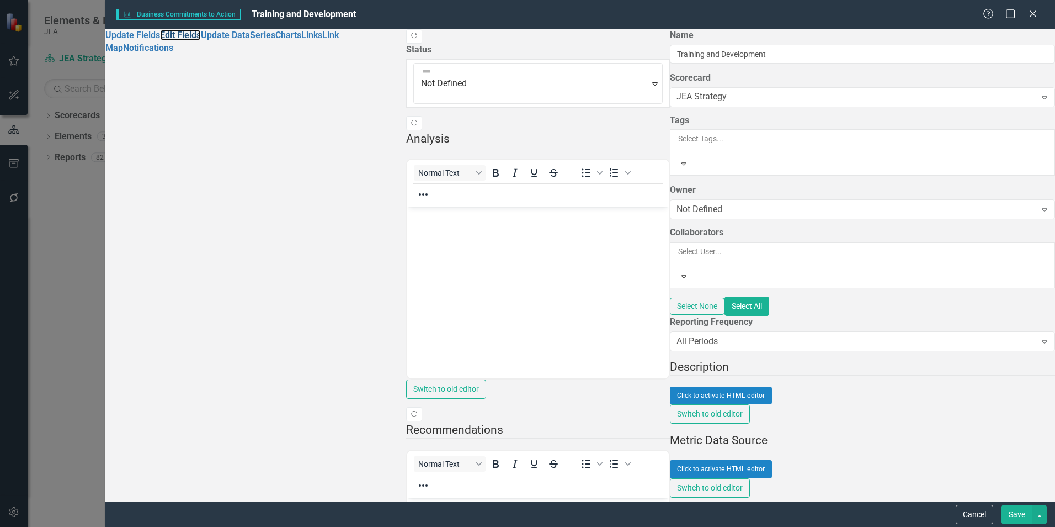
scroll to position [166, 0]
click at [670, 386] on div "Click to activate HTML editor" at bounding box center [862, 395] width 385 height 18
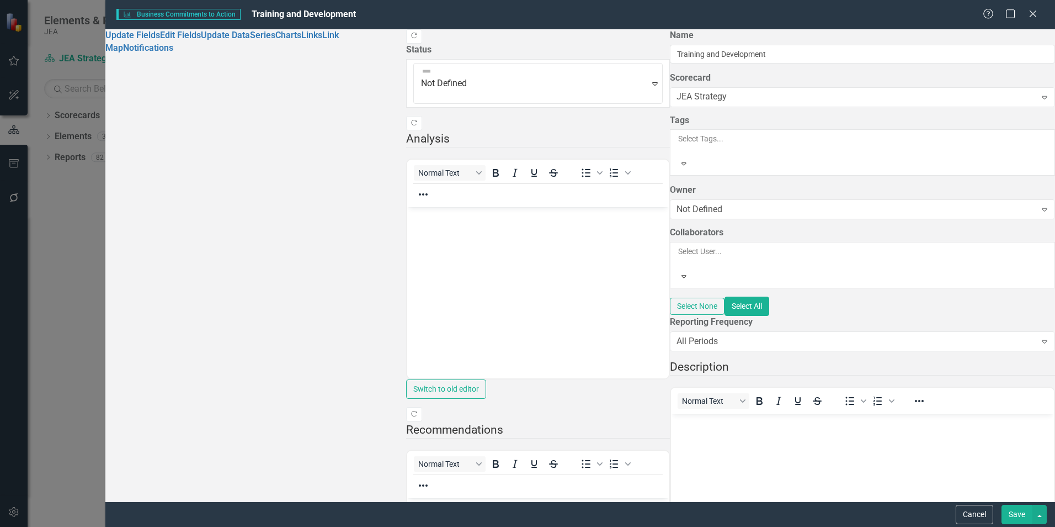
scroll to position [0, 0]
click at [802, 442] on body "Rich Text Area. Press ALT-0 for help." at bounding box center [862, 496] width 383 height 166
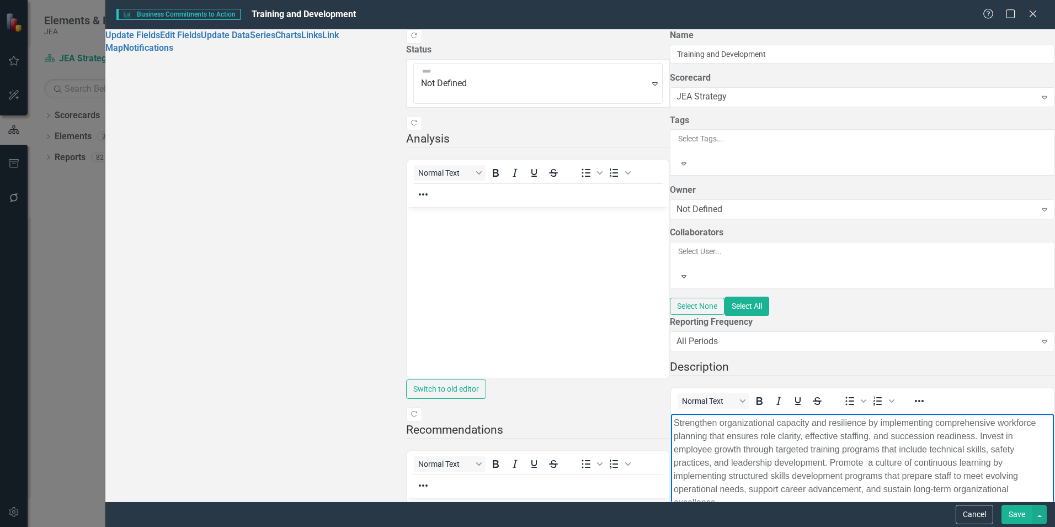
click at [1011, 513] on button "Save" at bounding box center [1017, 513] width 31 height 19
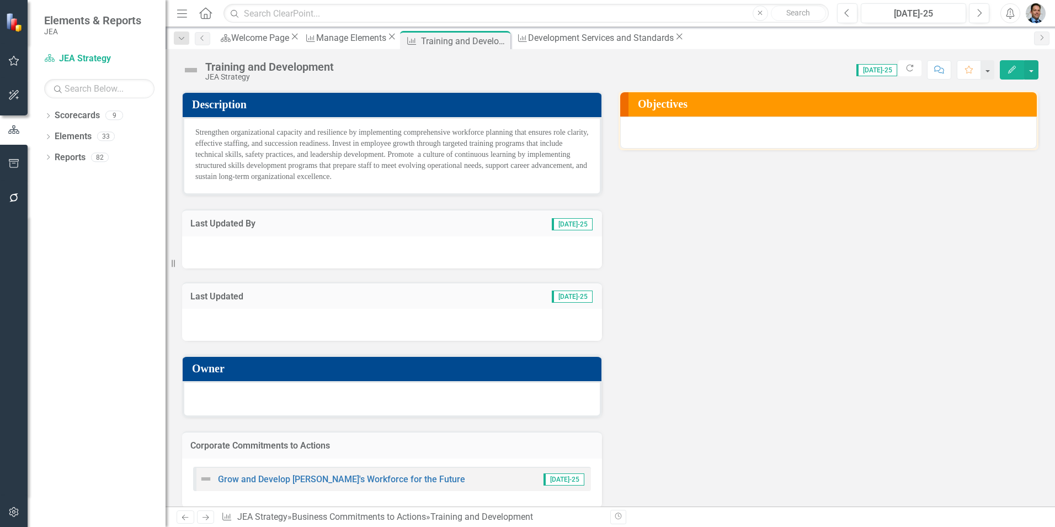
click at [834, 109] on h3 "Objectives" at bounding box center [835, 104] width 394 height 12
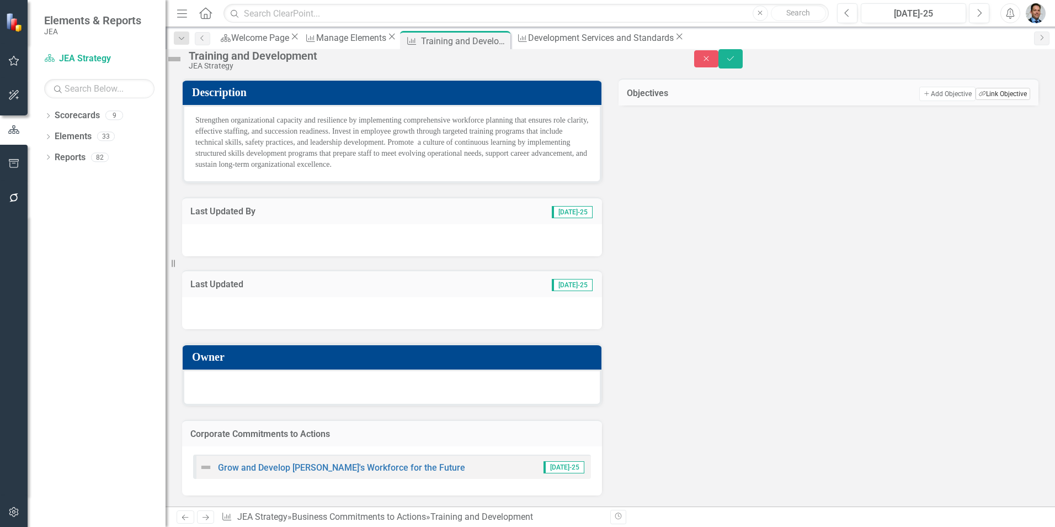
click at [1006, 100] on button "Link Tag Link Objective" at bounding box center [1003, 94] width 55 height 12
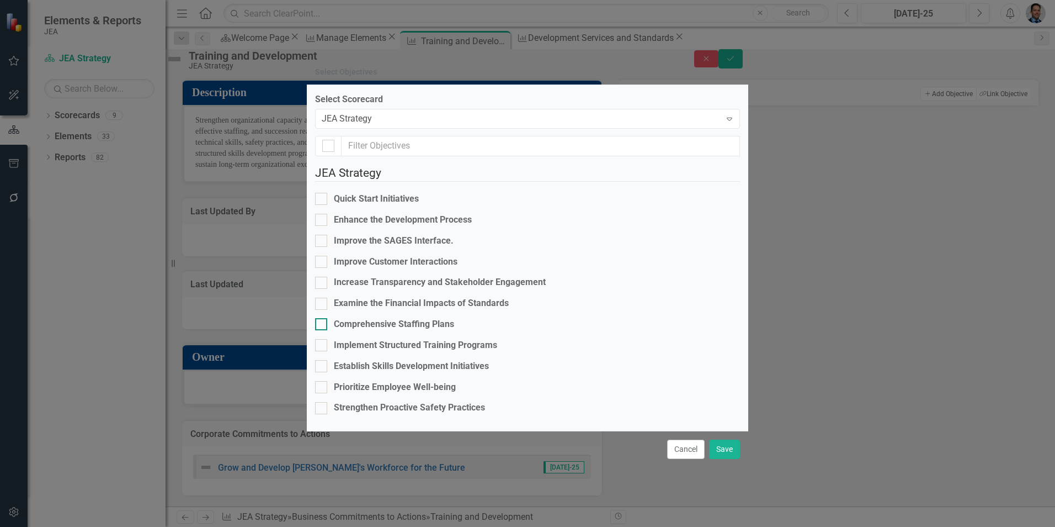
click at [322, 318] on input "Comprehensive Staffing Plans" at bounding box center [318, 321] width 7 height 7
checkbox input "true"
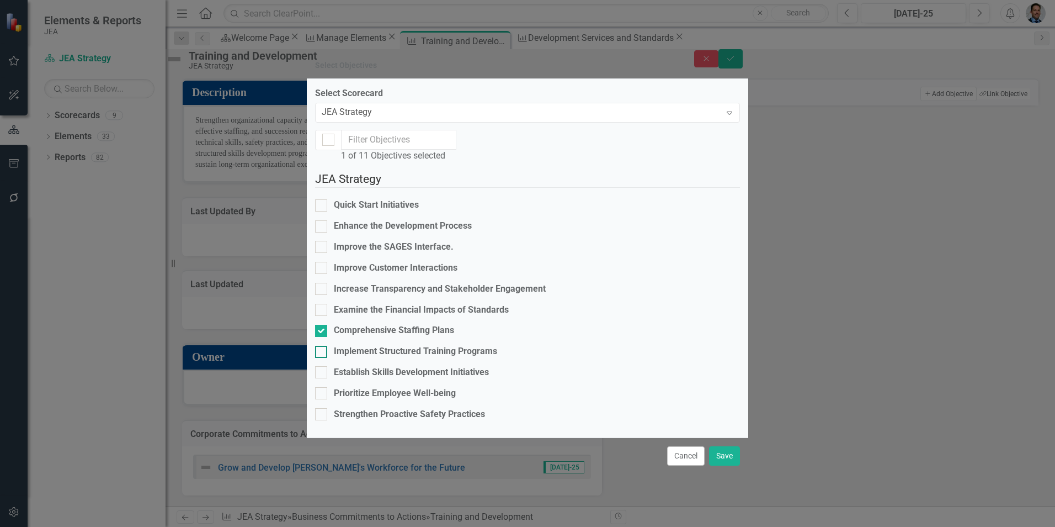
click at [322, 345] on input "Implement Structured Training Programs" at bounding box center [318, 348] width 7 height 7
checkbox input "true"
click at [327, 366] on div at bounding box center [321, 372] width 12 height 12
click at [322, 366] on input "Establish Skills Development Initiatives" at bounding box center [318, 369] width 7 height 7
checkbox input "true"
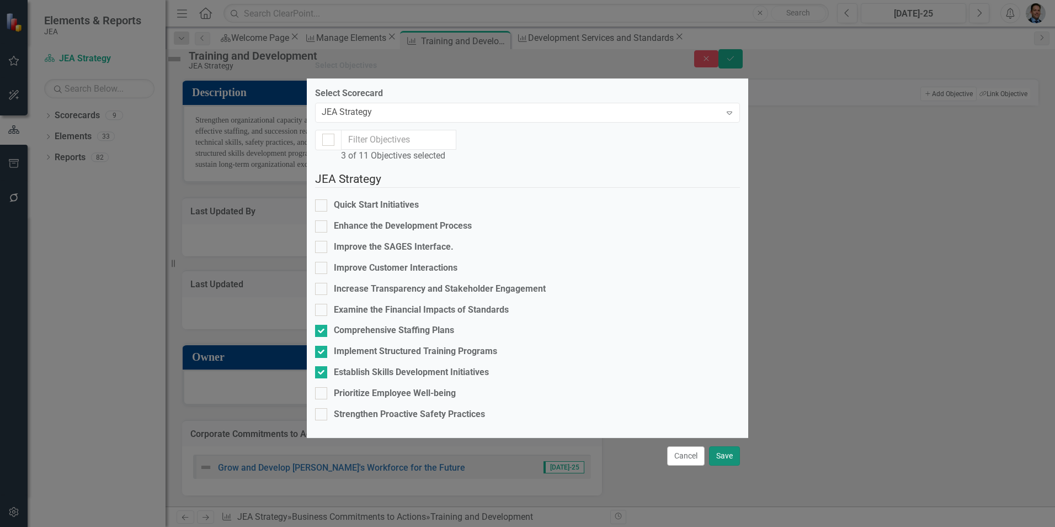
click at [718, 463] on button "Save" at bounding box center [724, 455] width 31 height 19
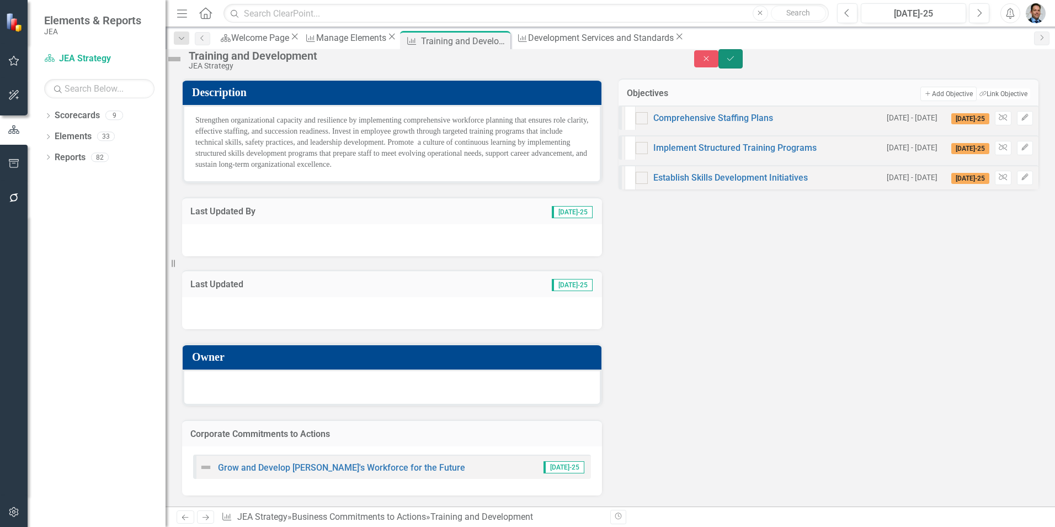
click at [736, 62] on icon "Save" at bounding box center [731, 59] width 10 height 8
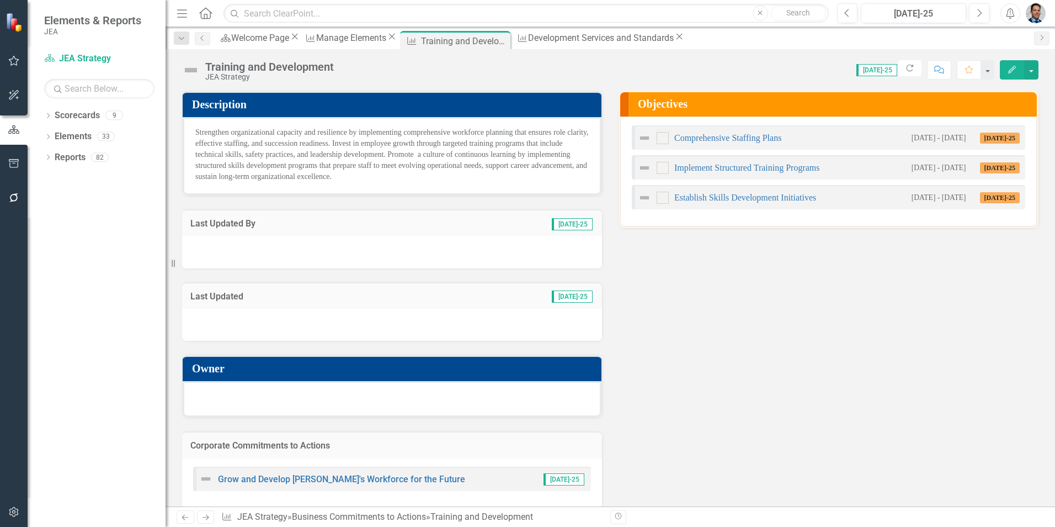
click at [373, 451] on td "Corporate Commitments to Actions" at bounding box center [391, 446] width 403 height 14
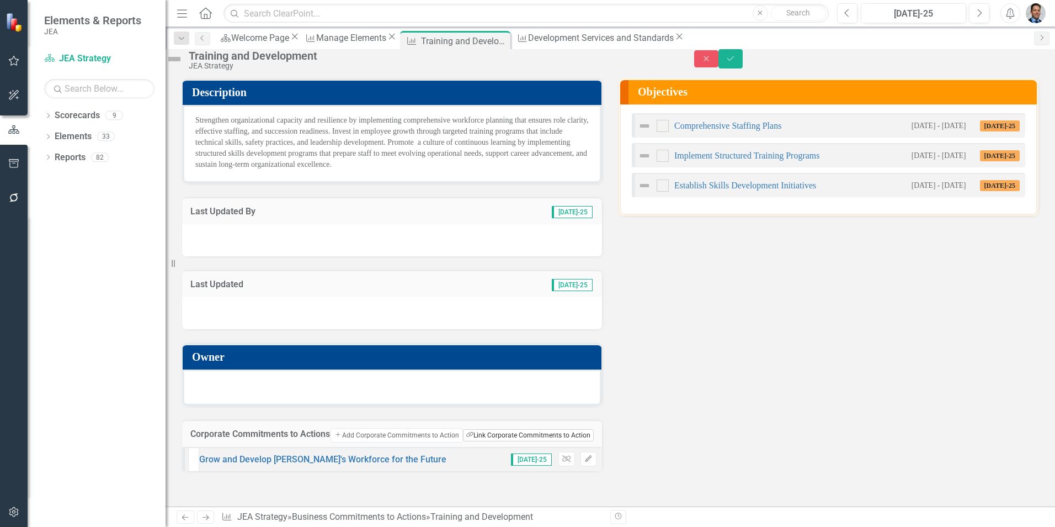
click at [498, 441] on button "Link Tag Link Corporate Commitments to Action" at bounding box center [528, 435] width 131 height 12
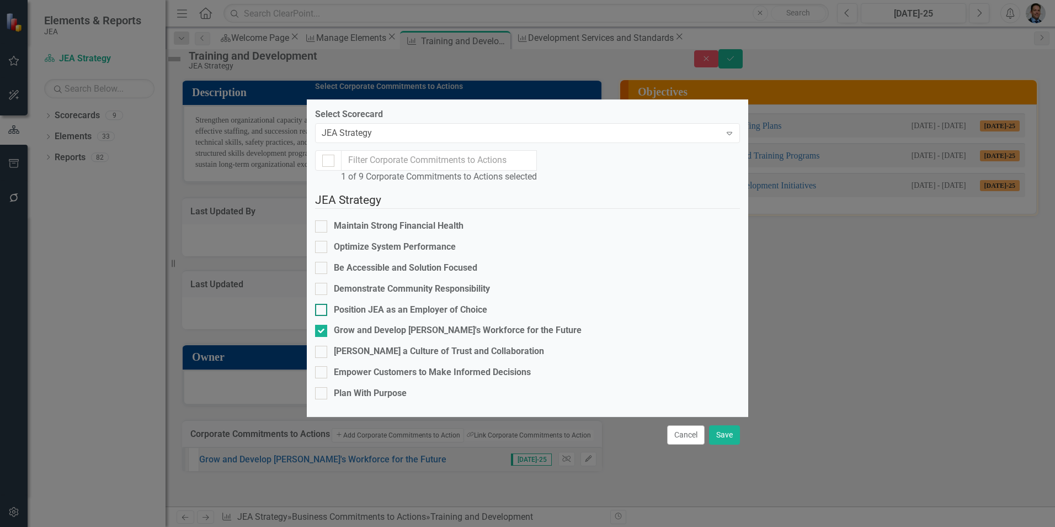
click at [327, 304] on div at bounding box center [321, 310] width 12 height 12
click at [322, 304] on input "Position JEA as an Employer of Choice" at bounding box center [318, 307] width 7 height 7
checkbox input "true"
click at [726, 444] on button "Save" at bounding box center [724, 434] width 31 height 19
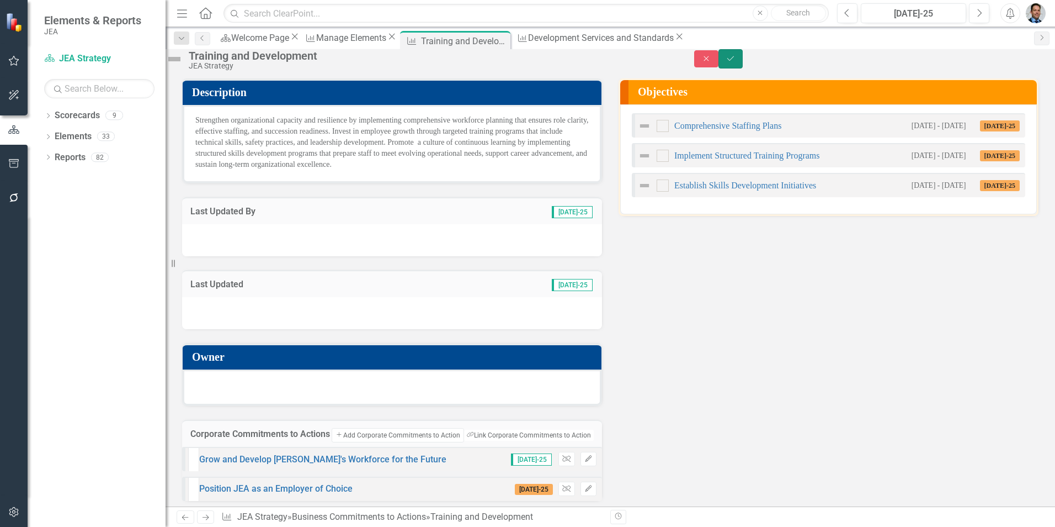
click at [743, 66] on button "Save" at bounding box center [731, 58] width 24 height 19
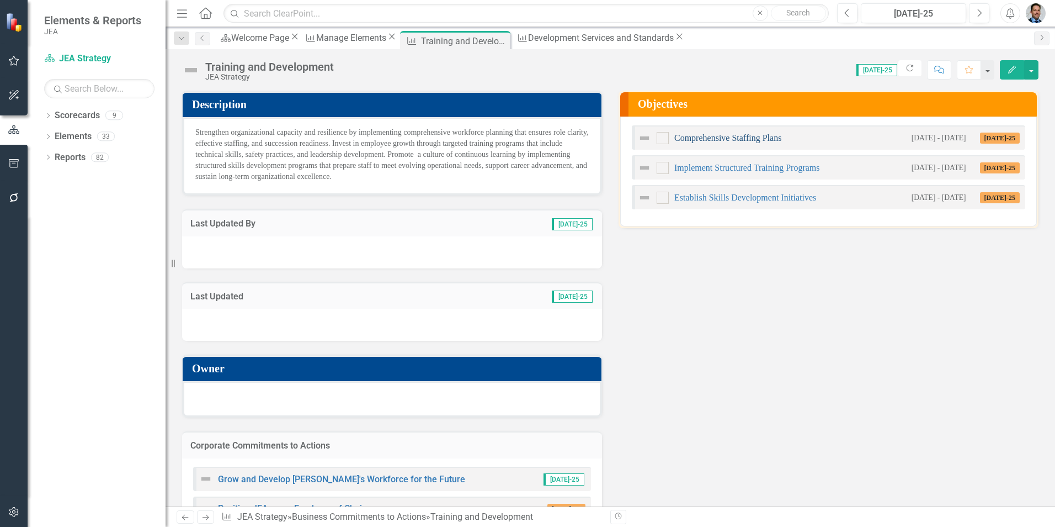
click at [711, 138] on link "Comprehensive Staffing Plans" at bounding box center [727, 137] width 107 height 9
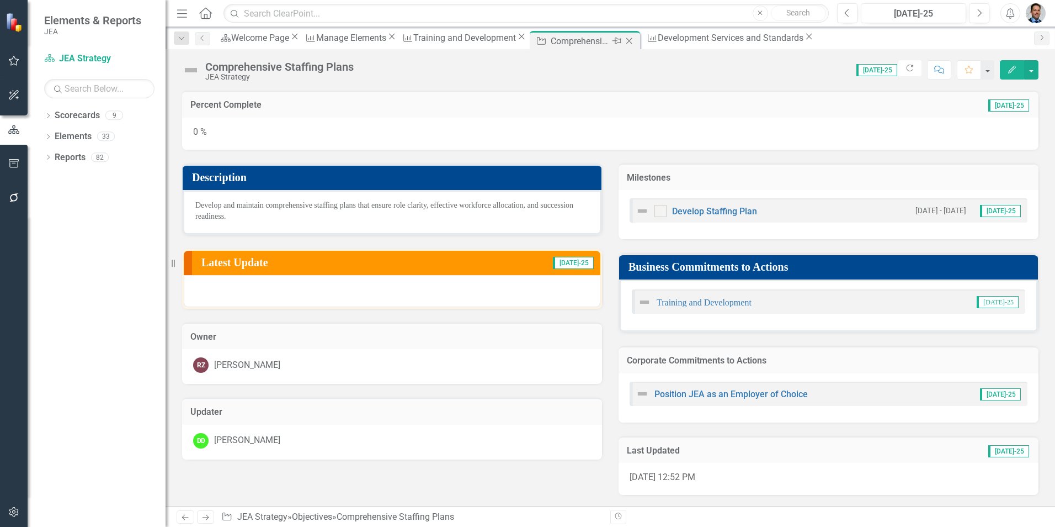
click at [635, 41] on icon "Close" at bounding box center [629, 40] width 11 height 9
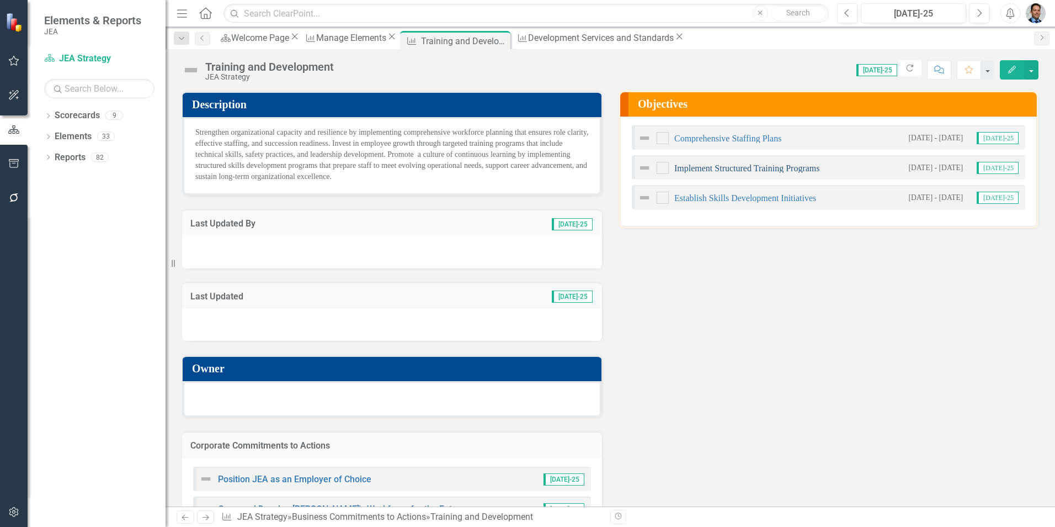
click at [695, 164] on link "Implement Structured Training Programs" at bounding box center [747, 167] width 146 height 9
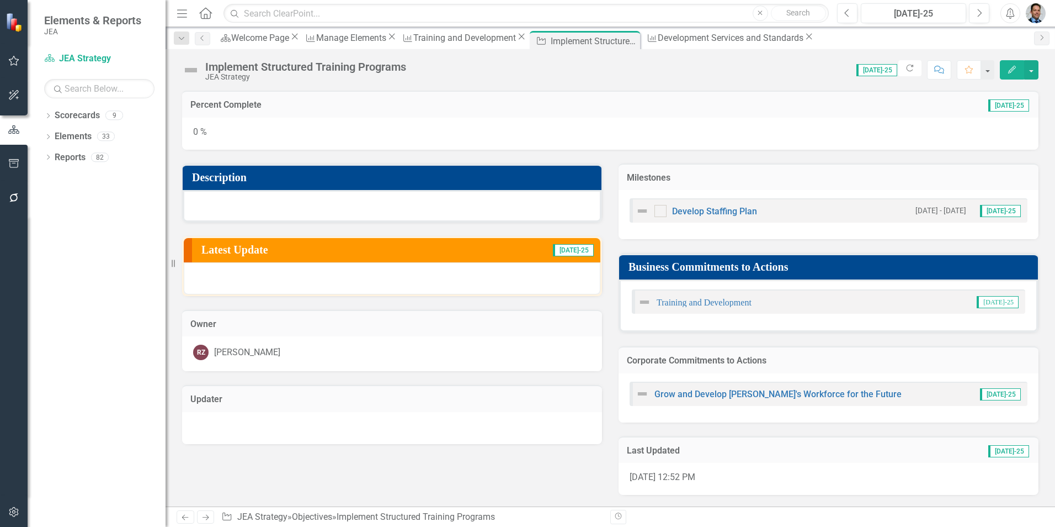
click at [446, 176] on h3 "Description" at bounding box center [394, 177] width 404 height 12
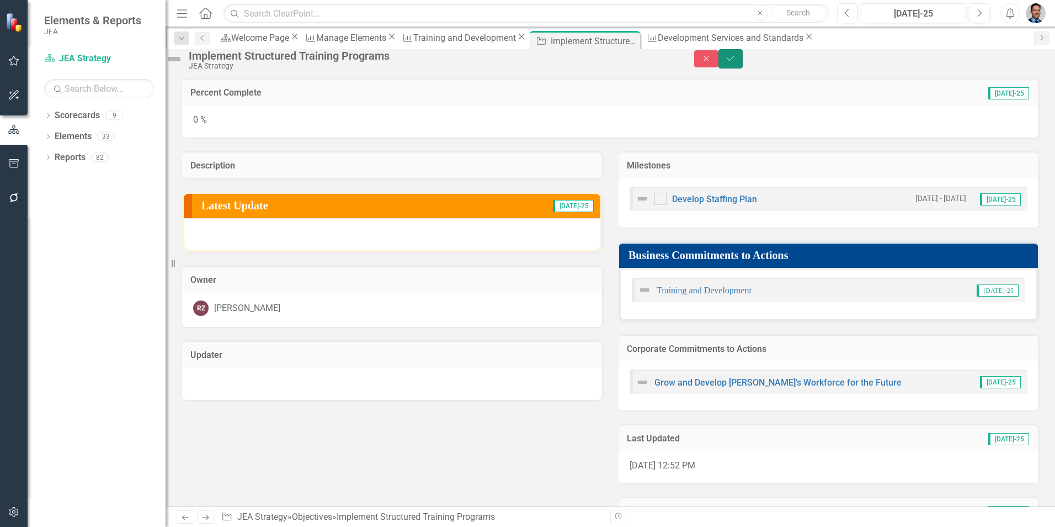
click at [734, 60] on icon "submit" at bounding box center [730, 58] width 7 height 4
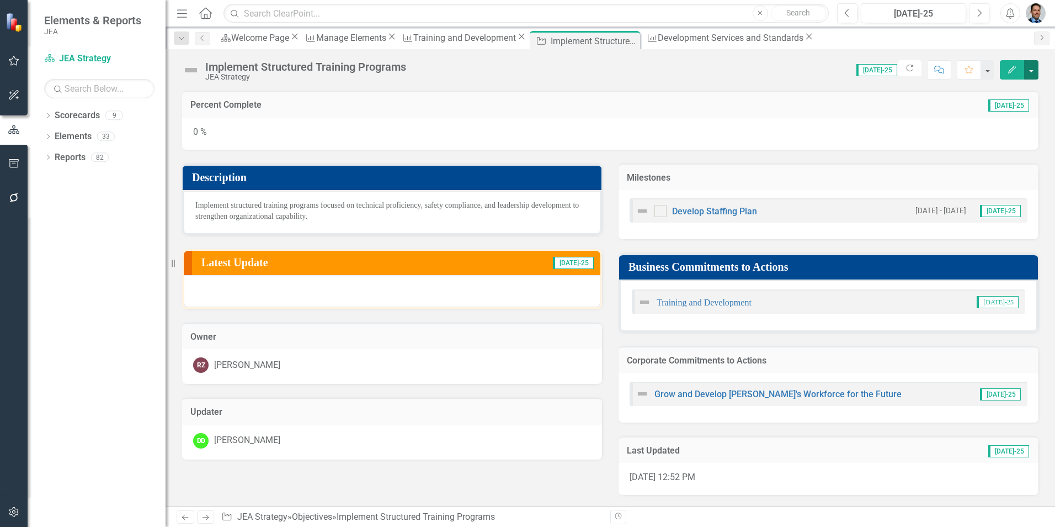
click at [1032, 67] on button "button" at bounding box center [1031, 69] width 14 height 19
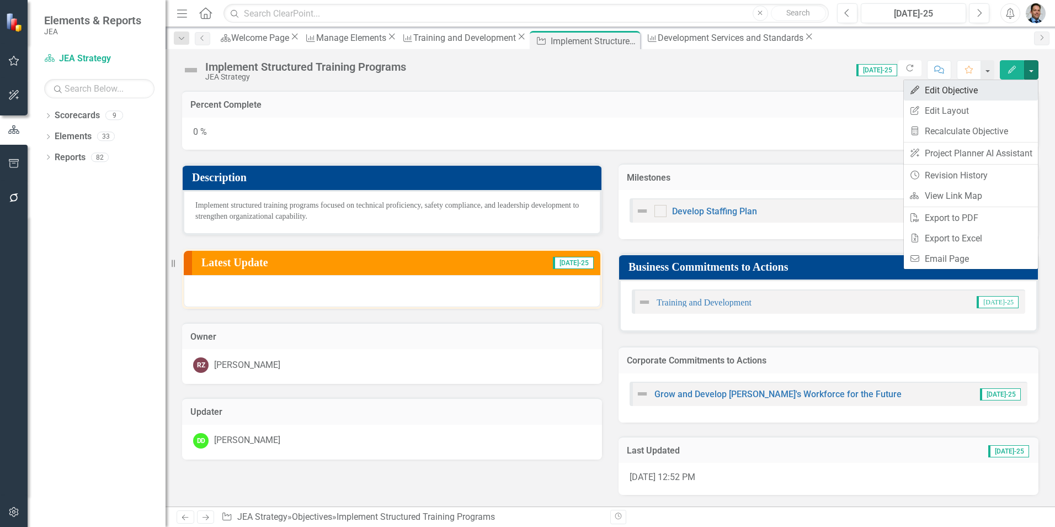
click at [948, 93] on link "Edit Edit Objective" at bounding box center [971, 90] width 134 height 20
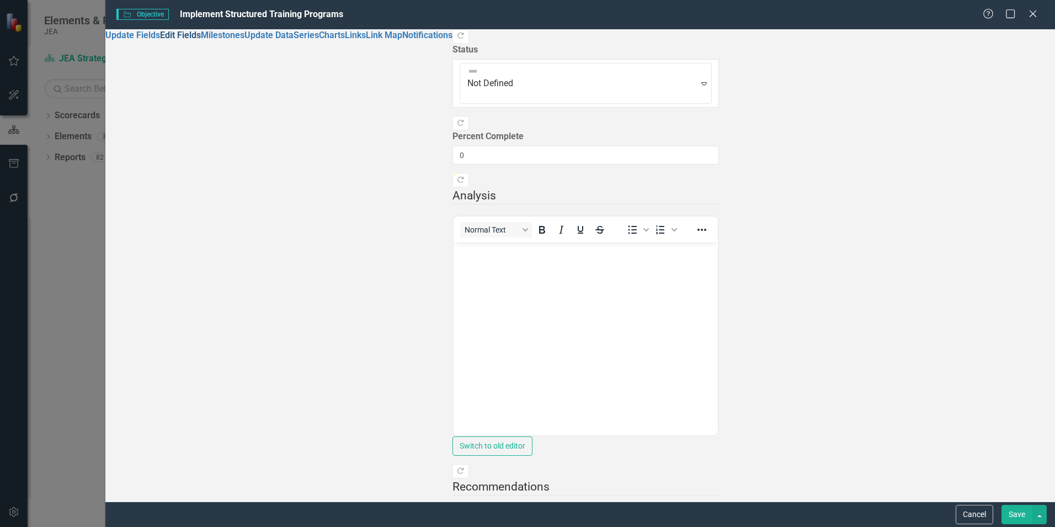
click at [160, 40] on link "Edit Fields" at bounding box center [180, 35] width 41 height 10
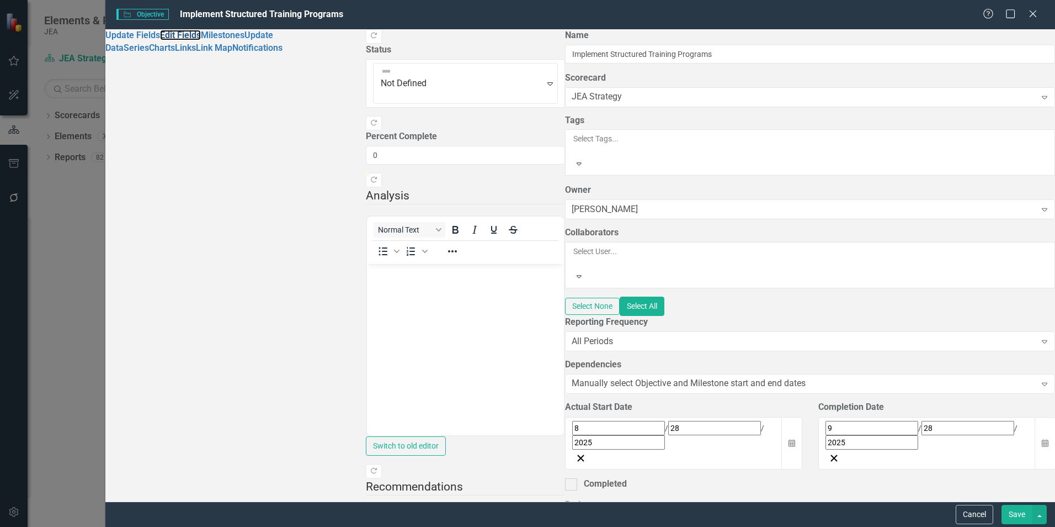
scroll to position [276, 0]
click at [1012, 514] on button "Save" at bounding box center [1017, 513] width 31 height 19
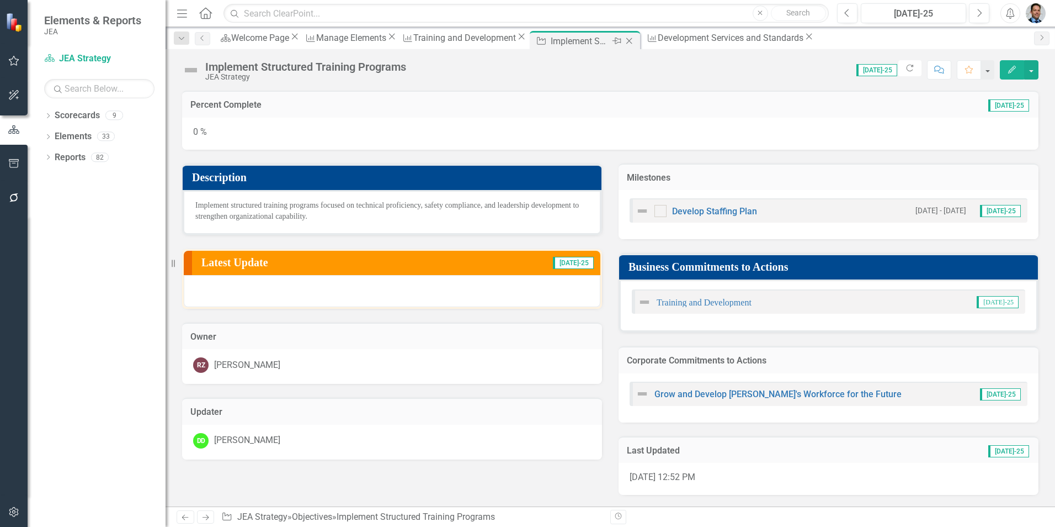
click at [635, 43] on icon "Close" at bounding box center [629, 40] width 11 height 9
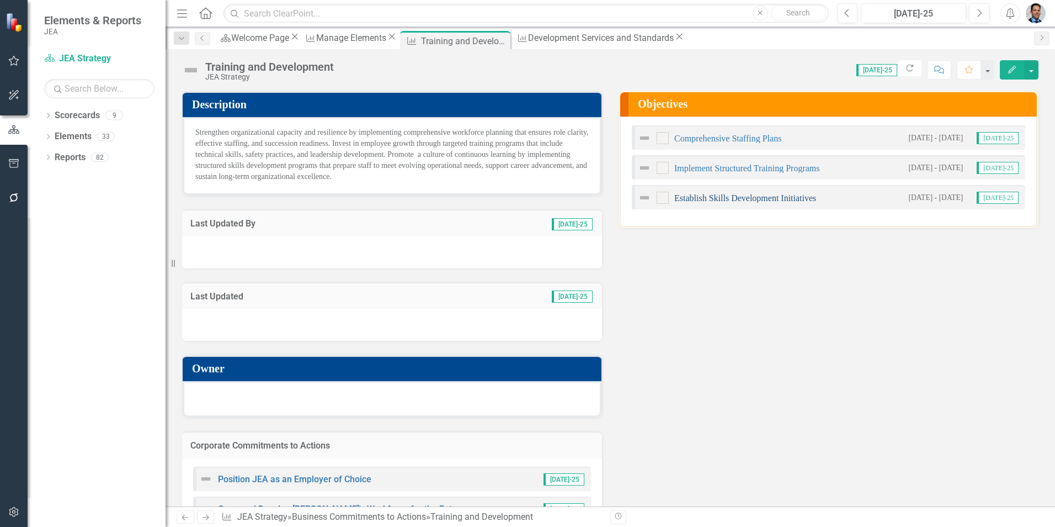
click at [697, 196] on link "Establish Skills Development Initiatives" at bounding box center [745, 197] width 142 height 9
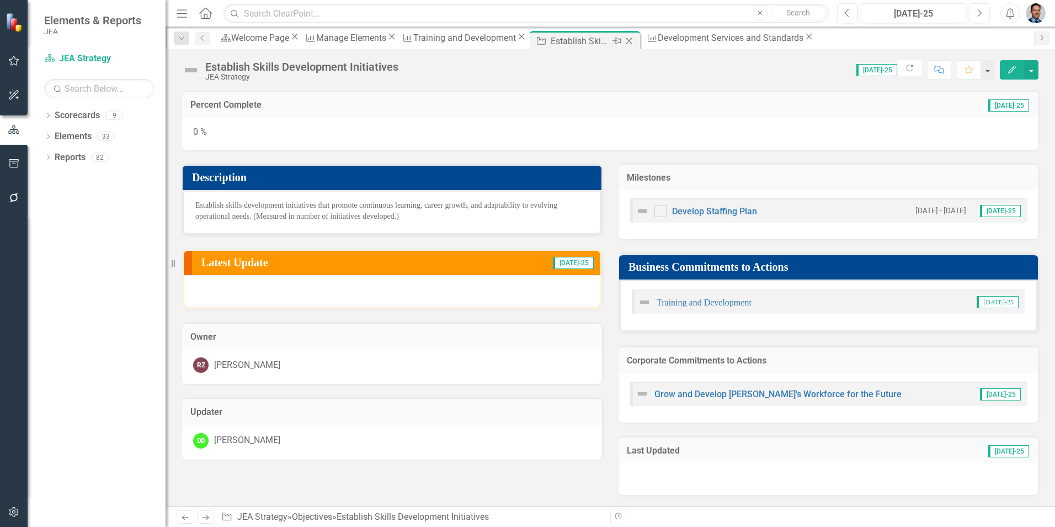
click at [635, 40] on icon "Close" at bounding box center [629, 40] width 11 height 9
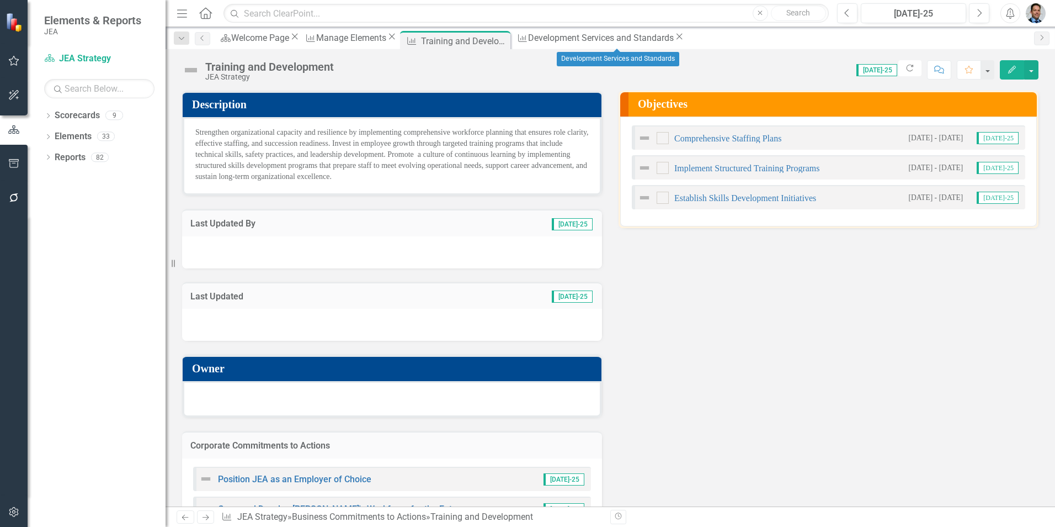
click at [674, 40] on icon "Close" at bounding box center [679, 36] width 11 height 9
click at [503, 40] on icon at bounding box center [500, 41] width 6 height 6
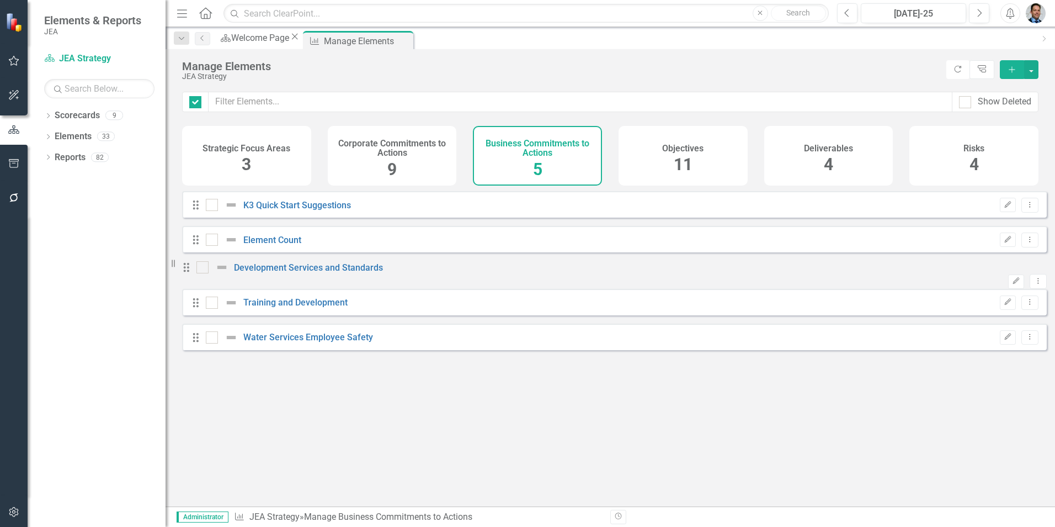
checkbox input "false"
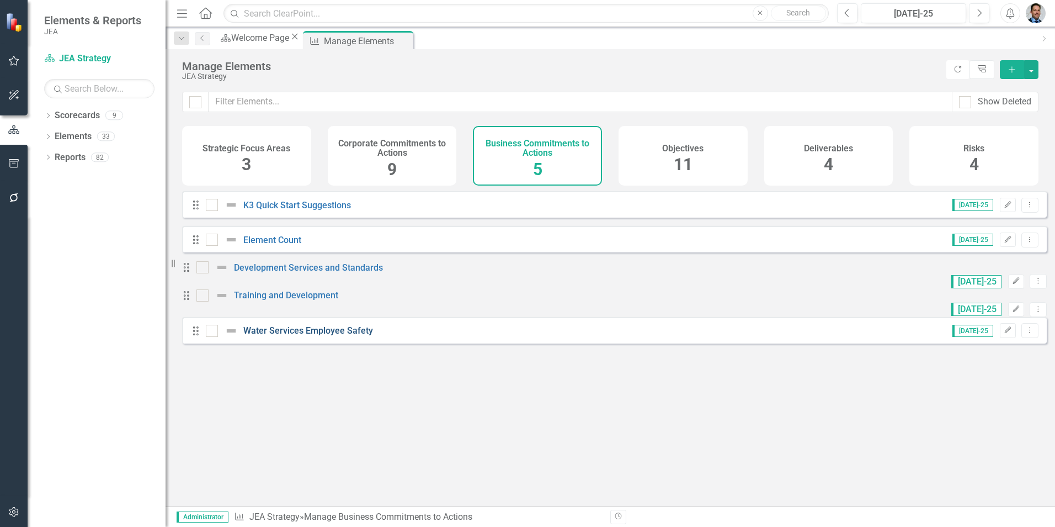
click at [259, 336] on link "Water Services Employee Safety" at bounding box center [308, 330] width 130 height 10
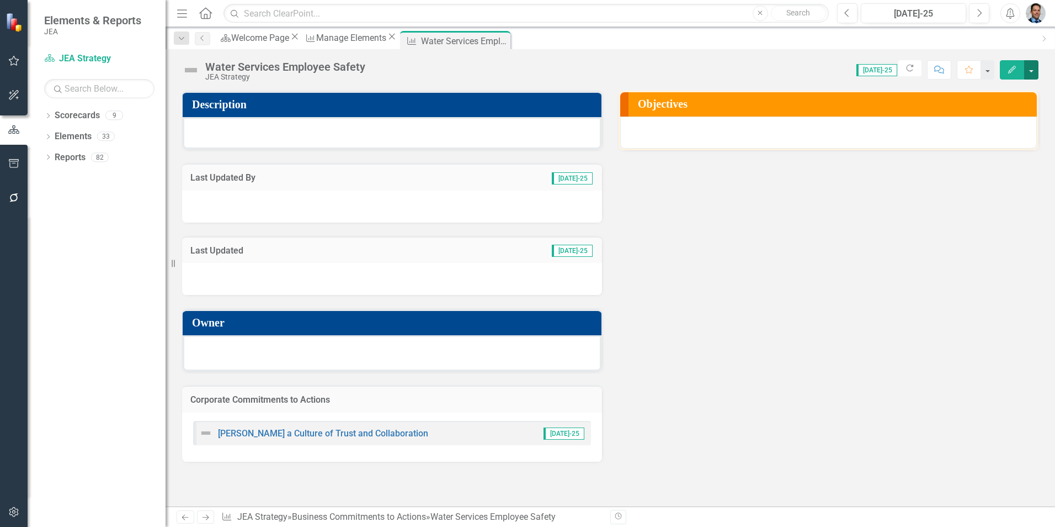
click at [1031, 71] on button "button" at bounding box center [1031, 69] width 14 height 19
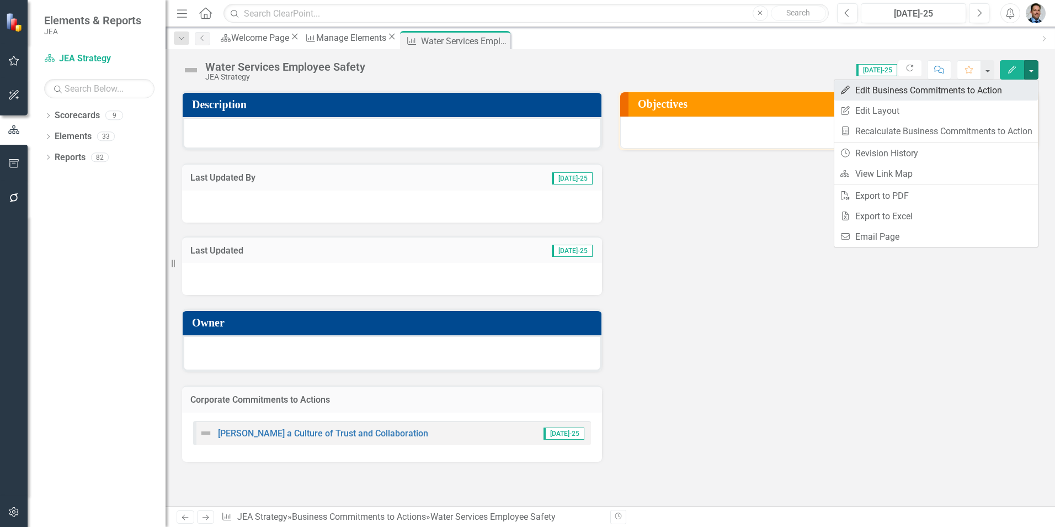
click at [886, 90] on link "Edit Edit Business Commitments to Action" at bounding box center [936, 90] width 204 height 20
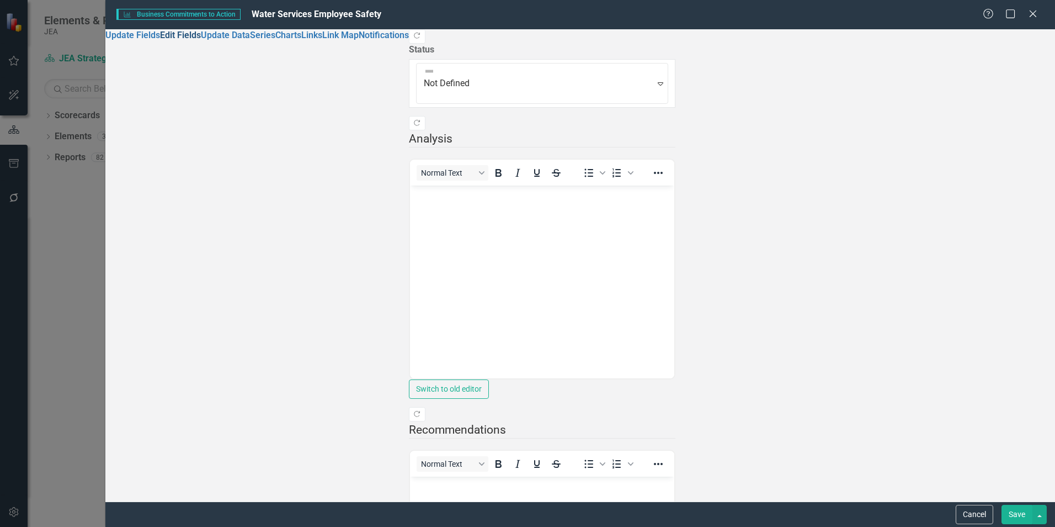
click at [160, 40] on link "Edit Fields" at bounding box center [180, 35] width 41 height 10
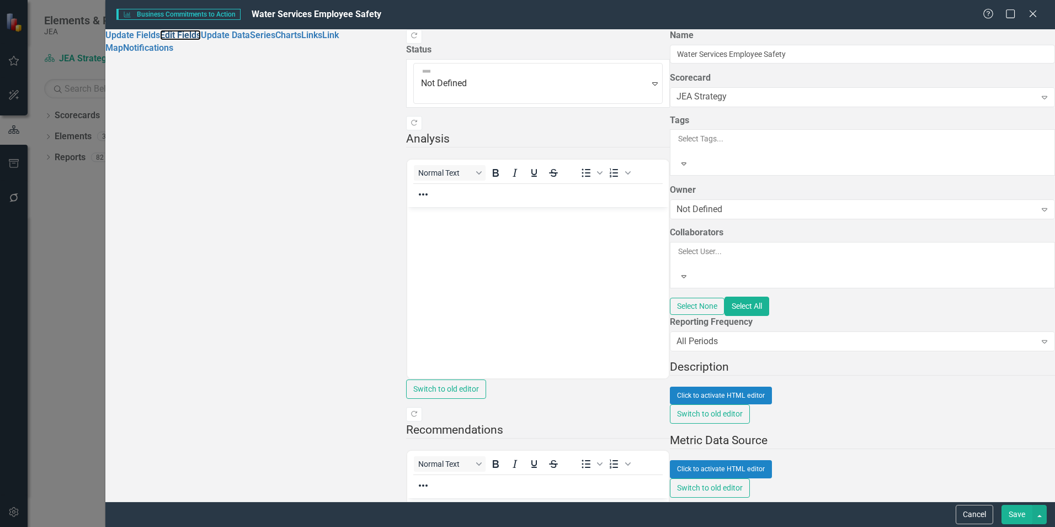
scroll to position [166, 0]
click at [670, 386] on button "Click to activate HTML editor" at bounding box center [721, 395] width 102 height 18
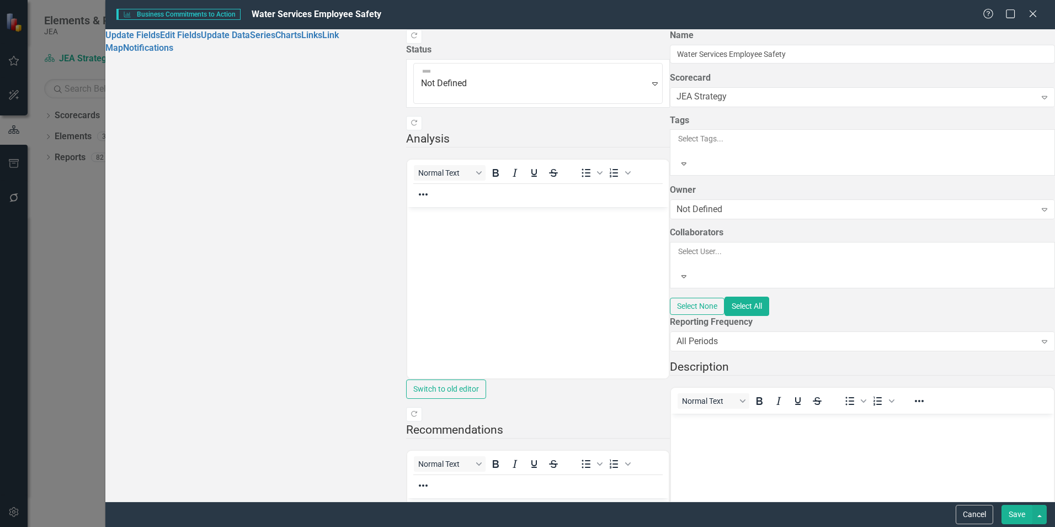
scroll to position [0, 0]
click at [990, 460] on body "Rich Text Area. Press ALT-0 for help." at bounding box center [862, 496] width 383 height 166
paste body "Rich Text Area. Press ALT-0 for help."
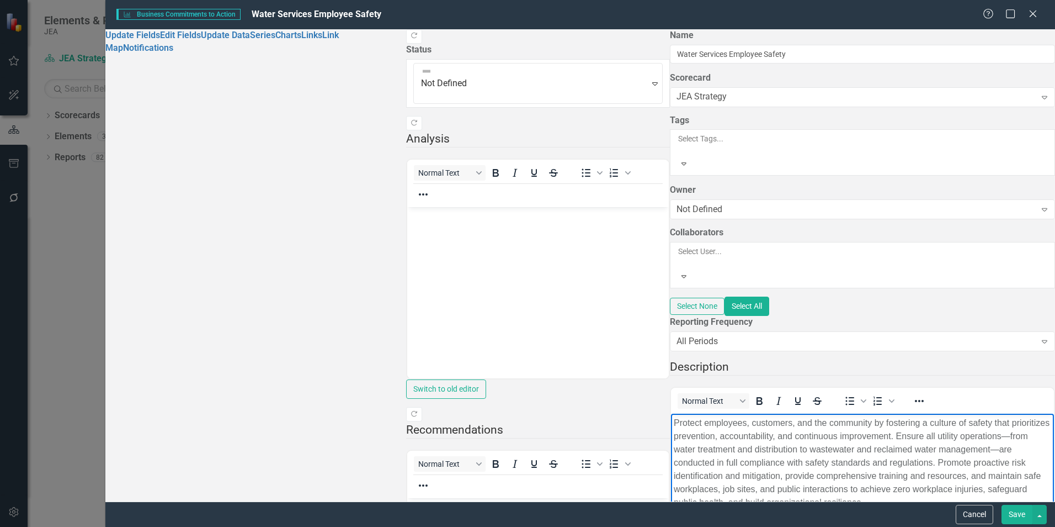
click at [1013, 514] on button "Save" at bounding box center [1017, 513] width 31 height 19
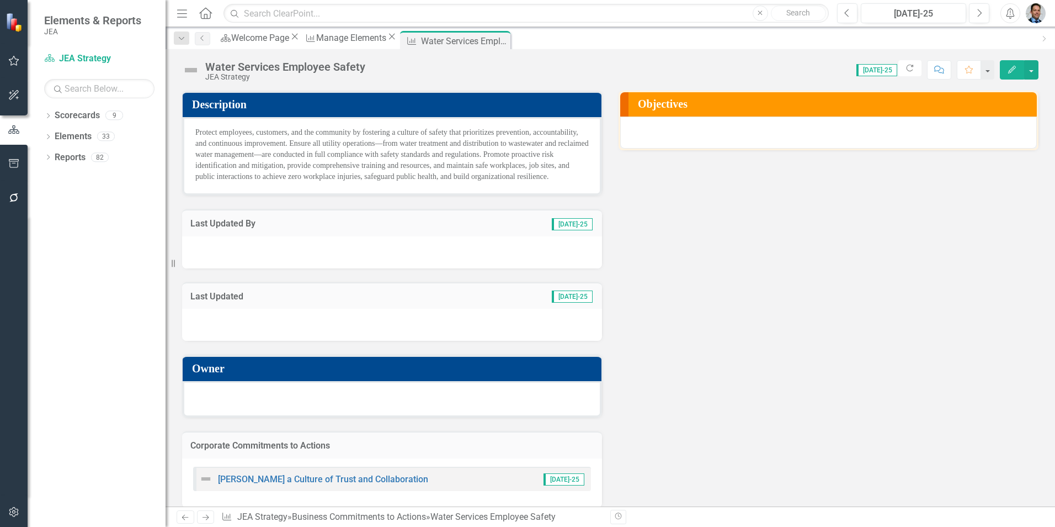
click at [784, 109] on h3 "Objectives" at bounding box center [835, 104] width 394 height 12
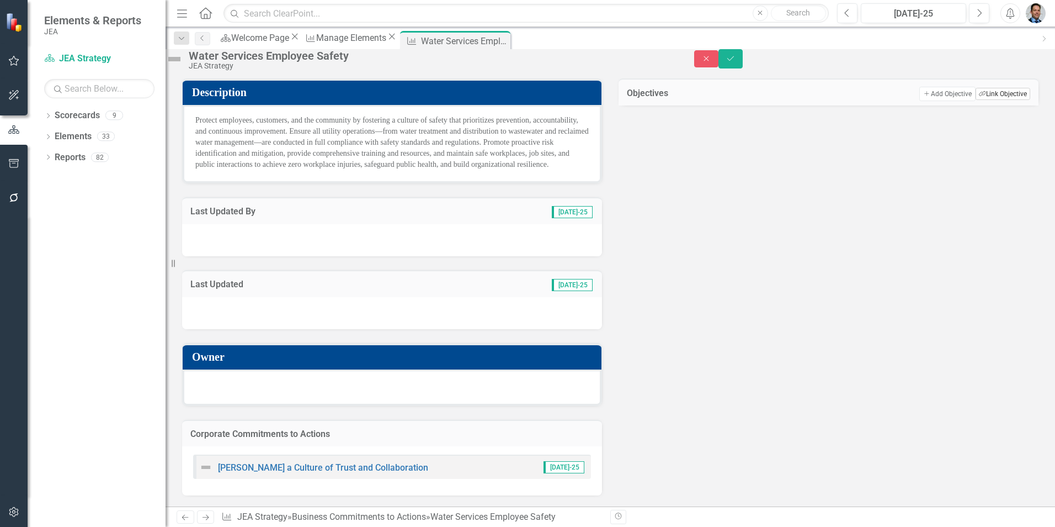
click at [993, 100] on button "Link Tag Link Objective" at bounding box center [1003, 94] width 55 height 12
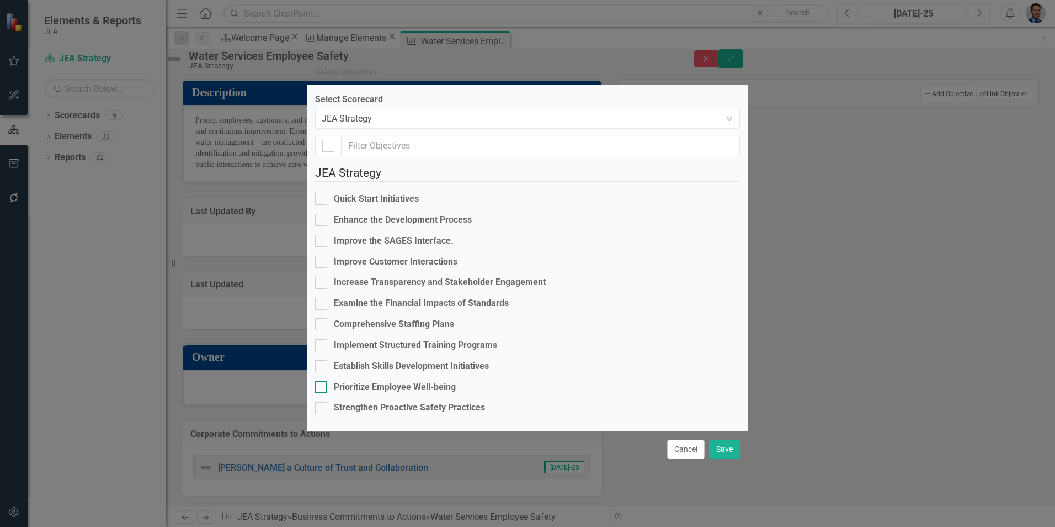
click at [327, 381] on div at bounding box center [321, 387] width 12 height 12
click at [322, 381] on input "Prioritize Employee Well-being" at bounding box center [318, 384] width 7 height 7
checkbox input "true"
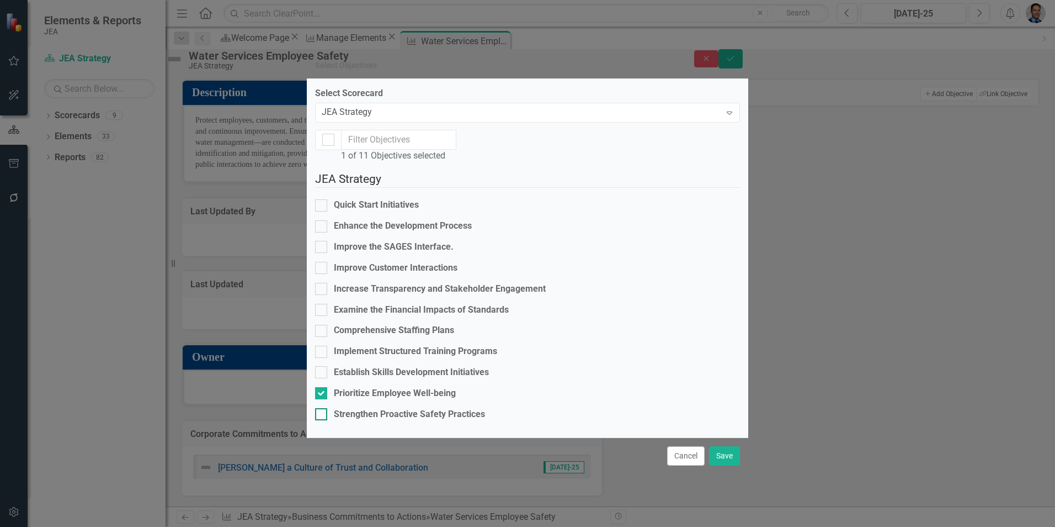
click at [327, 408] on div at bounding box center [321, 414] width 12 height 12
click at [322, 408] on input "Strengthen Proactive Safety Practices" at bounding box center [318, 411] width 7 height 7
checkbox input "true"
click at [728, 464] on button "Save" at bounding box center [724, 455] width 31 height 19
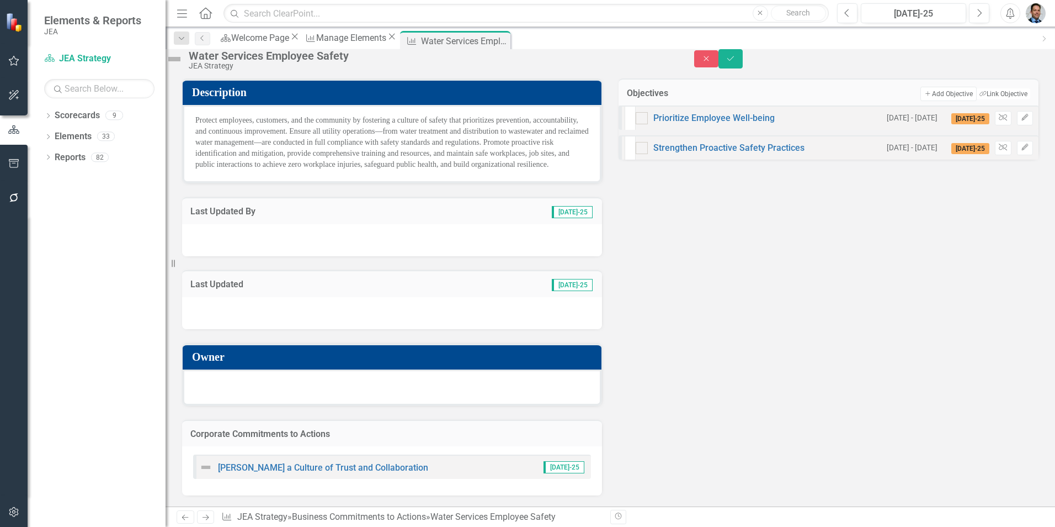
scroll to position [13, 0]
click at [404, 430] on h3 "Corporate Commitments to Actions" at bounding box center [391, 434] width 403 height 10
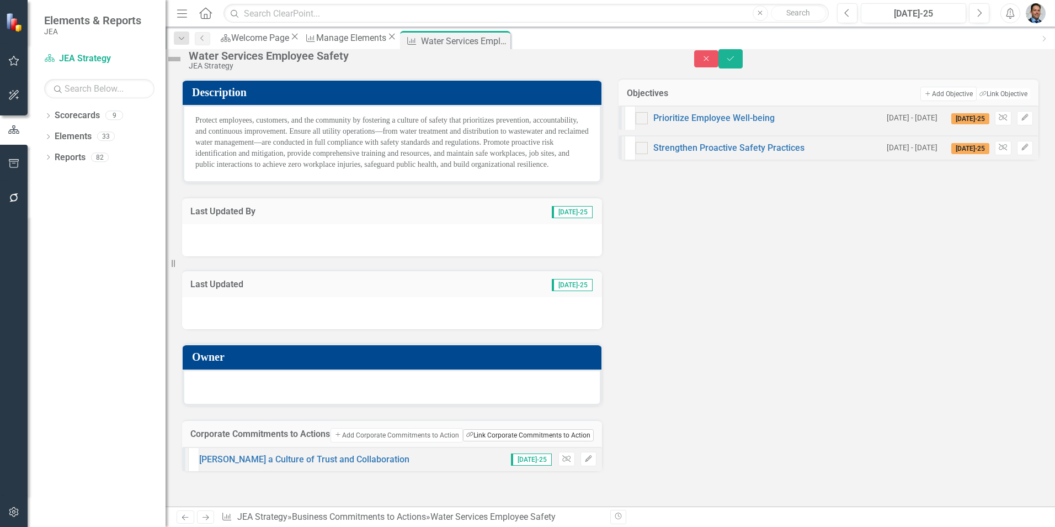
click at [509, 441] on button "Link Tag Link Corporate Commitments to Action" at bounding box center [528, 435] width 131 height 12
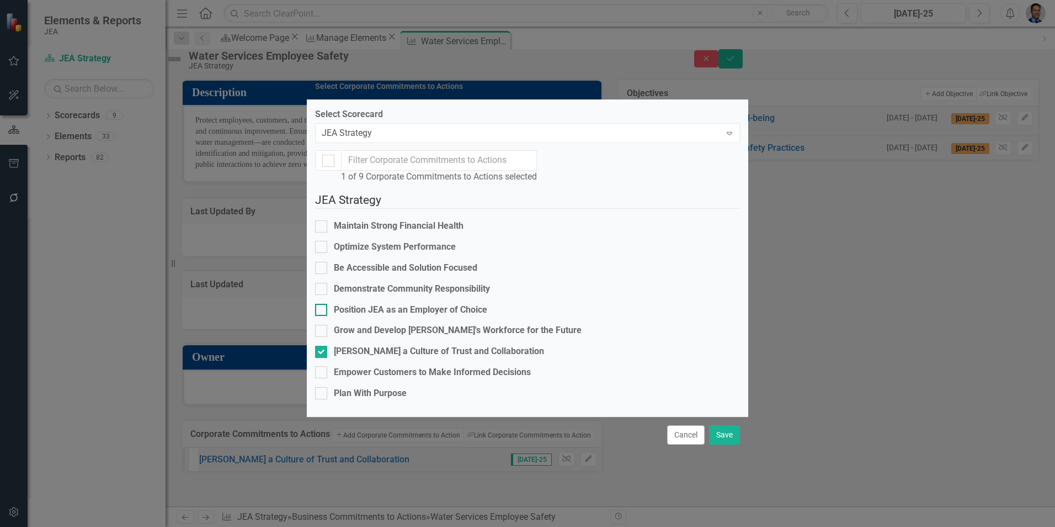
click at [365, 304] on div "Position JEA as an Employer of Choice" at bounding box center [410, 310] width 153 height 13
click at [322, 304] on input "Position JEA as an Employer of Choice" at bounding box center [318, 307] width 7 height 7
checkbox input "true"
click at [720, 444] on button "Save" at bounding box center [724, 434] width 31 height 19
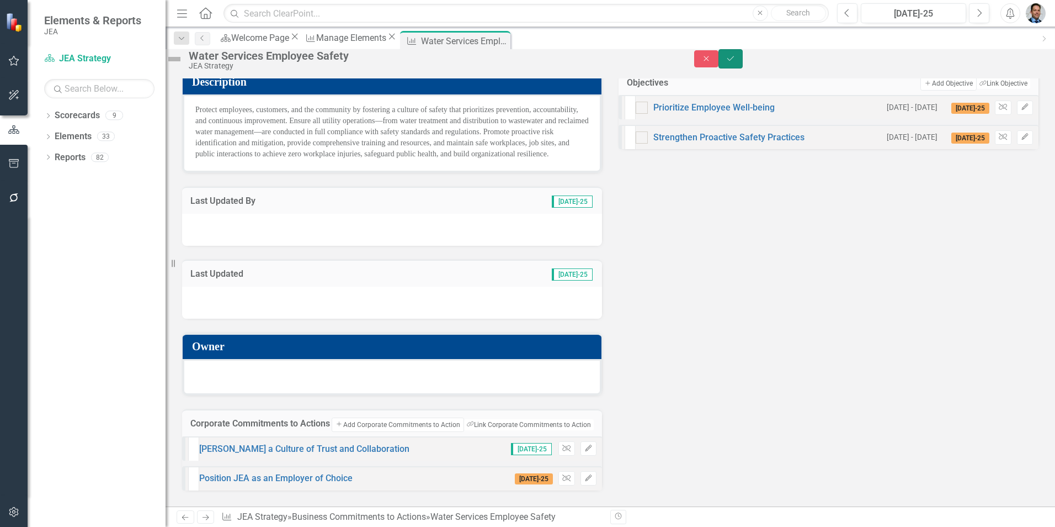
click at [736, 62] on icon "Save" at bounding box center [731, 59] width 10 height 8
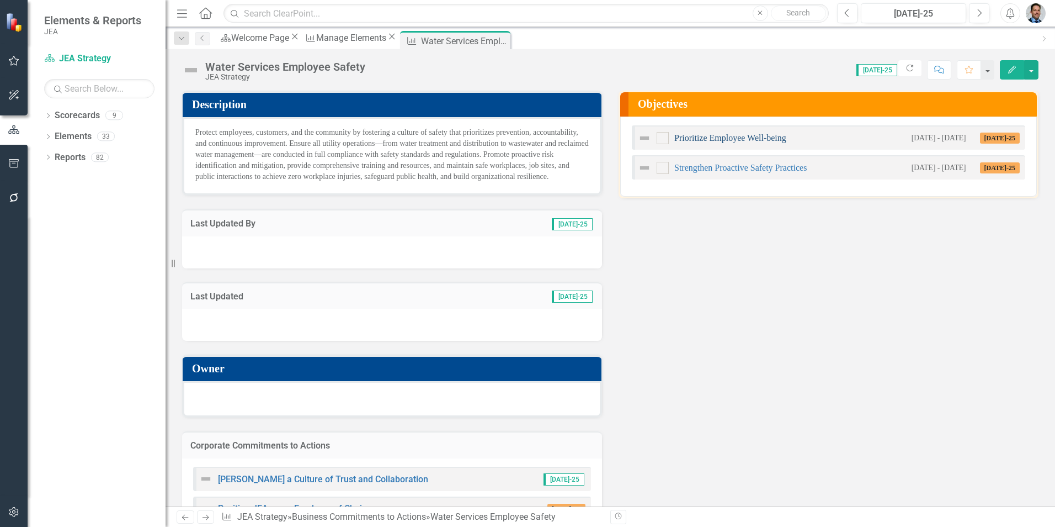
click at [708, 137] on link "Prioritize Employee Well-being" at bounding box center [730, 137] width 112 height 9
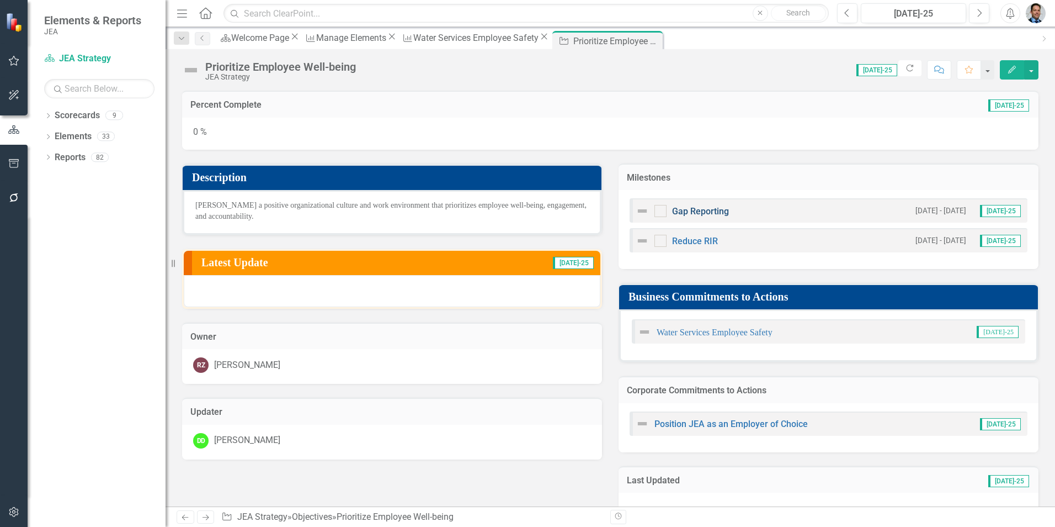
click at [690, 208] on link "Gap Reporting" at bounding box center [700, 211] width 57 height 10
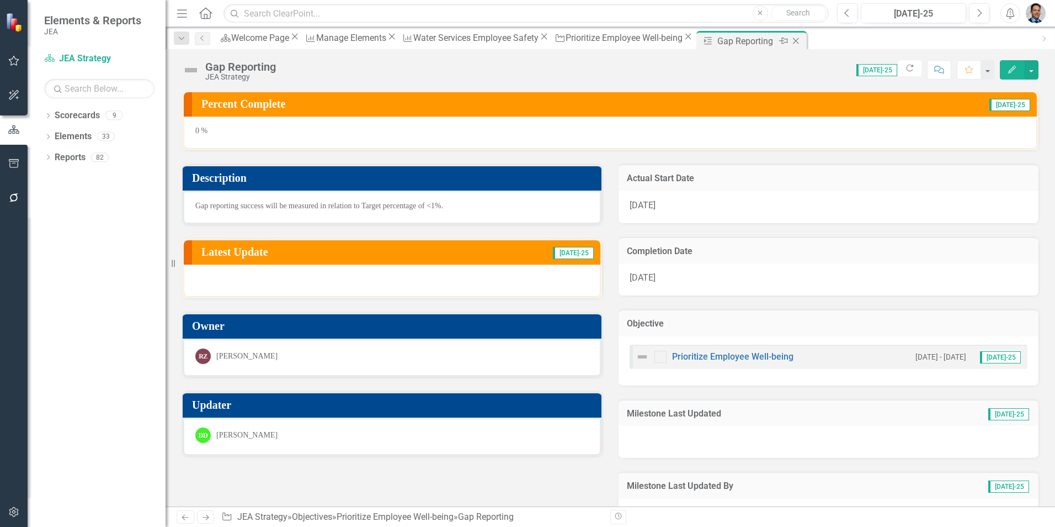
click at [790, 39] on icon "Close" at bounding box center [795, 40] width 11 height 9
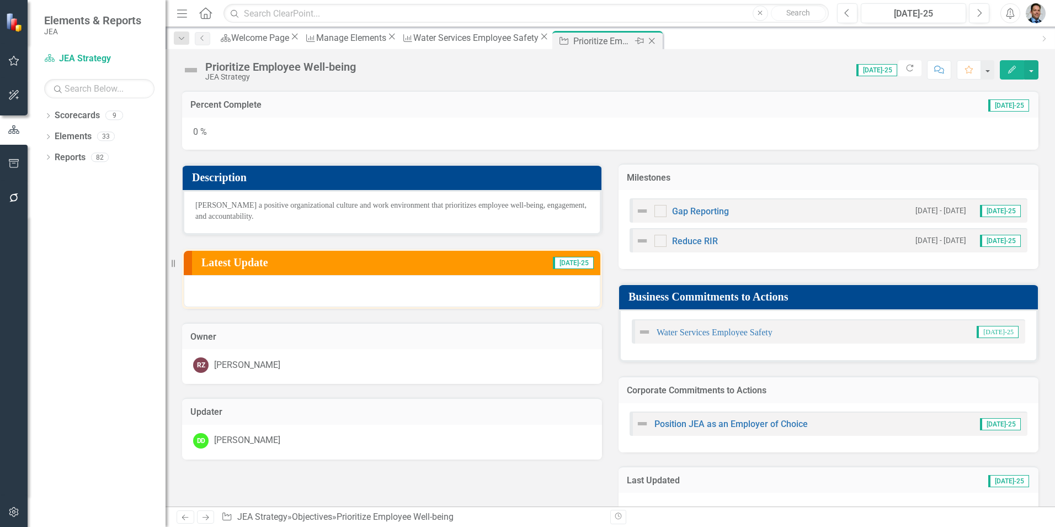
click at [657, 40] on icon "Close" at bounding box center [651, 40] width 11 height 9
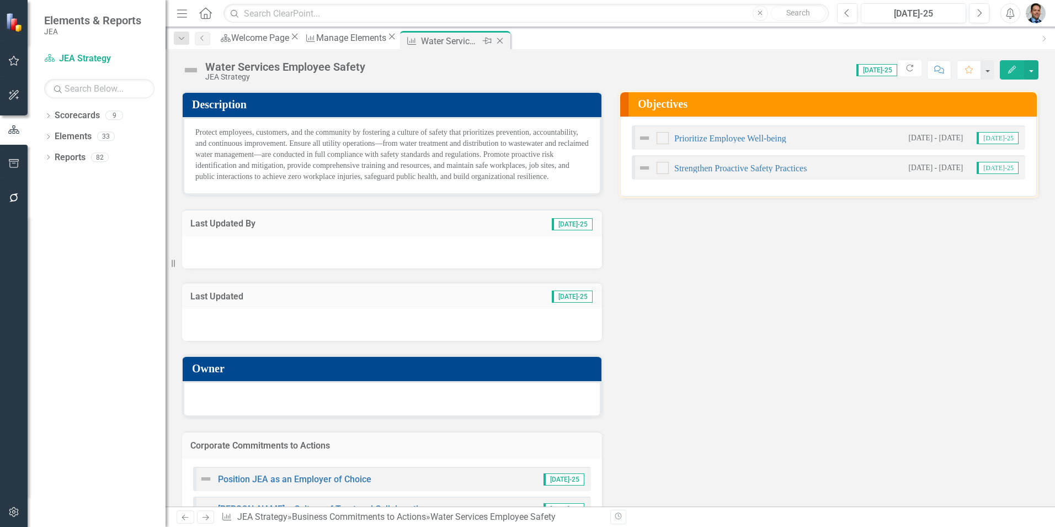
click at [506, 41] on icon "Close" at bounding box center [500, 40] width 11 height 9
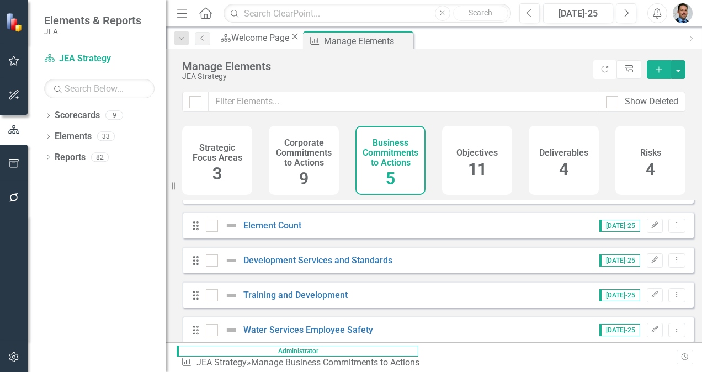
scroll to position [30, 0]
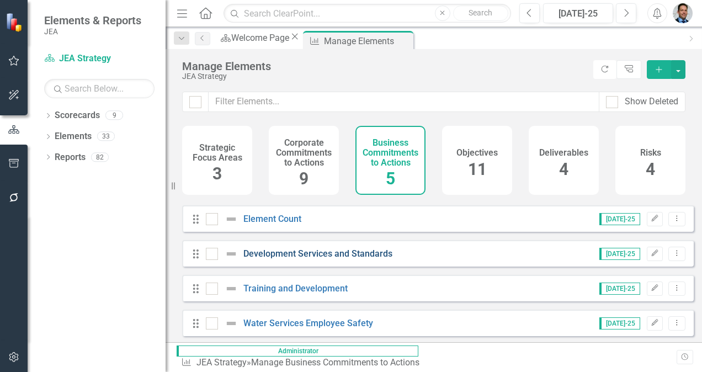
click at [354, 259] on link "Development Services and Standards" at bounding box center [317, 253] width 149 height 10
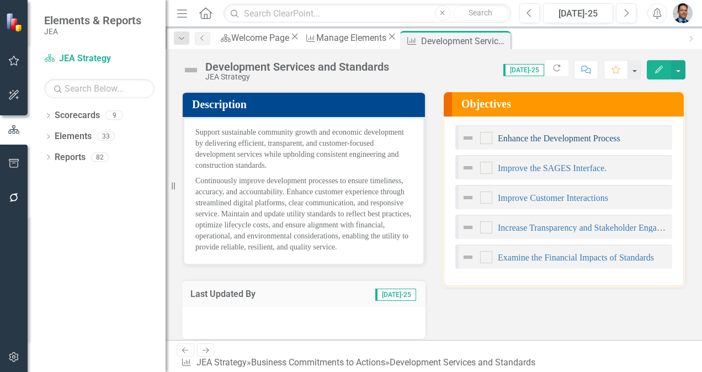
click at [561, 135] on link "Enhance the Development Process" at bounding box center [559, 138] width 123 height 9
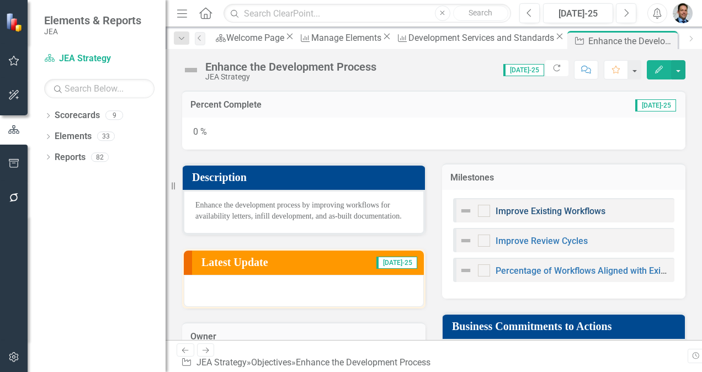
click at [566, 209] on link "Improve Existing Workflows" at bounding box center [551, 211] width 110 height 10
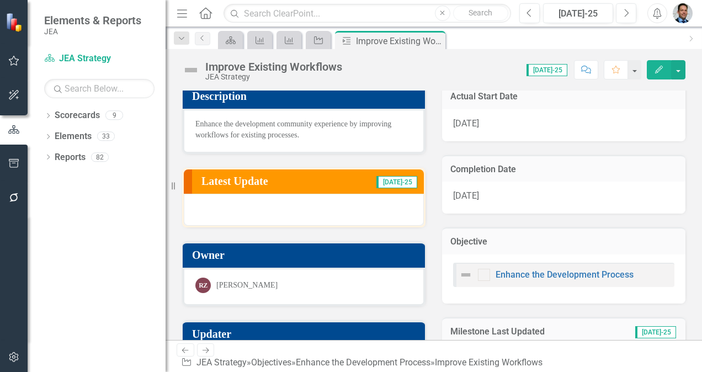
scroll to position [65, 0]
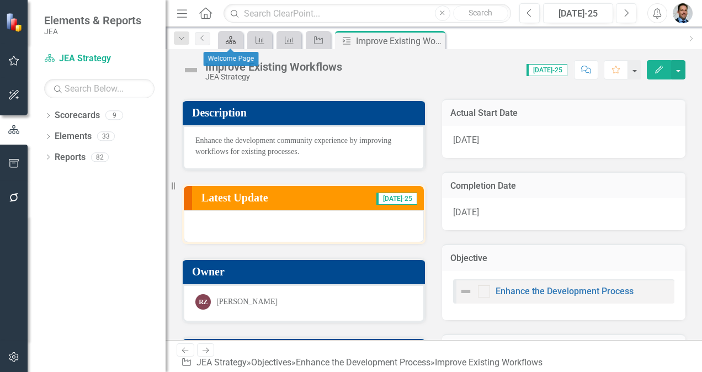
click at [225, 39] on icon "Scorecard" at bounding box center [230, 40] width 11 height 9
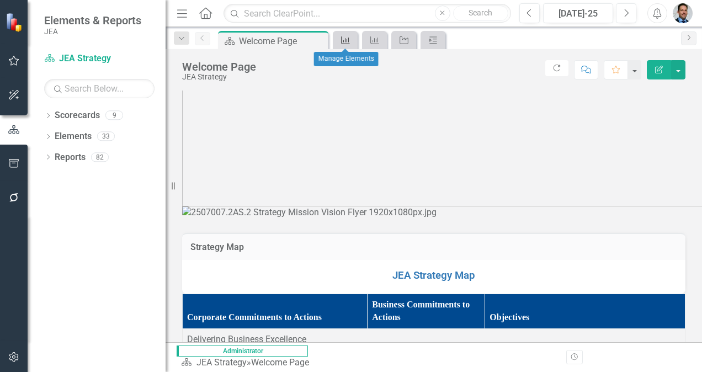
click at [342, 41] on icon "Business Commitments to Action" at bounding box center [345, 40] width 11 height 9
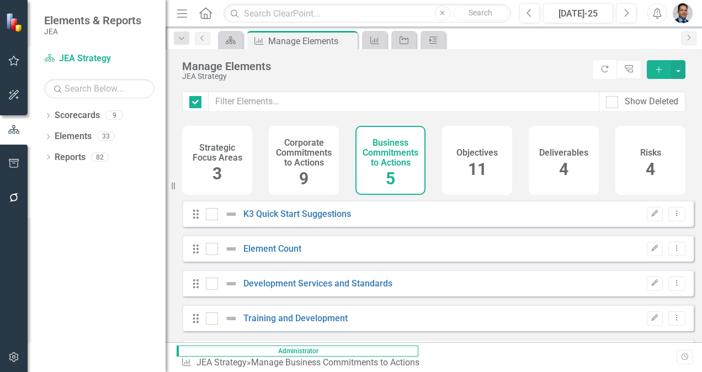
checkbox input "false"
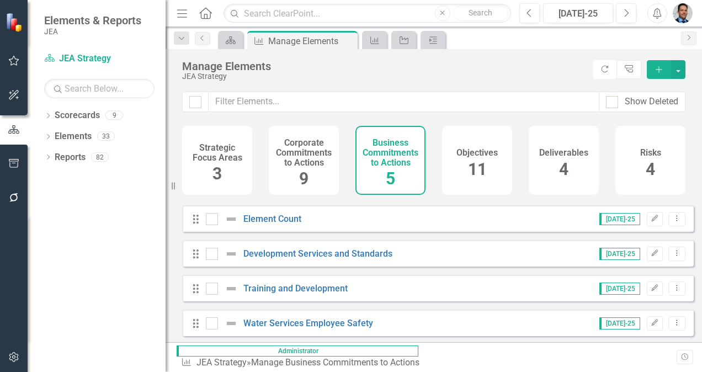
scroll to position [30, 0]
click at [376, 41] on icon "Business Commitments to Action" at bounding box center [374, 40] width 11 height 9
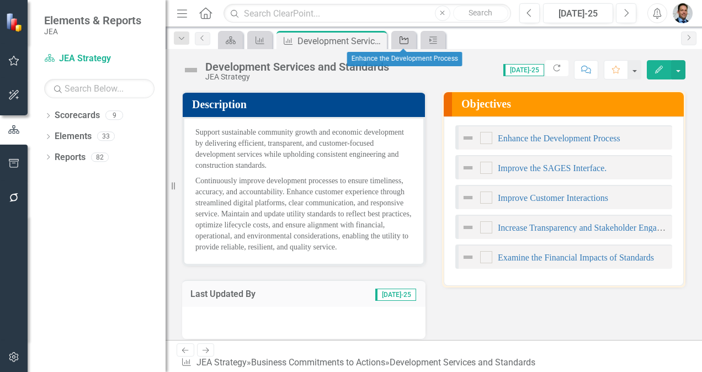
click at [402, 39] on icon "Objective" at bounding box center [403, 40] width 11 height 9
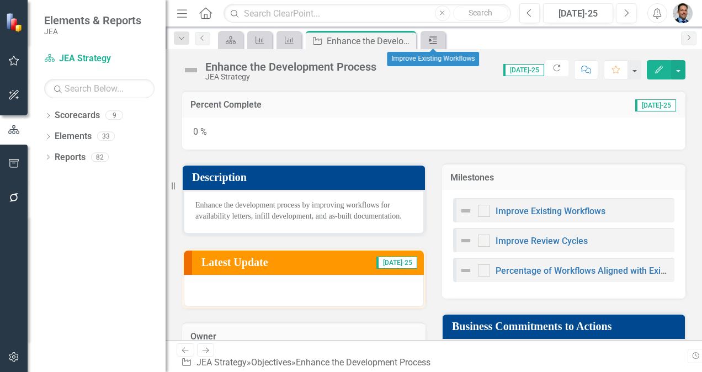
click at [430, 39] on icon at bounding box center [433, 39] width 8 height 7
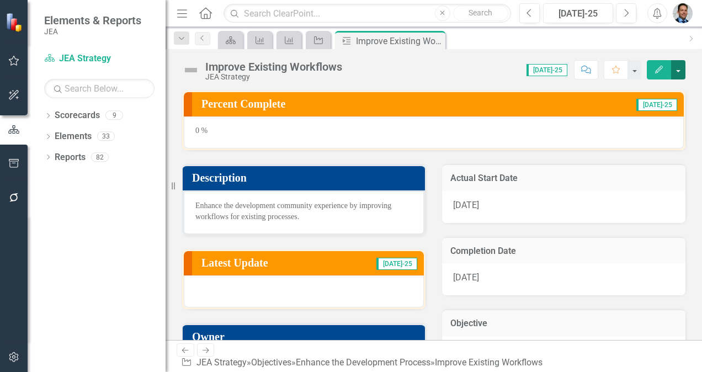
click at [677, 71] on button "button" at bounding box center [678, 69] width 14 height 19
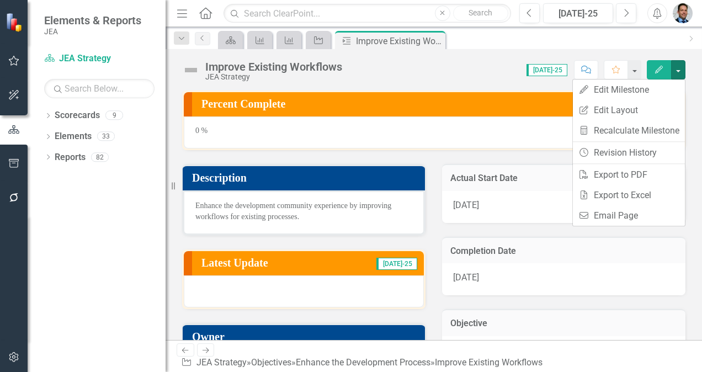
click at [476, 65] on div "Score: N/A [DATE]-25 Completed Comment Favorite Edit" at bounding box center [517, 69] width 338 height 19
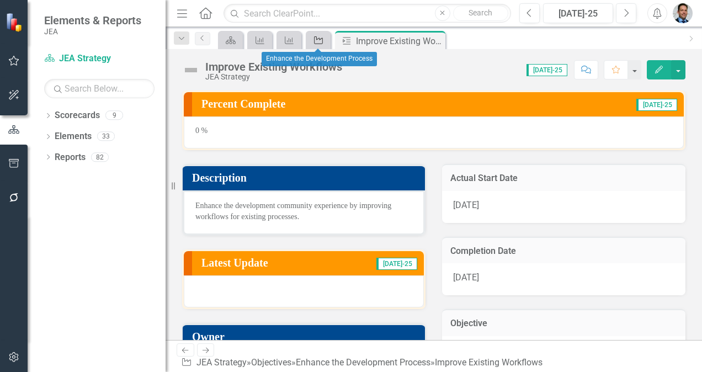
click at [315, 38] on icon at bounding box center [318, 40] width 9 height 8
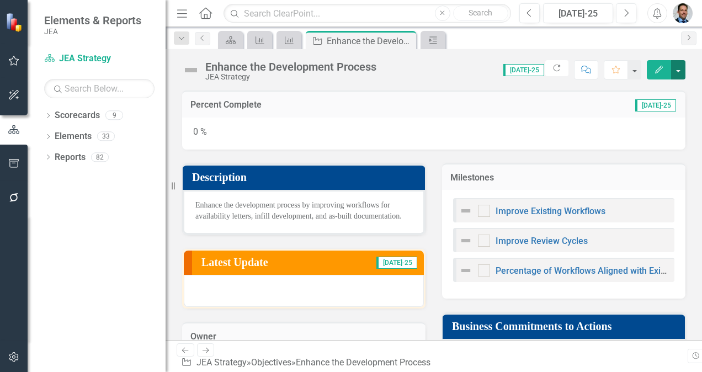
click at [678, 68] on button "button" at bounding box center [678, 69] width 14 height 19
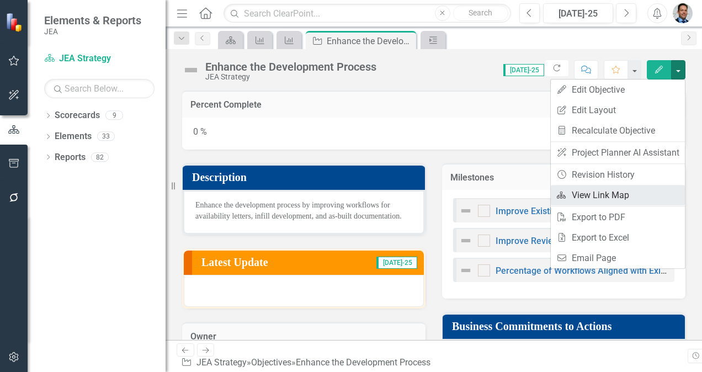
click at [596, 195] on link "Link Map View Link Map" at bounding box center [618, 195] width 134 height 20
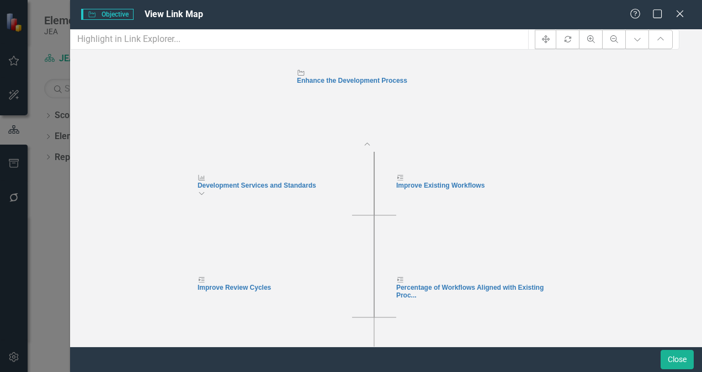
drag, startPoint x: 630, startPoint y: 222, endPoint x: 629, endPoint y: 211, distance: 11.1
click at [629, 211] on icon "Objective Enhance the Development Process Collapse Chart Business Commitments t…" at bounding box center [374, 216] width 609 height 317
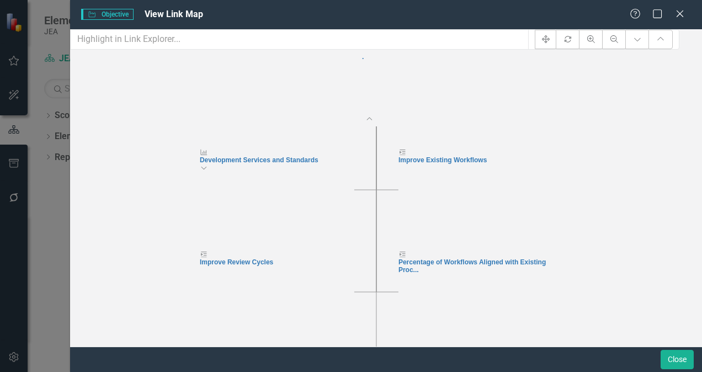
drag, startPoint x: 629, startPoint y: 211, endPoint x: 631, endPoint y: 185, distance: 25.5
click at [631, 185] on icon "Objective Enhance the Development Process Collapse Chart Business Commitments t…" at bounding box center [374, 216] width 609 height 317
click at [208, 155] on icon "Business Commitments to Action" at bounding box center [204, 151] width 8 height 7
click at [208, 171] on icon "Expand Chart" at bounding box center [204, 167] width 8 height 7
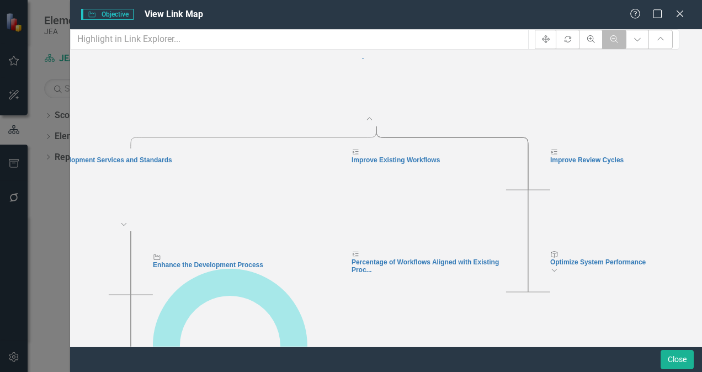
click at [619, 43] on icon "Zoom Out" at bounding box center [614, 39] width 10 height 8
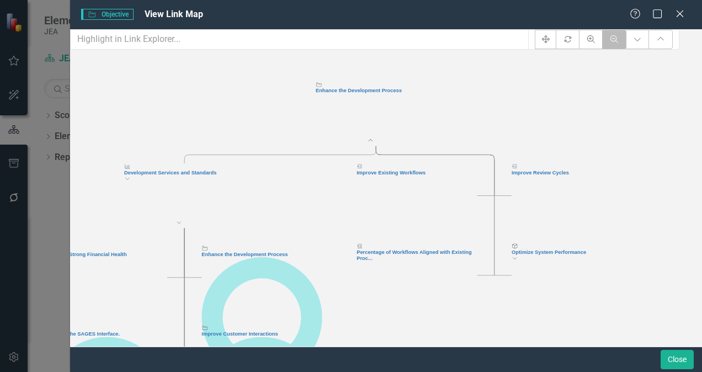
click at [619, 43] on icon "Zoom Out" at bounding box center [614, 39] width 10 height 8
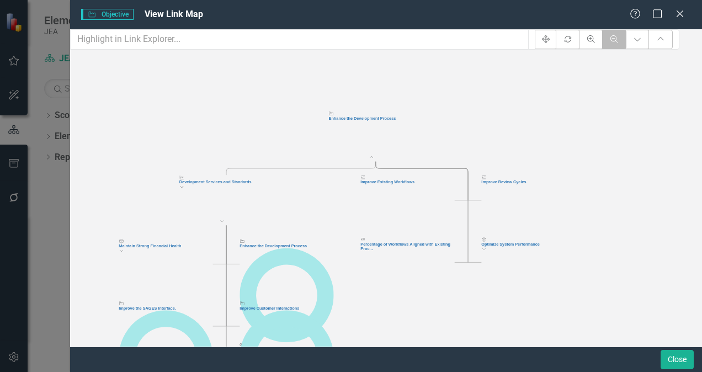
click at [619, 43] on icon "Zoom Out" at bounding box center [614, 39] width 10 height 8
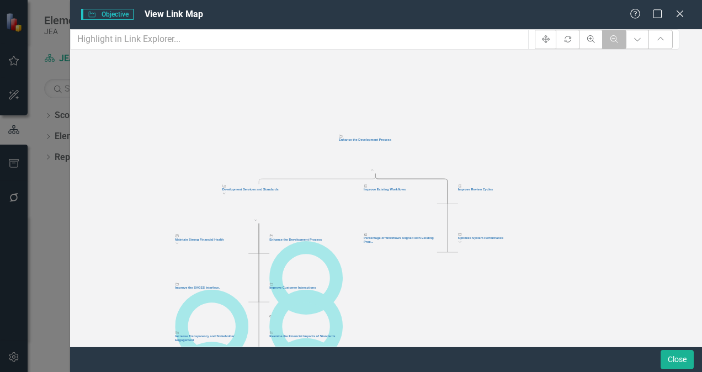
click at [619, 43] on icon "Zoom Out" at bounding box center [614, 39] width 10 height 8
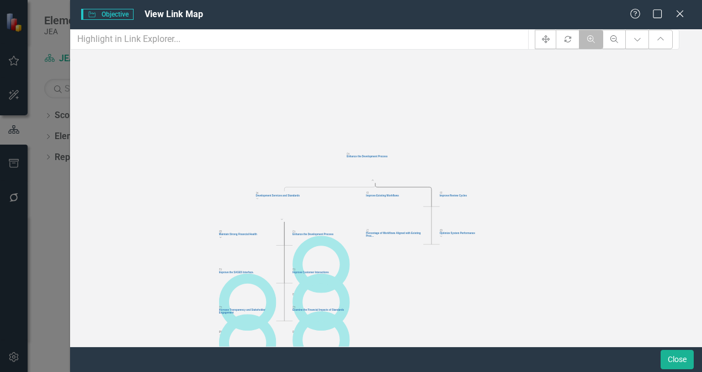
click at [596, 43] on icon "Zoom In" at bounding box center [591, 39] width 10 height 8
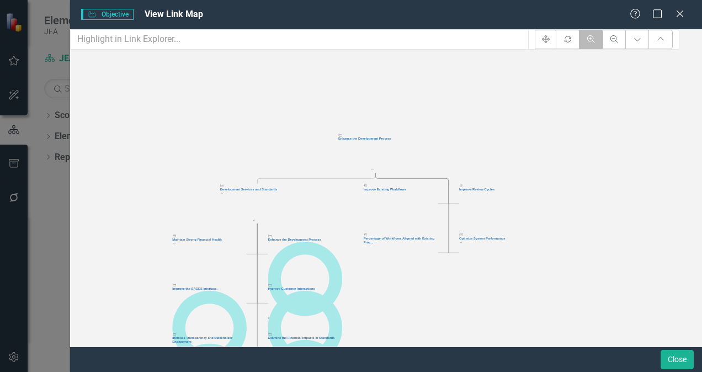
click at [596, 43] on icon "Zoom In" at bounding box center [591, 39] width 10 height 8
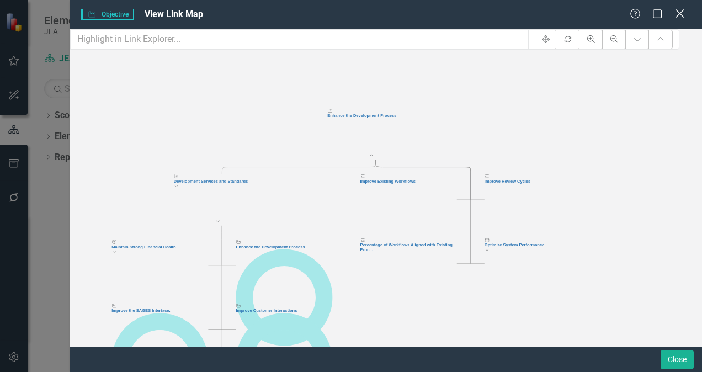
click at [676, 14] on icon "Close" at bounding box center [680, 13] width 14 height 10
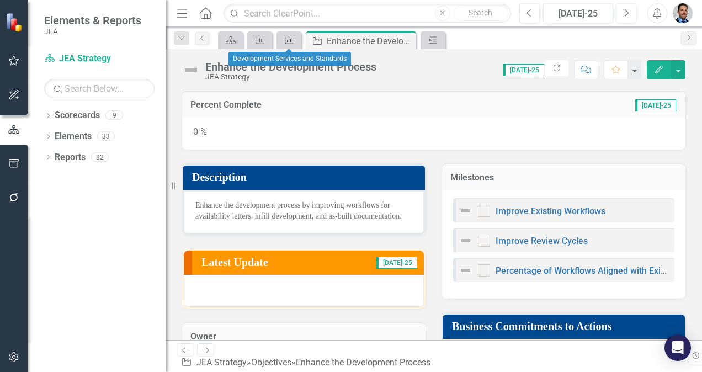
click at [286, 36] on icon "Business Commitments to Action" at bounding box center [289, 40] width 11 height 9
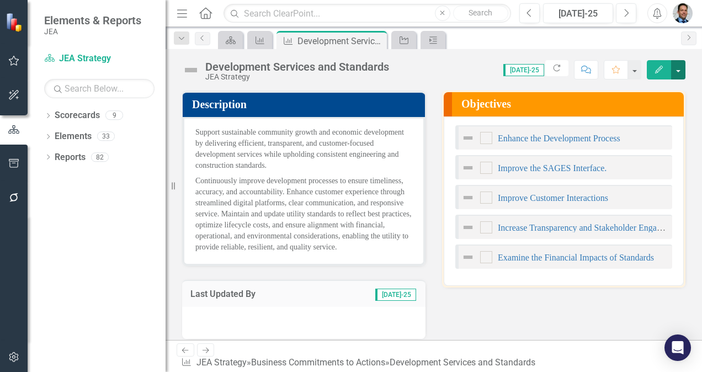
click at [679, 72] on button "button" at bounding box center [678, 69] width 14 height 19
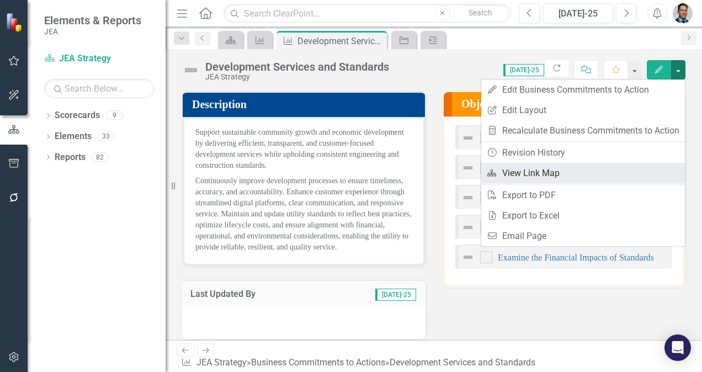
click at [527, 170] on link "Link Map View Link Map" at bounding box center [583, 173] width 204 height 20
